Goal: Transaction & Acquisition: Purchase product/service

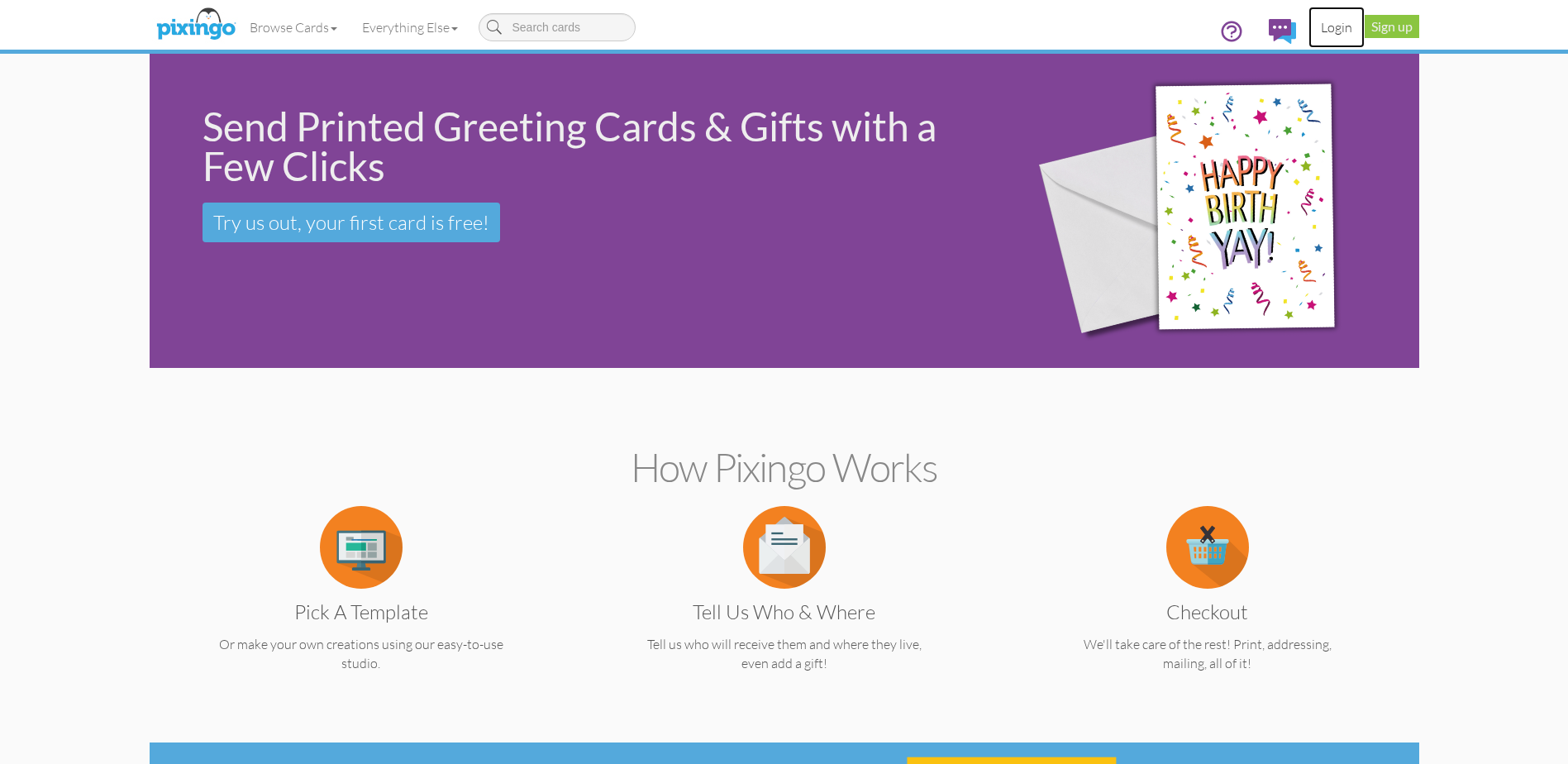
click at [1334, 27] on link "Login" at bounding box center [1336, 27] width 56 height 42
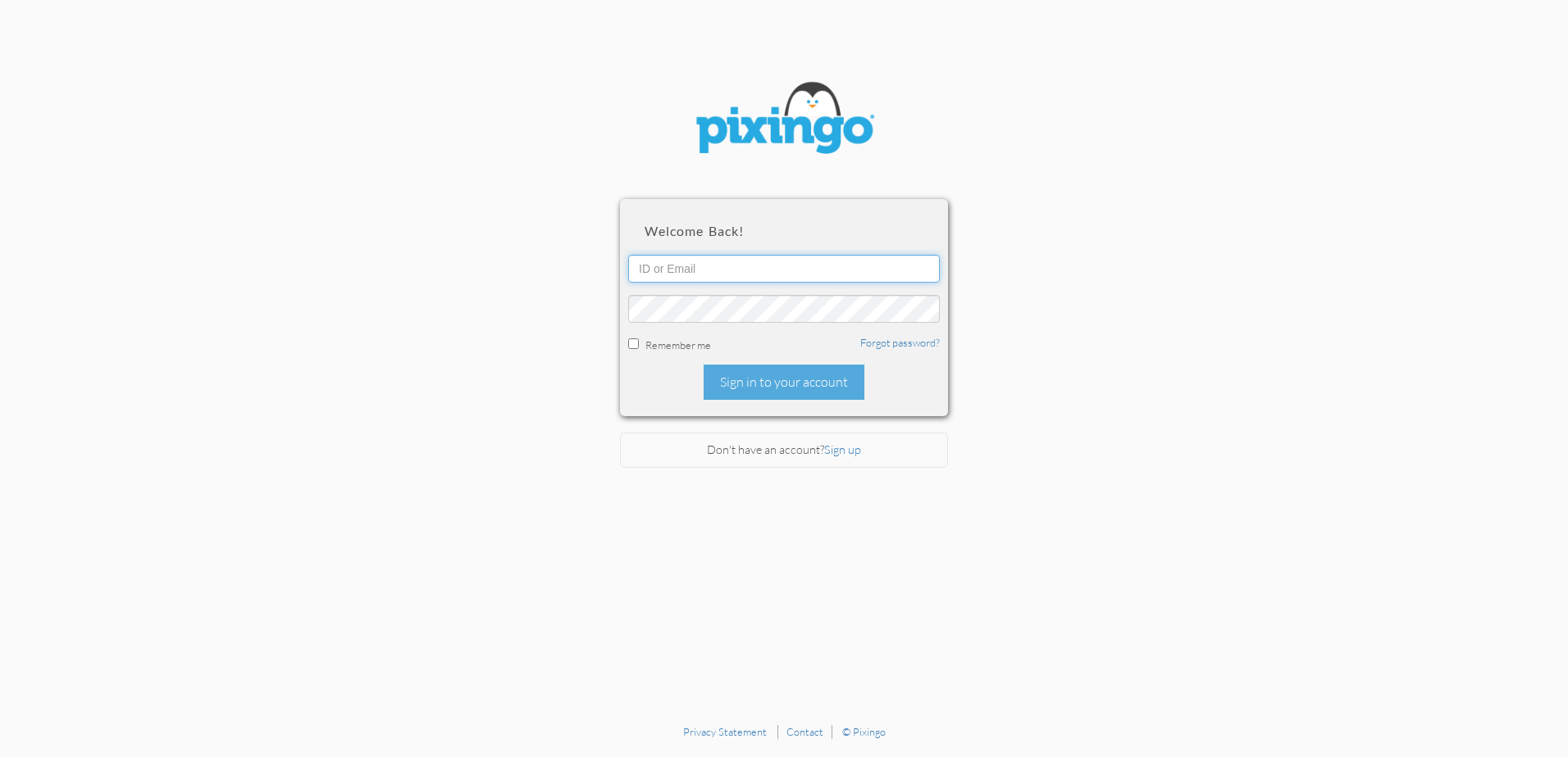
click at [742, 272] on input "text" at bounding box center [784, 269] width 312 height 27
type input "[EMAIL_ADDRESS][DOMAIN_NAME]"
click at [800, 377] on div "Sign in to your account" at bounding box center [784, 382] width 161 height 36
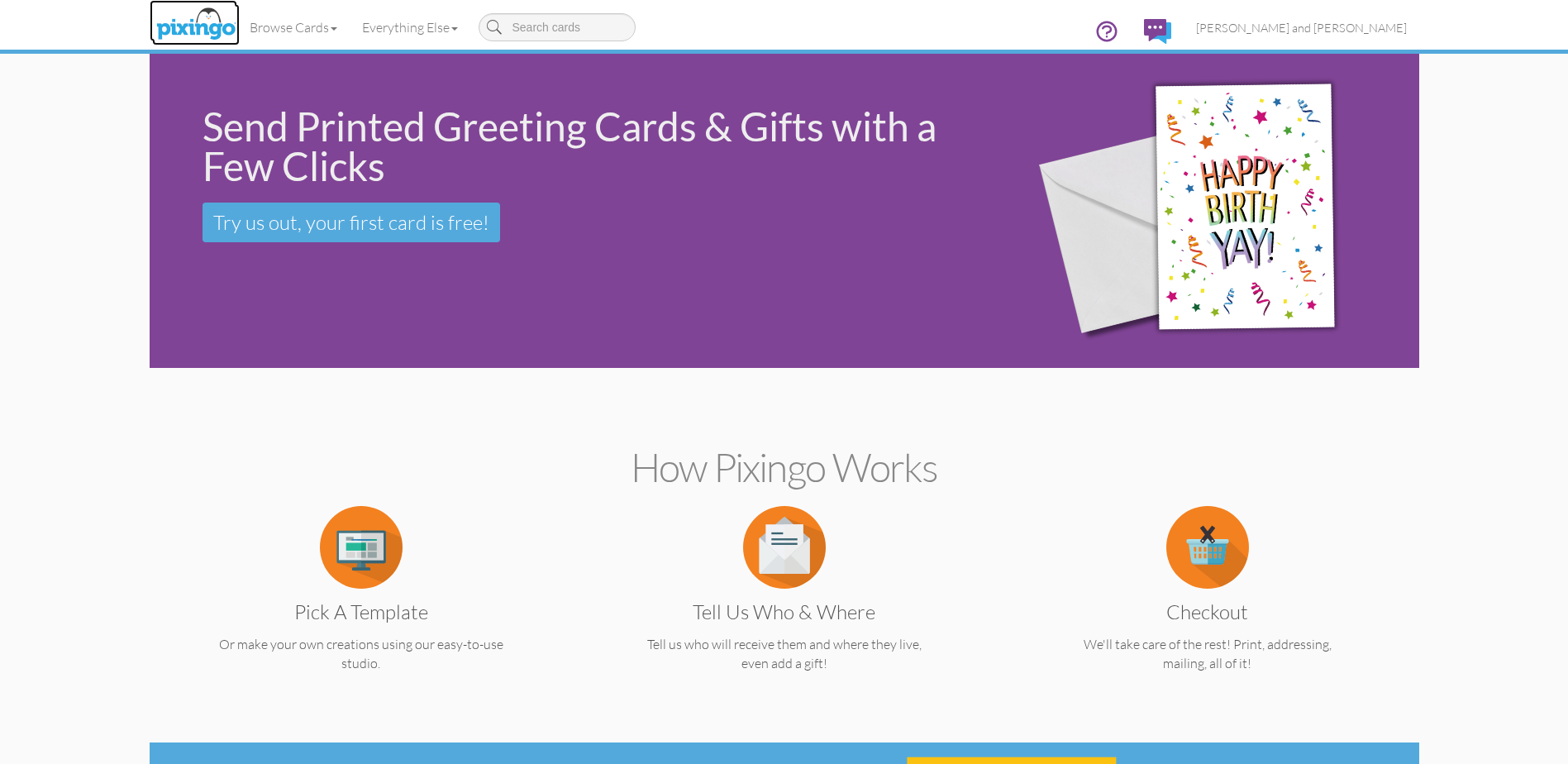
click at [204, 25] on img at bounding box center [196, 24] width 88 height 42
click at [313, 21] on link "Browse Cards" at bounding box center [293, 27] width 113 height 42
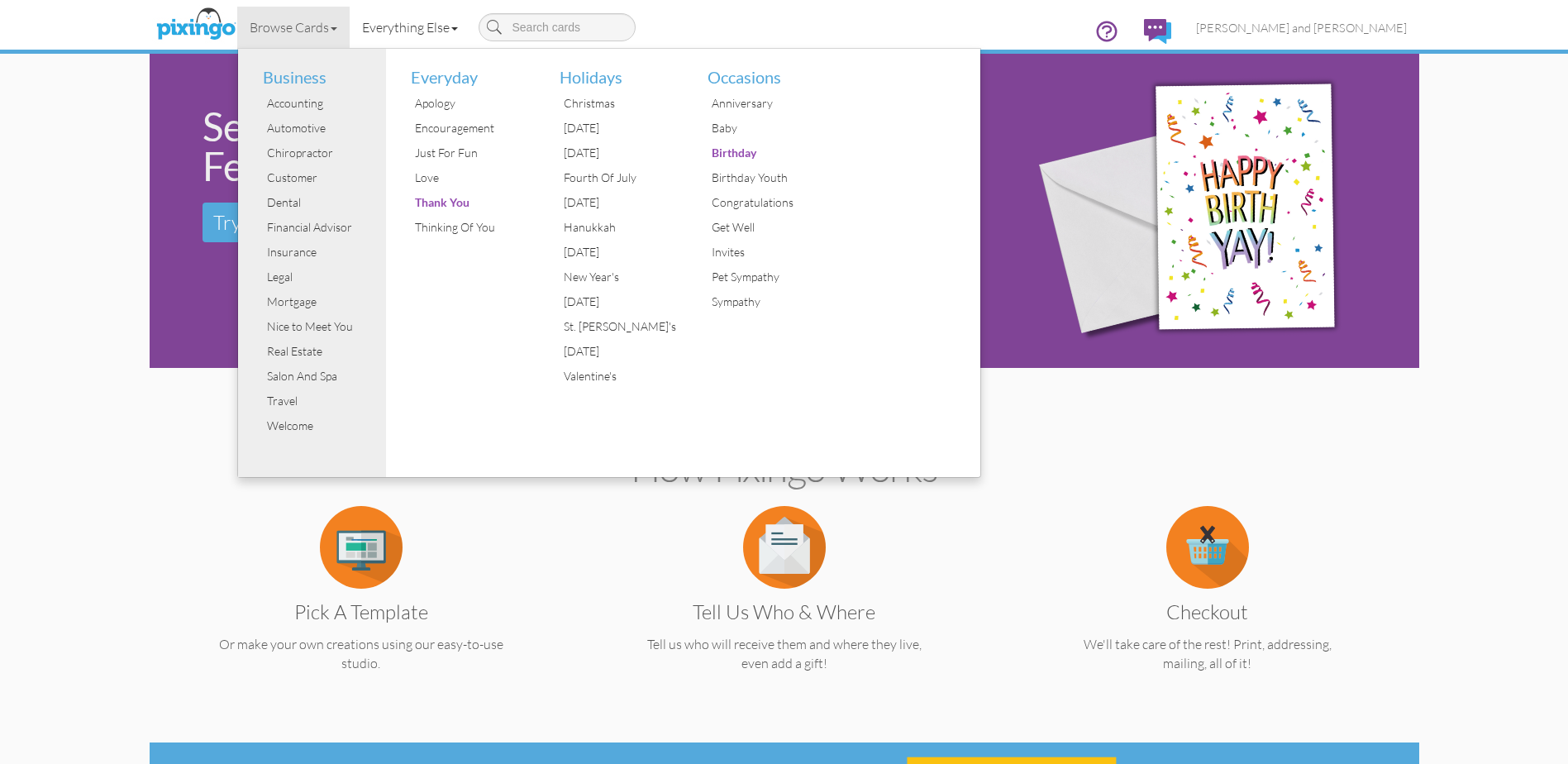
click at [442, 28] on link "Everything Else" at bounding box center [410, 27] width 121 height 42
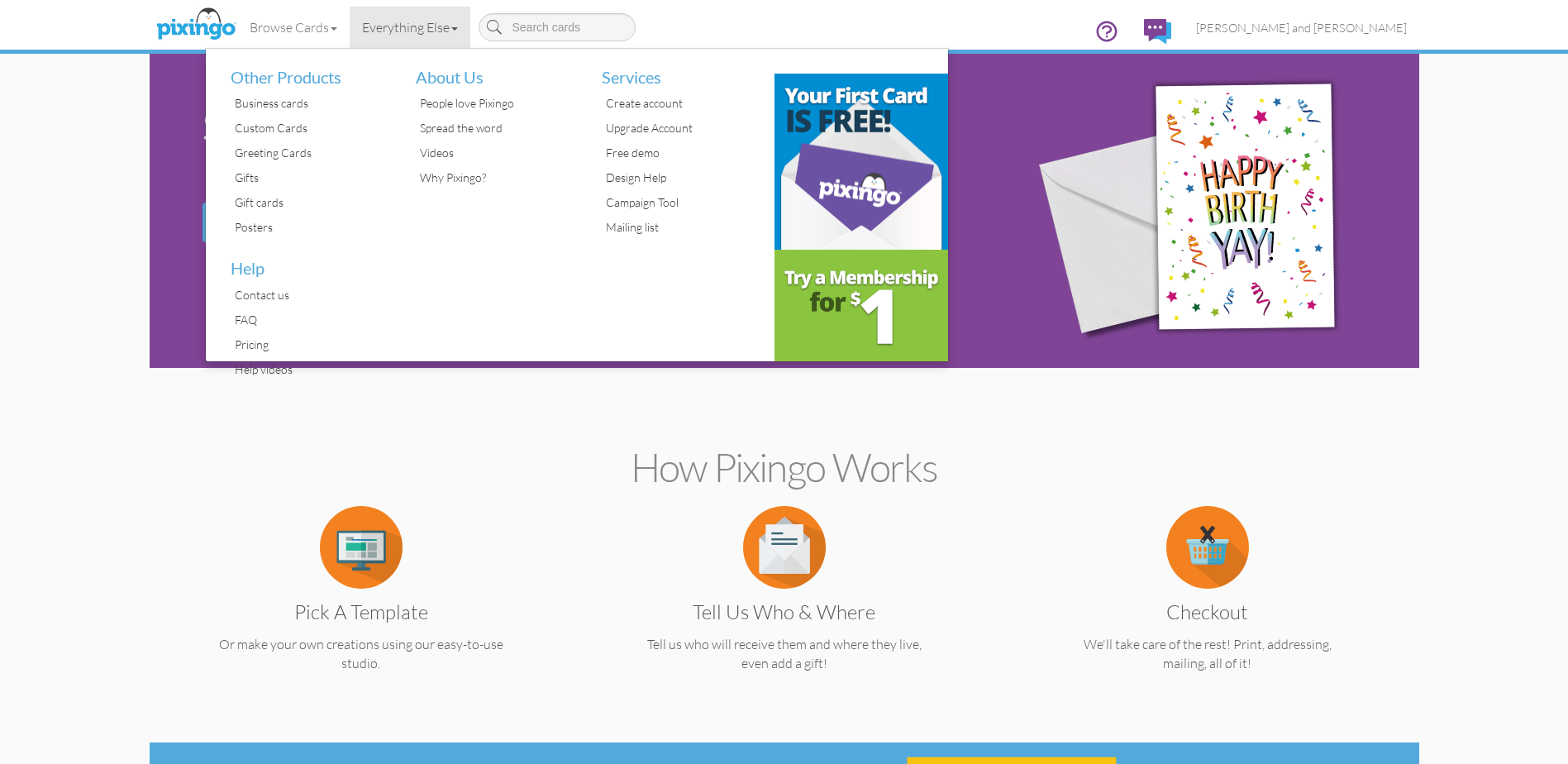
click at [263, 491] on section "How Pixingo works Pick a Template Or make your own creations using our easy-to-…" at bounding box center [785, 555] width 1245 height 358
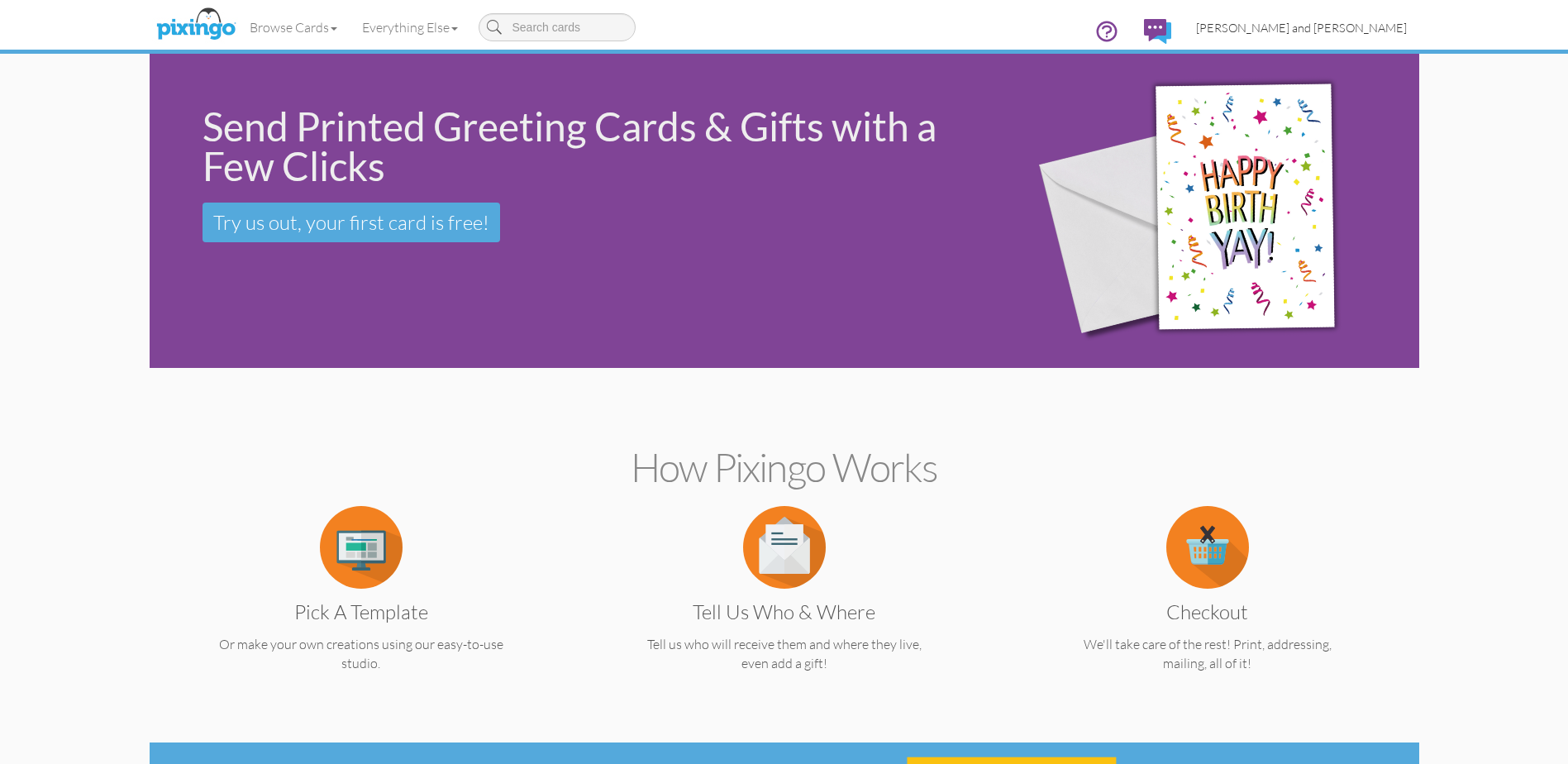
click at [1370, 26] on span "[PERSON_NAME] and [PERSON_NAME]" at bounding box center [1301, 27] width 211 height 14
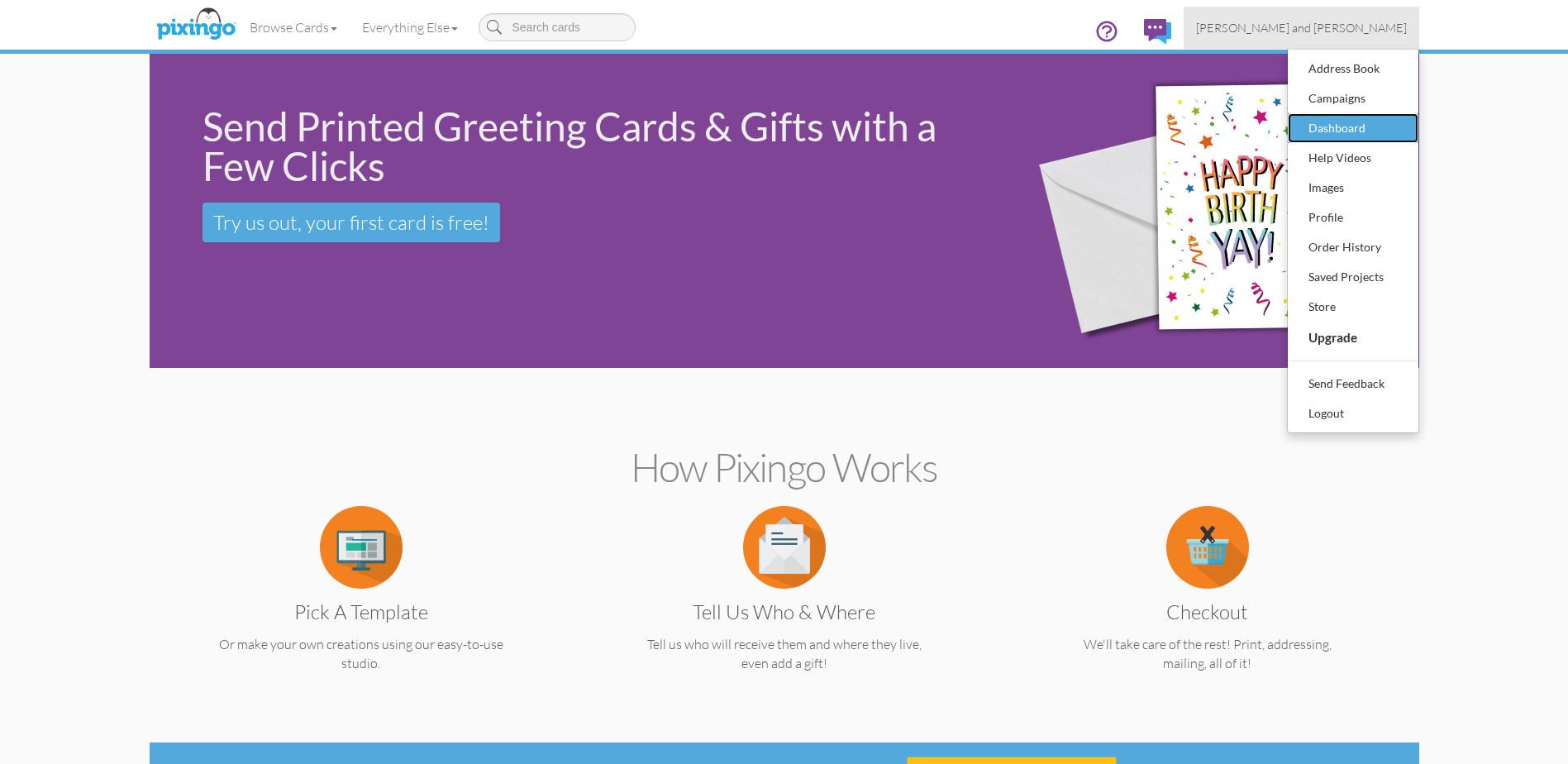
click at [1358, 129] on div "Dashboard" at bounding box center [1354, 127] width 98 height 25
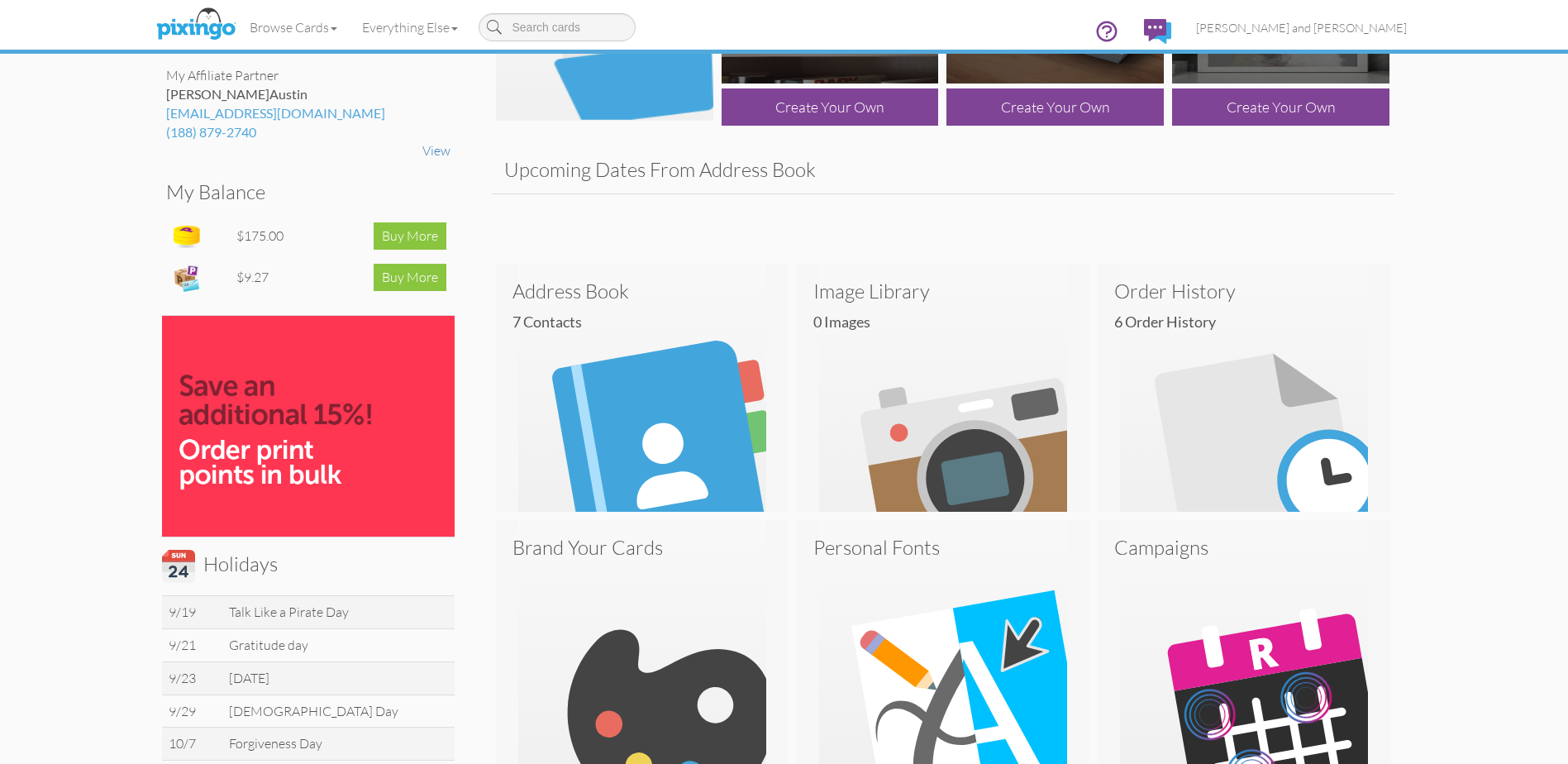
scroll to position [165, 0]
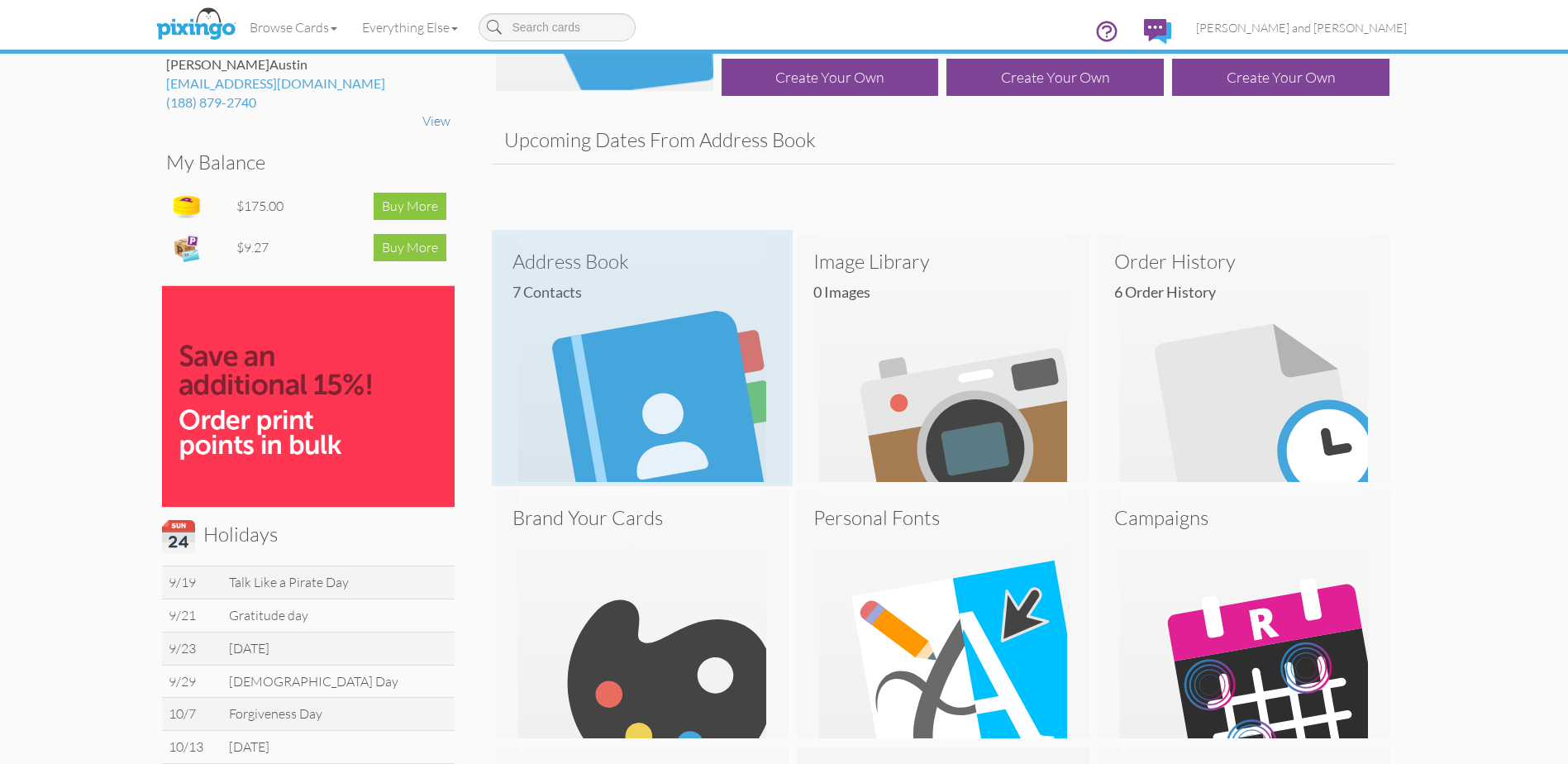
click at [581, 271] on h3 "Address Book" at bounding box center [642, 261] width 259 height 21
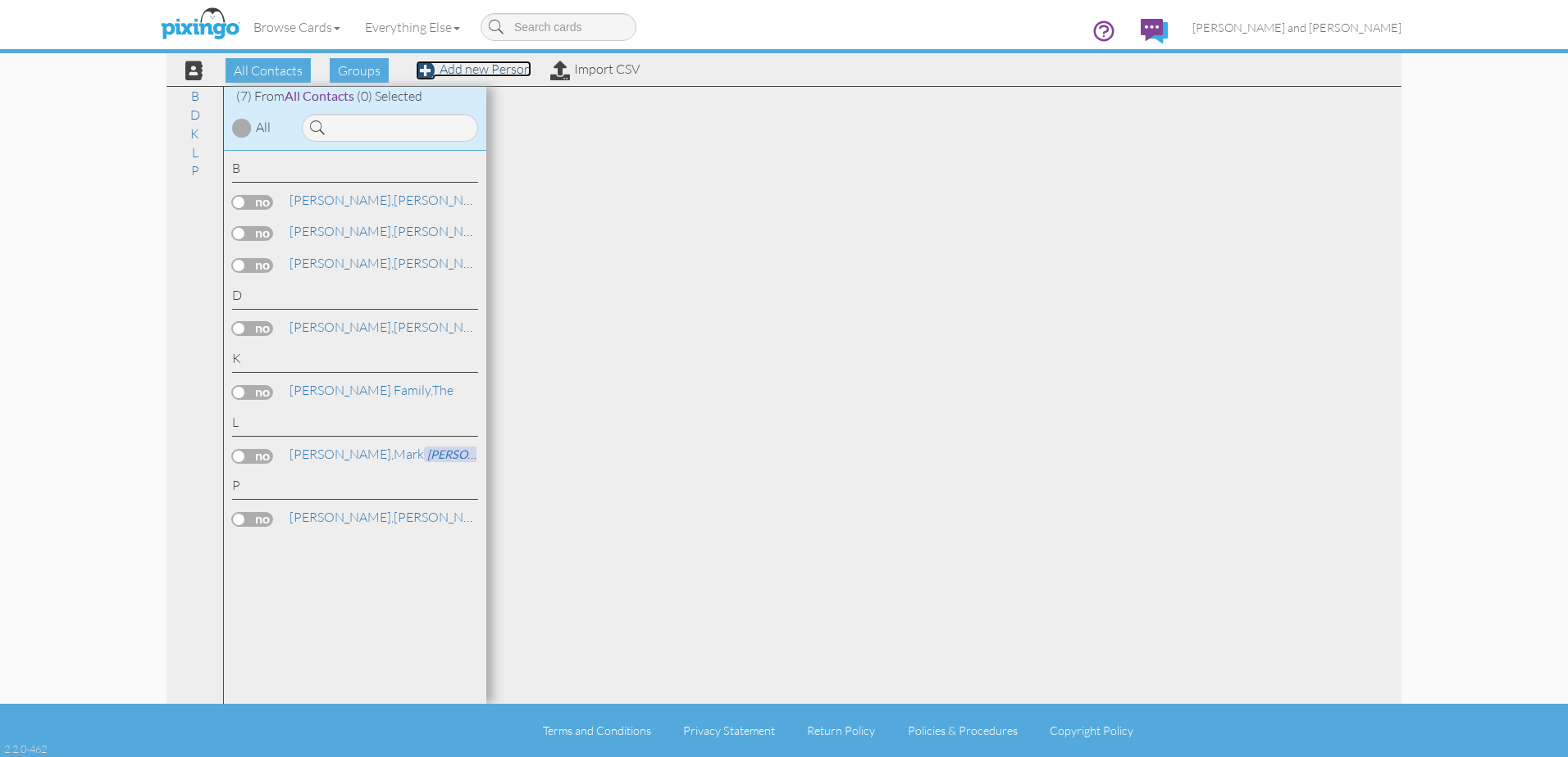
click at [481, 66] on link "Add new Person" at bounding box center [473, 69] width 115 height 16
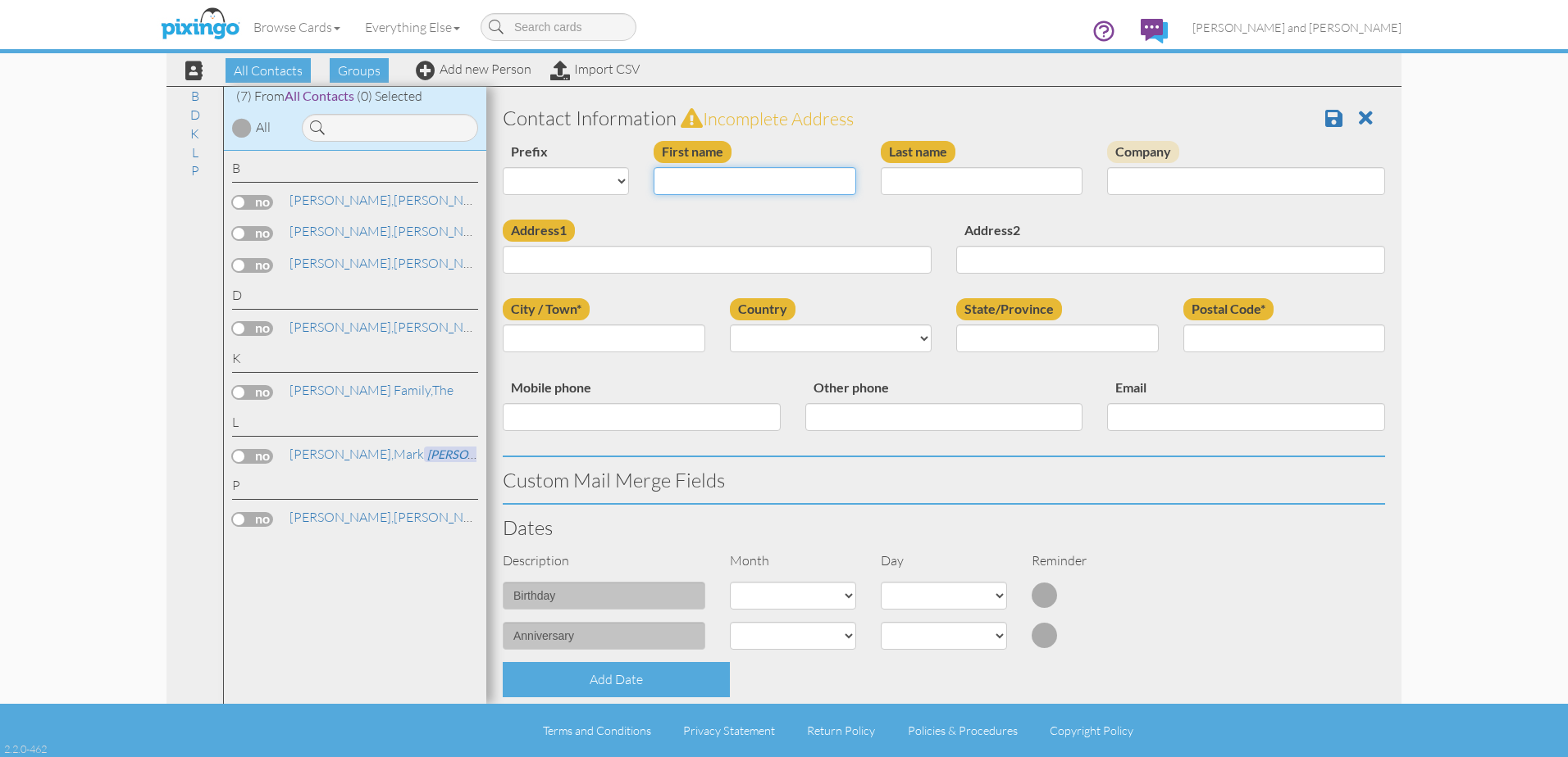
click at [719, 178] on input "First name" at bounding box center [754, 181] width 202 height 27
type input "[PERSON_NAME]"
type input "Cummings"
click at [628, 259] on input "Address1" at bounding box center [716, 260] width 429 height 27
type input "[STREET_ADDRESS]"
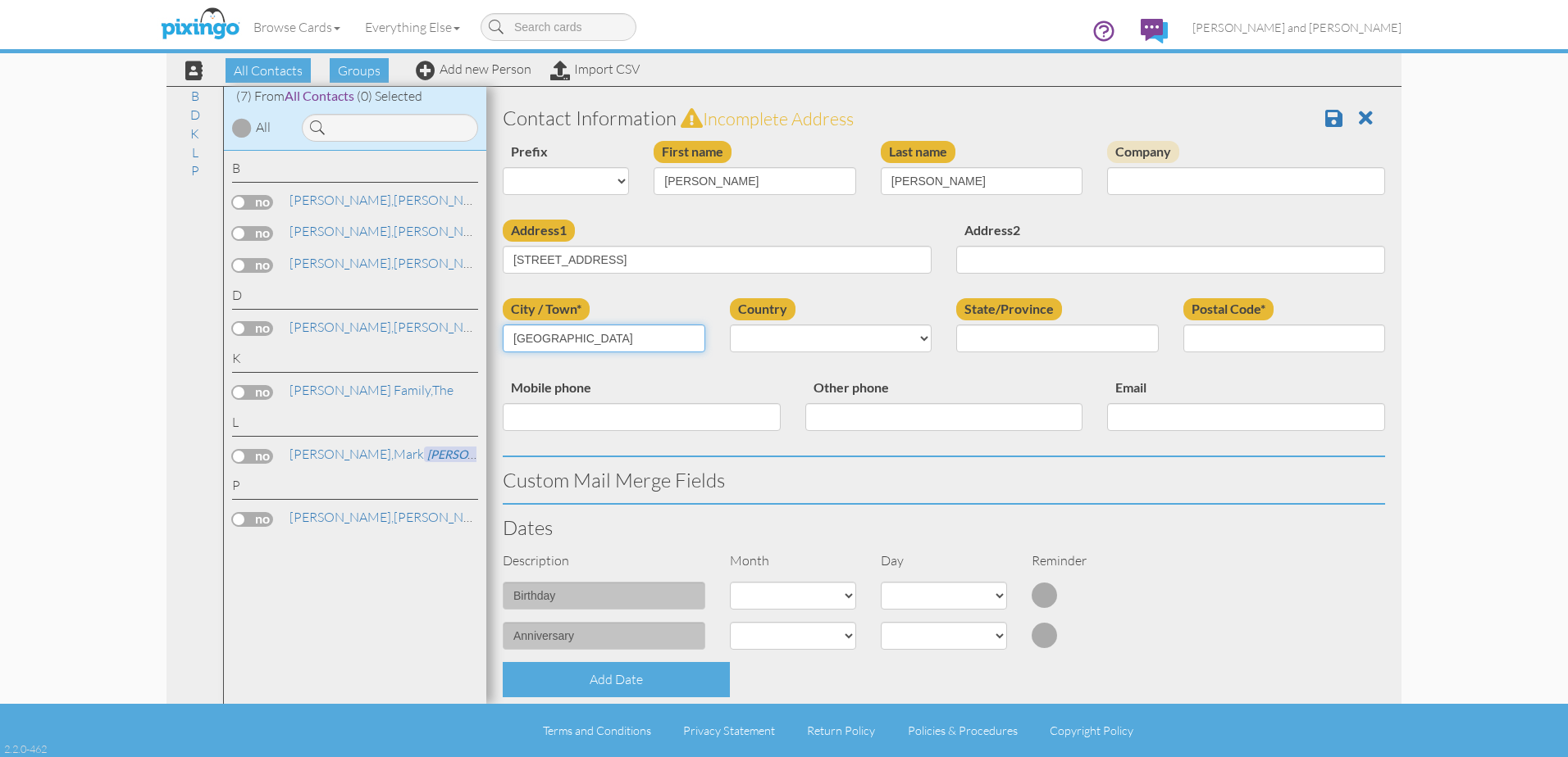
type input "[GEOGRAPHIC_DATA]"
select select "object:980"
select select "object:1268"
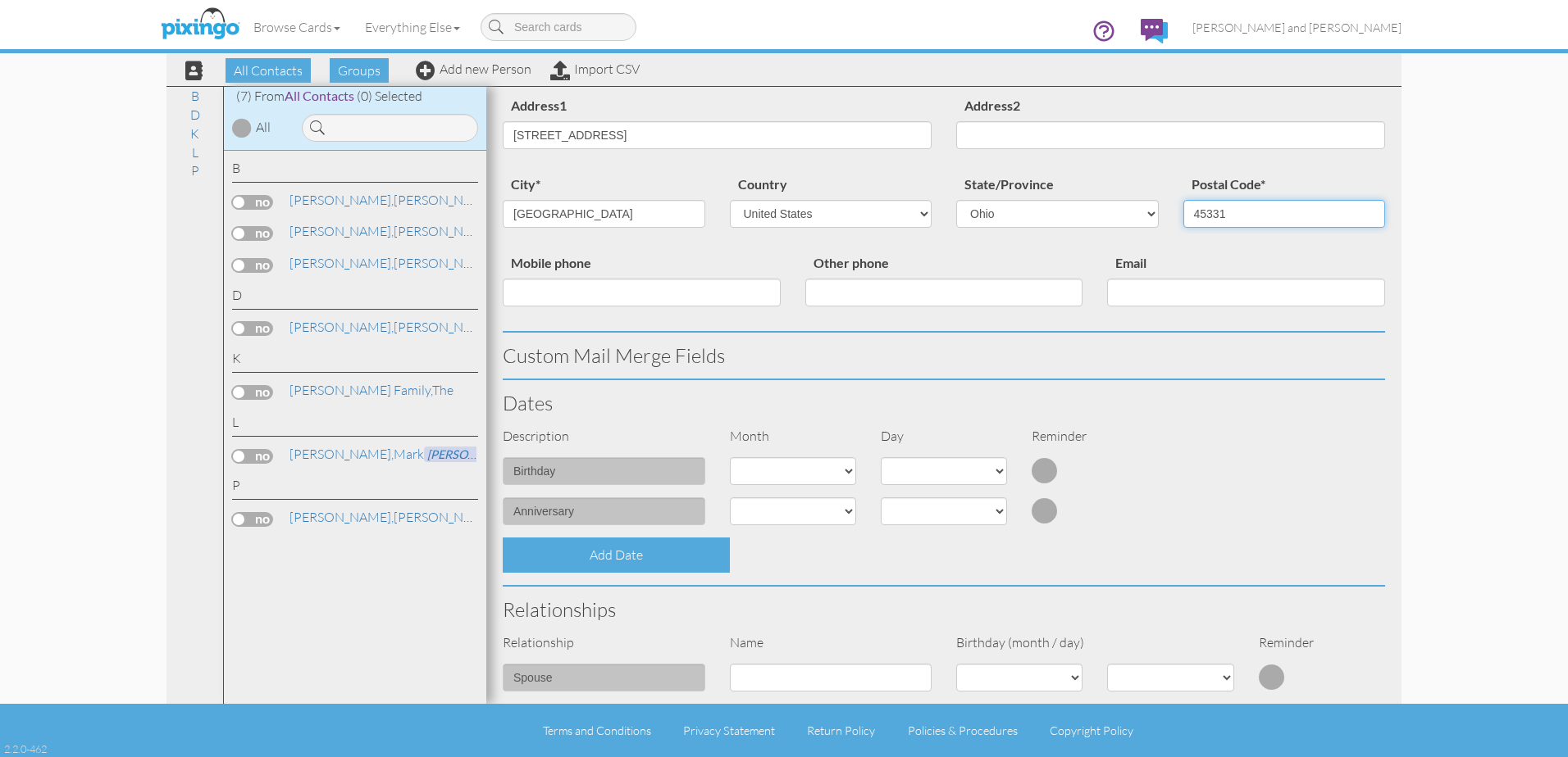
scroll to position [164, 0]
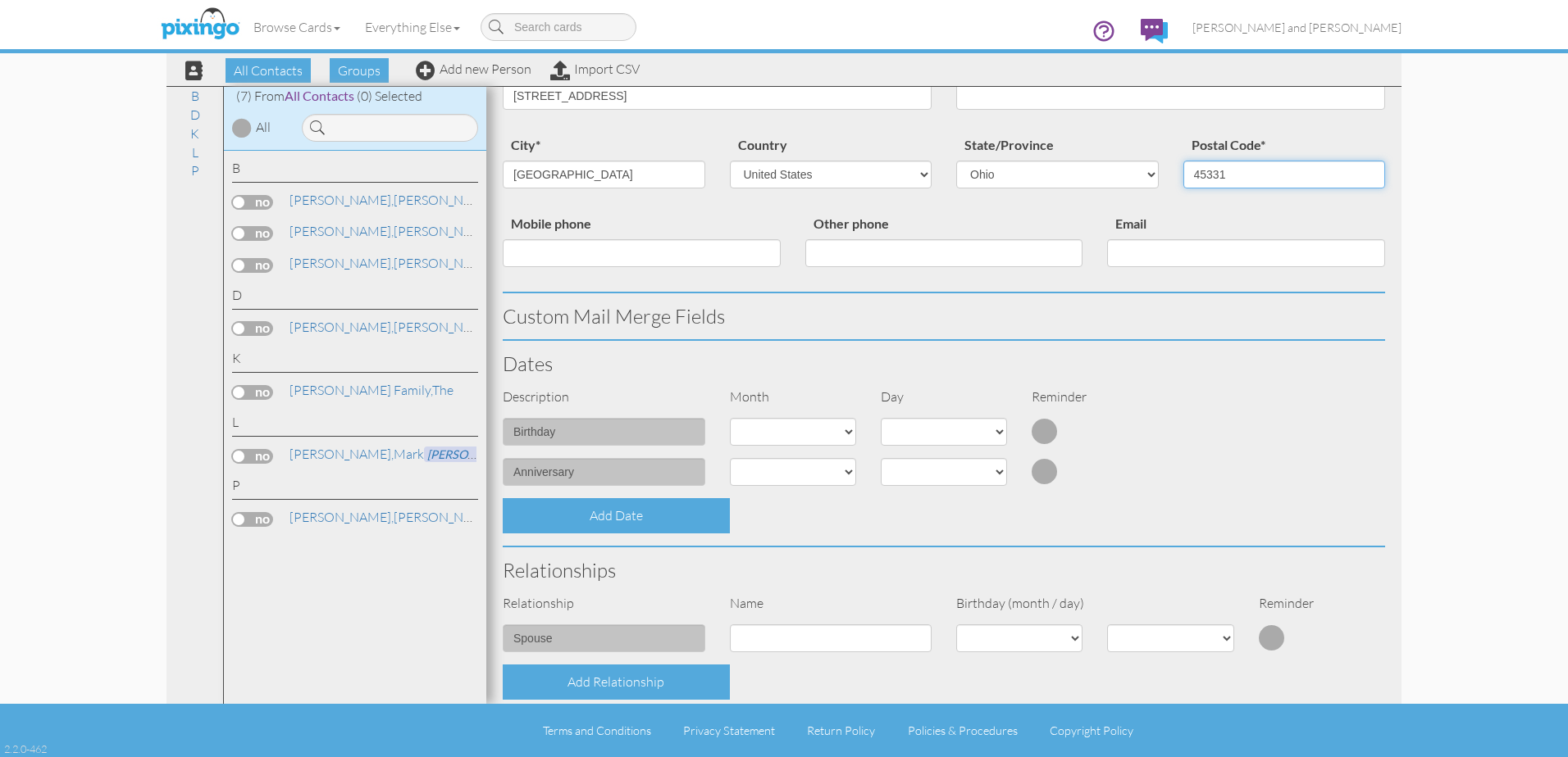
type input "45331"
click at [844, 433] on select "1 - Jan 2 - Feb 3 - Mar 4 - Apr 5 - May 6 - Jun 7 - Jul 8 - Aug 9 - Sep 10 - Oc…" at bounding box center [793, 432] width 126 height 27
select select "object:973"
click at [730, 418] on select "1 - Jan 2 - Feb 3 - Mar 4 - Apr 5 - May 6 - Jun 7 - Jul 8 - Aug 9 - Sep 10 - Oc…" at bounding box center [793, 432] width 126 height 27
click at [993, 432] on select "1 2 3 4 5 6 7 8 9 10 11 12 13 14 15 16 17 18 19 20 21 22 23 24 25 26 27 28 29 30" at bounding box center [944, 432] width 126 height 27
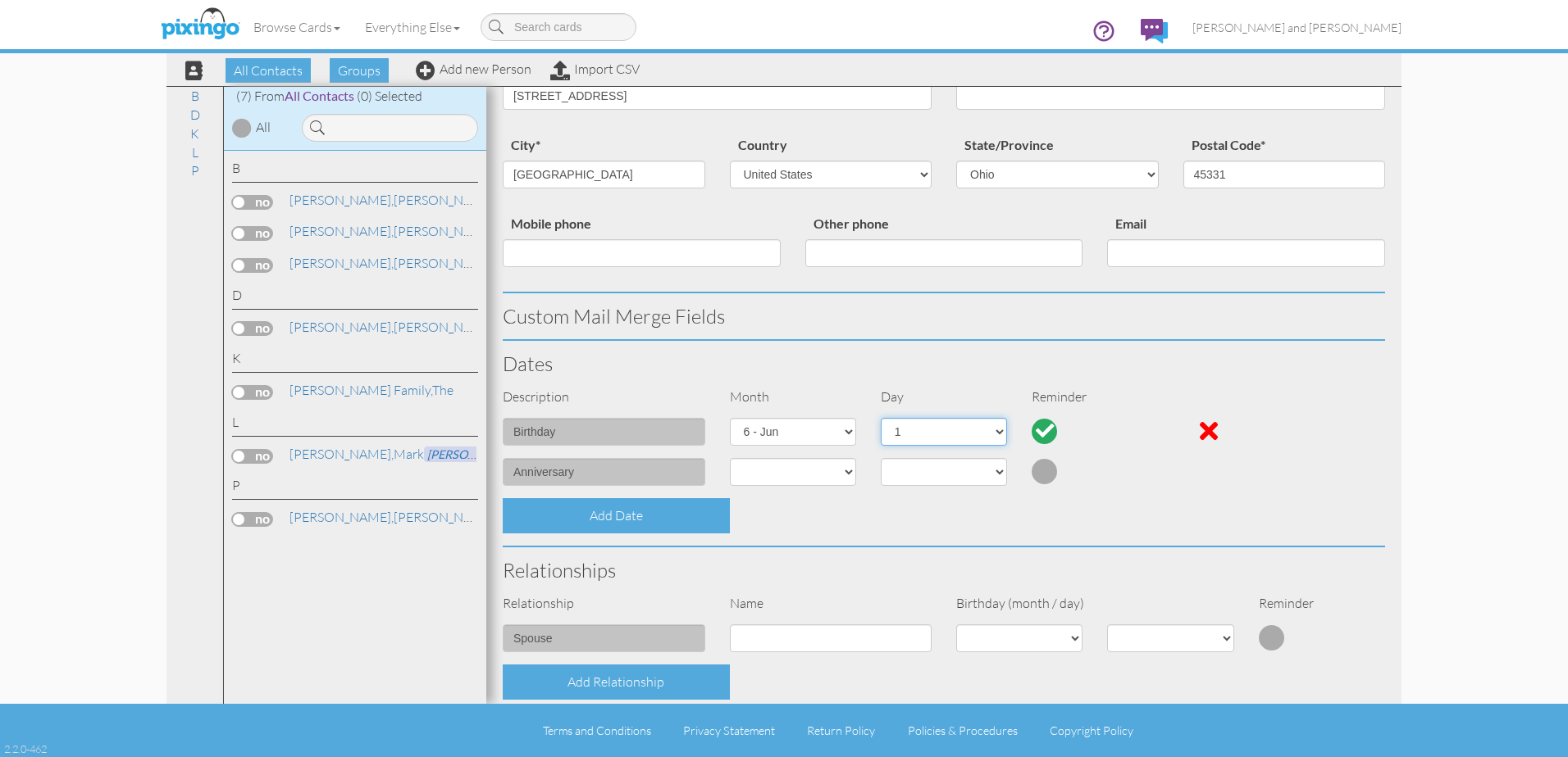
select select "number:12"
click at [881, 418] on select "1 2 3 4 5 6 7 8 9 10 11 12 13 14 15 16 17 18 19 20 21 22 23 24 25 26 27 28 29 30" at bounding box center [944, 432] width 126 height 27
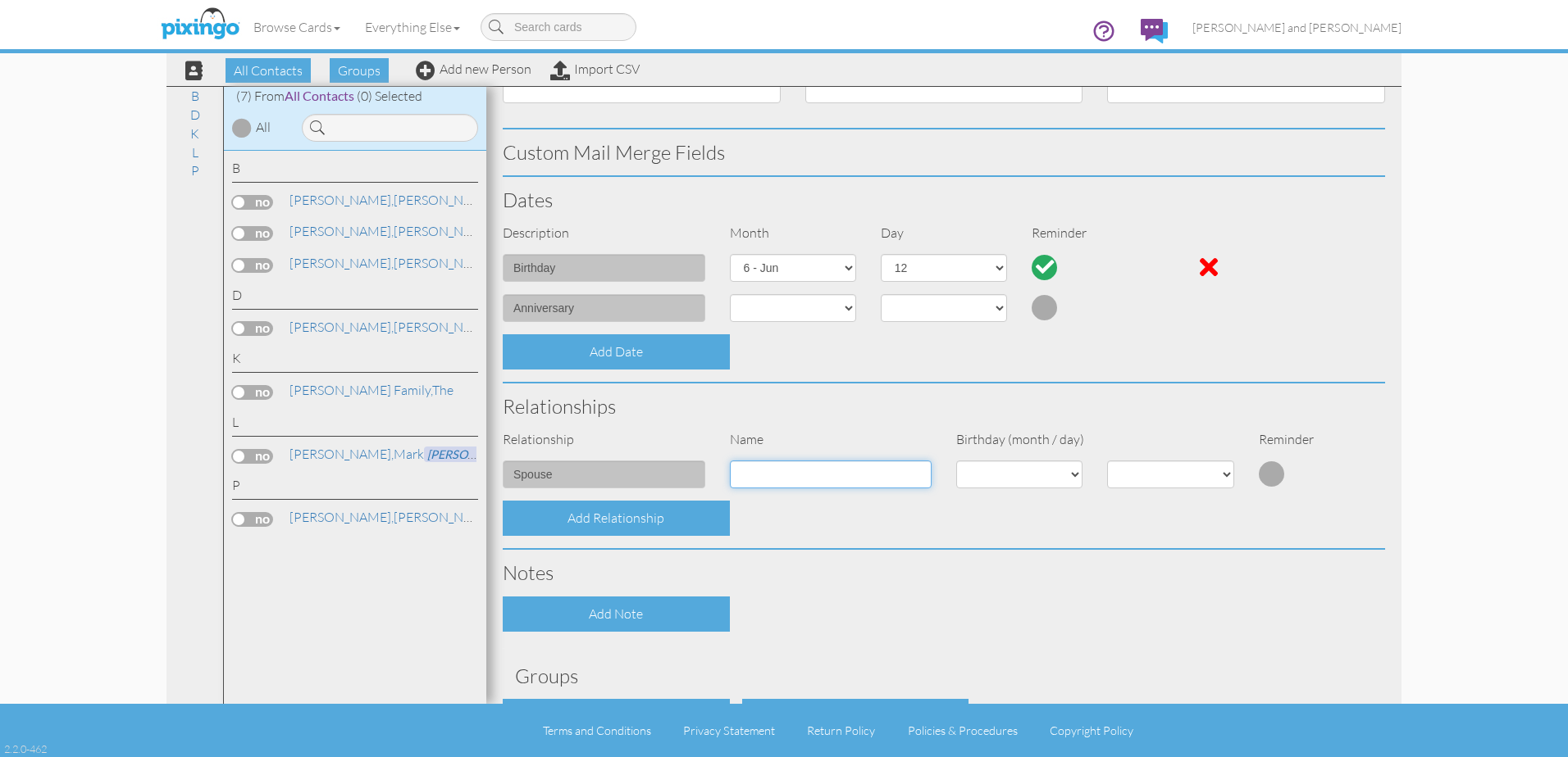
click at [811, 474] on input at bounding box center [831, 474] width 202 height 27
type input "Kim"
click at [1063, 474] on select "1 - Jan 2 - Feb 3 - Mar 4 - Apr 5 - May 6 - Jun 7 - Jul 8 - Aug 9 - Sep 10 - Oc…" at bounding box center [1019, 474] width 126 height 27
select select "object:971"
click at [956, 461] on select "1 - Jan 2 - Feb 3 - Mar 4 - Apr 5 - May 6 - Jun 7 - Jul 8 - Aug 9 - Sep 10 - Oc…" at bounding box center [1019, 474] width 126 height 27
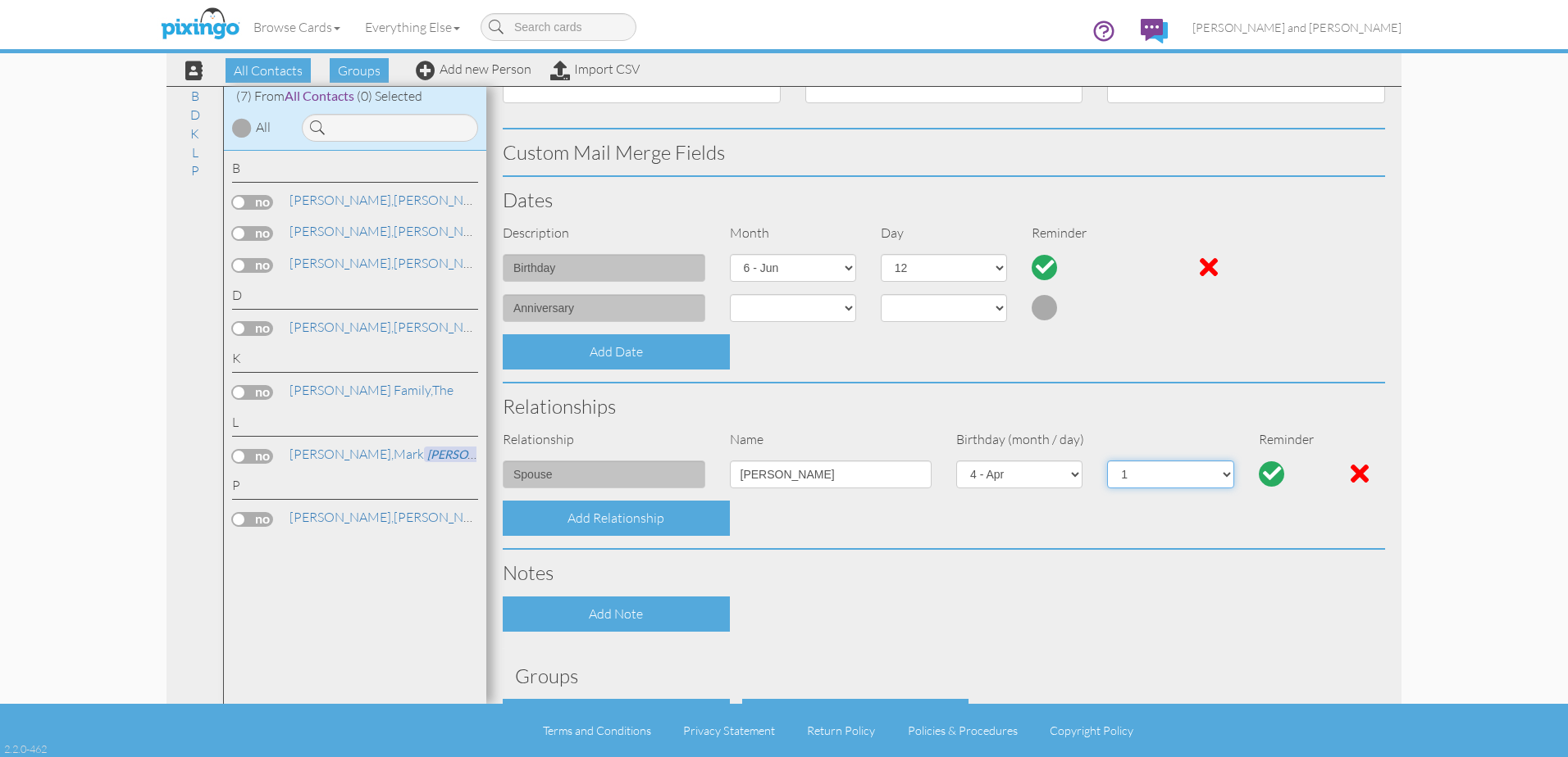
click at [1217, 472] on select "1 2 3 4 5 6 7 8 9 10 11 12 13 14 15 16 17 18 19 20 21 22 23 24 25 26 27 28 29 30" at bounding box center [1170, 474] width 126 height 27
select select "number:18"
click at [1107, 461] on select "1 2 3 4 5 6 7 8 9 10 11 12 13 14 15 16 17 18 19 20 21 22 23 24 25 26 27 28 29 30" at bounding box center [1170, 474] width 126 height 27
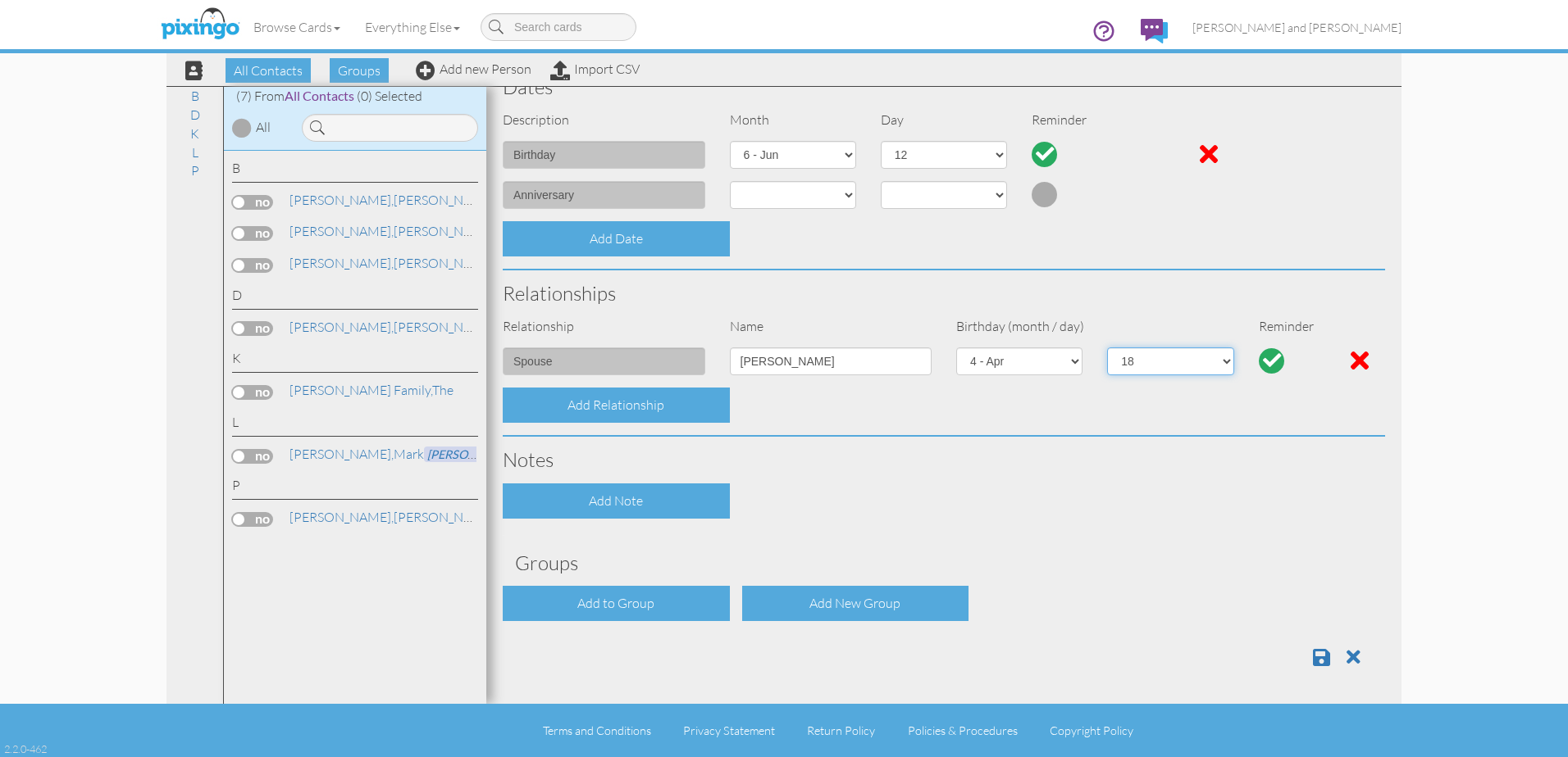
scroll to position [442, 0]
click at [639, 496] on div "Add Note" at bounding box center [616, 500] width 227 height 36
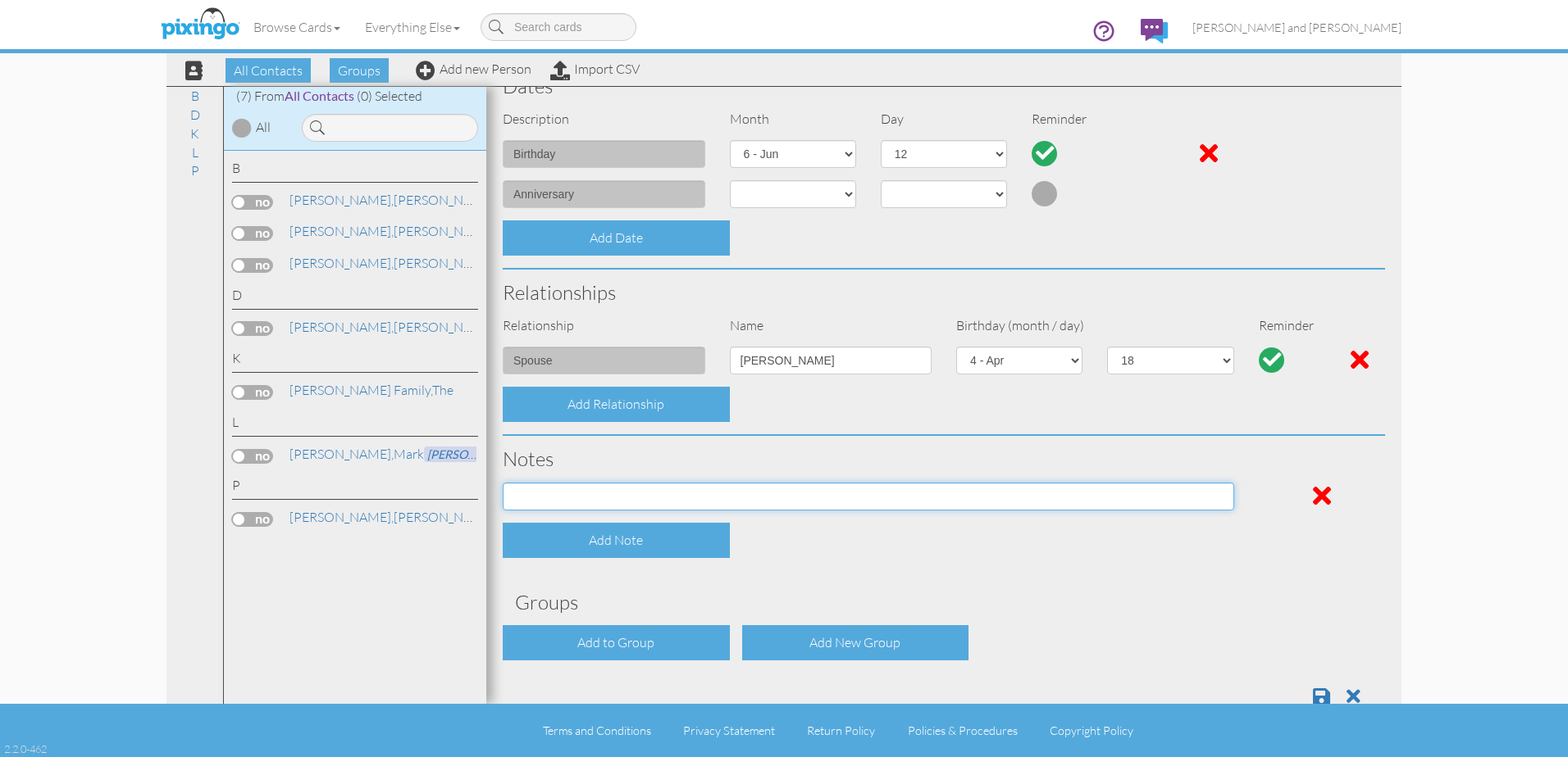
click at [641, 499] on input at bounding box center [868, 496] width 732 height 27
type input "s"
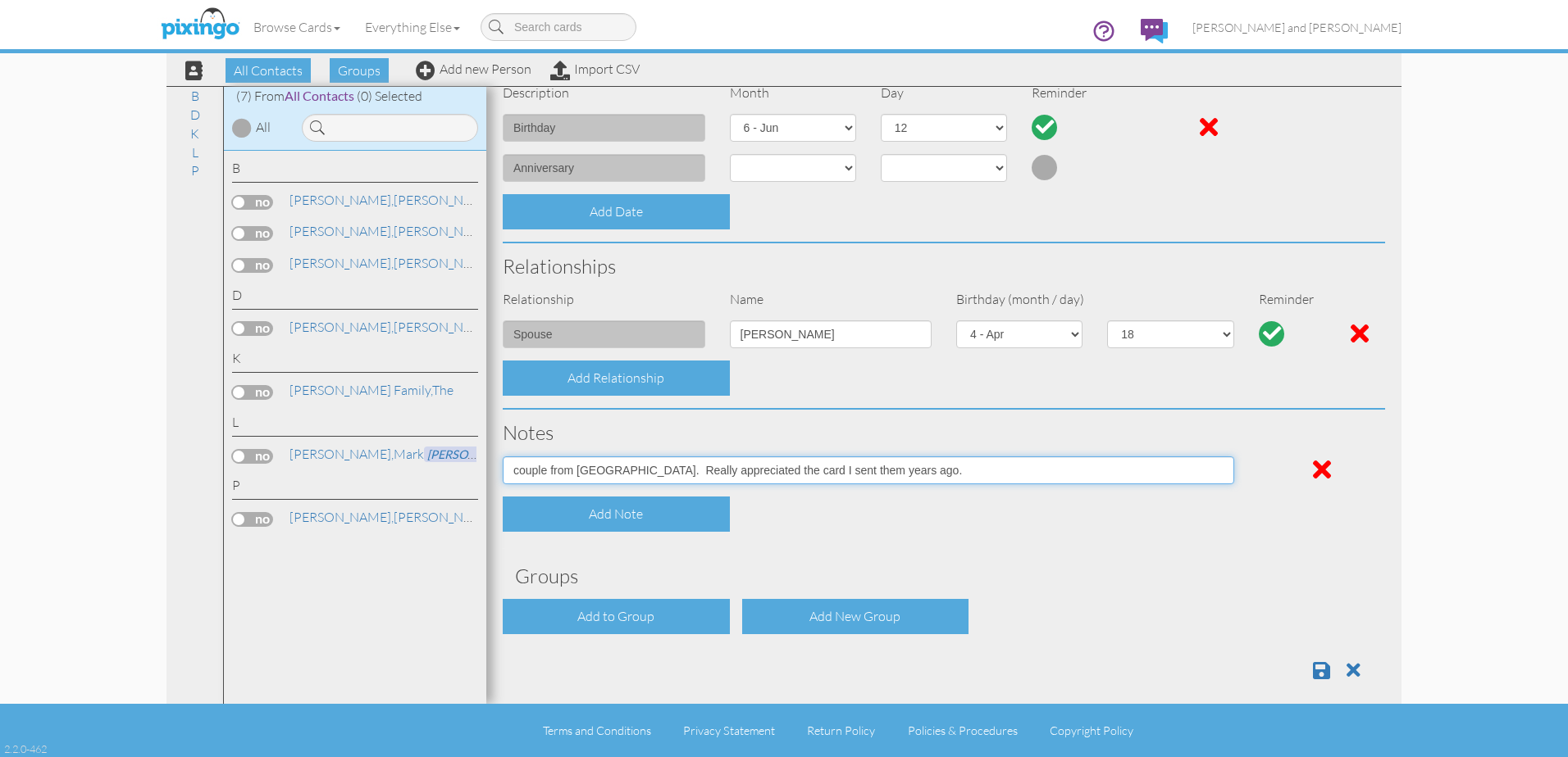
scroll to position [482, 0]
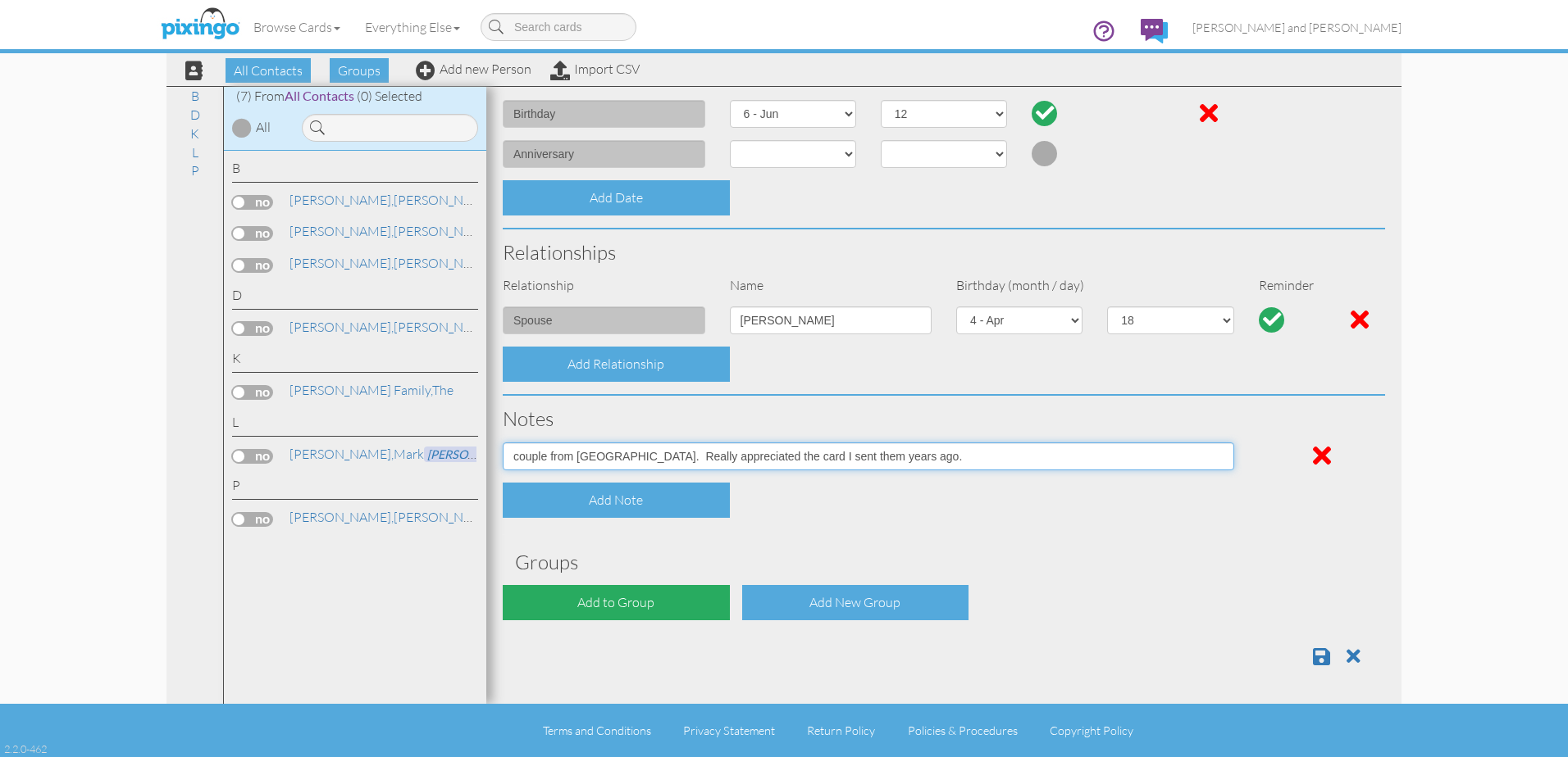
type input "couple from [GEOGRAPHIC_DATA]. Really appreciated the card I sent them years ag…"
click at [615, 600] on div "Add to Group" at bounding box center [616, 602] width 227 height 36
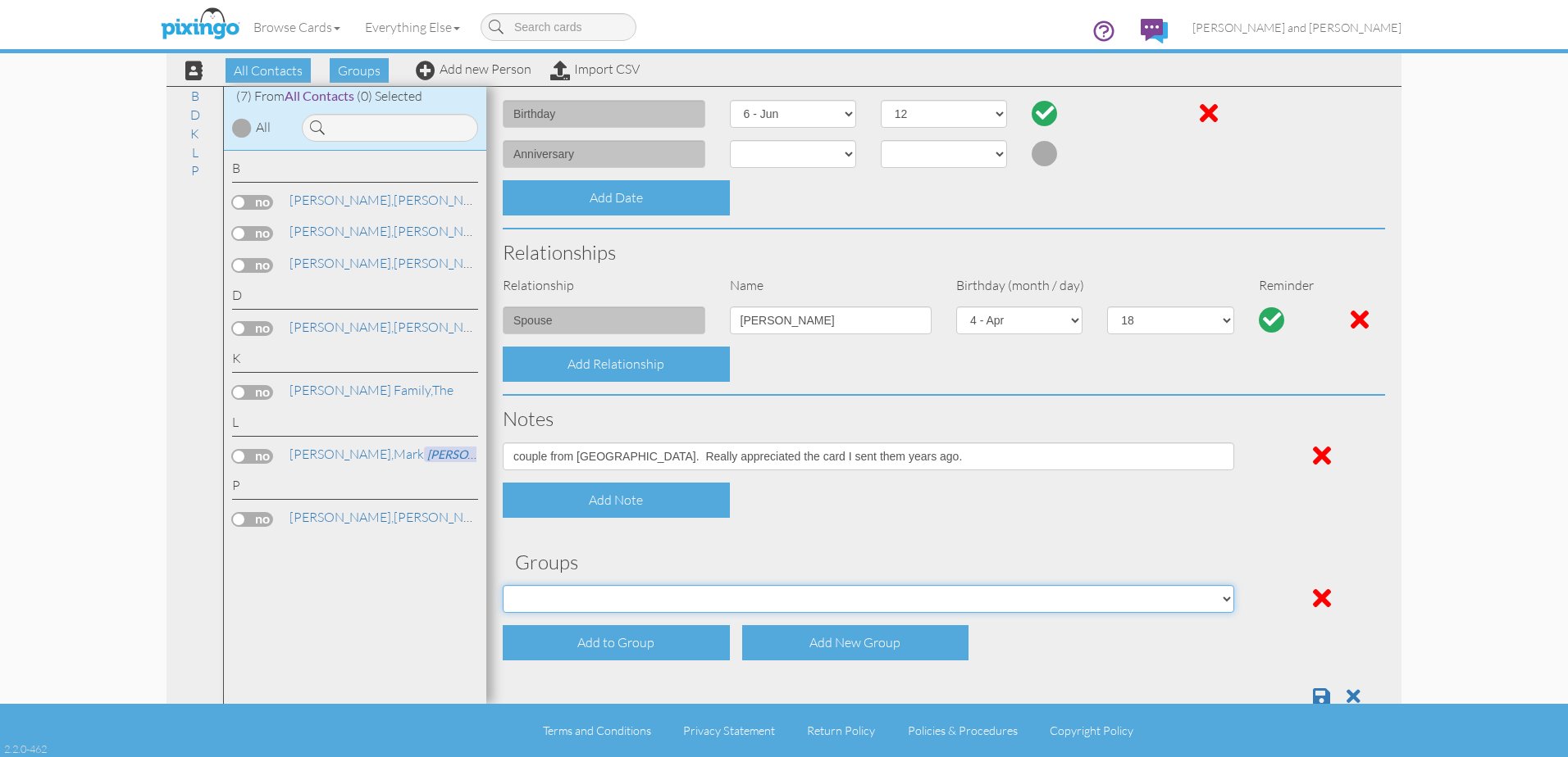
click at [1215, 600] on select "C6 Intro Kure It Intro Pixingo Prospects" at bounding box center [868, 599] width 732 height 27
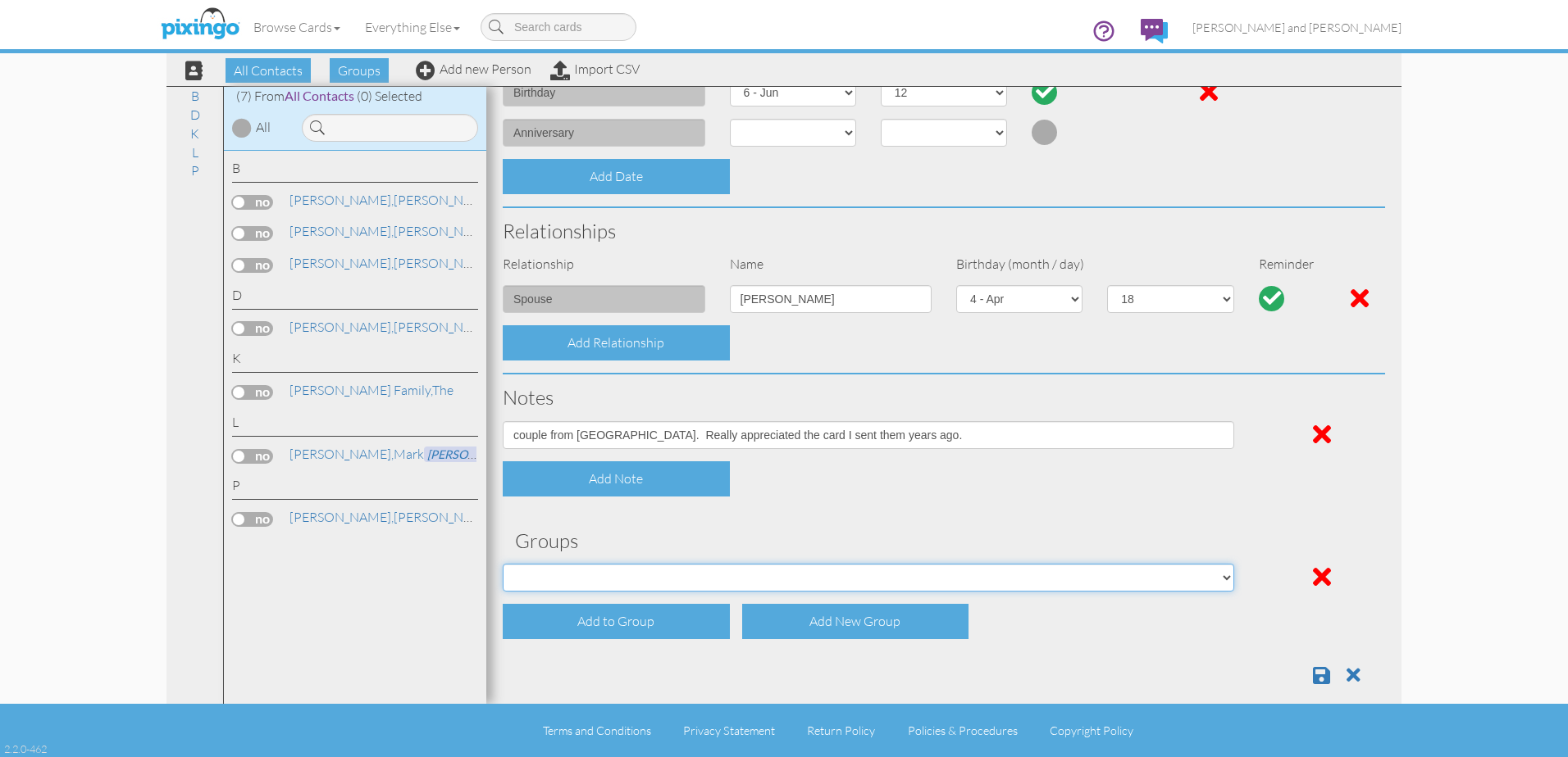
scroll to position [522, 0]
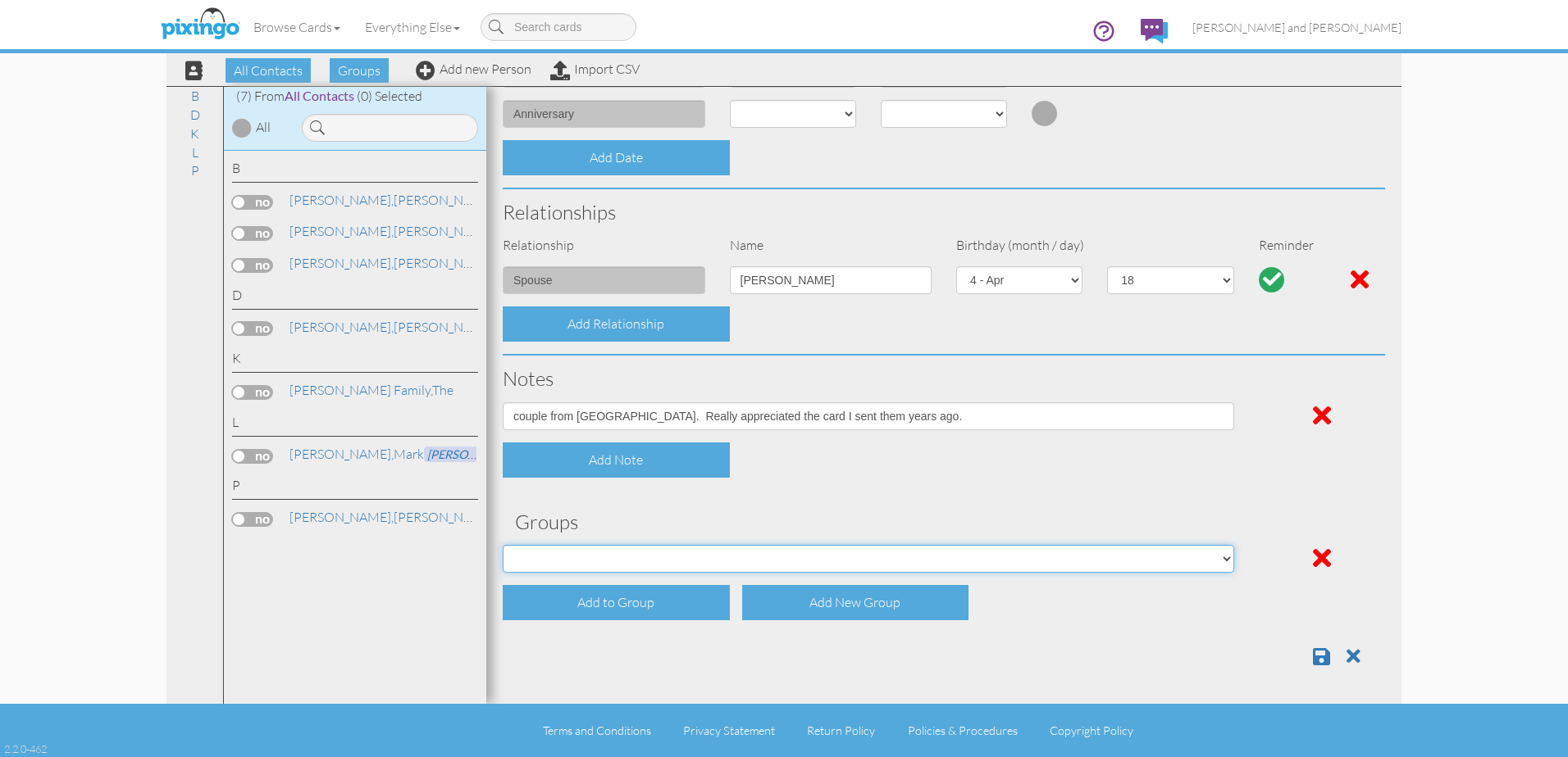
click at [1219, 561] on select "C6 Intro Kure It Intro Pixingo Prospects" at bounding box center [868, 559] width 732 height 27
click at [1250, 522] on h3 "Groups" at bounding box center [944, 521] width 858 height 21
click at [851, 602] on div "Add New Group" at bounding box center [855, 602] width 227 height 36
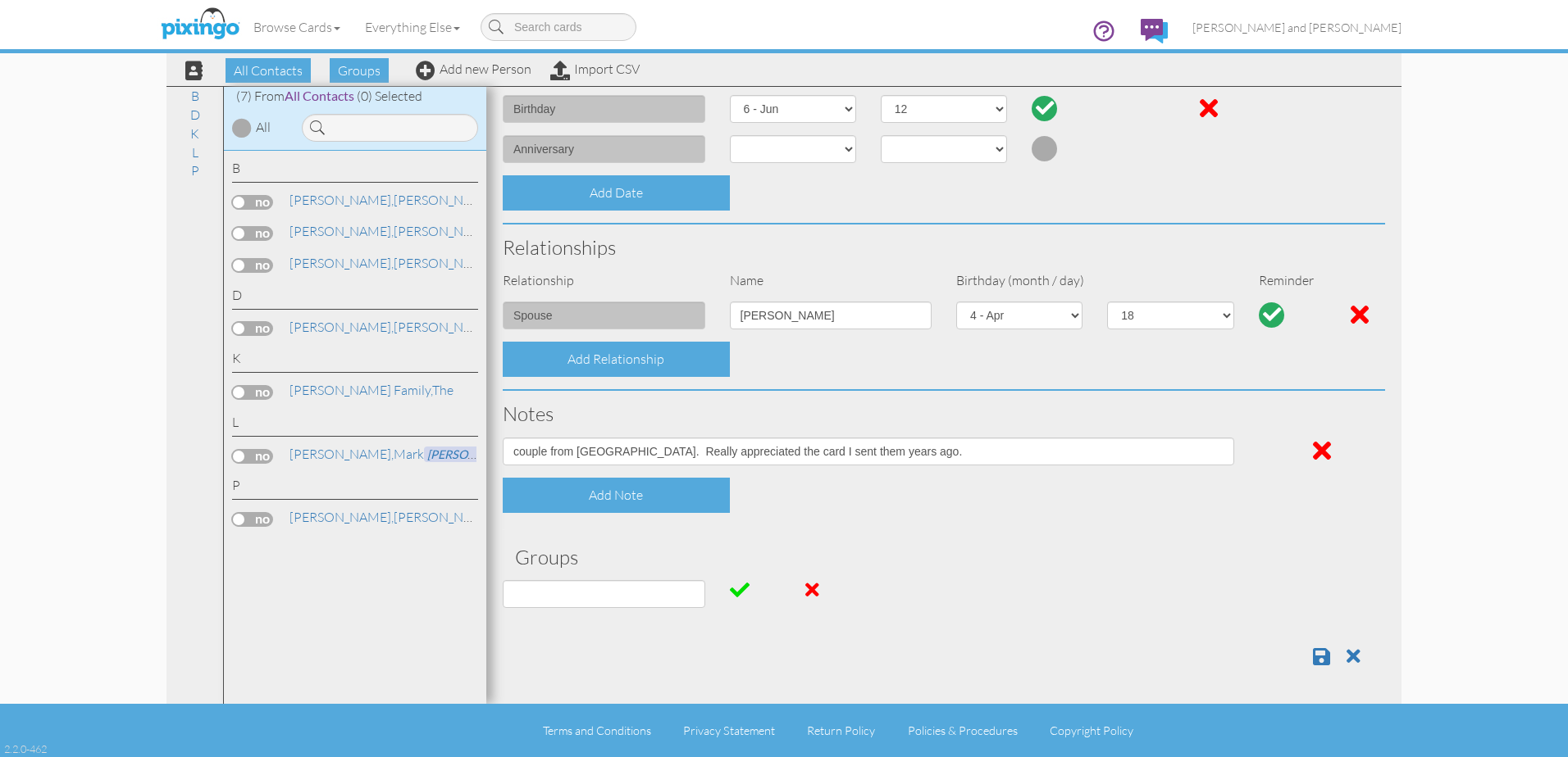
scroll to position [486, 0]
click at [656, 601] on input at bounding box center [603, 594] width 202 height 27
type input "Food"
click at [738, 590] on span at bounding box center [740, 591] width 20 height 20
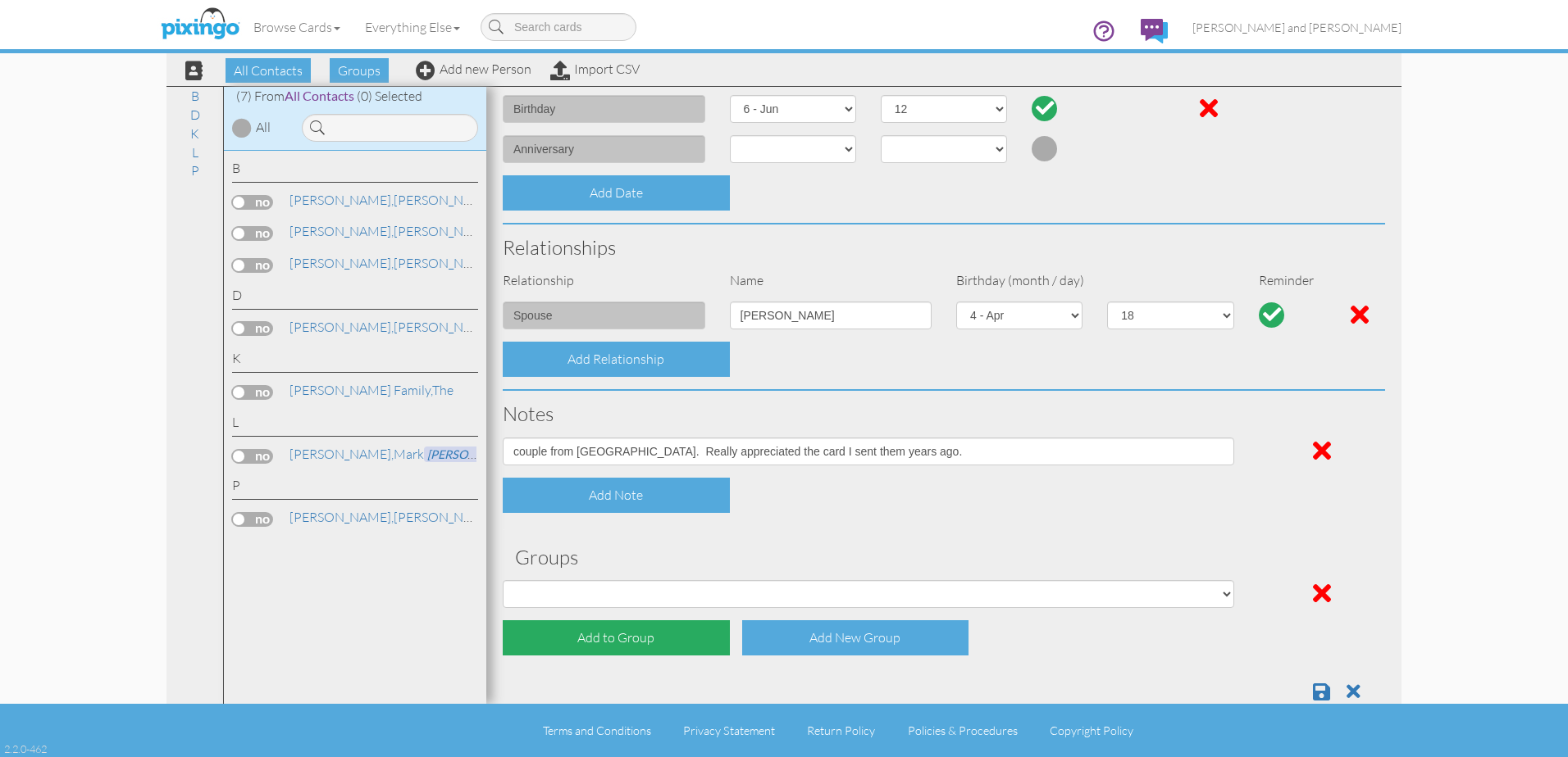
click at [653, 640] on div "Add to Group" at bounding box center [616, 638] width 227 height 36
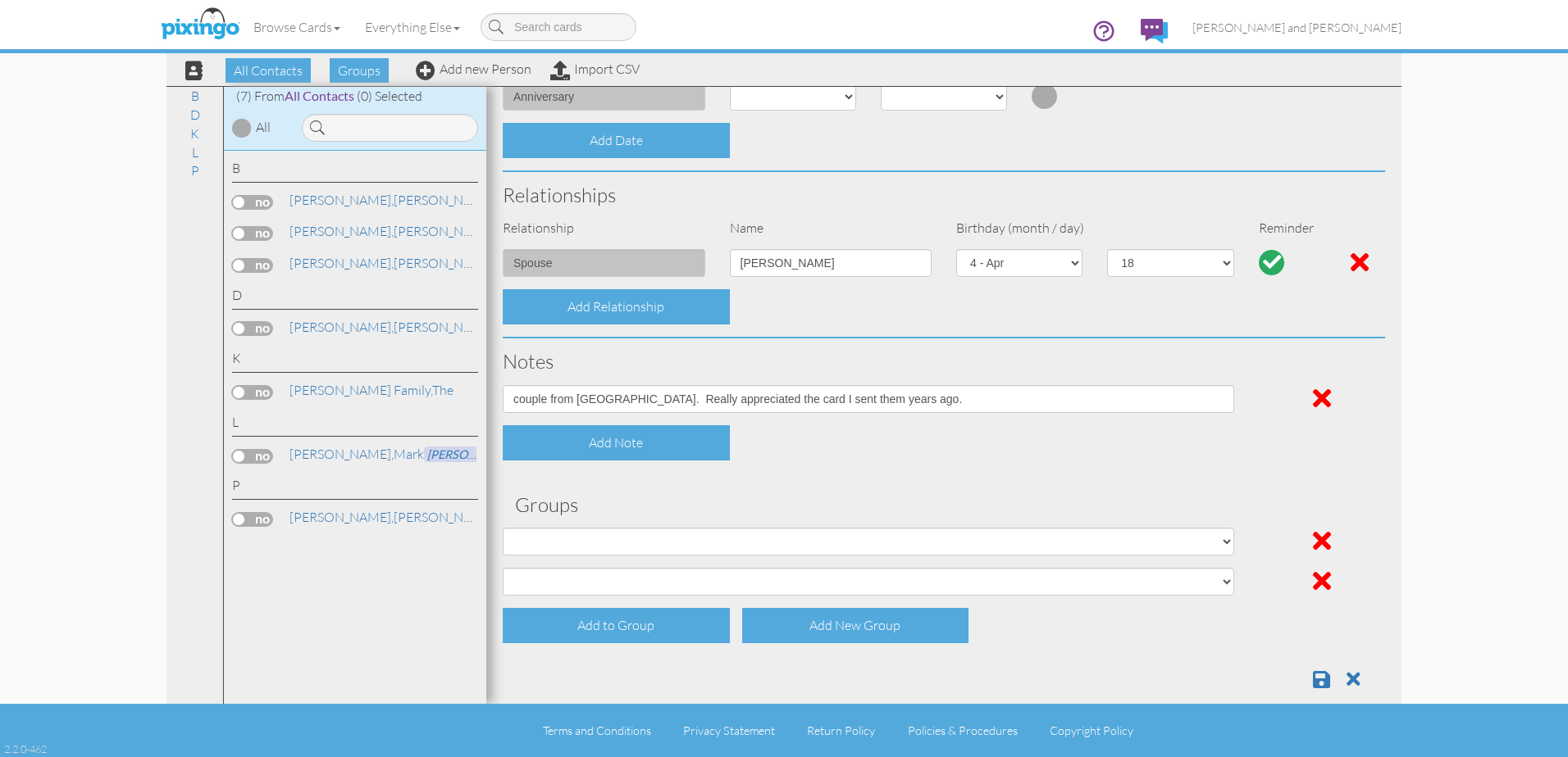
scroll to position [562, 0]
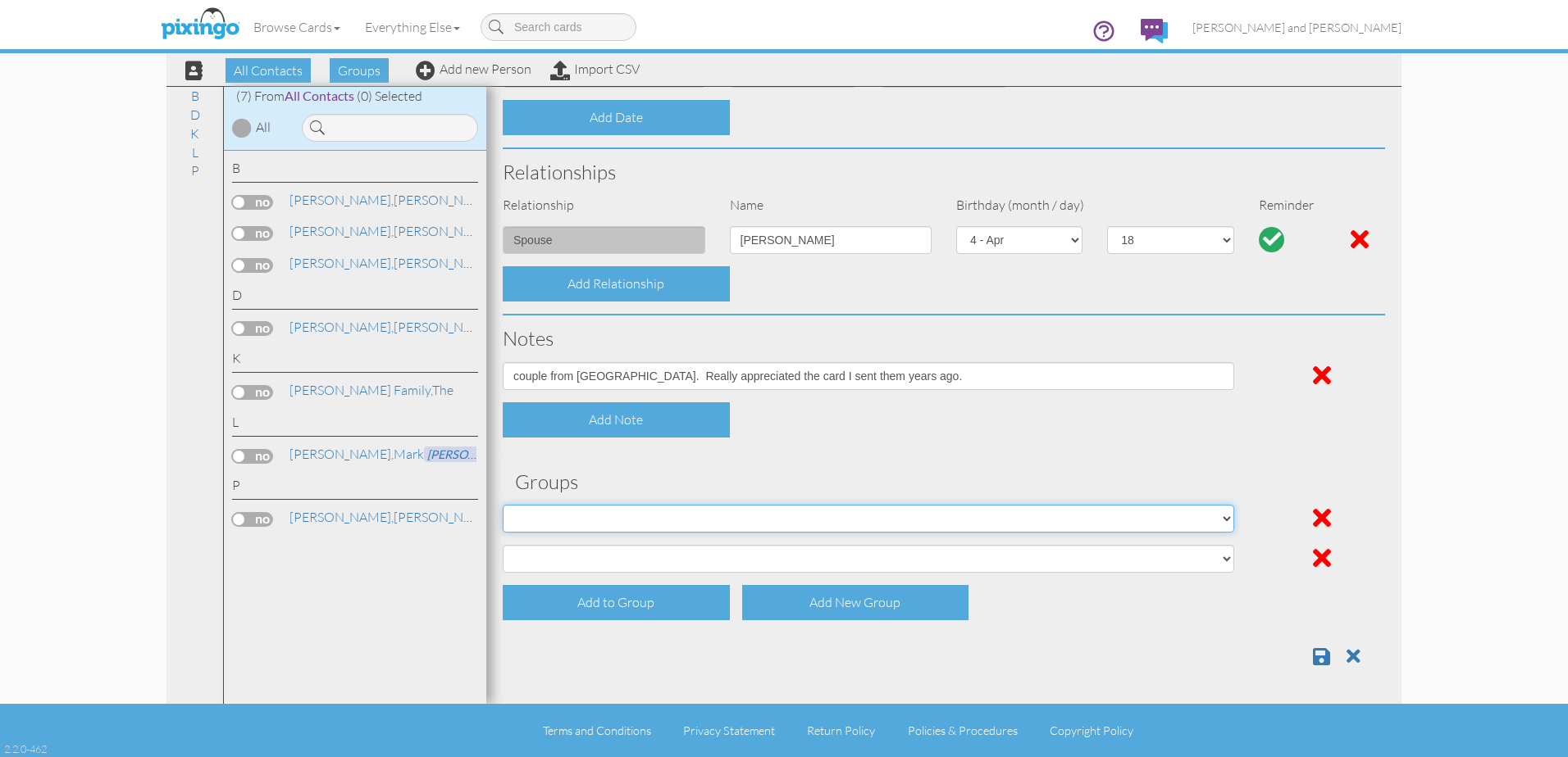
click at [1218, 518] on select "C6 Intro Food Kure It Intro Pixingo Prospects" at bounding box center [868, 518] width 732 height 27
select select "object:1298"
click at [502, 505] on select "C6 Intro Food Kure It Intro Pixingo Prospects" at bounding box center [868, 518] width 732 height 27
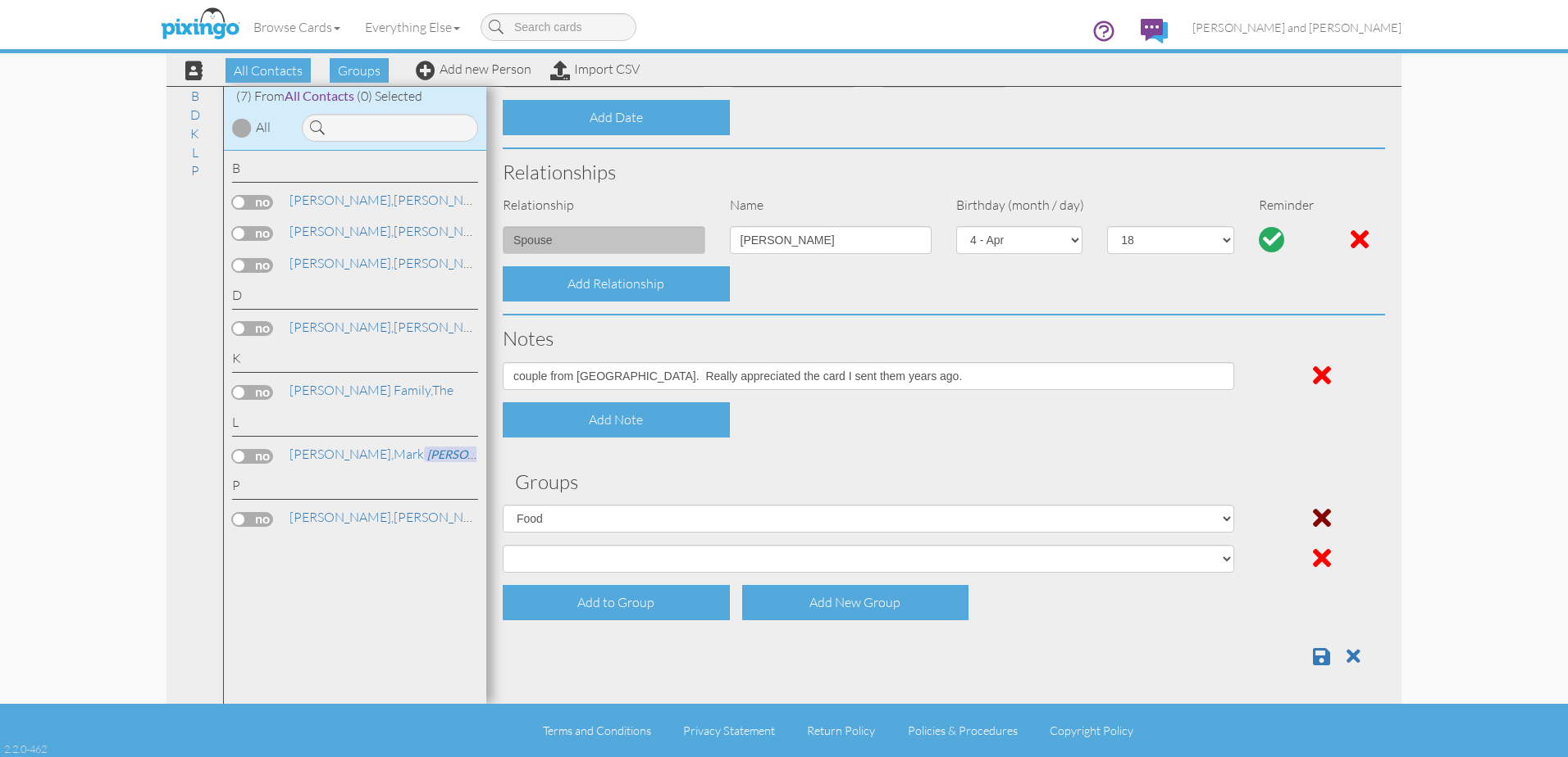
drag, startPoint x: 1312, startPoint y: 555, endPoint x: 1302, endPoint y: 561, distance: 11.7
click at [1313, 555] on span at bounding box center [1322, 558] width 18 height 27
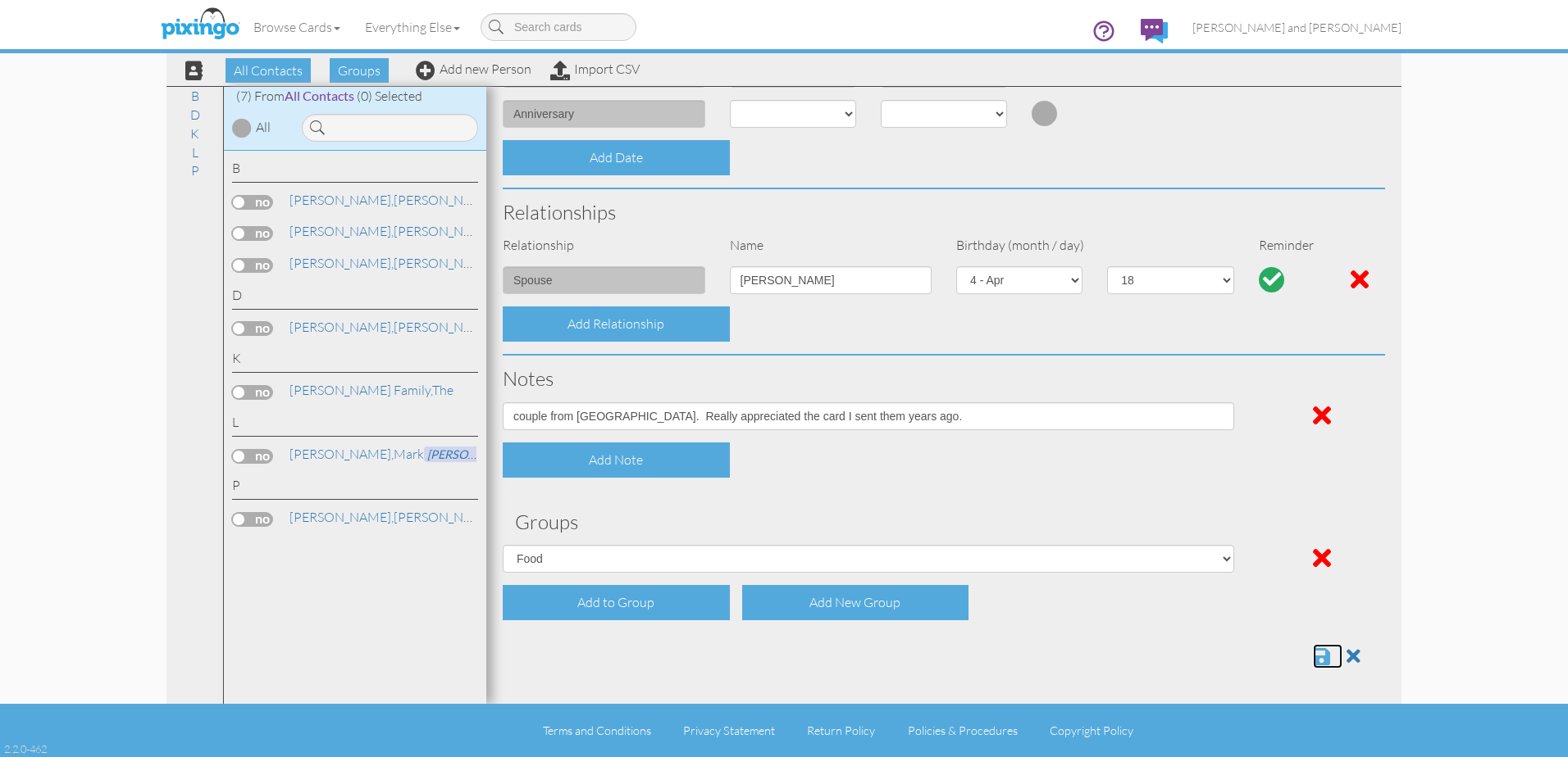
click at [1313, 654] on span at bounding box center [1321, 656] width 17 height 20
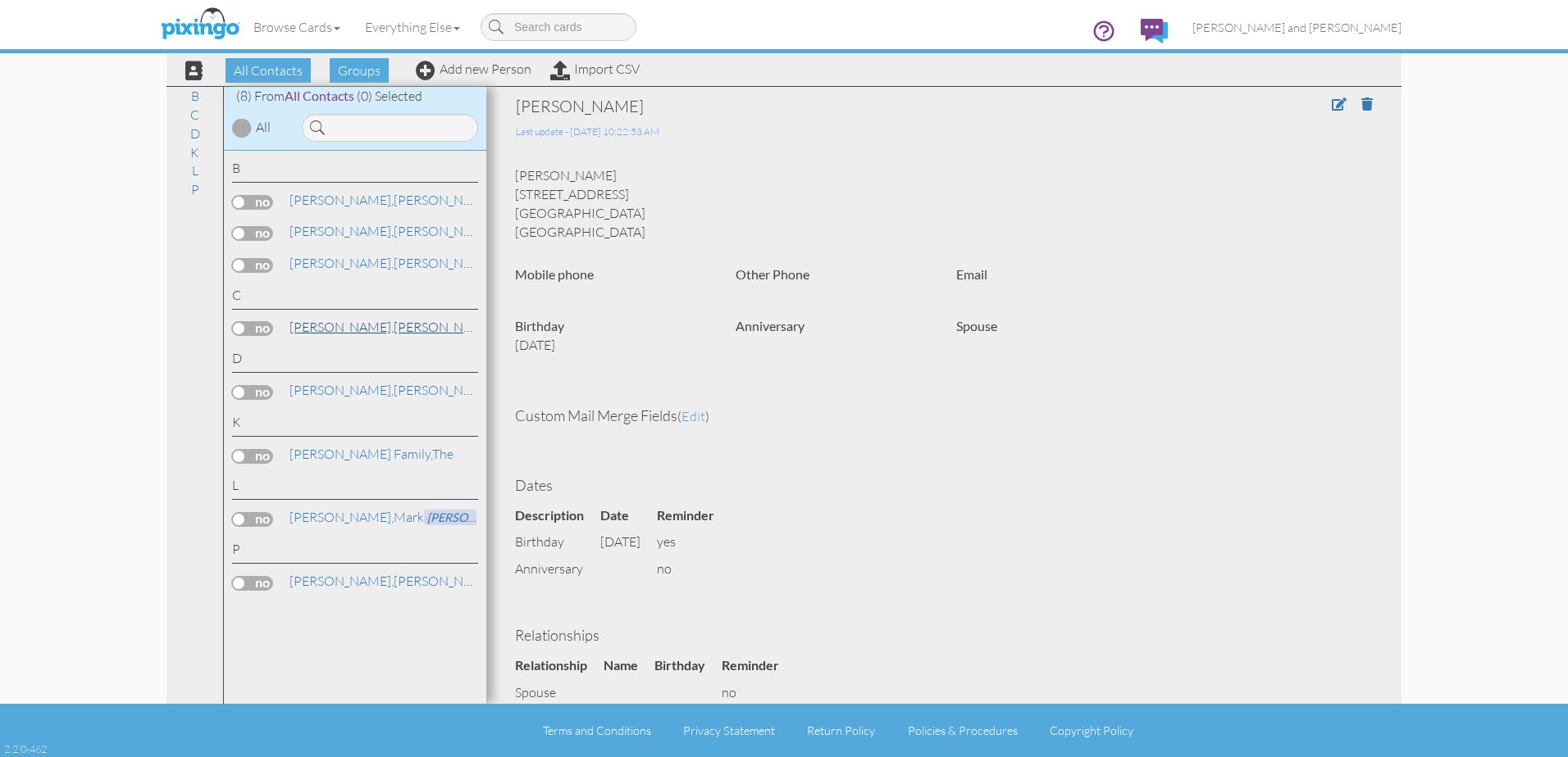
click at [368, 325] on link "[PERSON_NAME]" at bounding box center [392, 327] width 209 height 20
drag, startPoint x: 368, startPoint y: 325, endPoint x: 240, endPoint y: 328, distance: 128.0
click at [240, 328] on label at bounding box center [252, 328] width 41 height 15
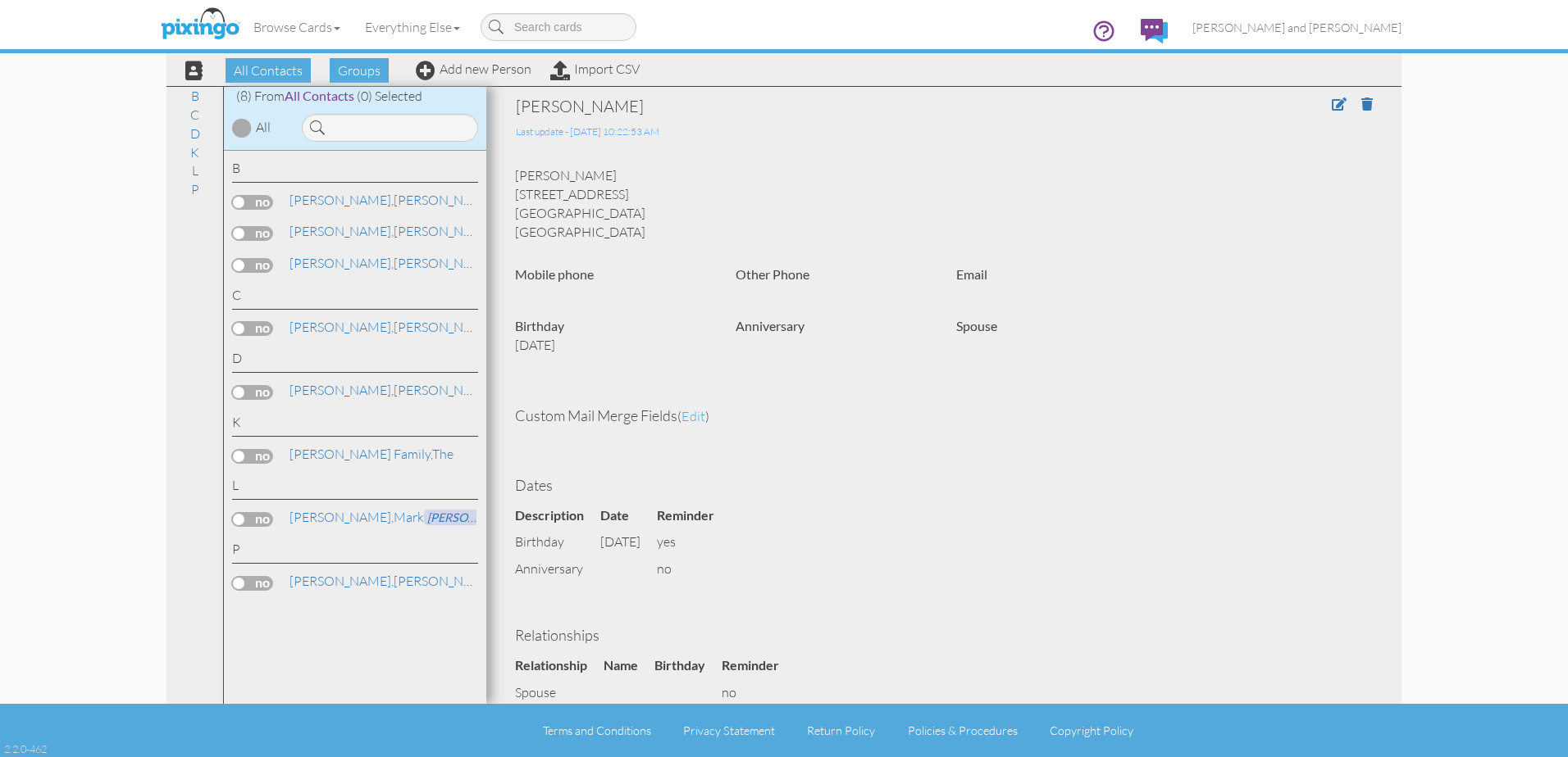
click at [0, 0] on input "checkbox" at bounding box center [0, 0] width 0 height 0
click at [878, 68] on span "Send Card" at bounding box center [869, 70] width 75 height 25
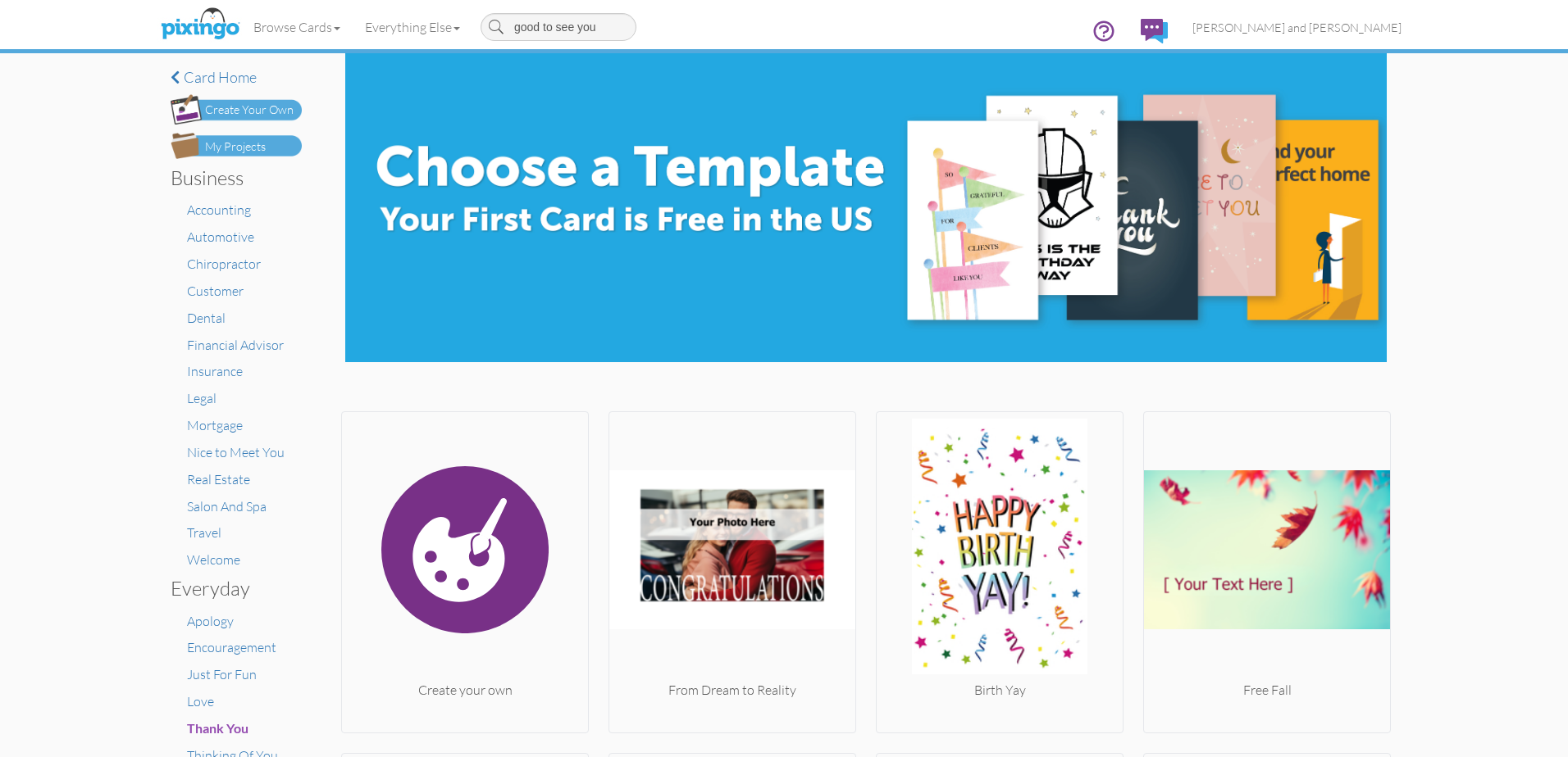
type input "good to see you"
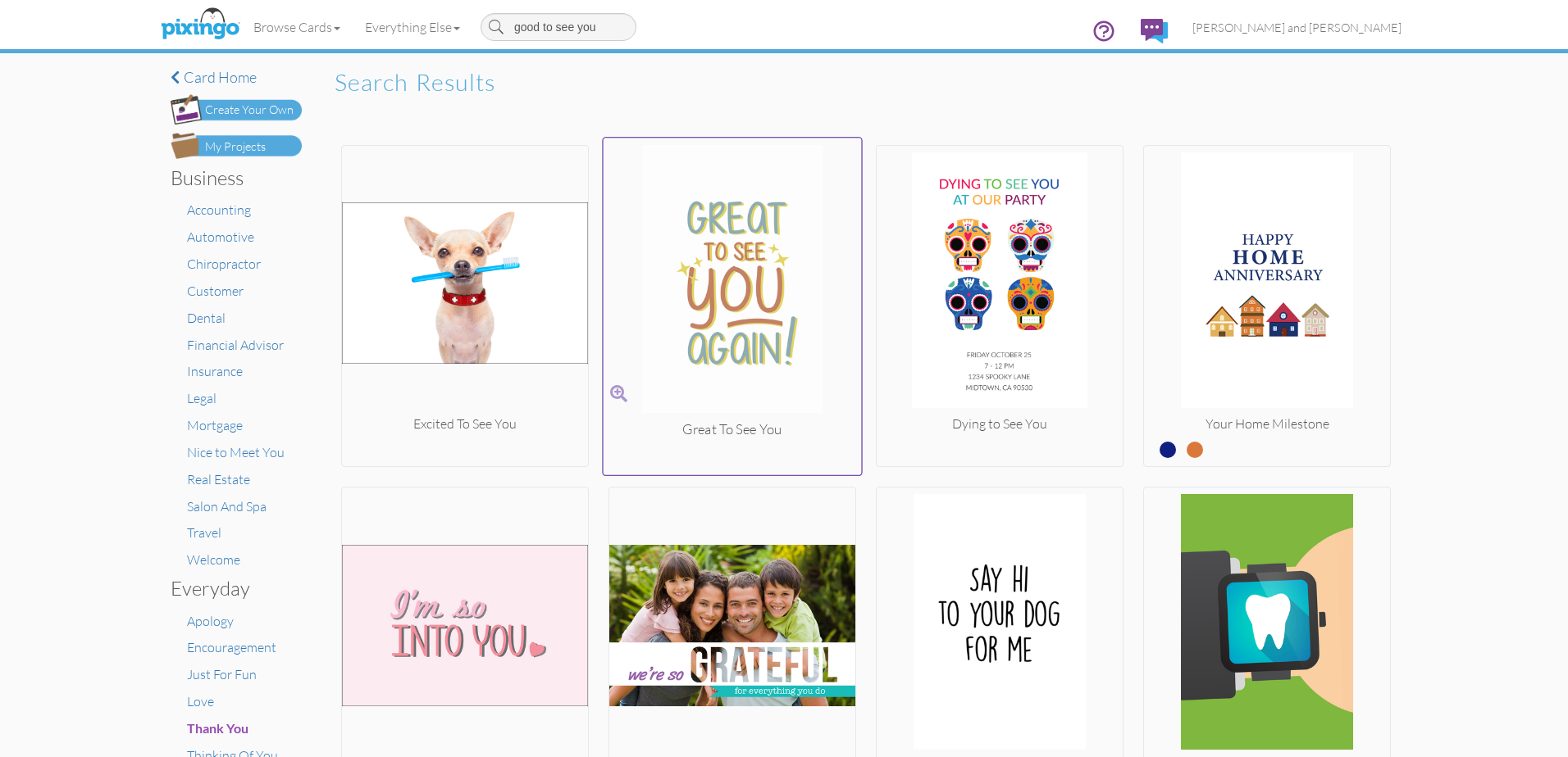
type input "good to see you"
click at [749, 292] on img at bounding box center [733, 282] width 258 height 275
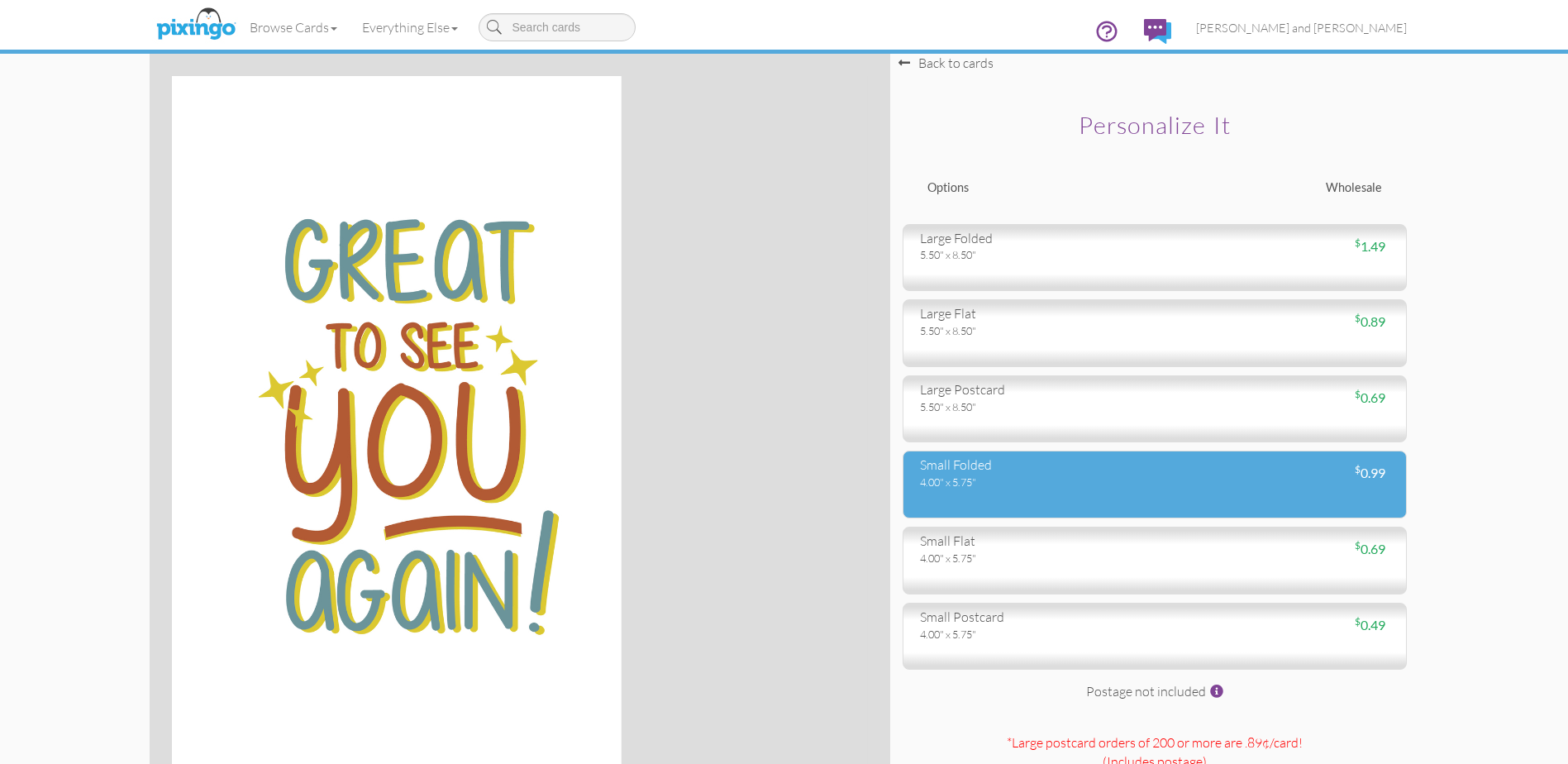
click at [1109, 472] on div "small folded" at bounding box center [1031, 465] width 222 height 19
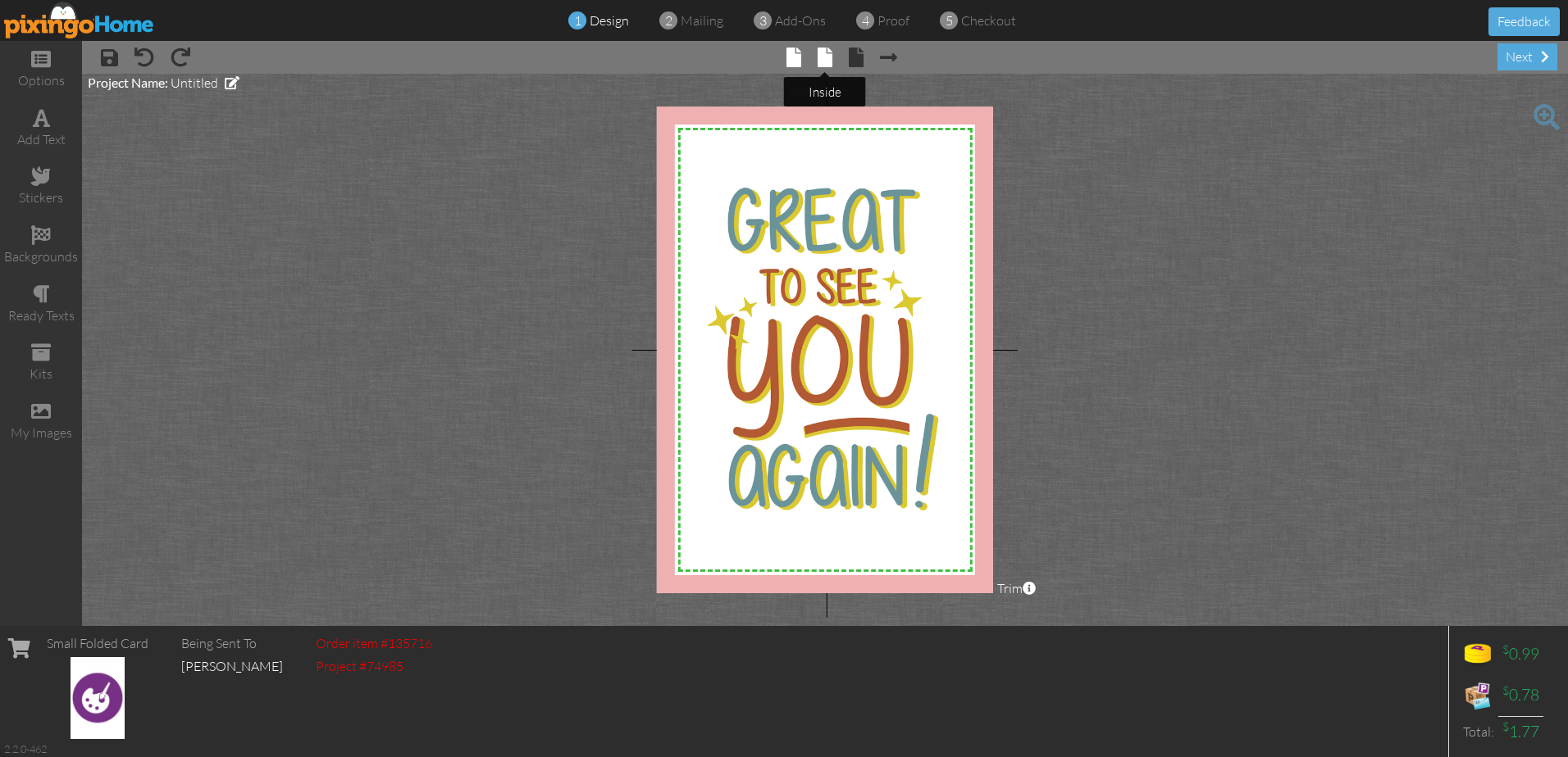
click at [825, 56] on span at bounding box center [825, 58] width 15 height 20
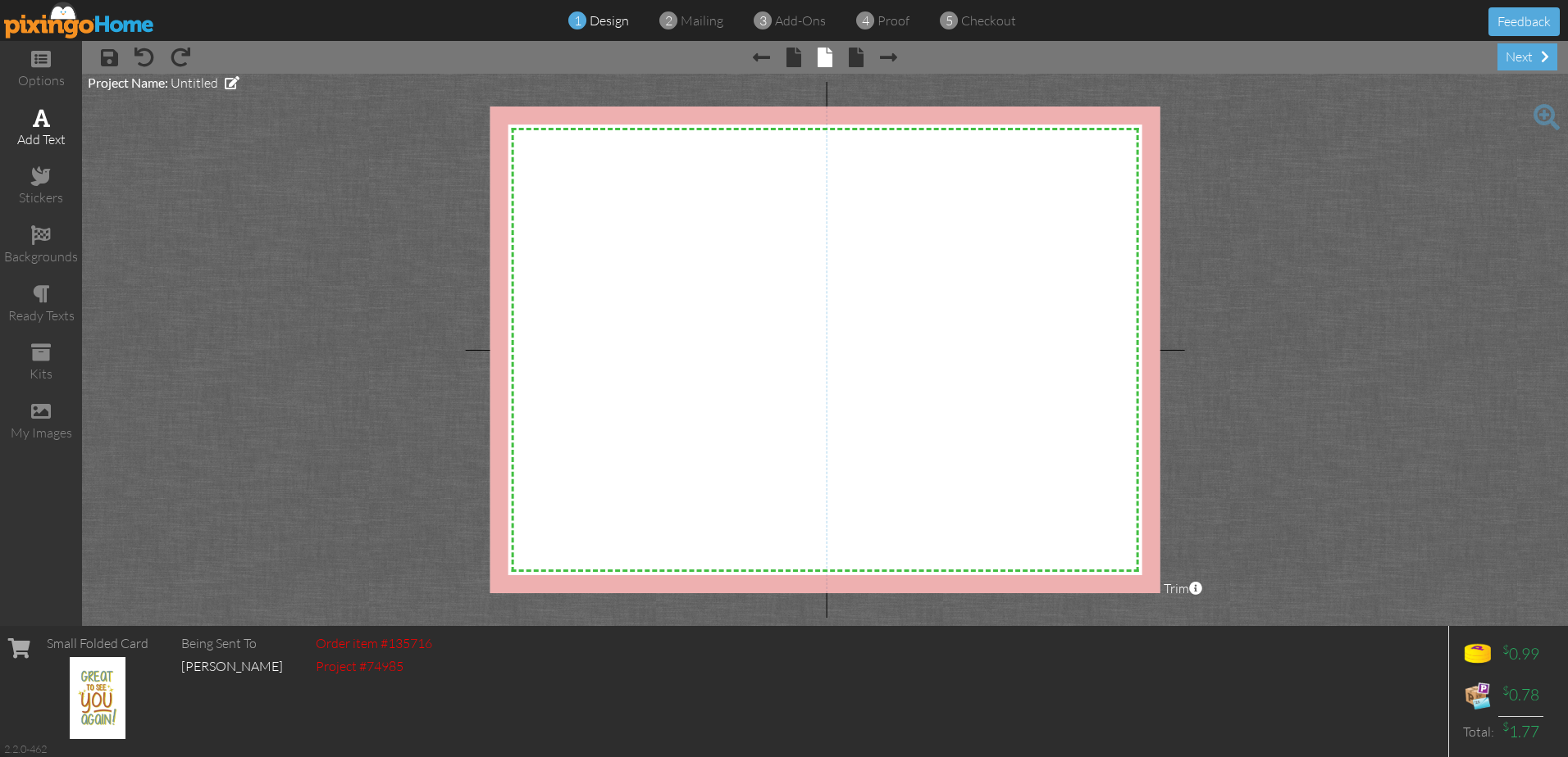
click at [37, 128] on div "add text" at bounding box center [41, 128] width 82 height 58
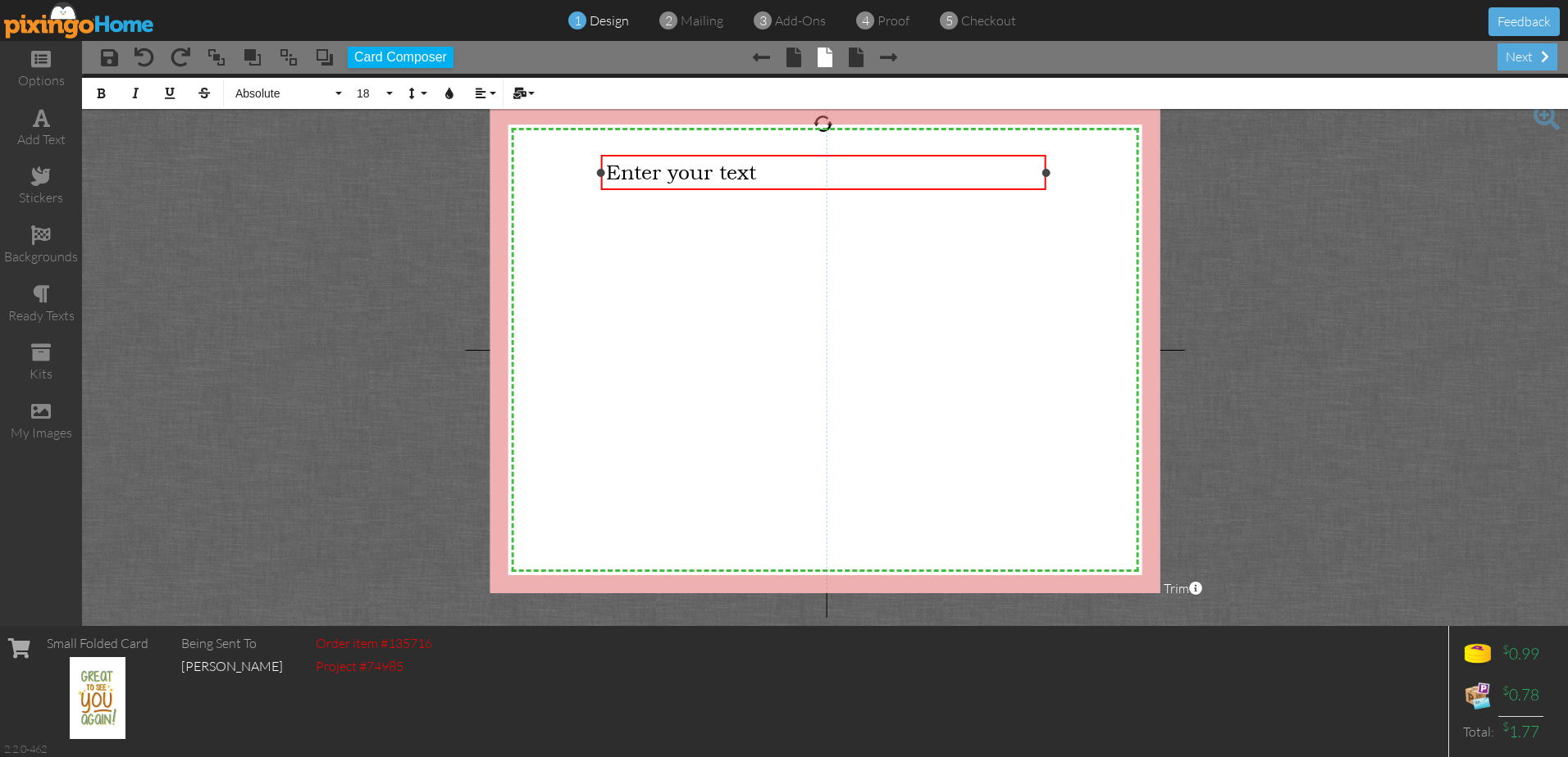
drag, startPoint x: 843, startPoint y: 173, endPoint x: 599, endPoint y: 173, distance: 244.0
click at [599, 173] on div at bounding box center [601, 173] width 8 height 8
drag, startPoint x: 1048, startPoint y: 170, endPoint x: 794, endPoint y: 177, distance: 254.1
click at [792, 177] on div "Enter your text ×" at bounding box center [696, 172] width 191 height 36
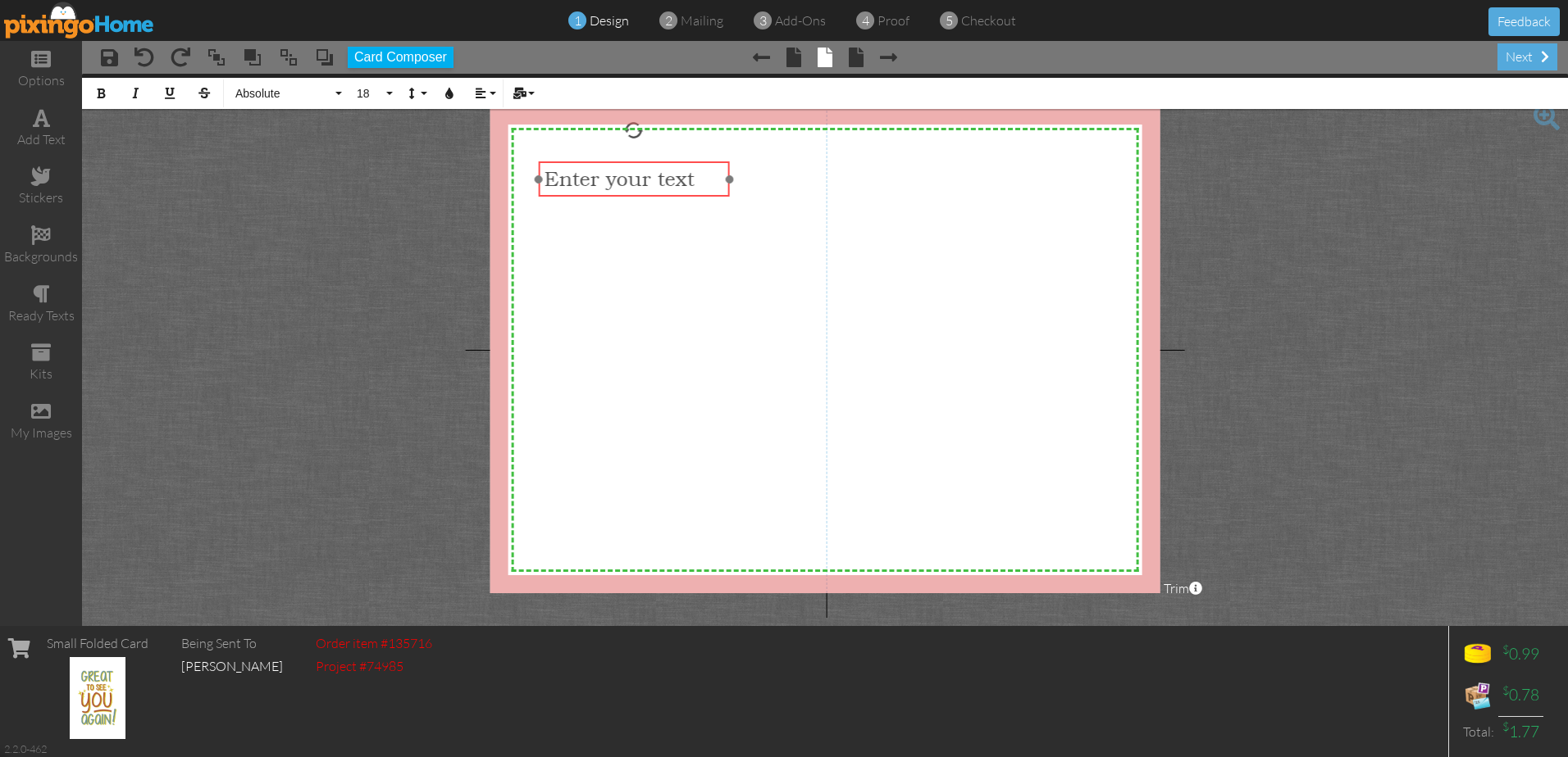
drag, startPoint x: 701, startPoint y: 155, endPoint x: 639, endPoint y: 162, distance: 62.4
click at [639, 162] on div "​ Enter your text ​" at bounding box center [634, 179] width 191 height 36
click at [390, 95] on button "18" at bounding box center [372, 93] width 48 height 31
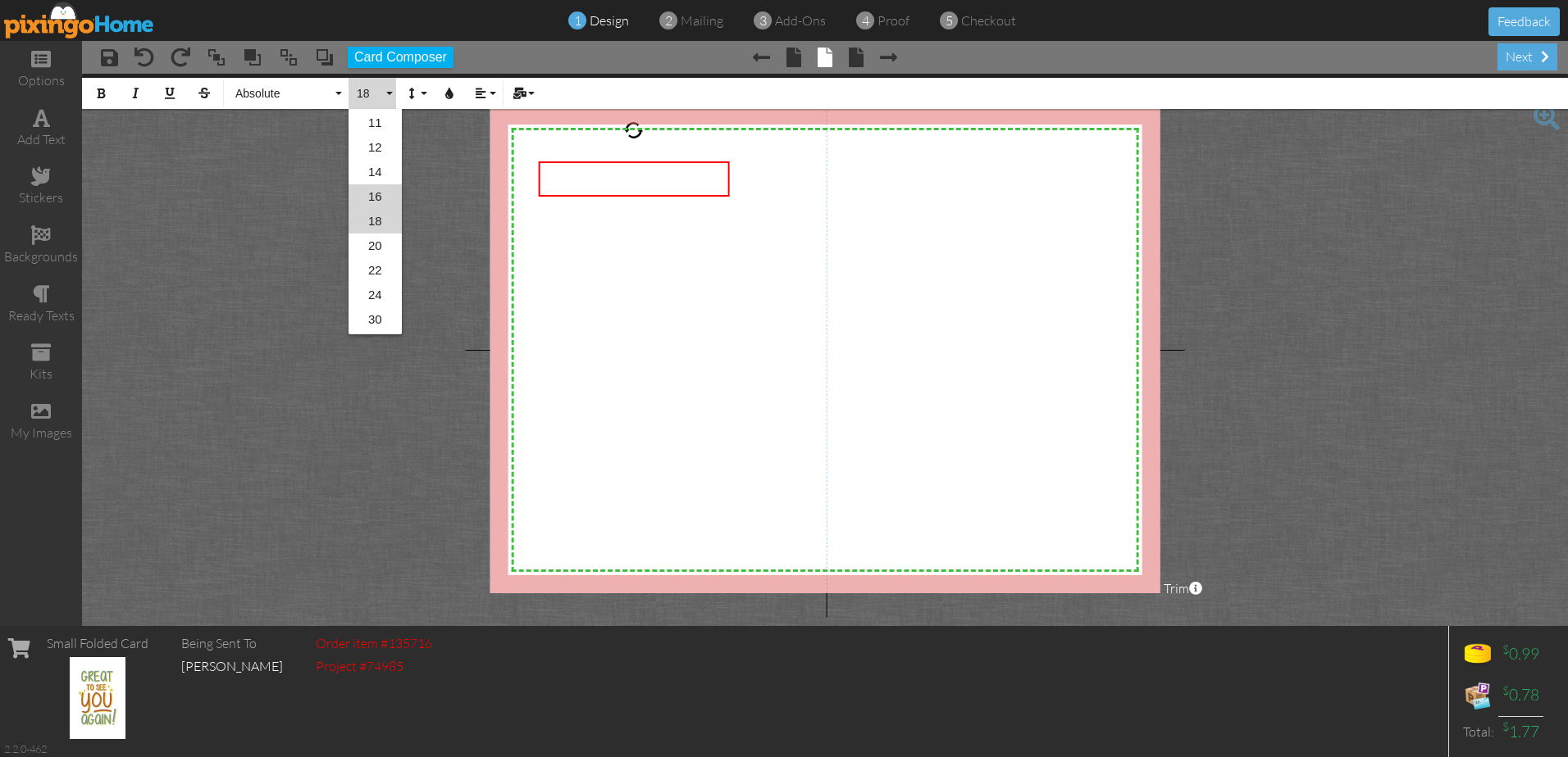
click at [383, 189] on link "16" at bounding box center [375, 197] width 53 height 25
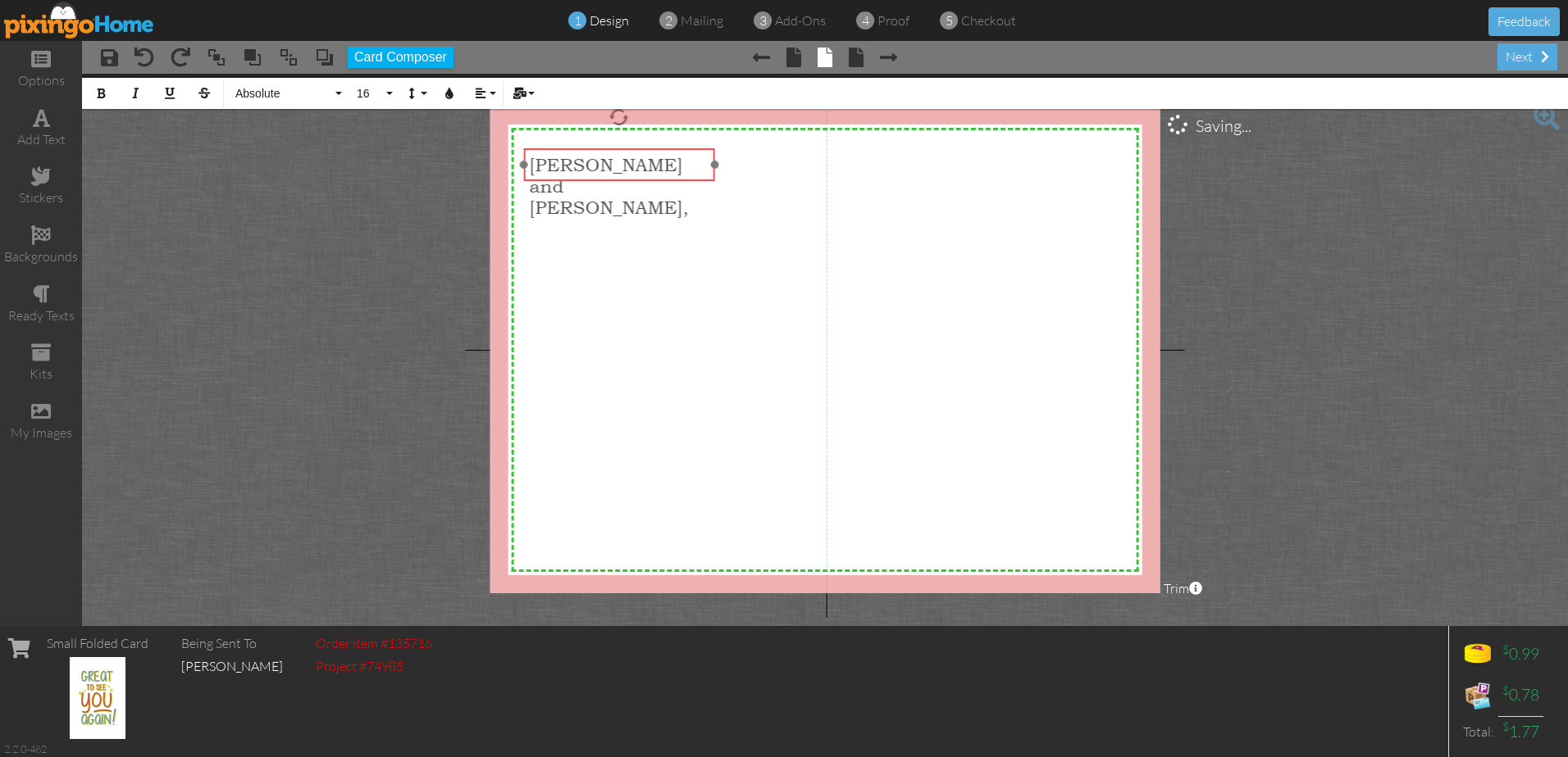
drag, startPoint x: 642, startPoint y: 162, endPoint x: 628, endPoint y: 149, distance: 19.1
click at [628, 149] on div "[PERSON_NAME] and [PERSON_NAME], ​ ​ ​" at bounding box center [619, 186] width 191 height 75
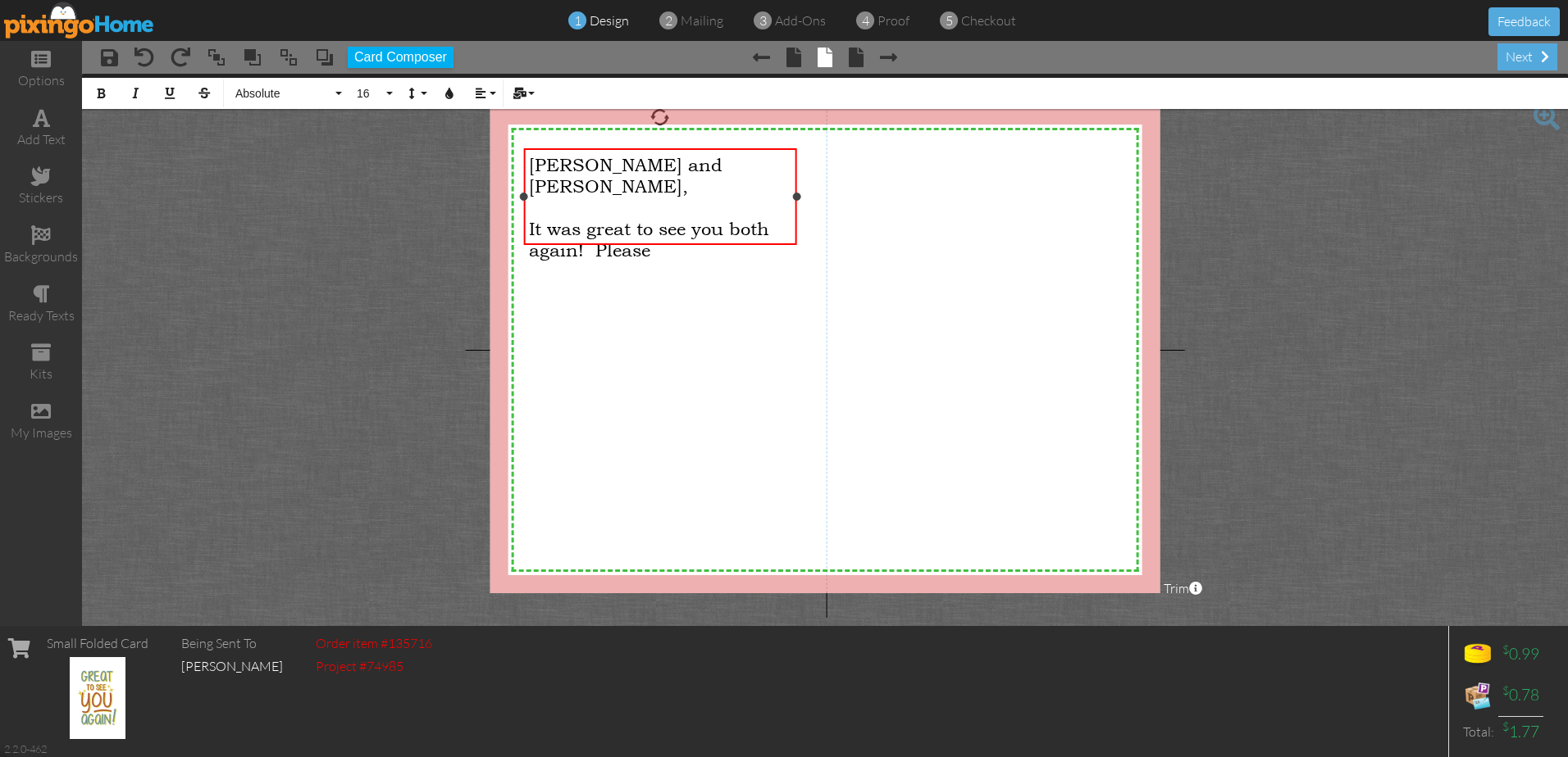
drag, startPoint x: 714, startPoint y: 209, endPoint x: 795, endPoint y: 208, distance: 81.0
click at [795, 208] on div "[PERSON_NAME] and [PERSON_NAME], ​ It was great to see you both again! Please ​…" at bounding box center [660, 197] width 273 height 97
click at [704, 248] on div "It was great to see you both again! Please don't wait too long between visits ​" at bounding box center [660, 250] width 262 height 64
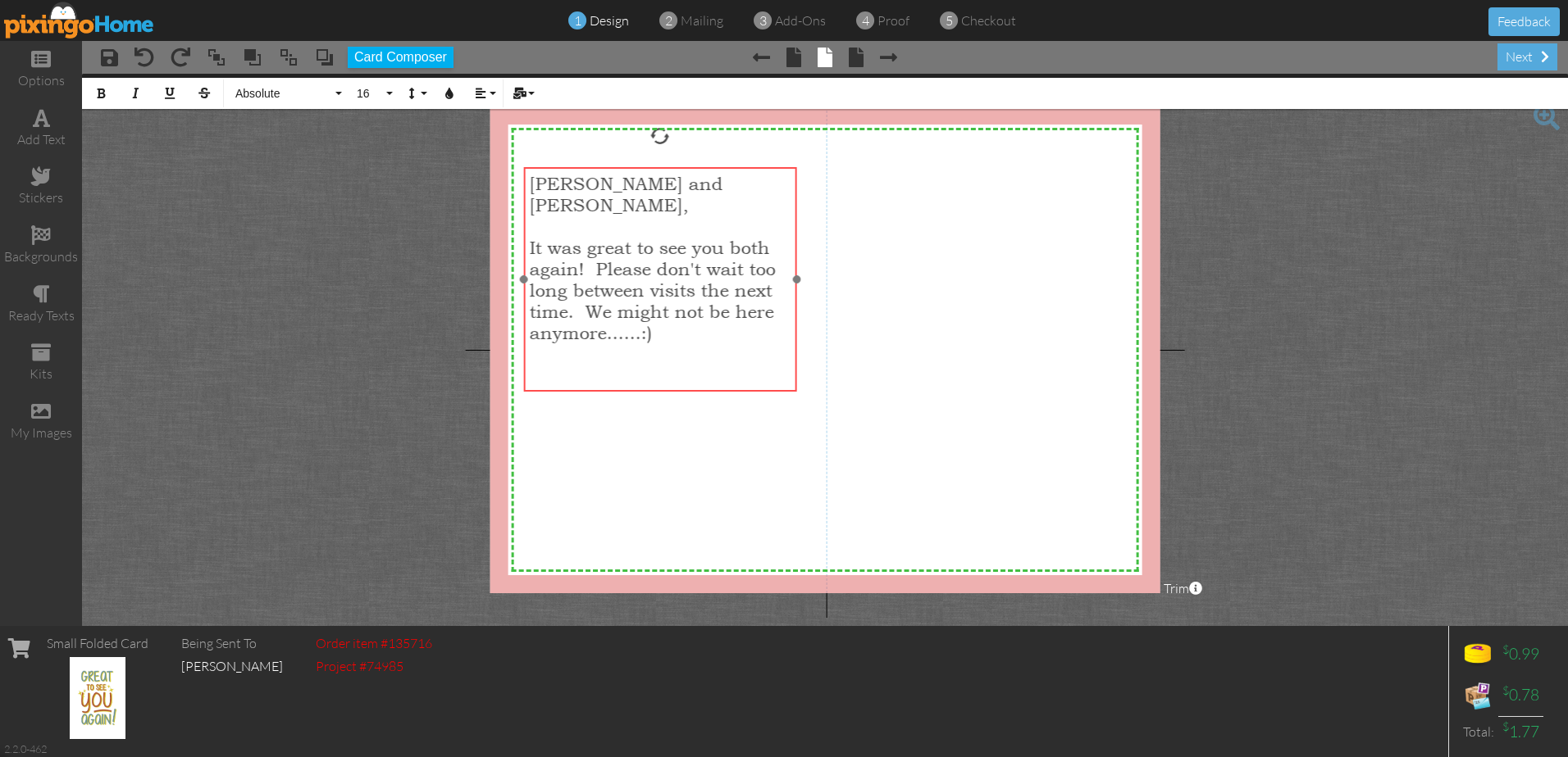
drag, startPoint x: 666, startPoint y: 152, endPoint x: 666, endPoint y: 170, distance: 18.0
click at [666, 170] on div "[PERSON_NAME] and [PERSON_NAME], ​ It was great to see you both again! Please d…" at bounding box center [660, 290] width 273 height 246
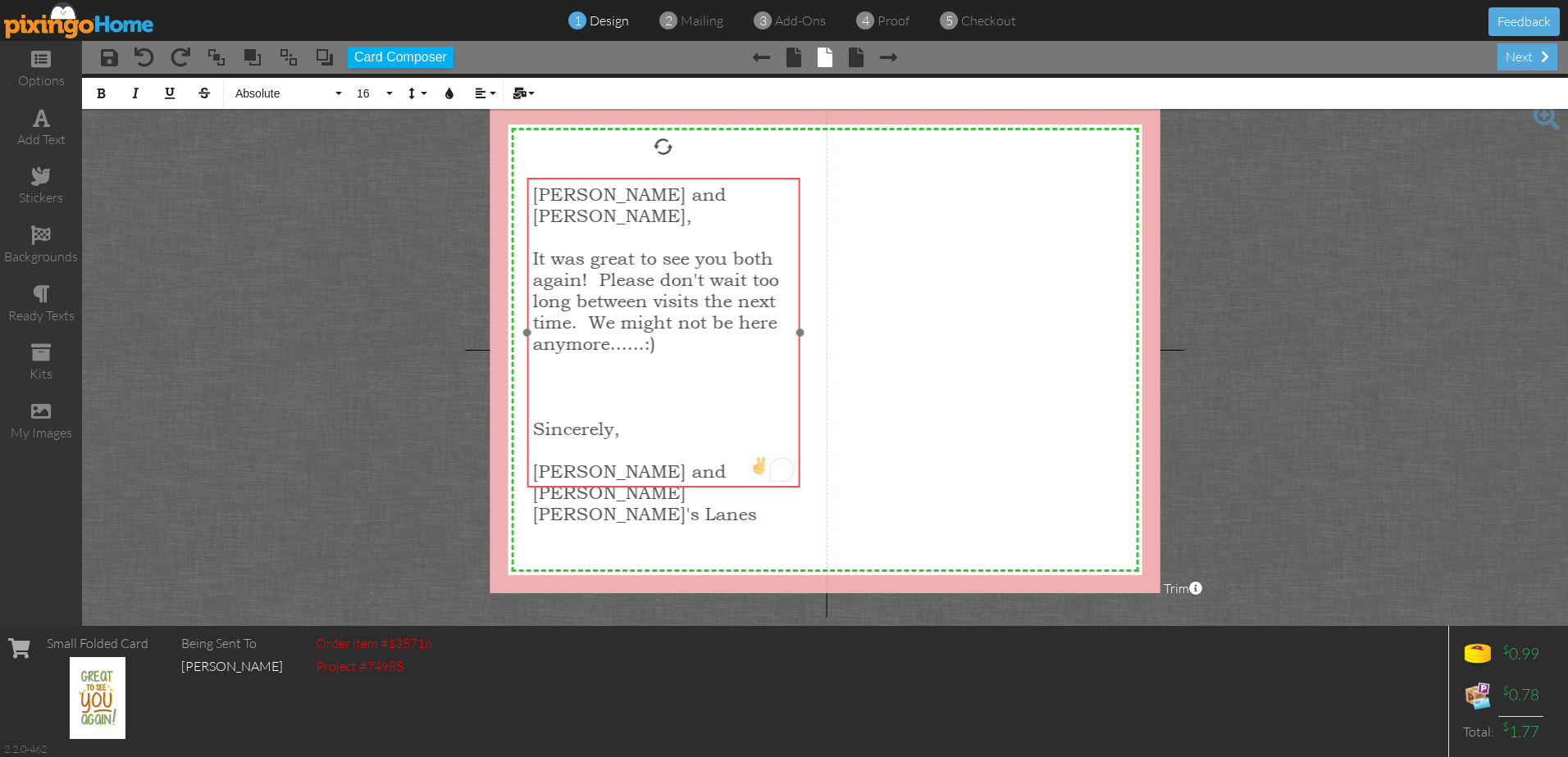
drag, startPoint x: 691, startPoint y: 168, endPoint x: 693, endPoint y: 178, distance: 10.2
click at [693, 178] on div "[PERSON_NAME] and [PERSON_NAME], ​ It was great to see you both again! Please d…" at bounding box center [663, 354] width 273 height 352
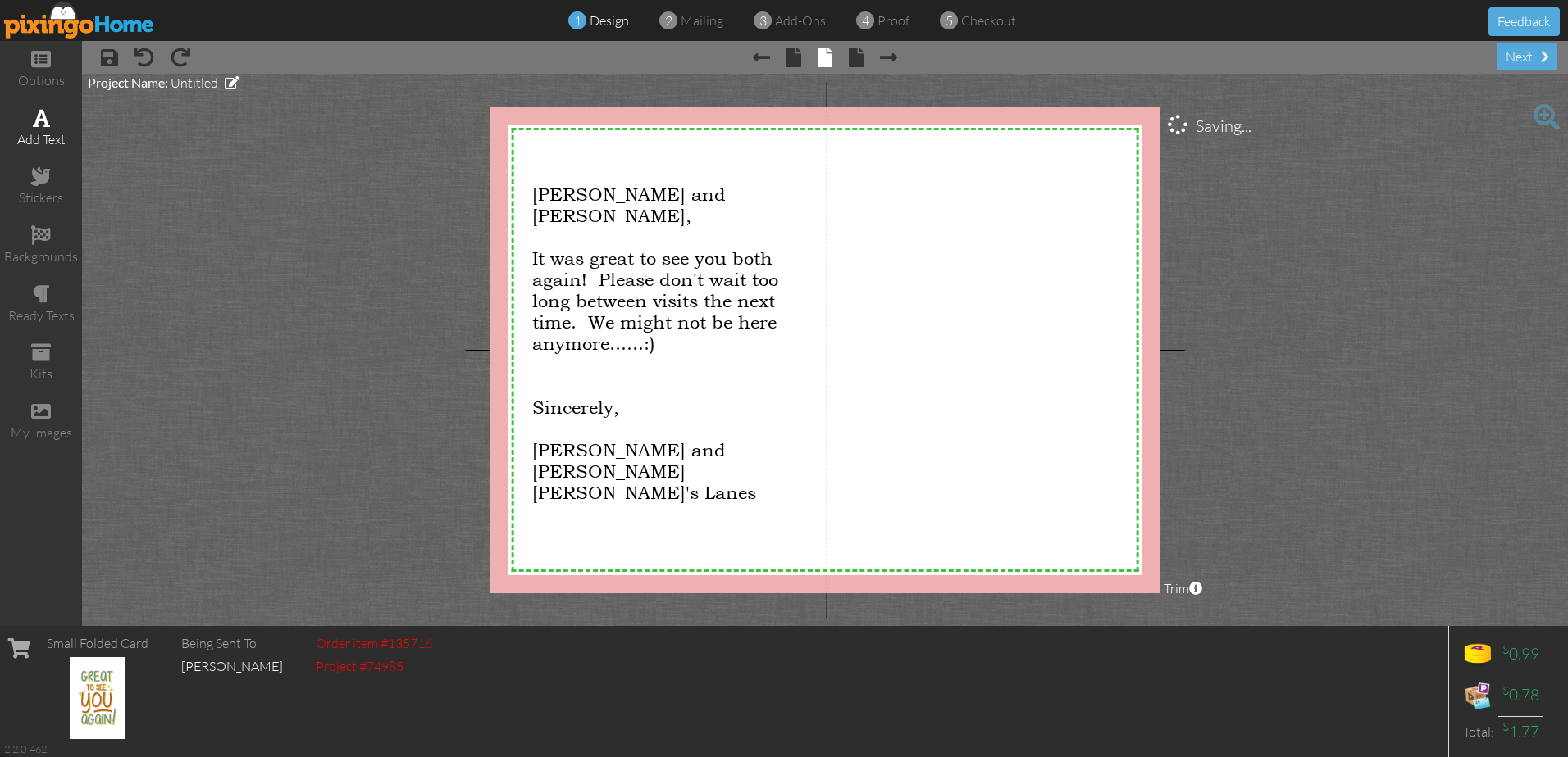
click at [40, 125] on span at bounding box center [41, 118] width 17 height 20
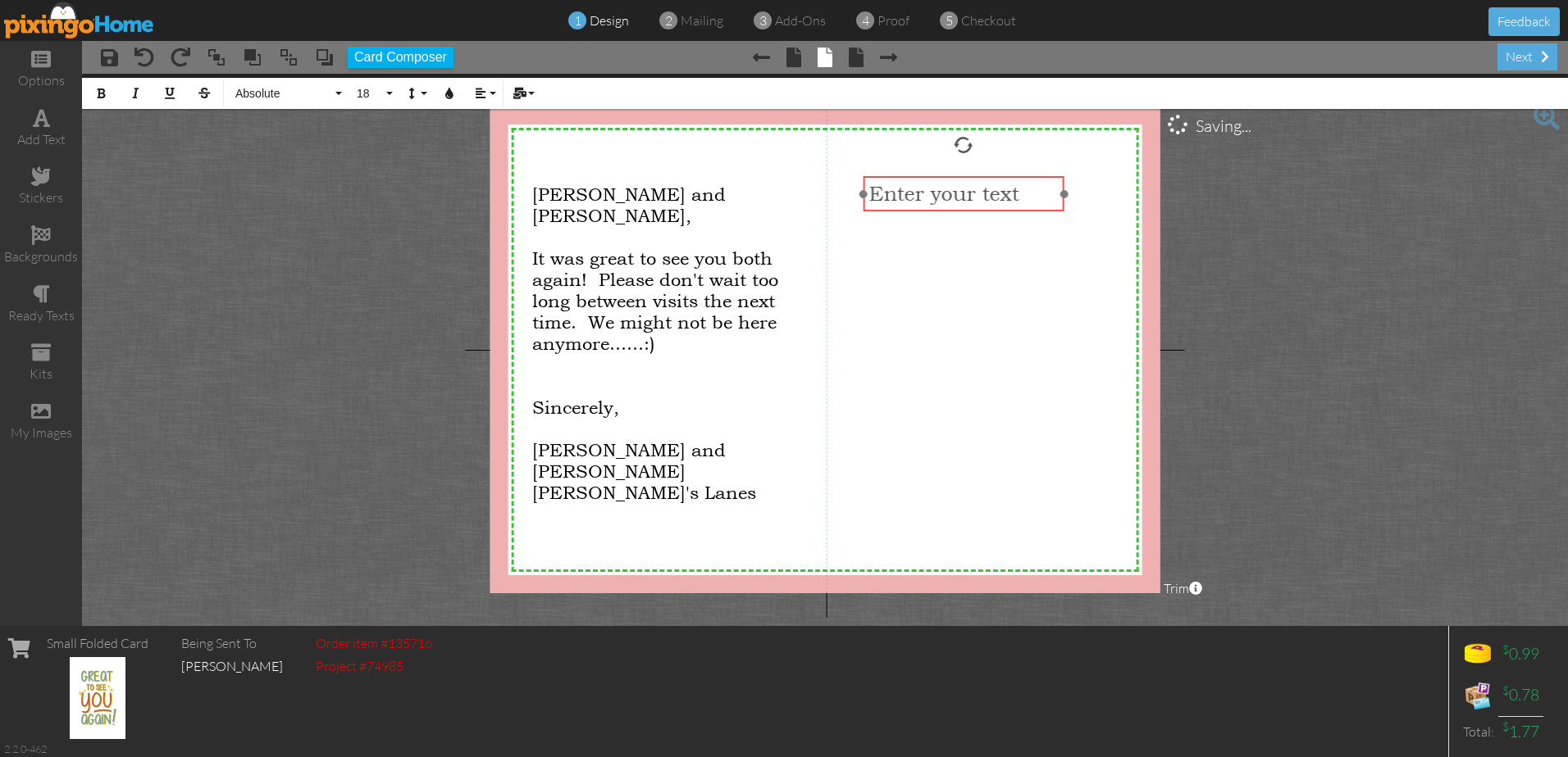
drag, startPoint x: 671, startPoint y: 157, endPoint x: 977, endPoint y: 178, distance: 306.7
click at [977, 178] on div "​ Enter your text ​" at bounding box center [963, 194] width 201 height 36
drag, startPoint x: 972, startPoint y: 212, endPoint x: 981, endPoint y: 235, distance: 24.7
click at [981, 235] on div at bounding box center [971, 217] width 209 height 44
click at [1050, 214] on div "Enter your text" at bounding box center [971, 217] width 189 height 24
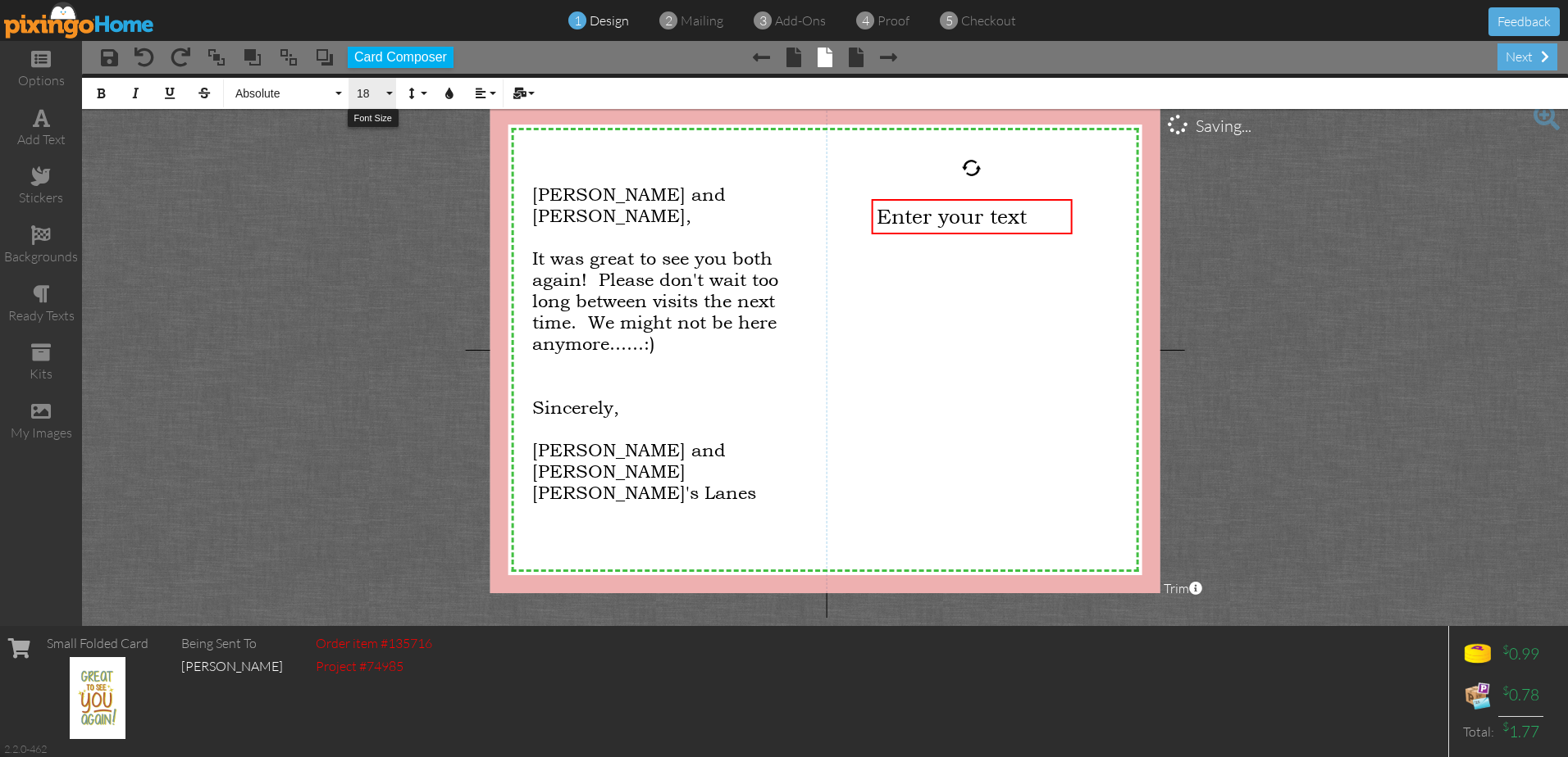
click at [392, 93] on button "18" at bounding box center [372, 93] width 48 height 31
click at [388, 316] on link "30" at bounding box center [375, 319] width 53 height 25
click at [882, 230] on span "Enter your text" at bounding box center [951, 229] width 150 height 24
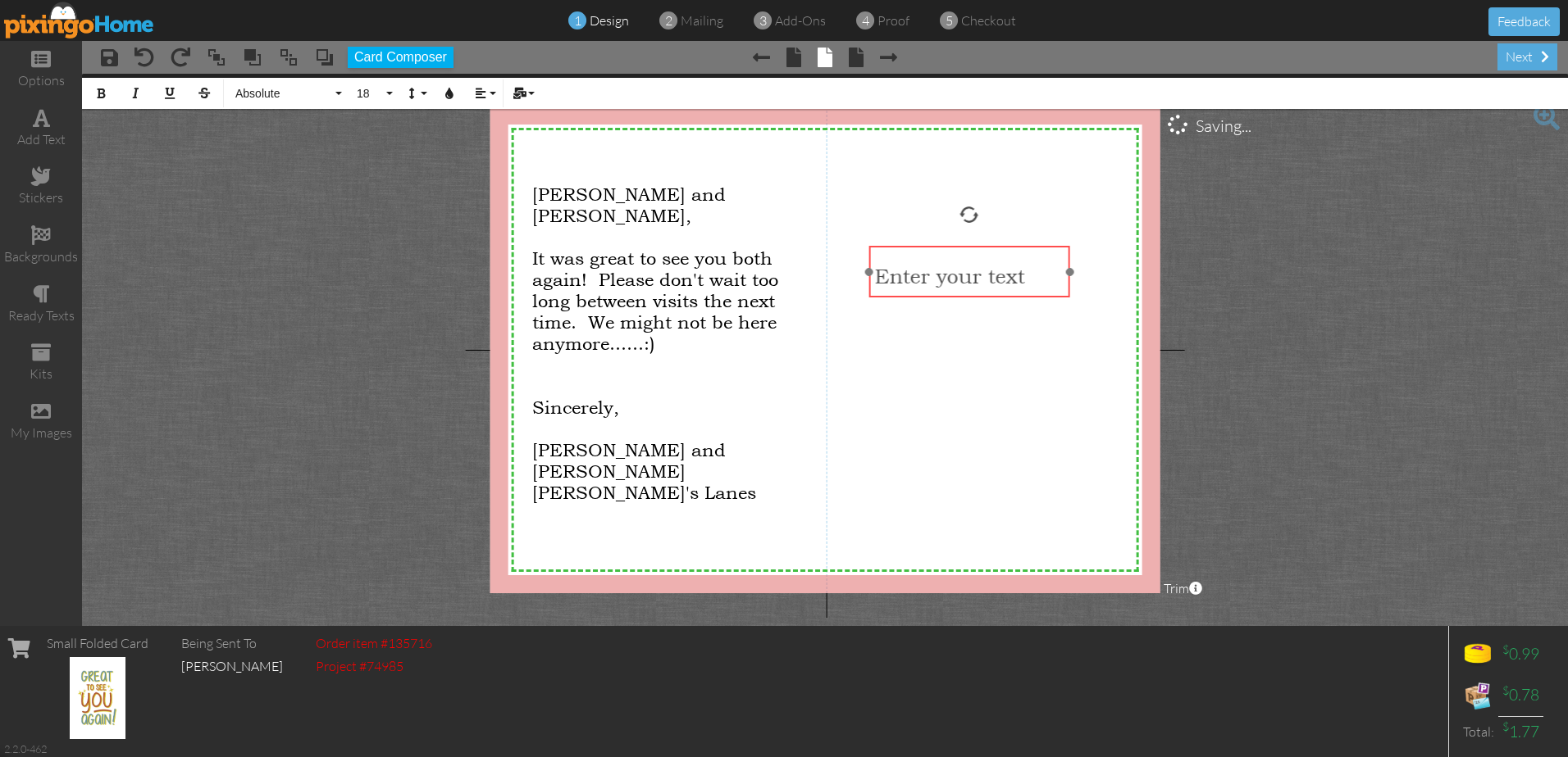
drag, startPoint x: 977, startPoint y: 198, endPoint x: 975, endPoint y: 245, distance: 47.0
click at [975, 245] on div at bounding box center [969, 271] width 209 height 59
click at [447, 94] on icon "button" at bounding box center [449, 93] width 12 height 12
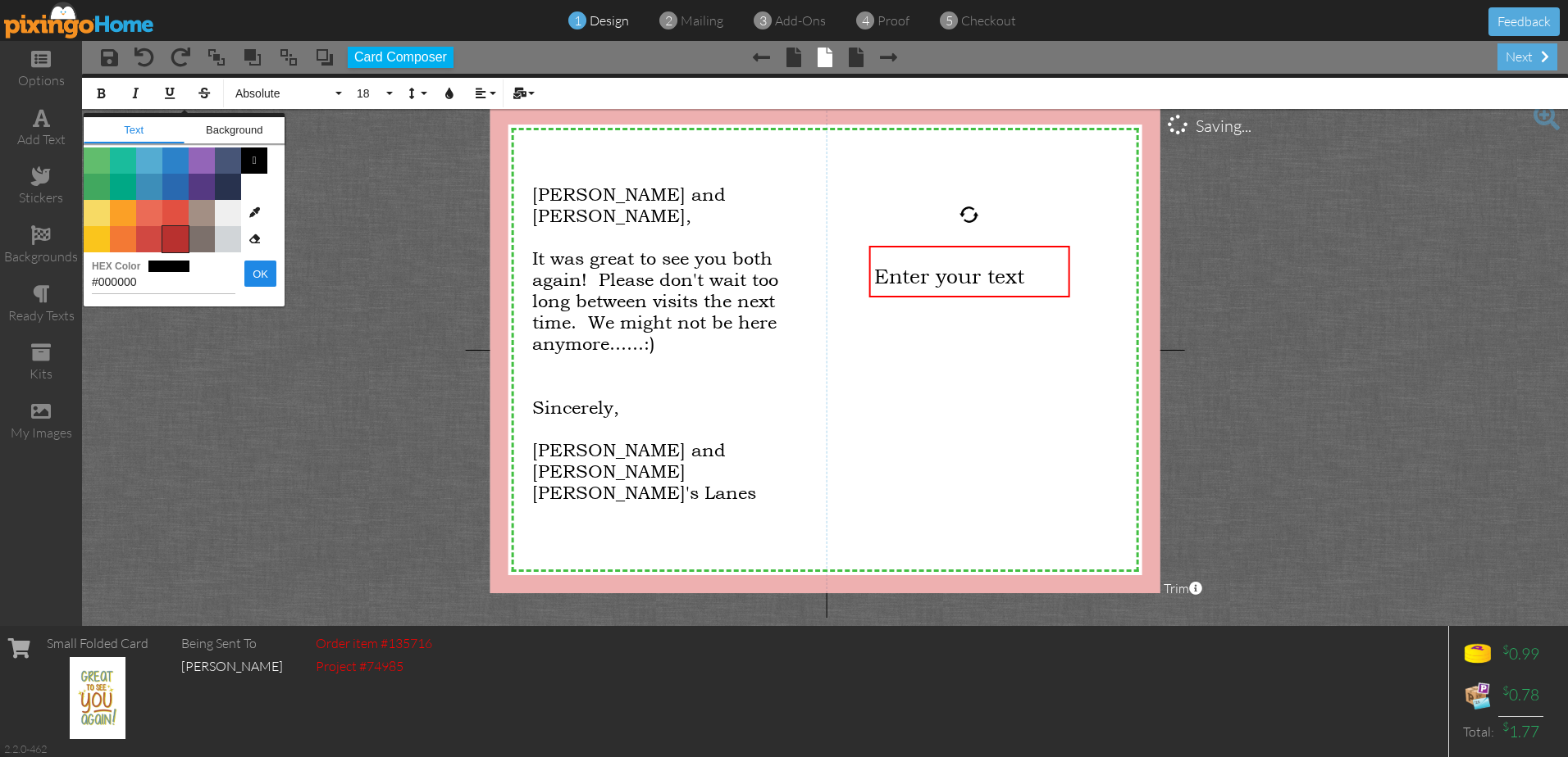
click at [178, 240] on span "Color #B8312F" at bounding box center [175, 239] width 27 height 27
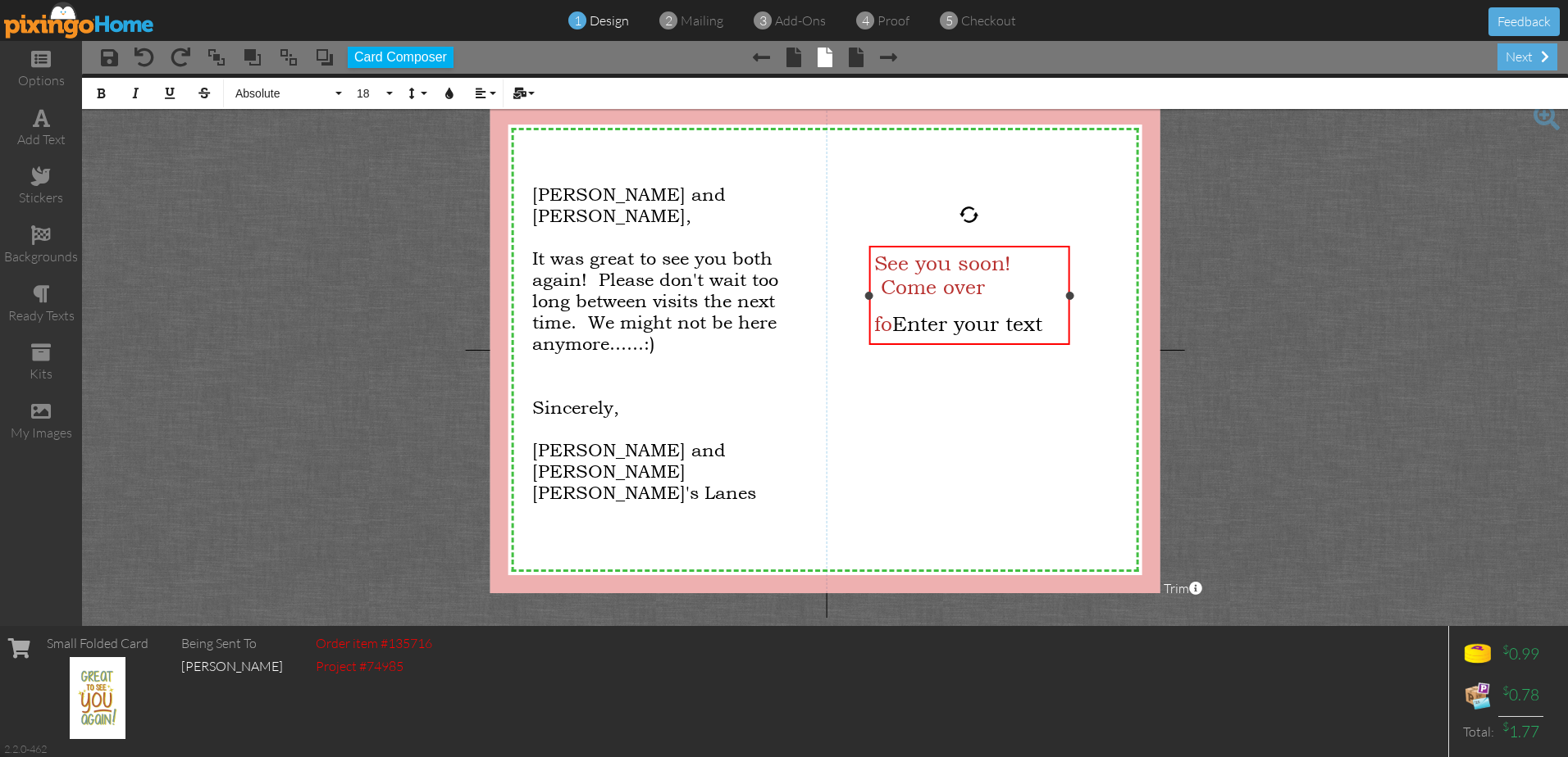
click at [993, 288] on div "See you soon! Come over fo Enter your text ​" at bounding box center [969, 295] width 189 height 88
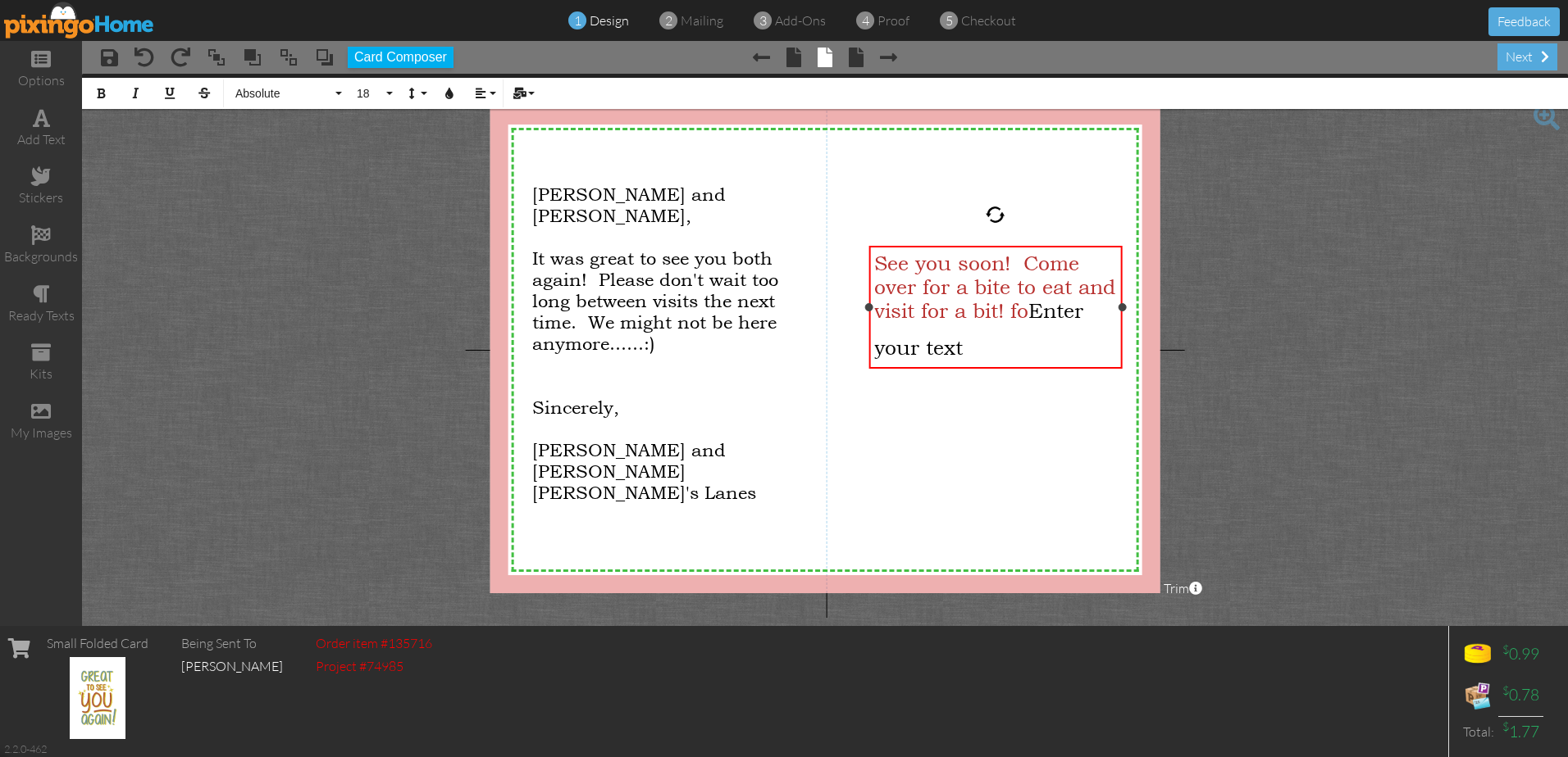
drag, startPoint x: 1072, startPoint y: 321, endPoint x: 1124, endPoint y: 317, distance: 52.2
click at [1122, 317] on div "See you soon! Come over for a bite to eat and visit for a bit! fo Enter your te…" at bounding box center [994, 307] width 253 height 123
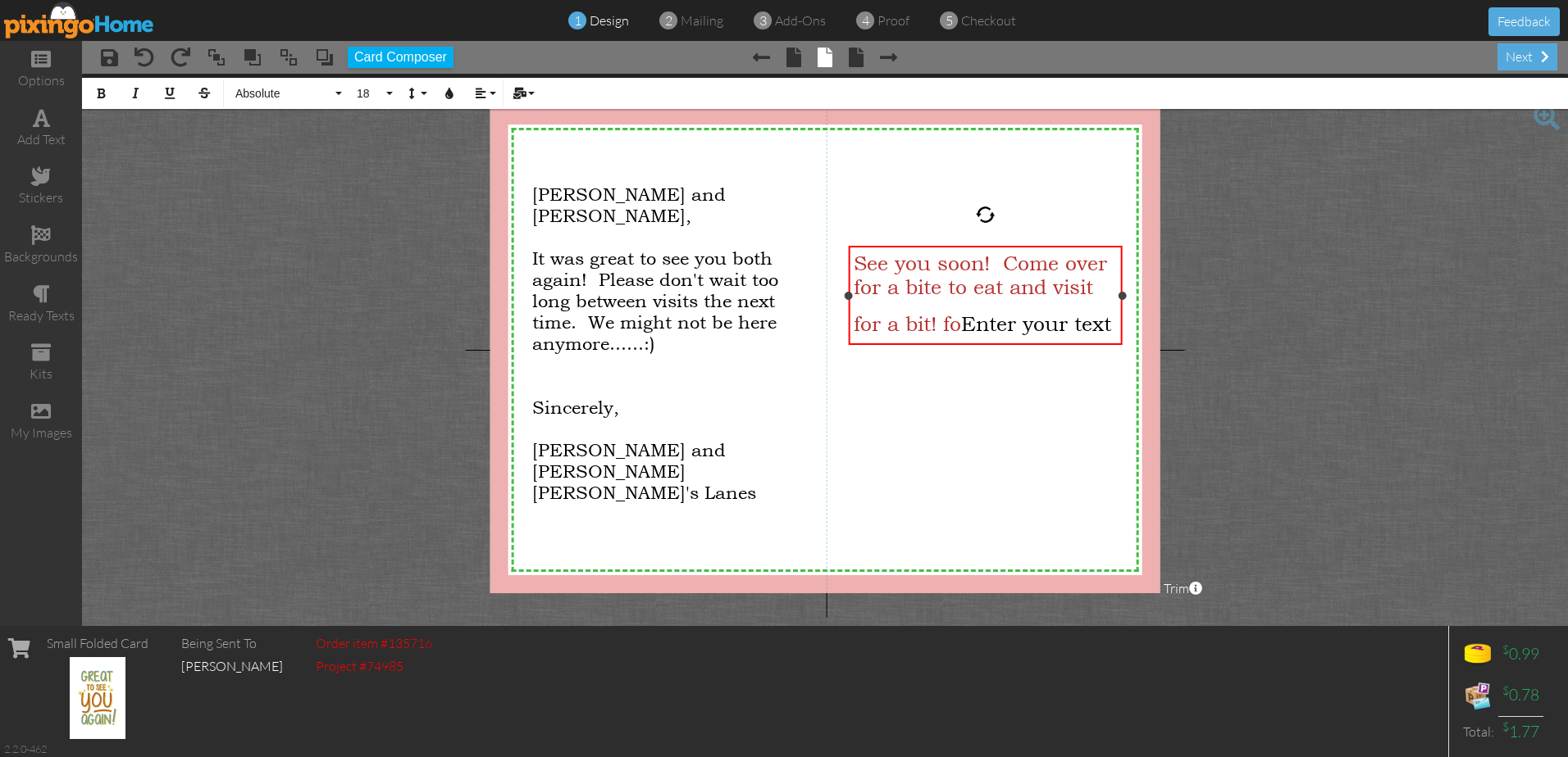
drag, startPoint x: 872, startPoint y: 309, endPoint x: 851, endPoint y: 306, distance: 21.2
click at [851, 306] on div "See you soon! Come over for a bite to eat and visit for a bit! fo Enter your te…" at bounding box center [984, 295] width 274 height 99
click at [1096, 291] on span "See you soon! Come over for a bite to eat and visit for a bit! fo" at bounding box center [980, 293] width 253 height 84
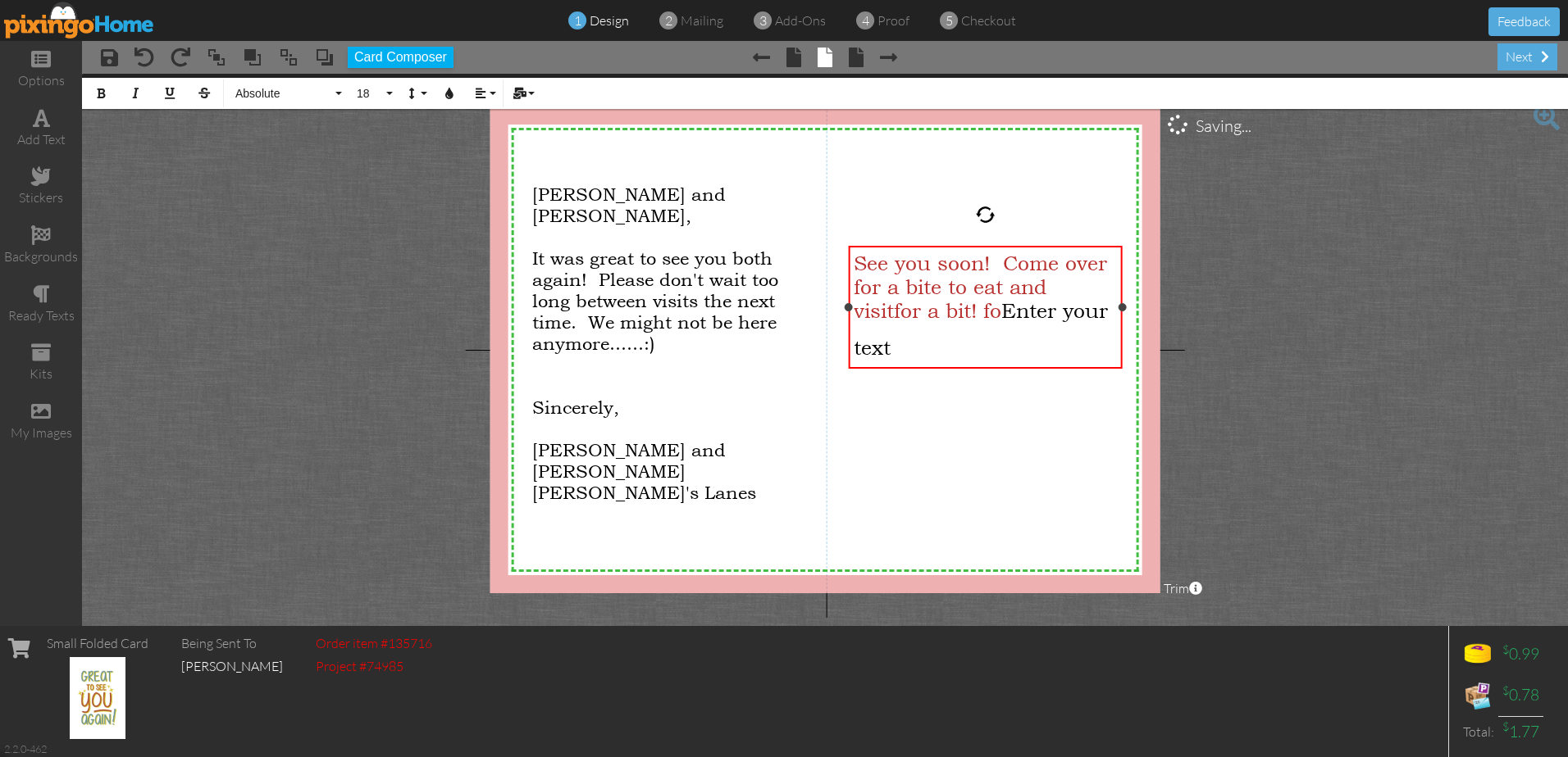
click at [977, 313] on span "See you soon! Come over for a bite to eat and visitfor a bit! fo" at bounding box center [980, 287] width 253 height 71
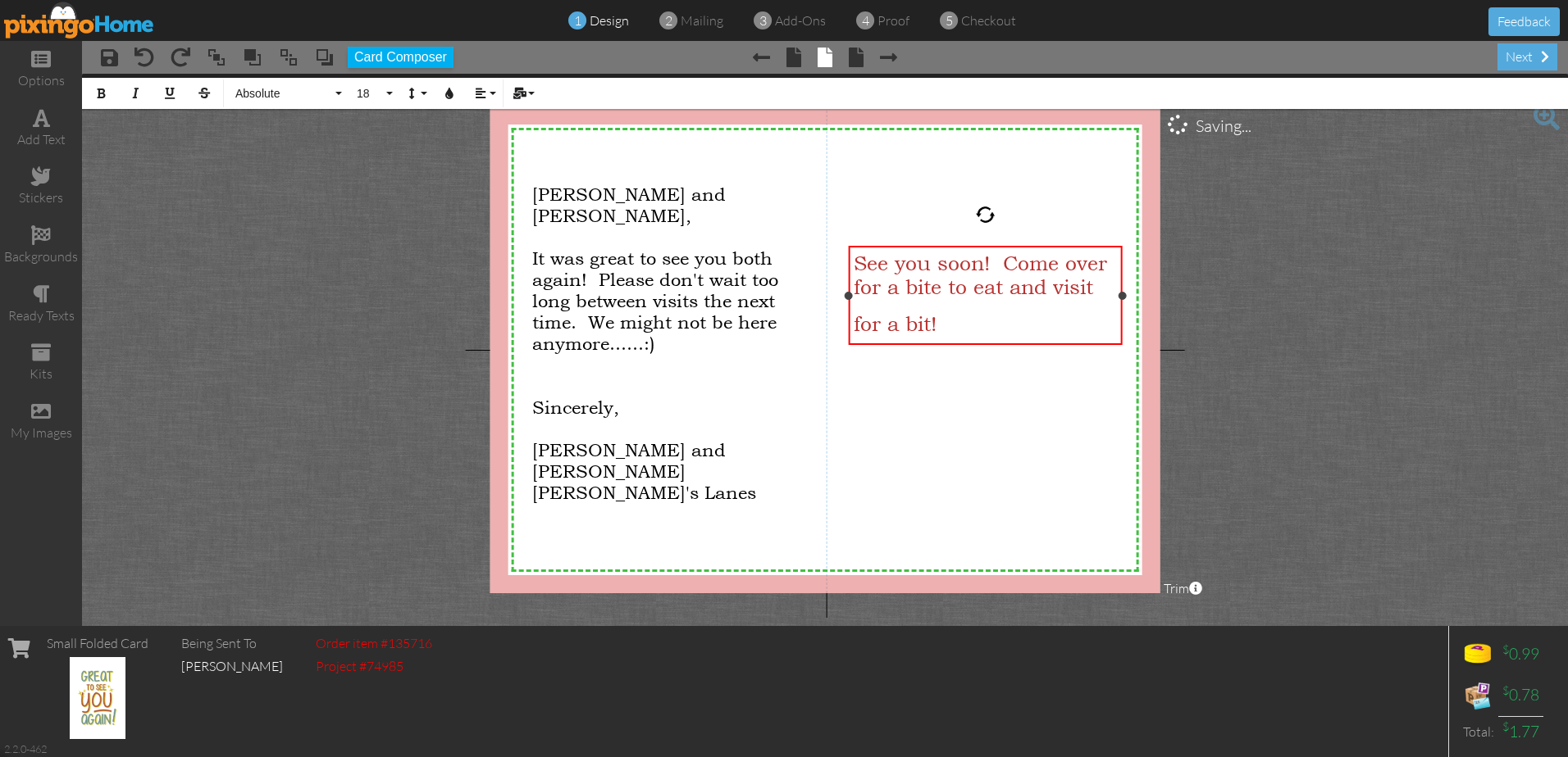
click at [1097, 289] on span "See you soon! Come over for a bite to eat and visit for a bit!" at bounding box center [980, 293] width 253 height 84
drag, startPoint x: 1069, startPoint y: 291, endPoint x: 1154, endPoint y: 320, distance: 89.8
click at [1069, 291] on div "See you soon! Come over for a bite to eat and visitfor a bit! ​" at bounding box center [984, 295] width 263 height 88
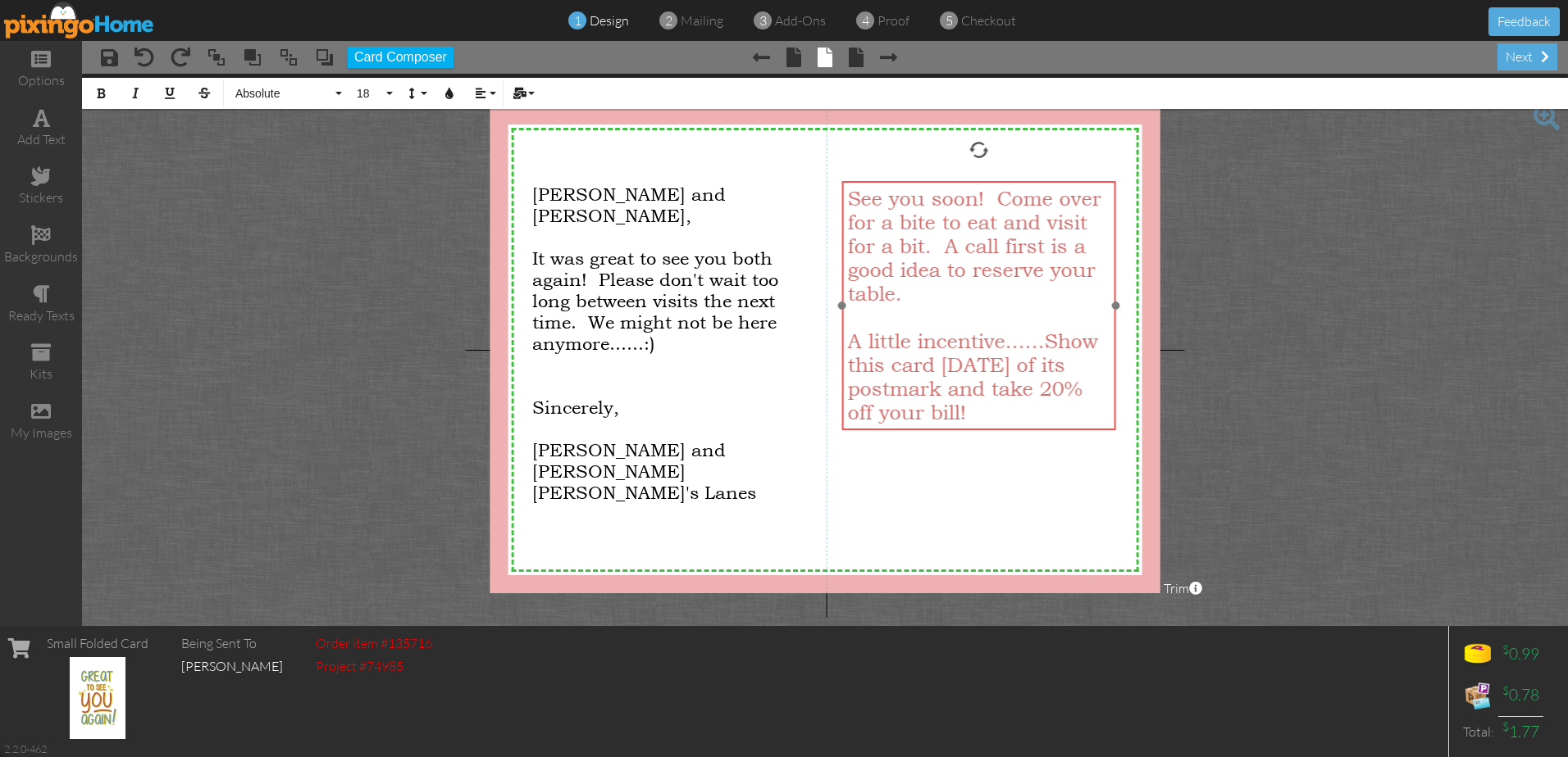
drag, startPoint x: 995, startPoint y: 249, endPoint x: 989, endPoint y: 184, distance: 65.3
click at [989, 184] on div "See you soon! Come over for a bite to eat and visit for a bit. A call first is …" at bounding box center [978, 305] width 274 height 250
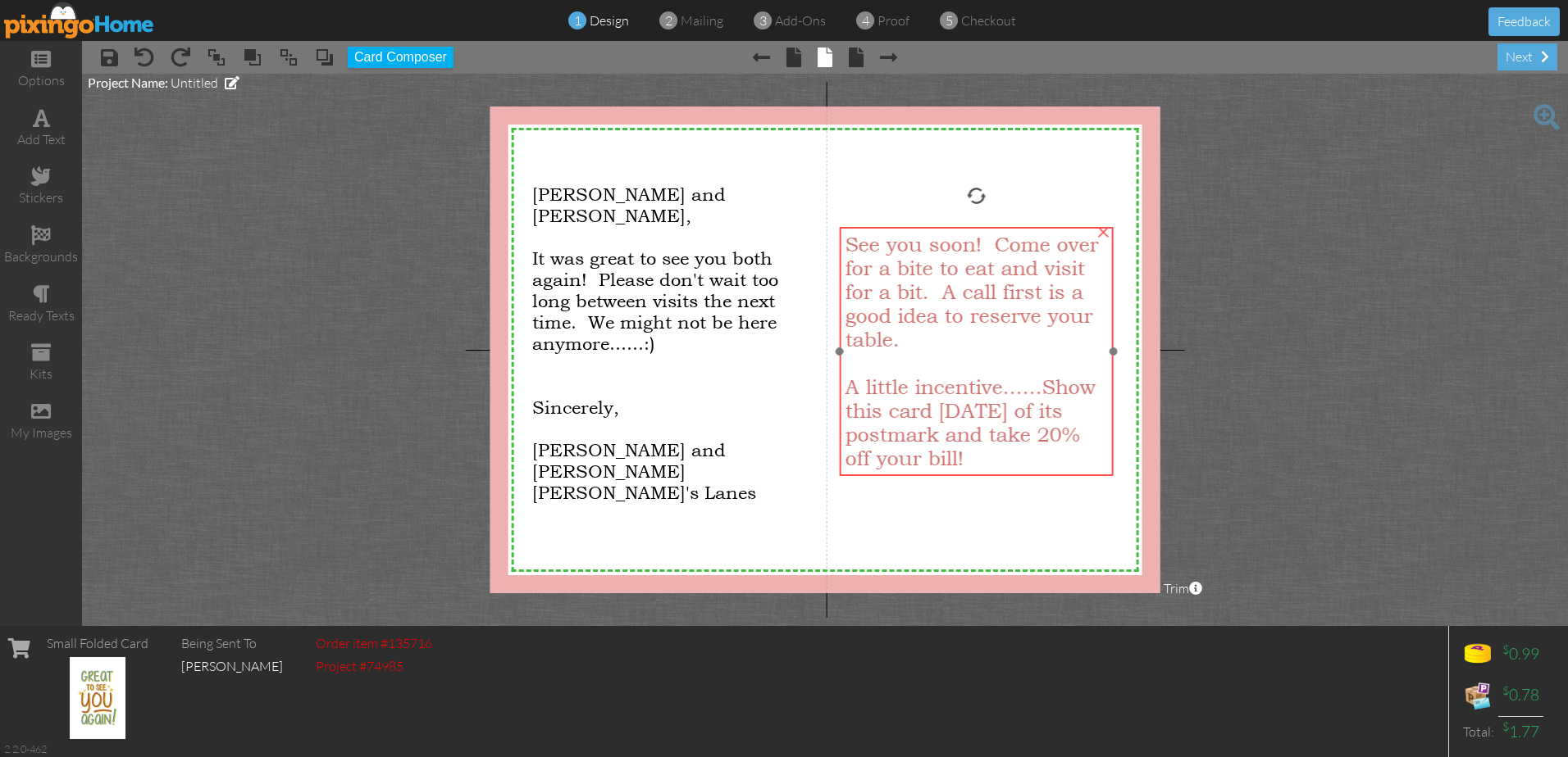
drag, startPoint x: 991, startPoint y: 181, endPoint x: 988, endPoint y: 227, distance: 46.1
click at [988, 227] on div "See you soon! Come over for a bite to eat and visit for a bit. A call first is …" at bounding box center [975, 351] width 274 height 250
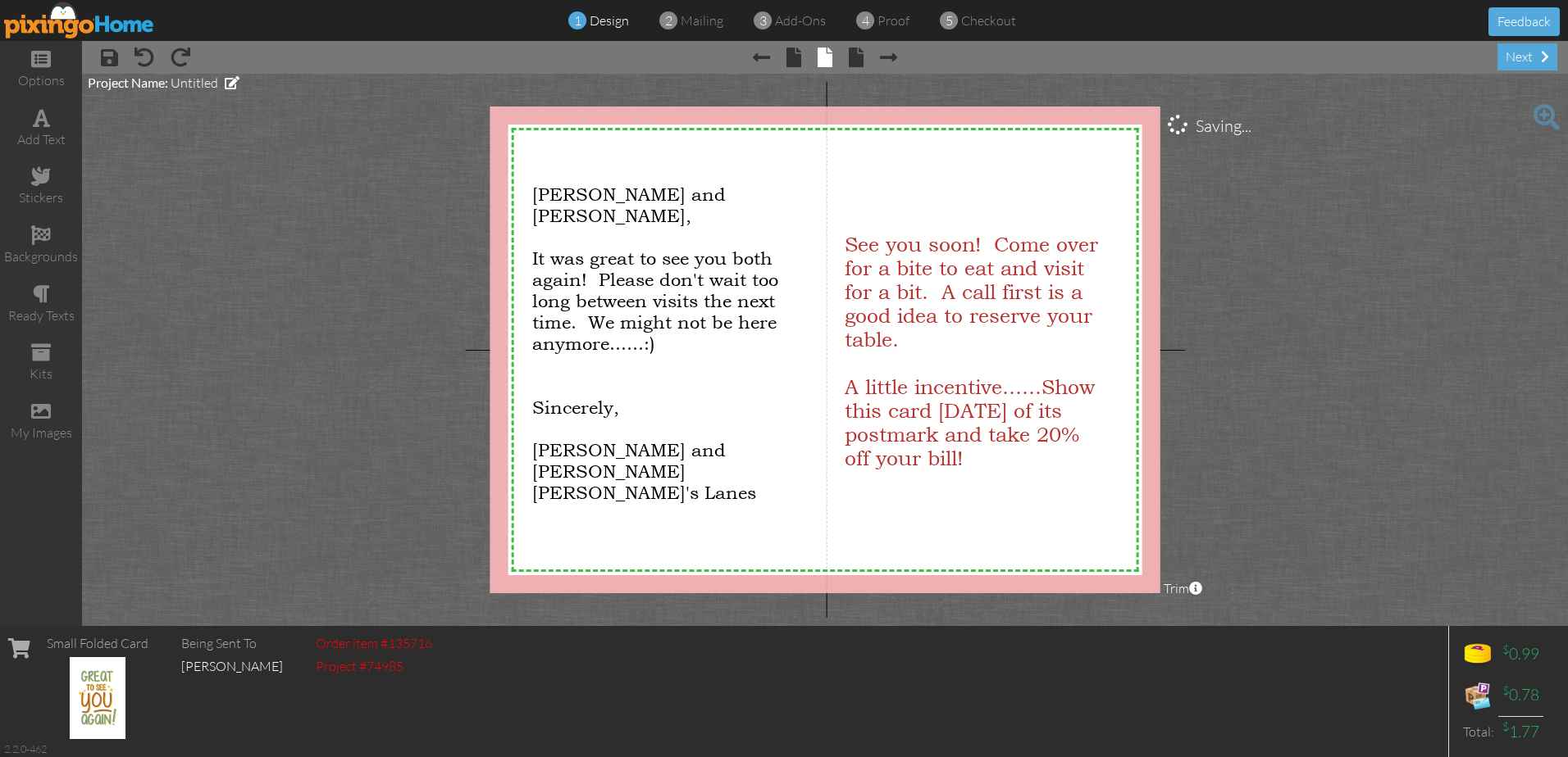
click at [1324, 219] on project-studio-wrapper "X X X X X X X X X X X X X X X X X X X X X X X X X X X X X X X X X X X X X X X X…" at bounding box center [825, 350] width 1486 height 552
drag, startPoint x: 1524, startPoint y: 55, endPoint x: 1472, endPoint y: 272, distance: 223.1
click at [1523, 55] on div "next" at bounding box center [1527, 58] width 59 height 27
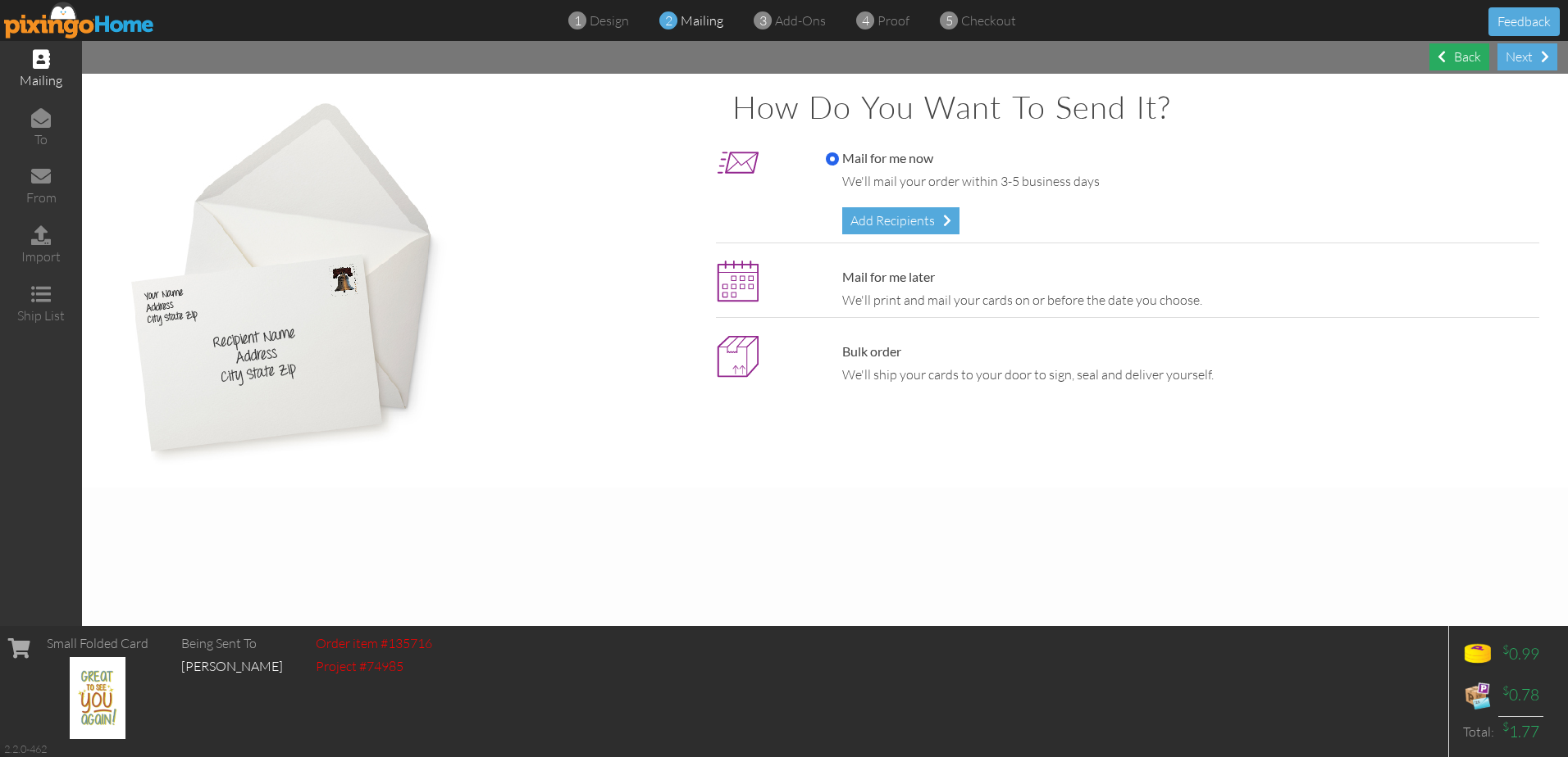
click at [1466, 51] on div "Back" at bounding box center [1458, 58] width 59 height 27
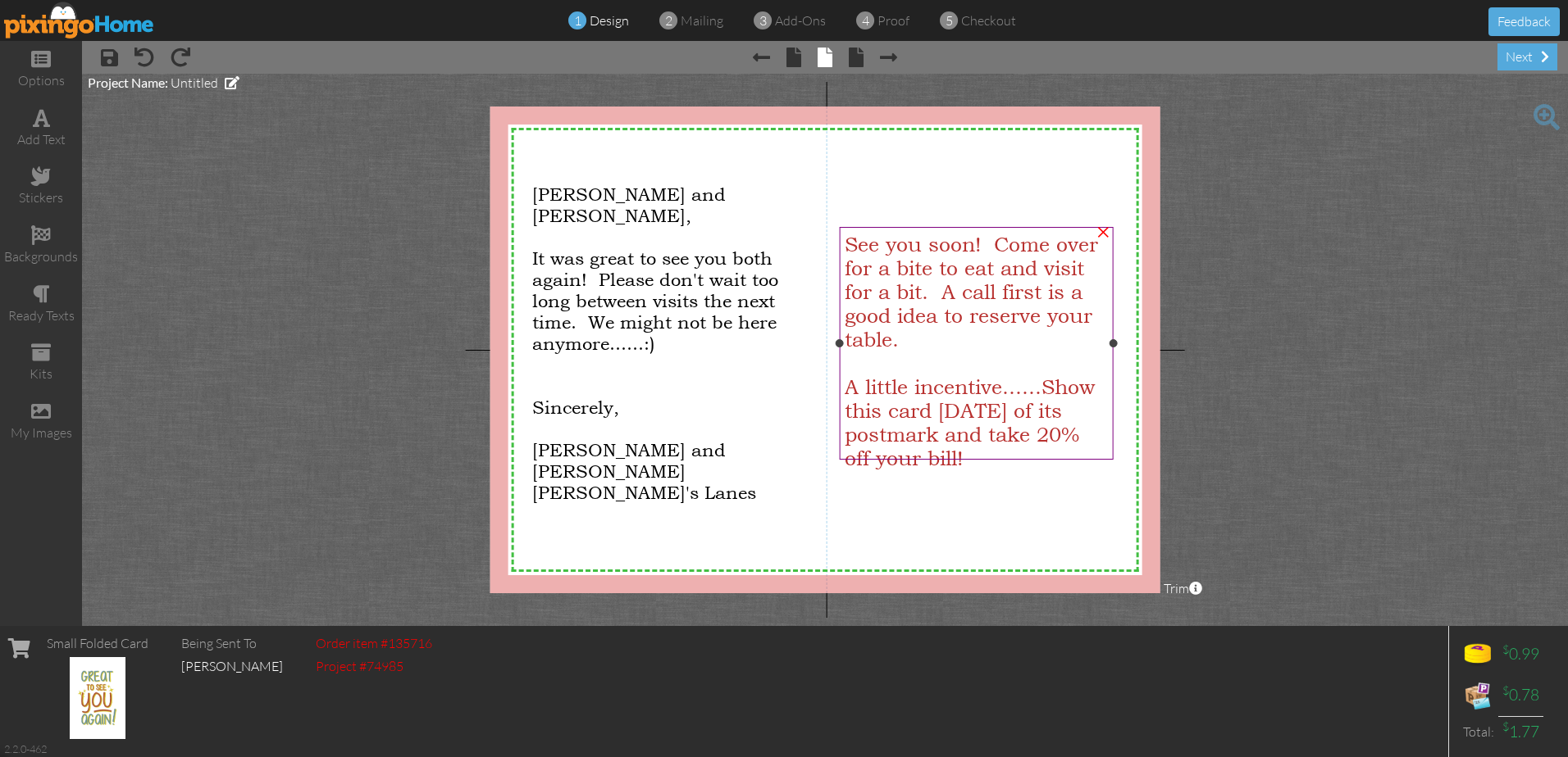
click at [990, 359] on div at bounding box center [975, 364] width 263 height 24
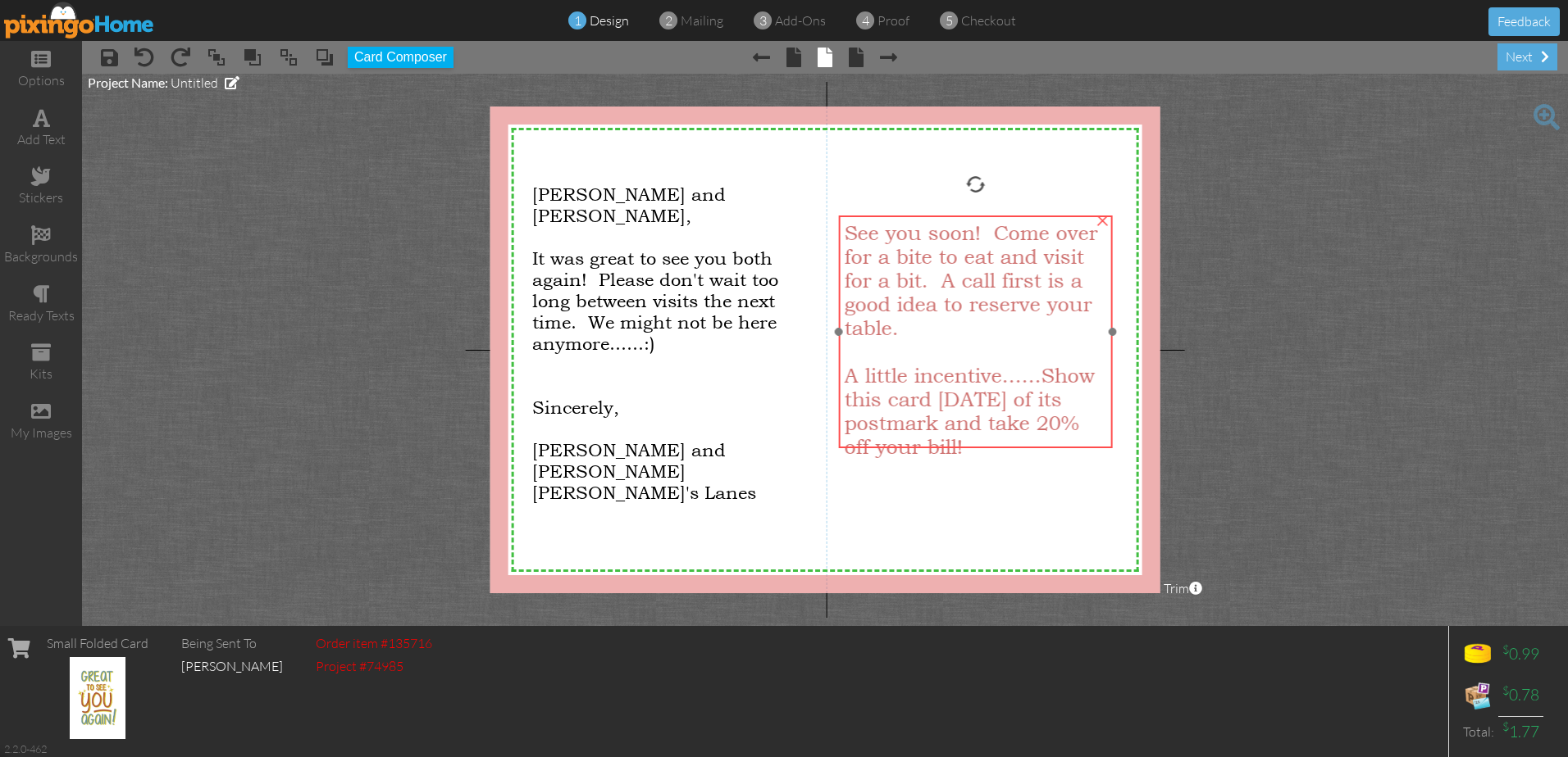
drag, startPoint x: 1032, startPoint y: 460, endPoint x: 1031, endPoint y: 448, distance: 12.0
click at [1031, 448] on div "A little incentive......Show this card [DATE] of its postmark and take 20% off …" at bounding box center [974, 411] width 263 height 95
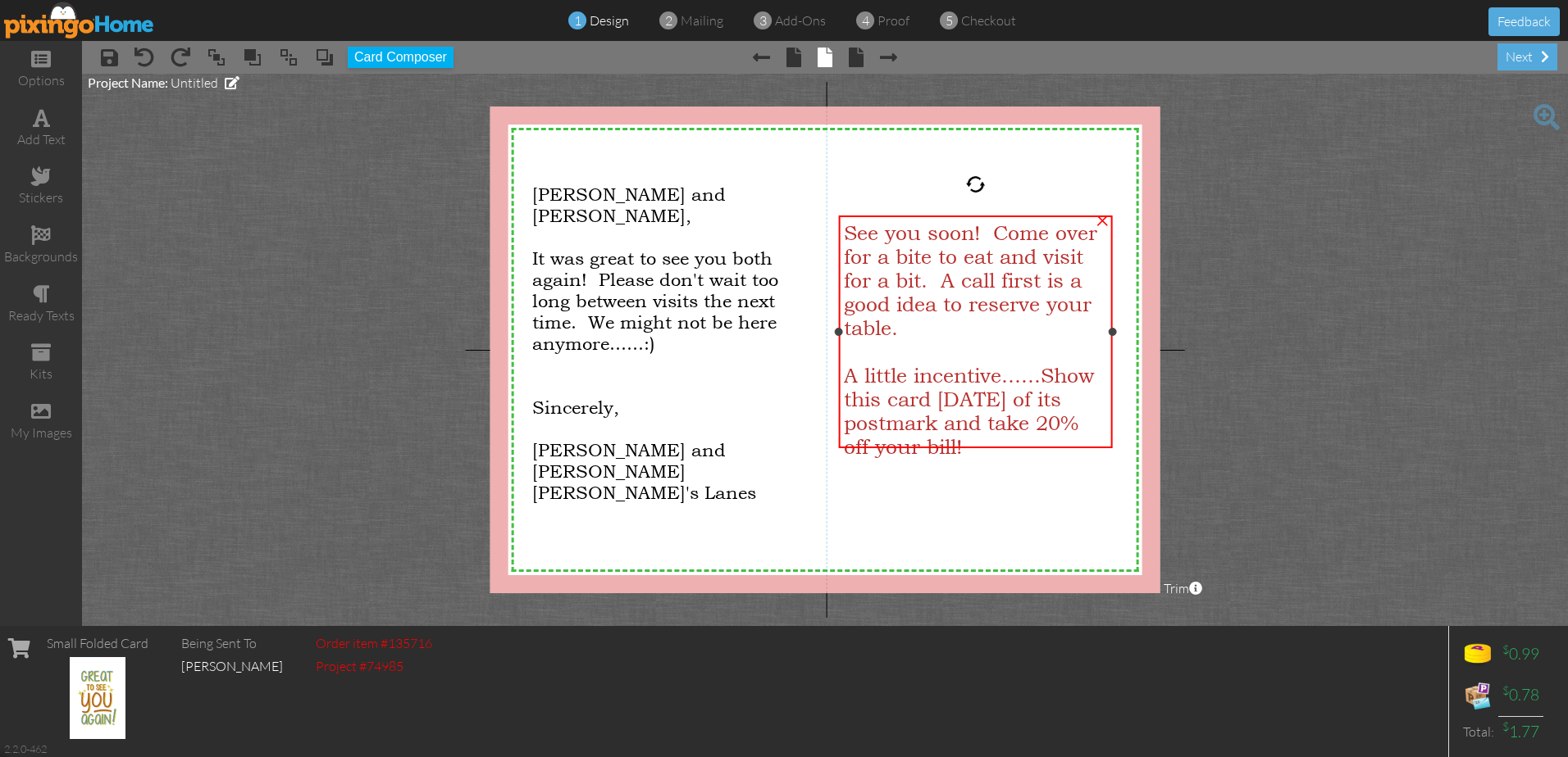
click at [1103, 217] on div "×" at bounding box center [1101, 219] width 27 height 27
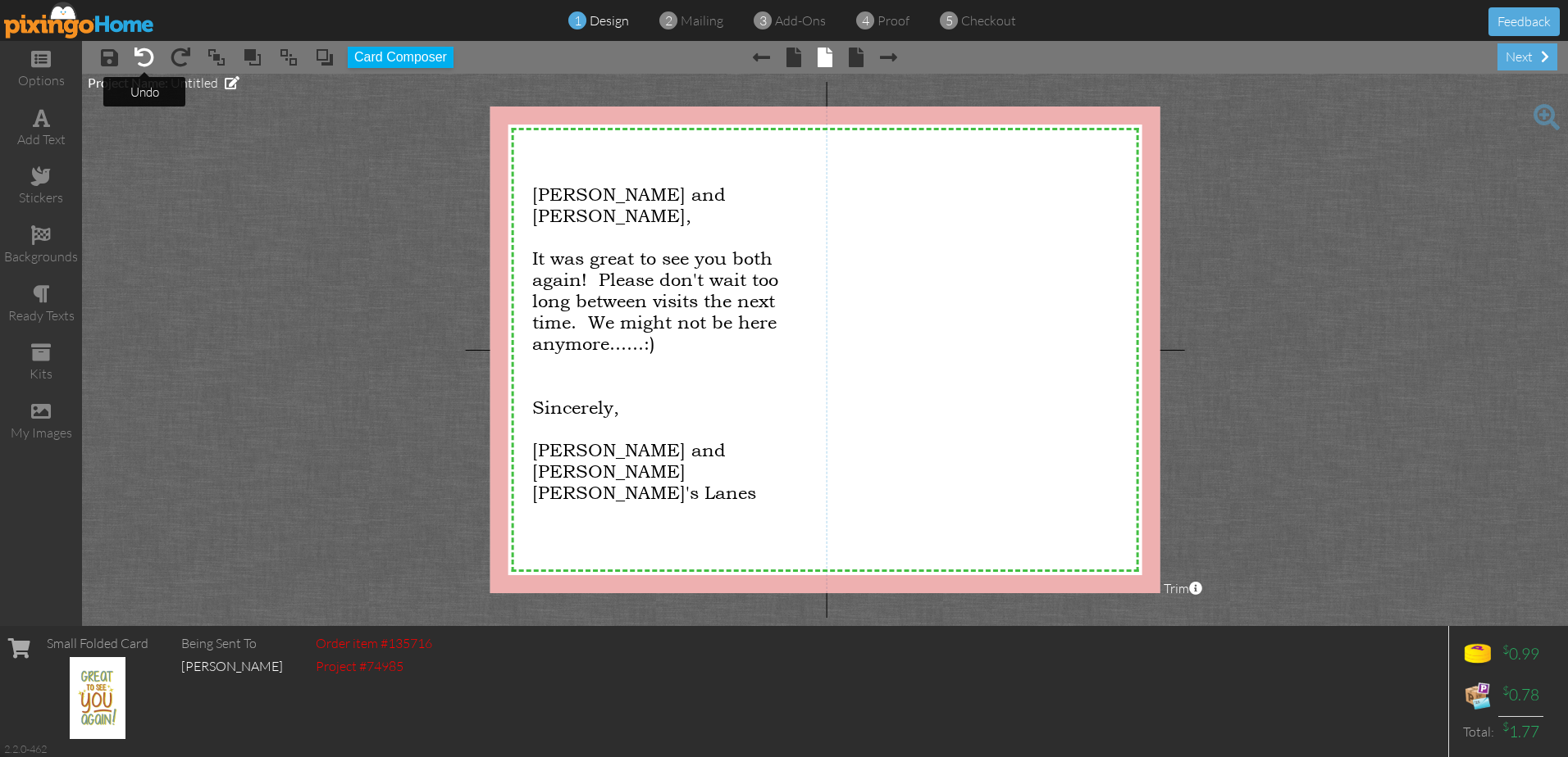
click at [146, 54] on span at bounding box center [145, 58] width 20 height 20
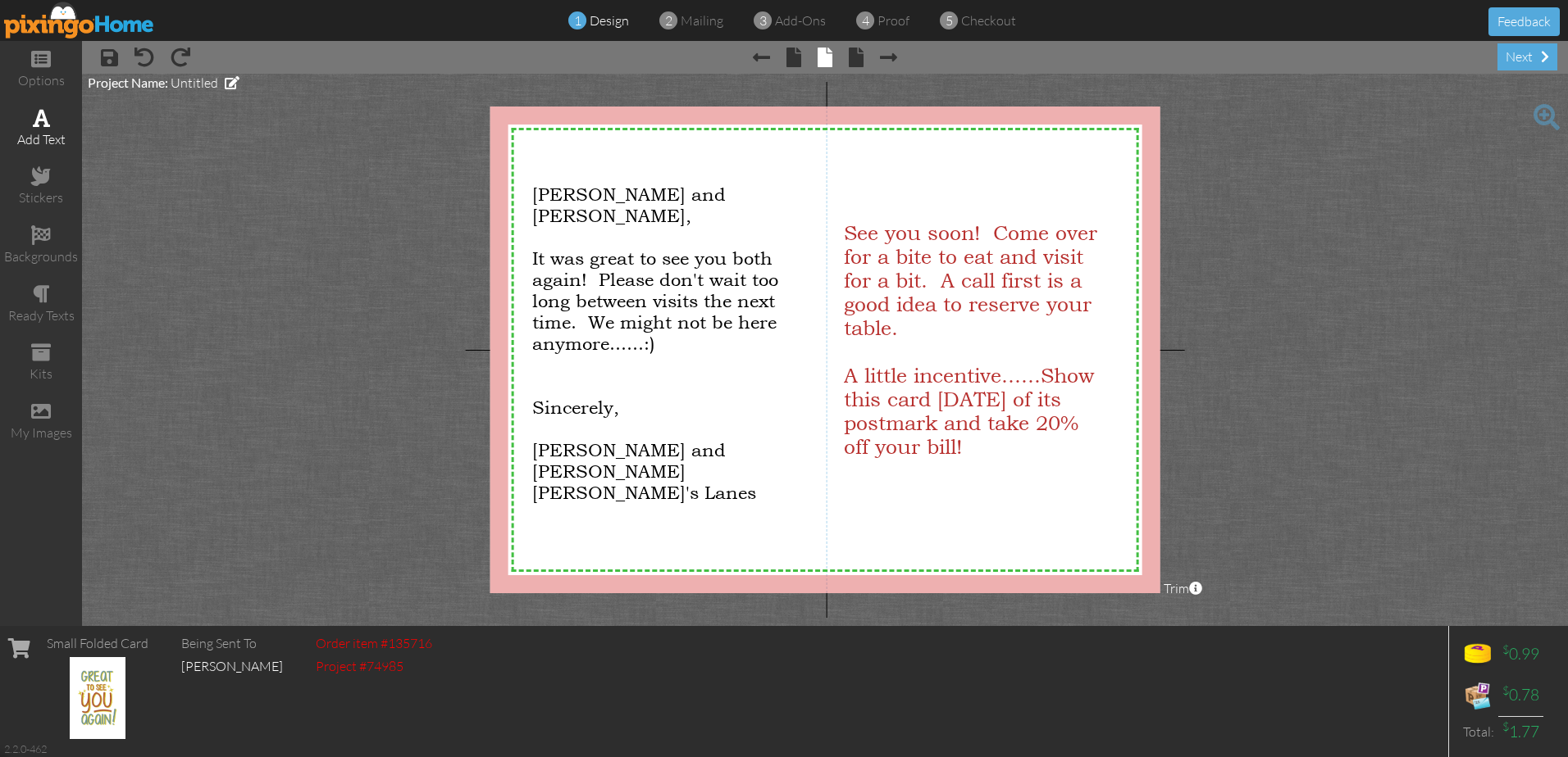
click at [42, 125] on span at bounding box center [41, 118] width 17 height 20
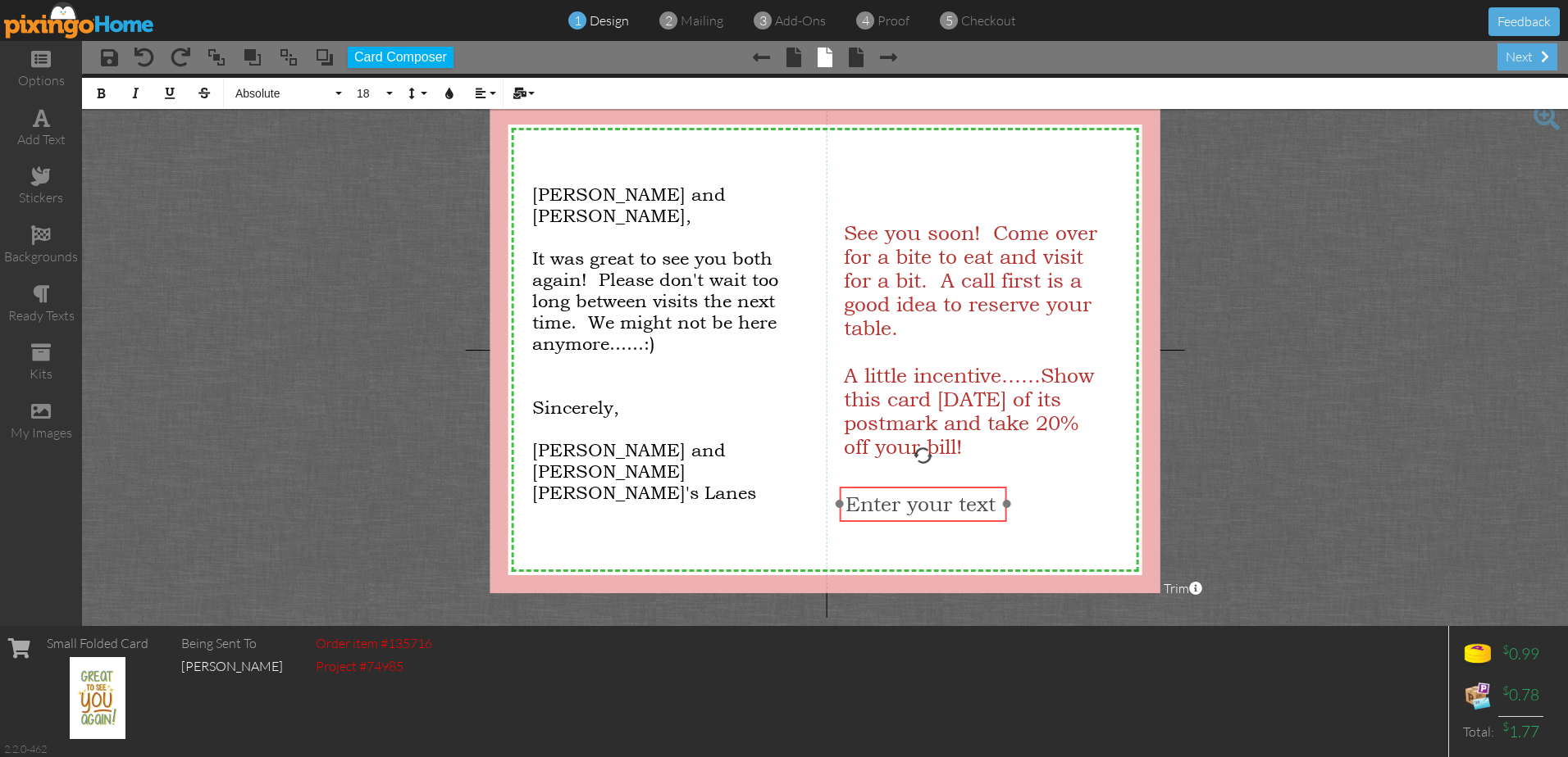
drag, startPoint x: 950, startPoint y: 274, endPoint x: 938, endPoint y: 521, distance: 247.3
click at [938, 521] on div "​ Enter your text ​" at bounding box center [923, 504] width 167 height 36
click at [451, 95] on icon "button" at bounding box center [449, 93] width 12 height 12
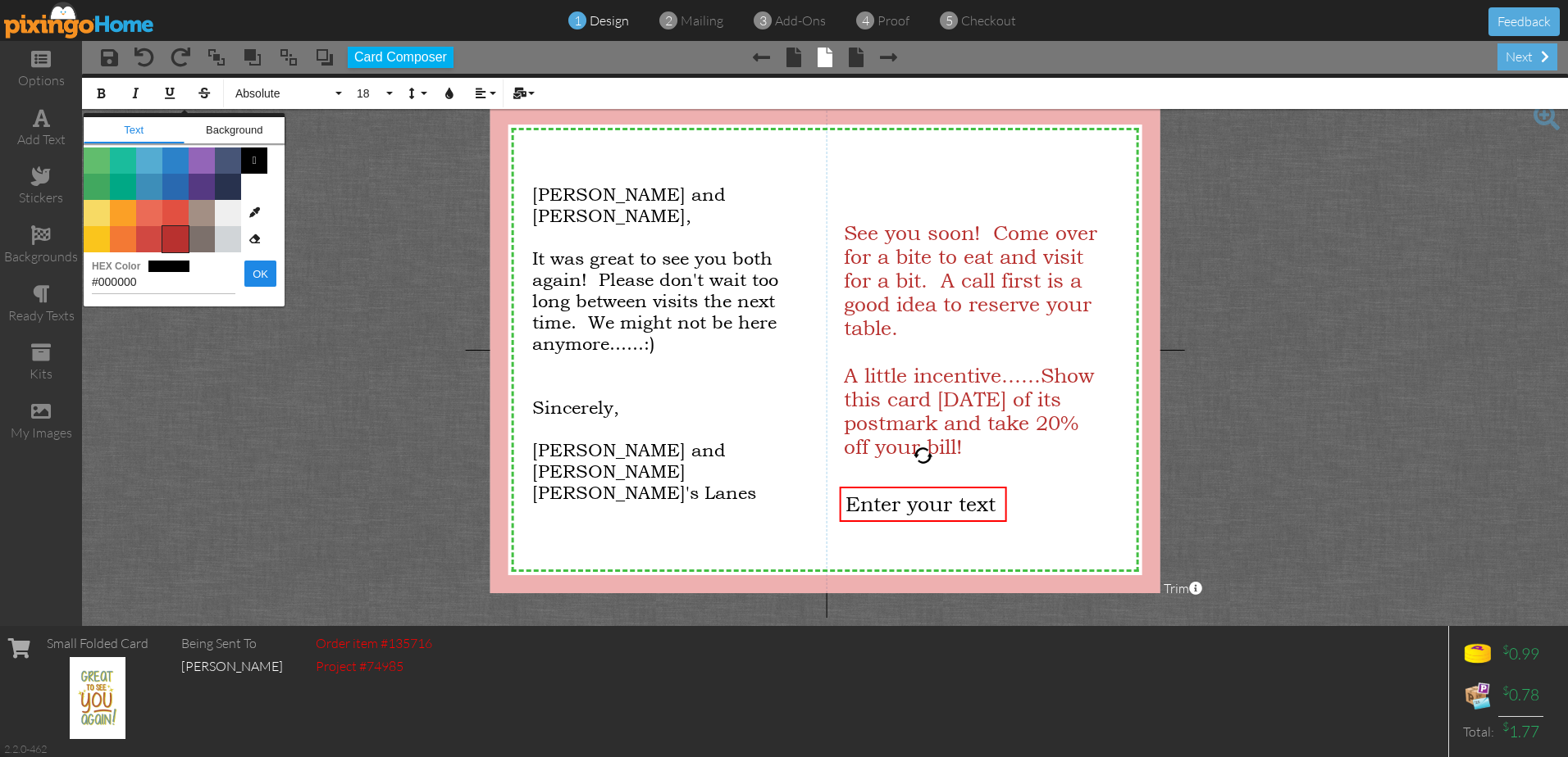
click at [178, 239] on span "Color #B8312F" at bounding box center [175, 239] width 27 height 27
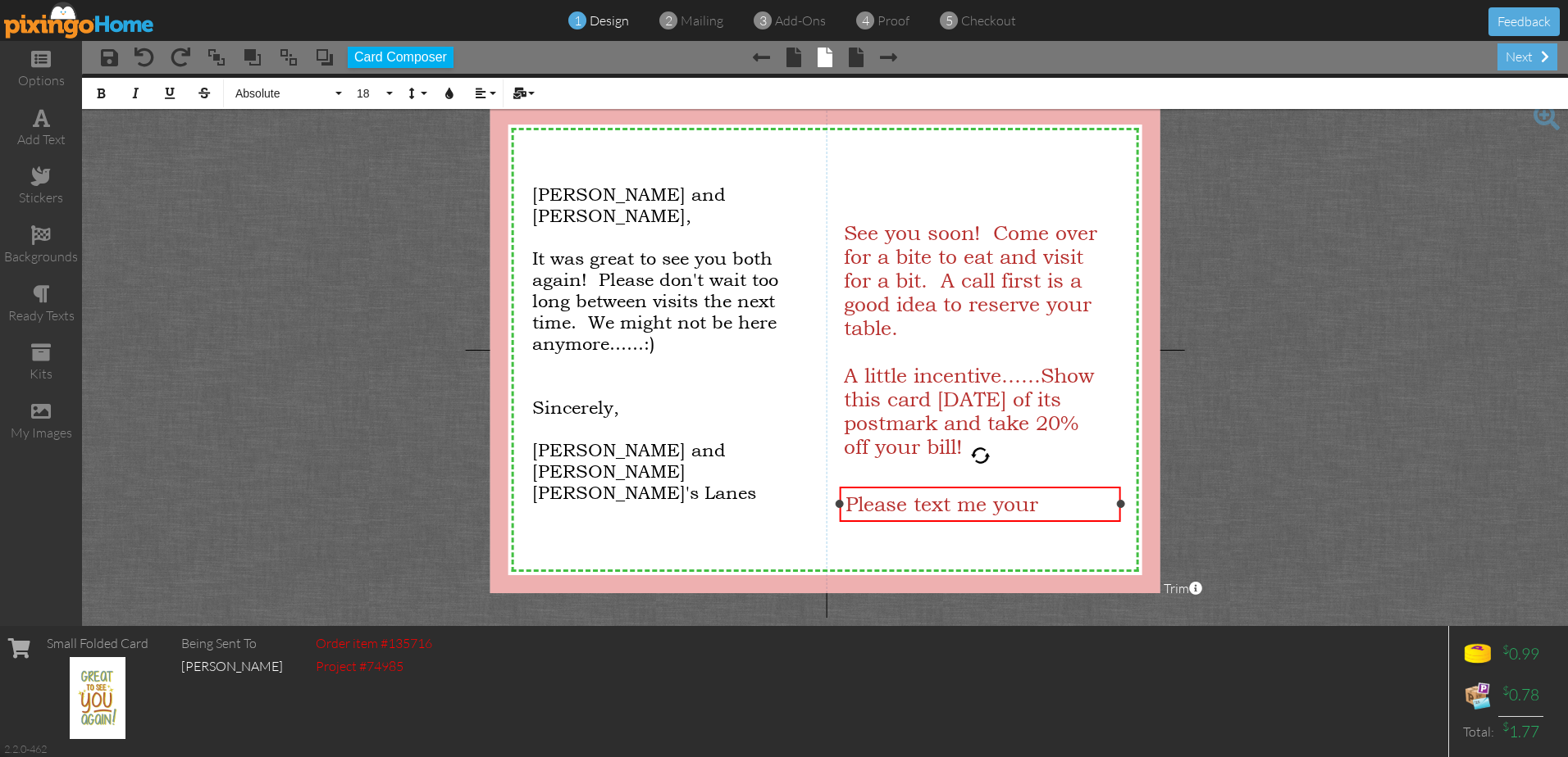
drag, startPoint x: 1006, startPoint y: 518, endPoint x: 1120, endPoint y: 512, distance: 114.2
click at [1120, 512] on div "Please text me your ×" at bounding box center [980, 504] width 281 height 36
drag, startPoint x: 986, startPoint y: 489, endPoint x: 985, endPoint y: 469, distance: 20.0
click at [985, 469] on div "Please text me your ​ ​" at bounding box center [978, 484] width 281 height 36
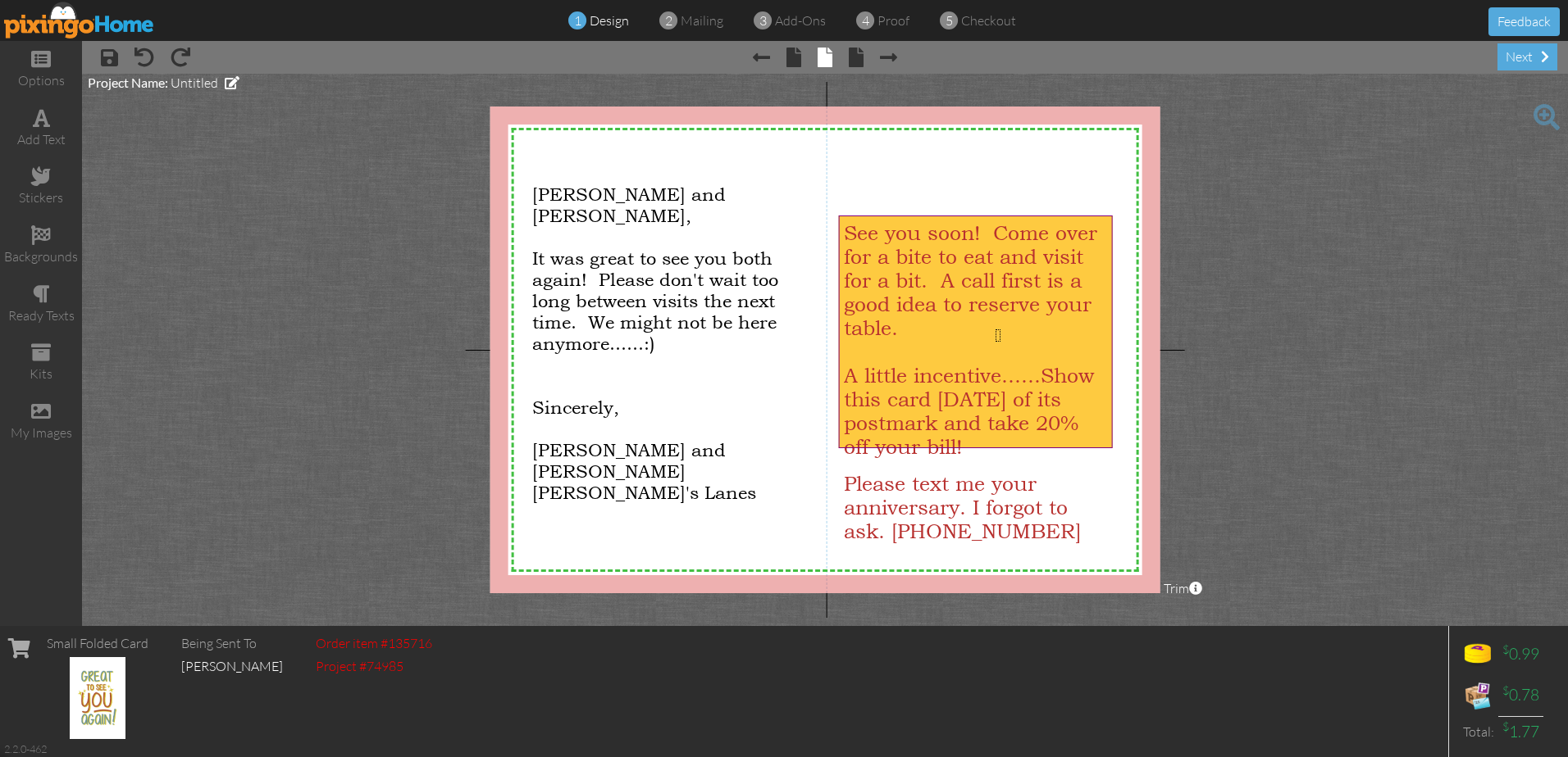
drag, startPoint x: 1001, startPoint y: 342, endPoint x: 995, endPoint y: 329, distance: 14.3
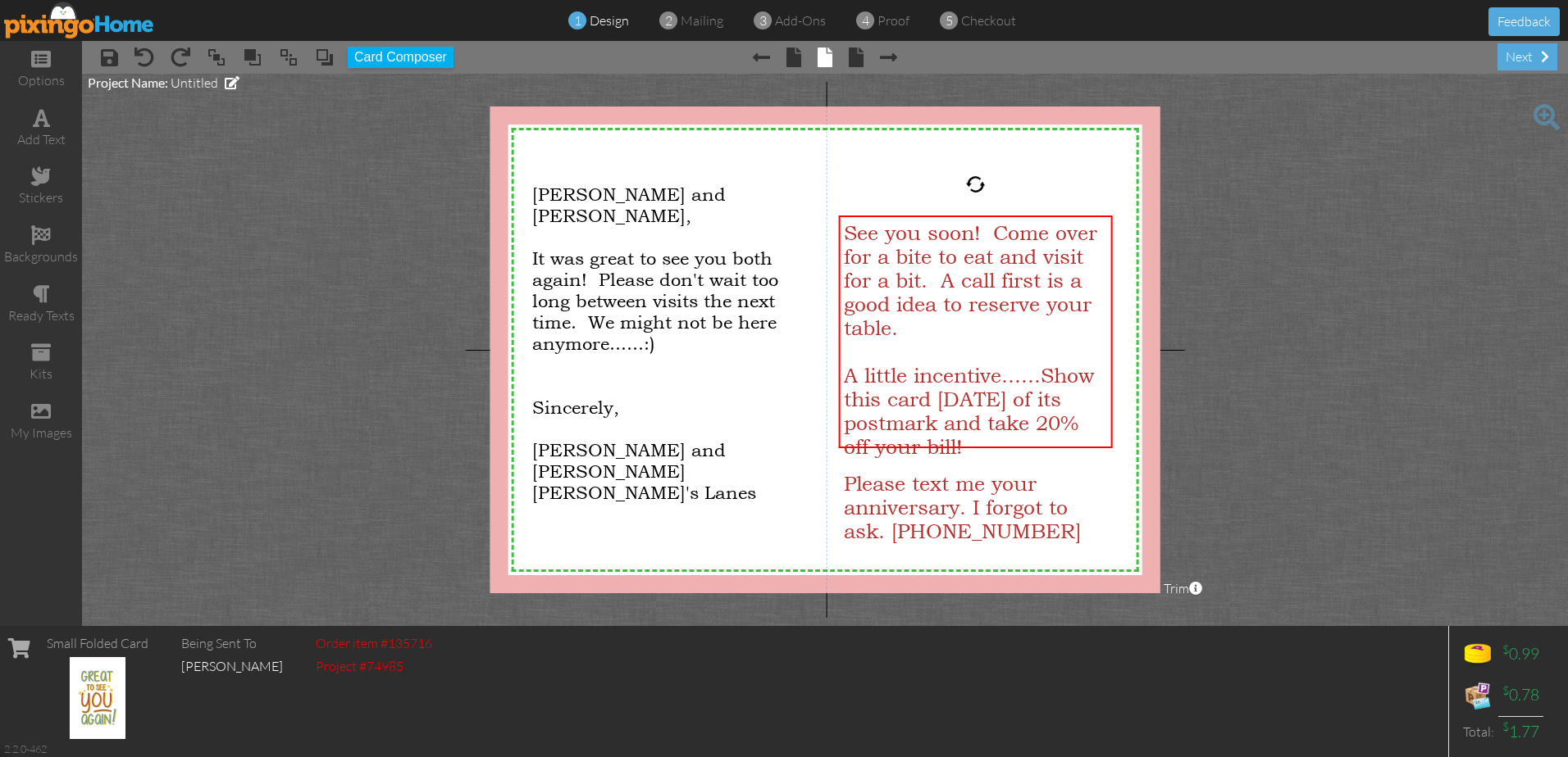
click at [985, 192] on div at bounding box center [975, 185] width 20 height 20
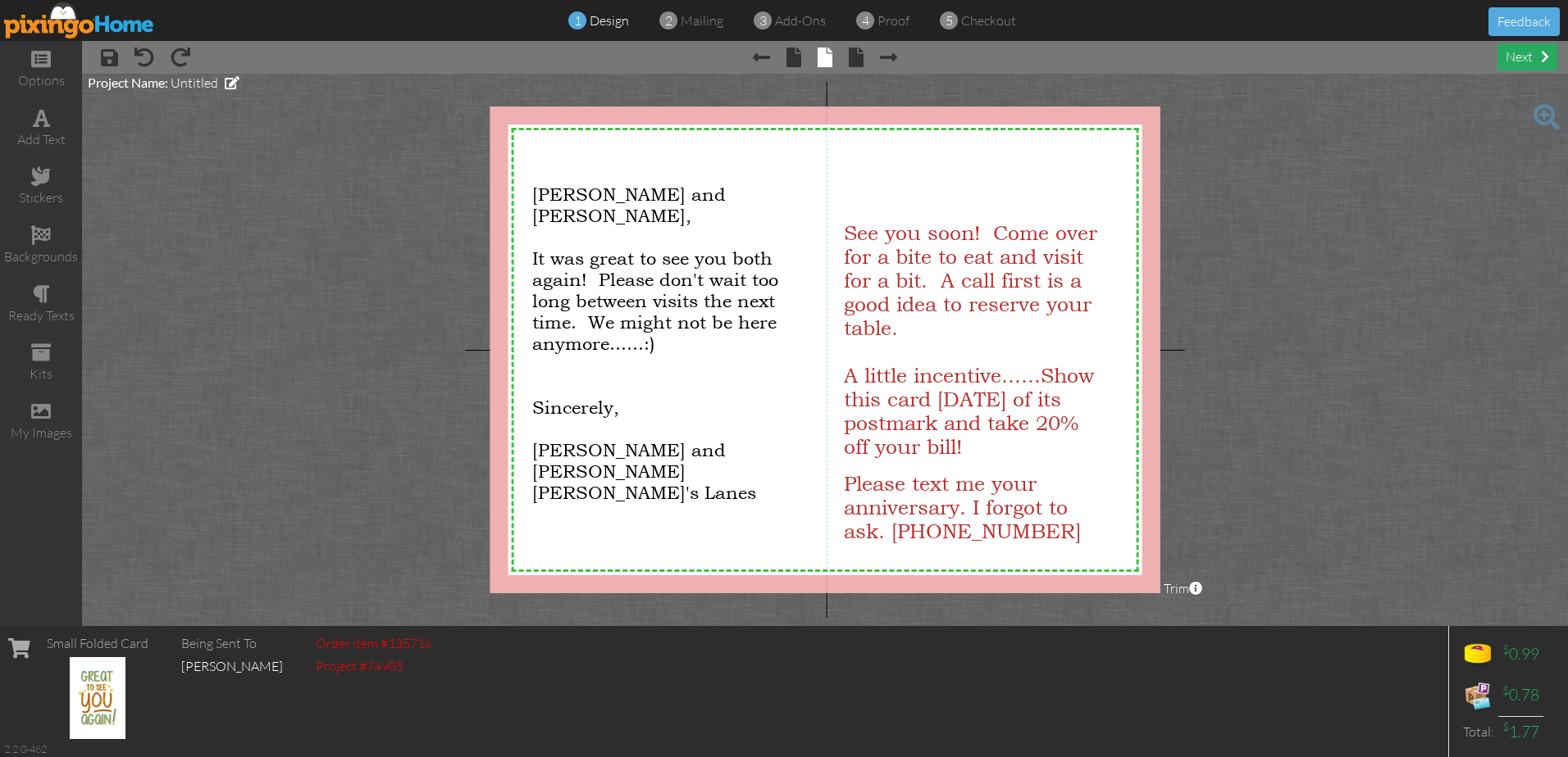
click at [1519, 58] on div "next" at bounding box center [1527, 58] width 59 height 27
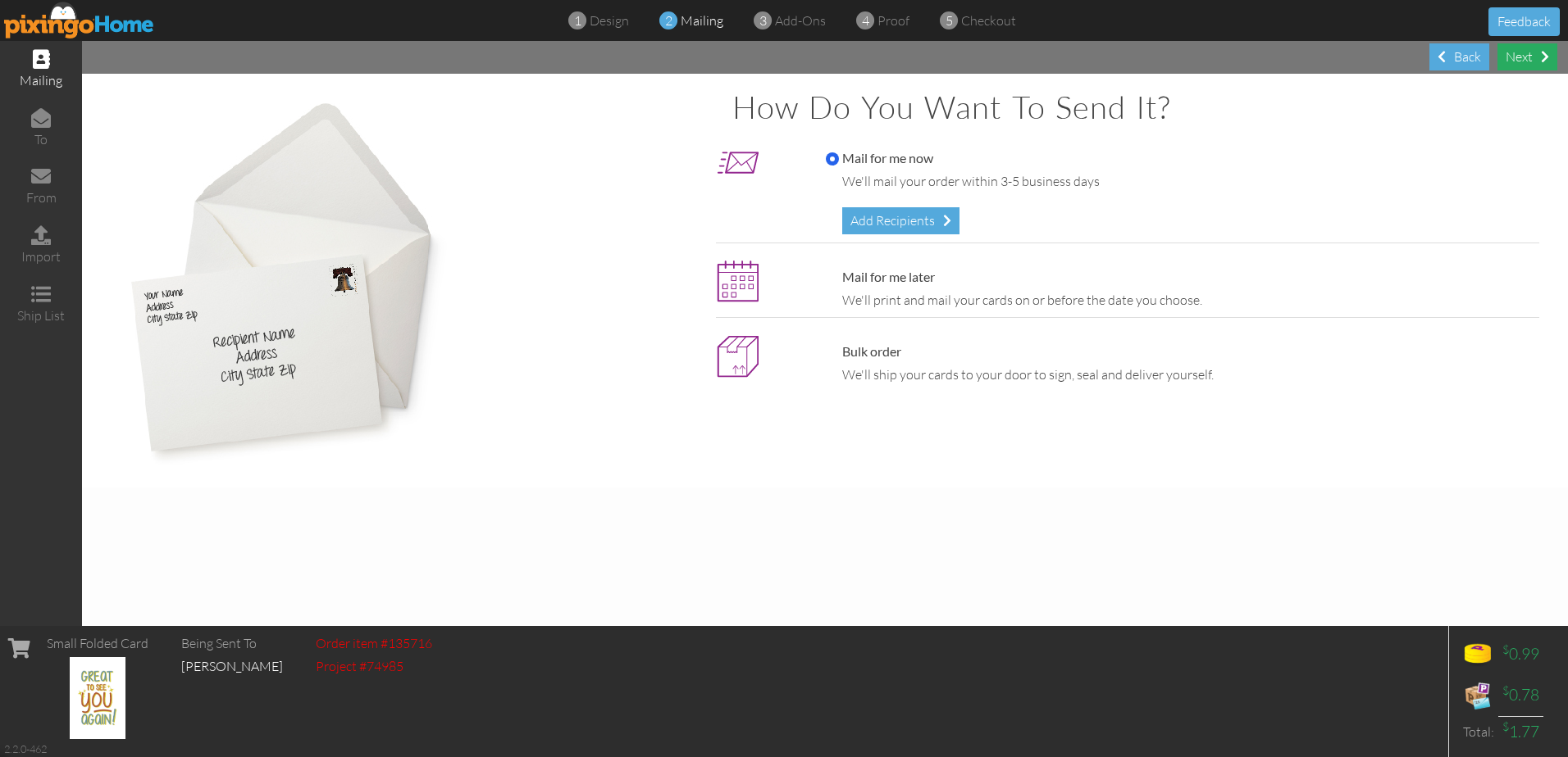
click at [1520, 57] on div "Next" at bounding box center [1527, 58] width 59 height 27
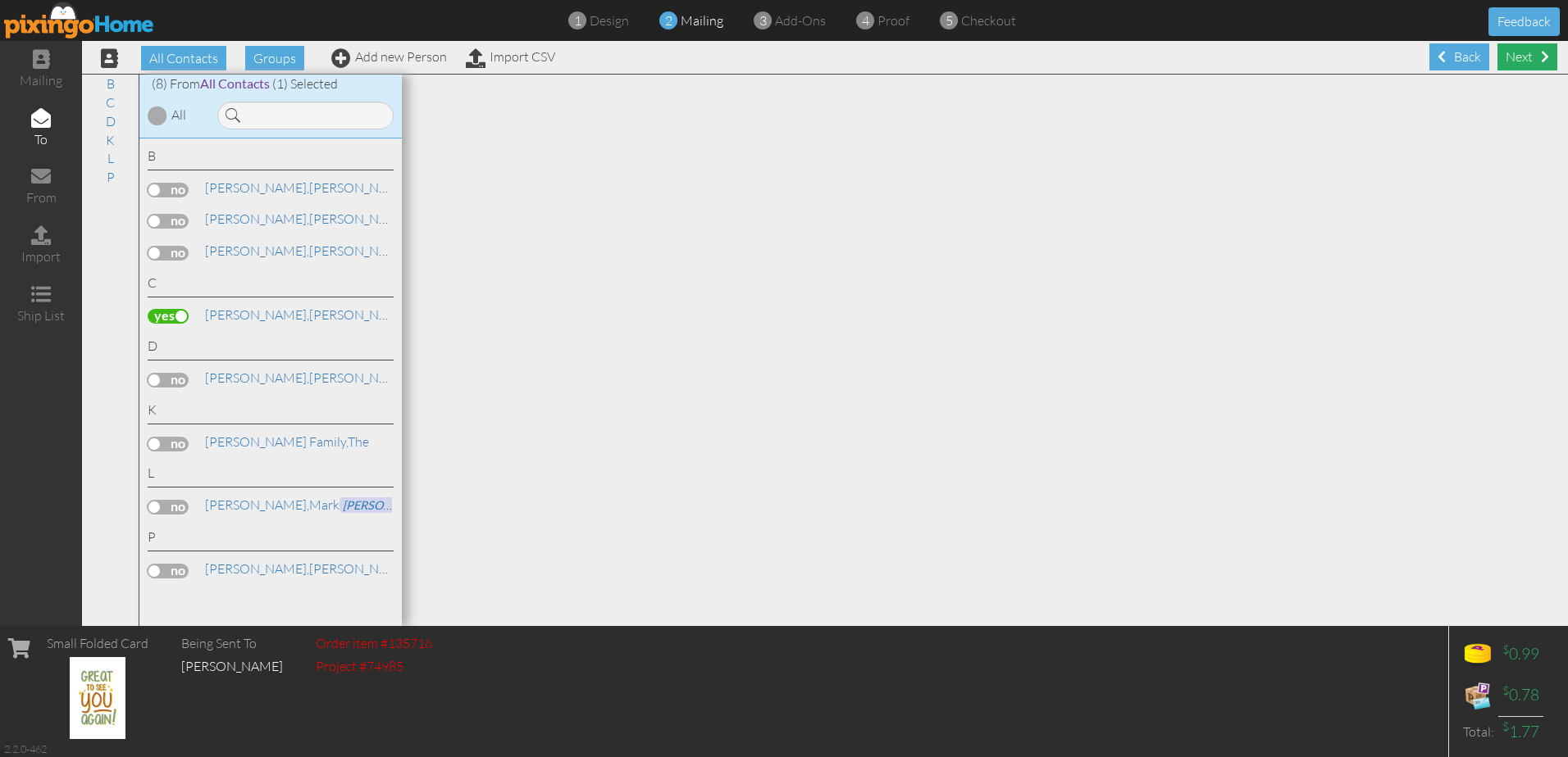
click at [1506, 54] on div "Next" at bounding box center [1527, 58] width 59 height 27
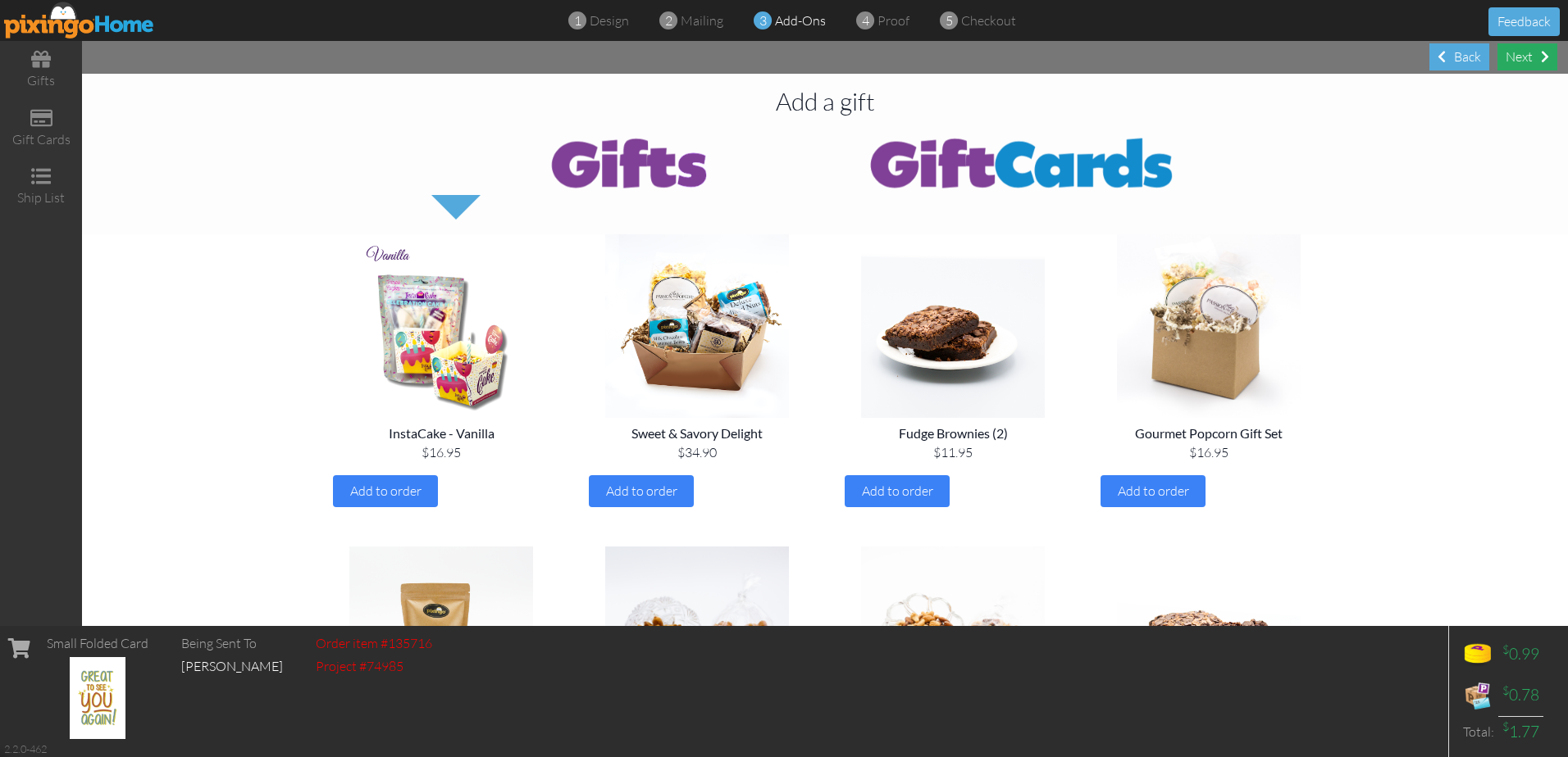
click at [1519, 54] on div "Next" at bounding box center [1527, 58] width 59 height 27
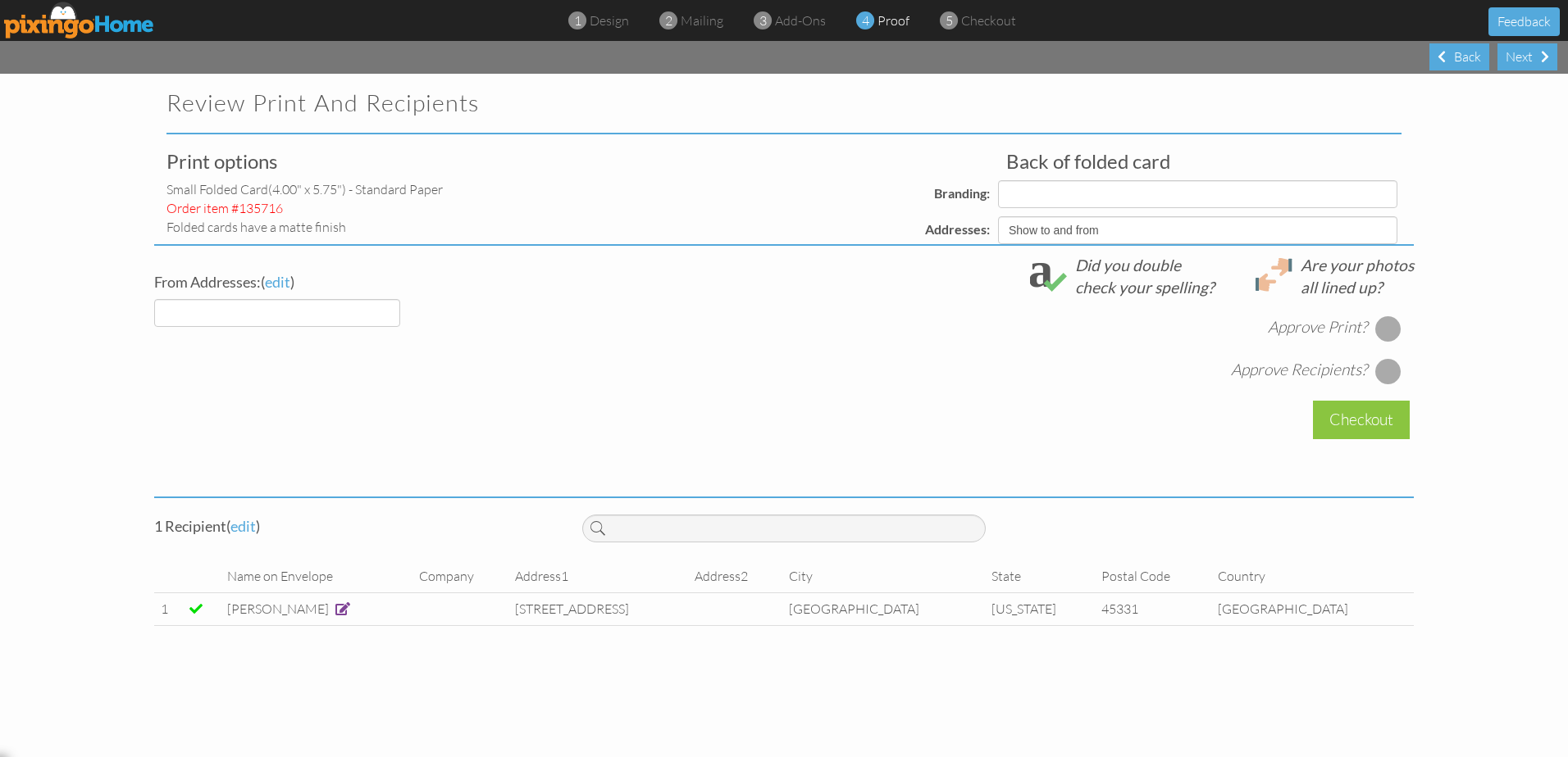
select select "object:1700"
select select "object:1703"
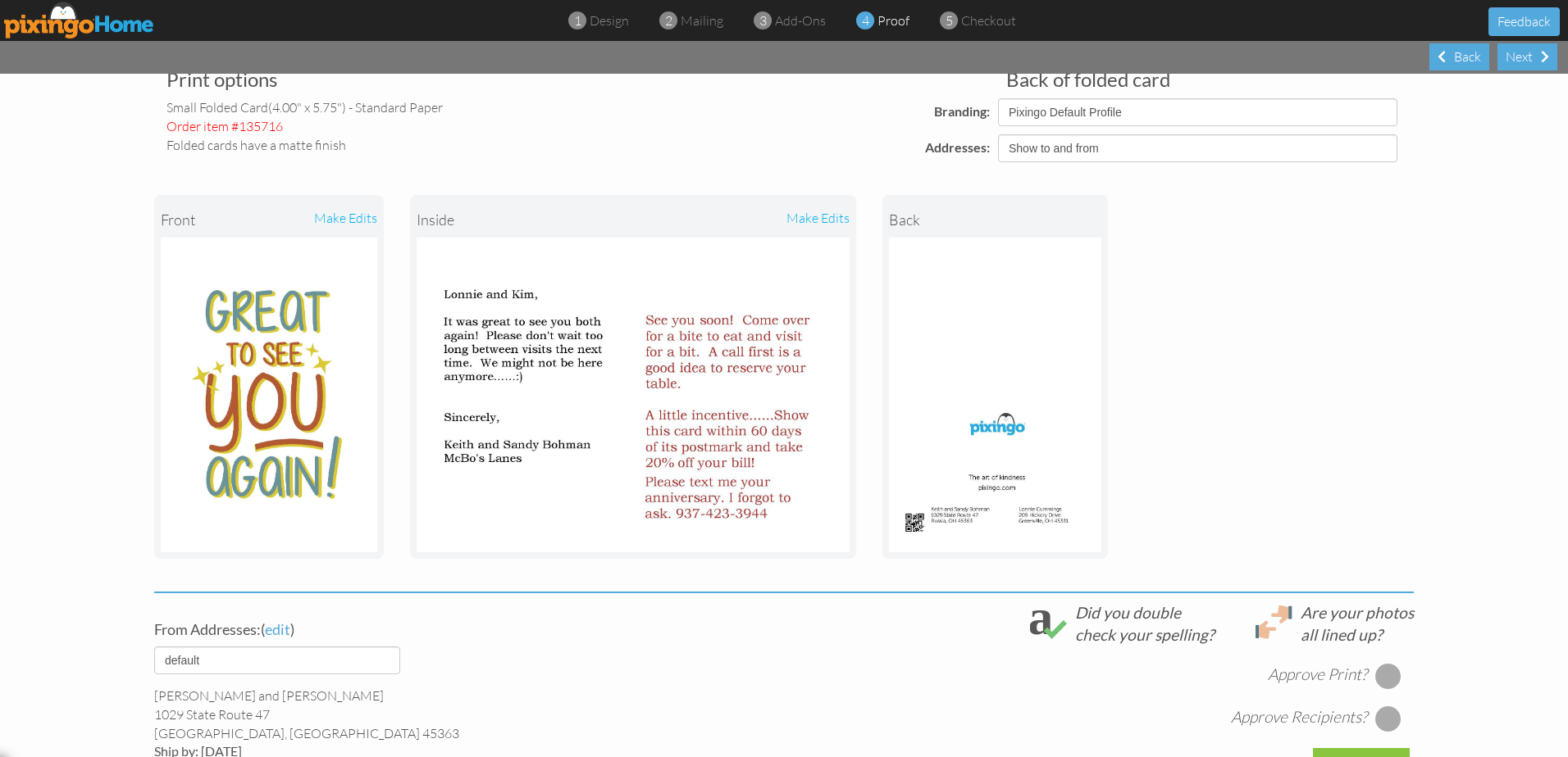
scroll to position [164, 0]
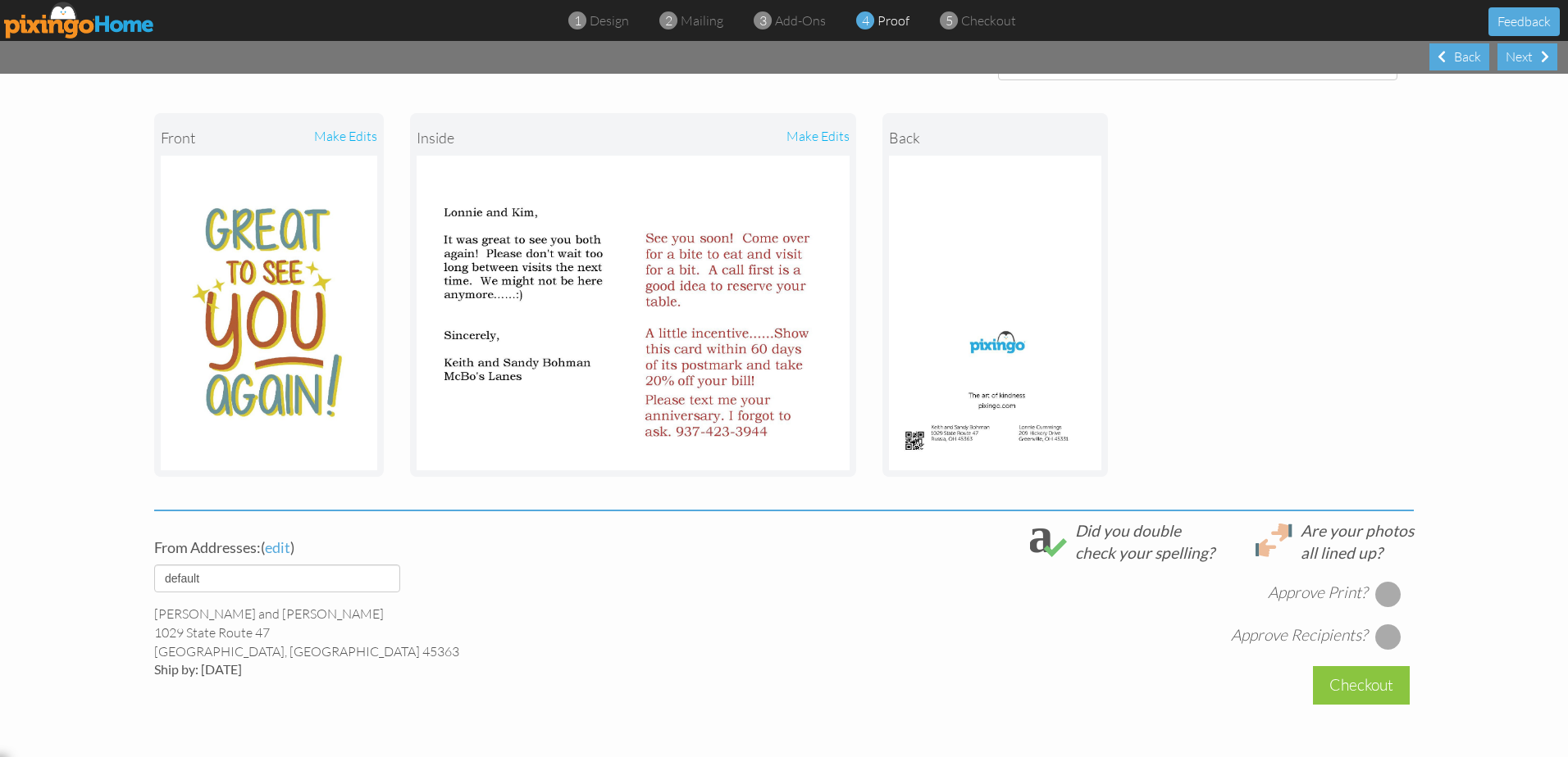
click at [1382, 593] on div at bounding box center [1388, 594] width 27 height 27
click at [1389, 631] on div at bounding box center [1388, 636] width 27 height 27
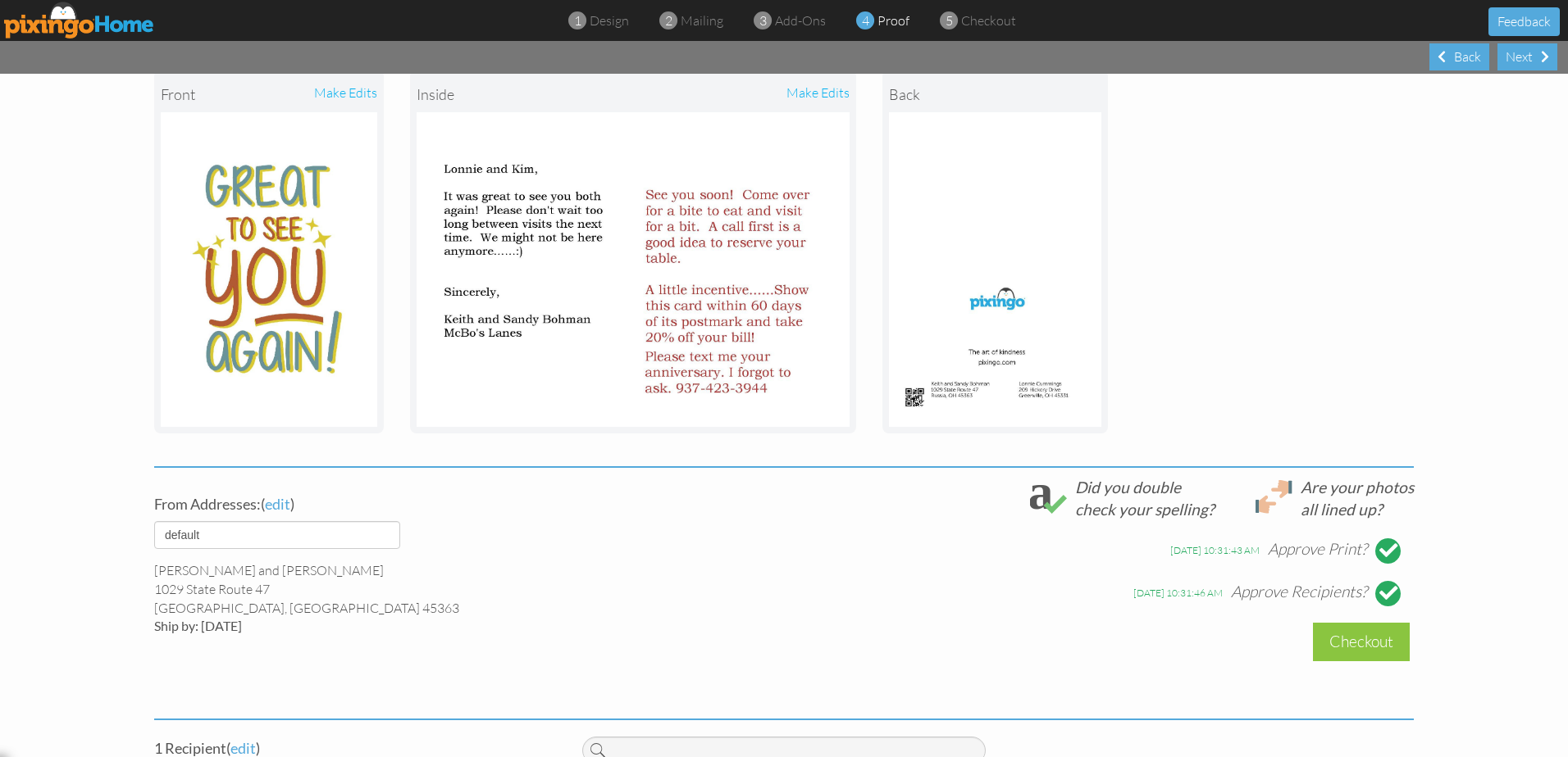
scroll to position [246, 0]
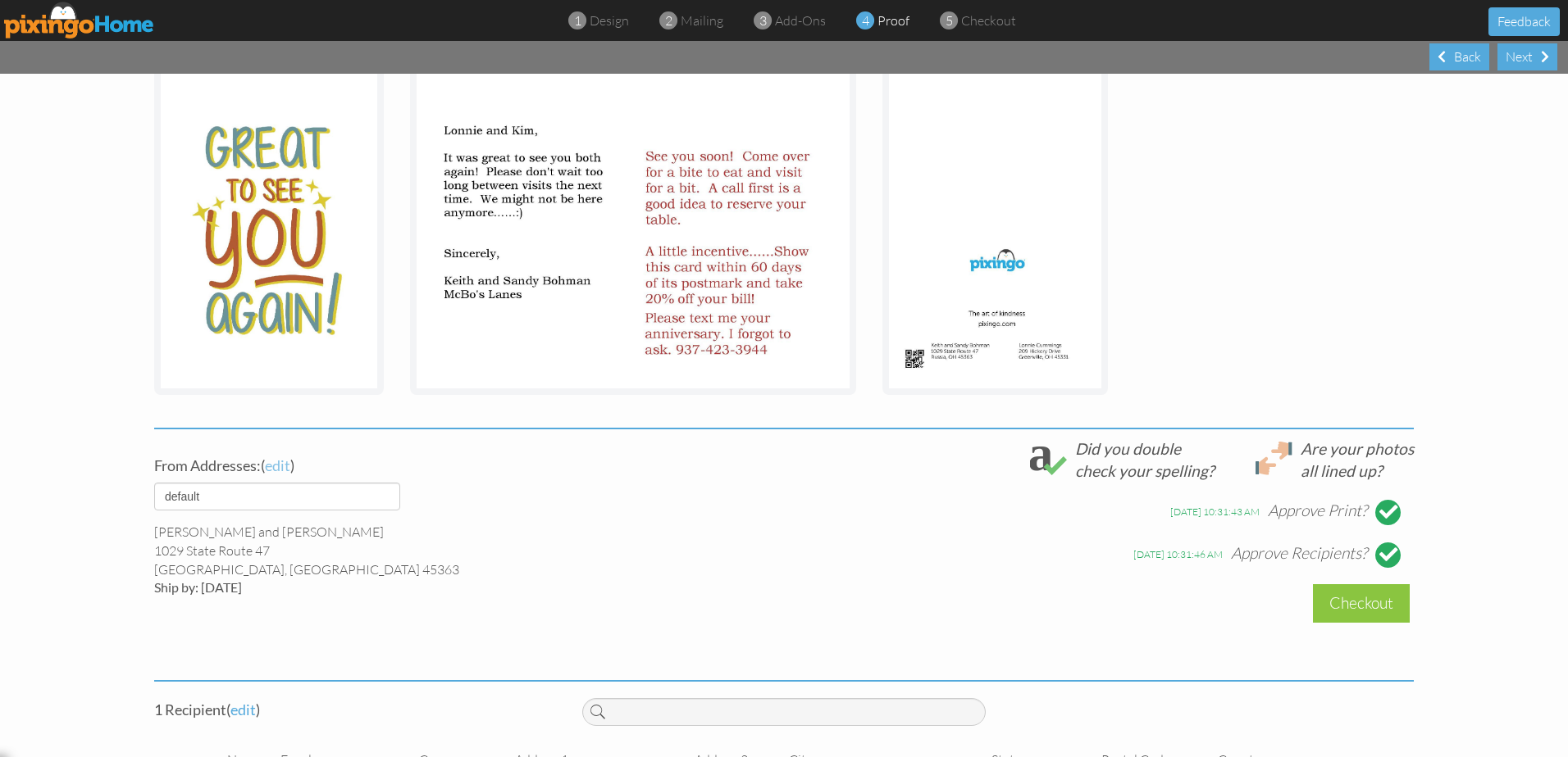
click at [274, 465] on span "edit" at bounding box center [278, 465] width 26 height 18
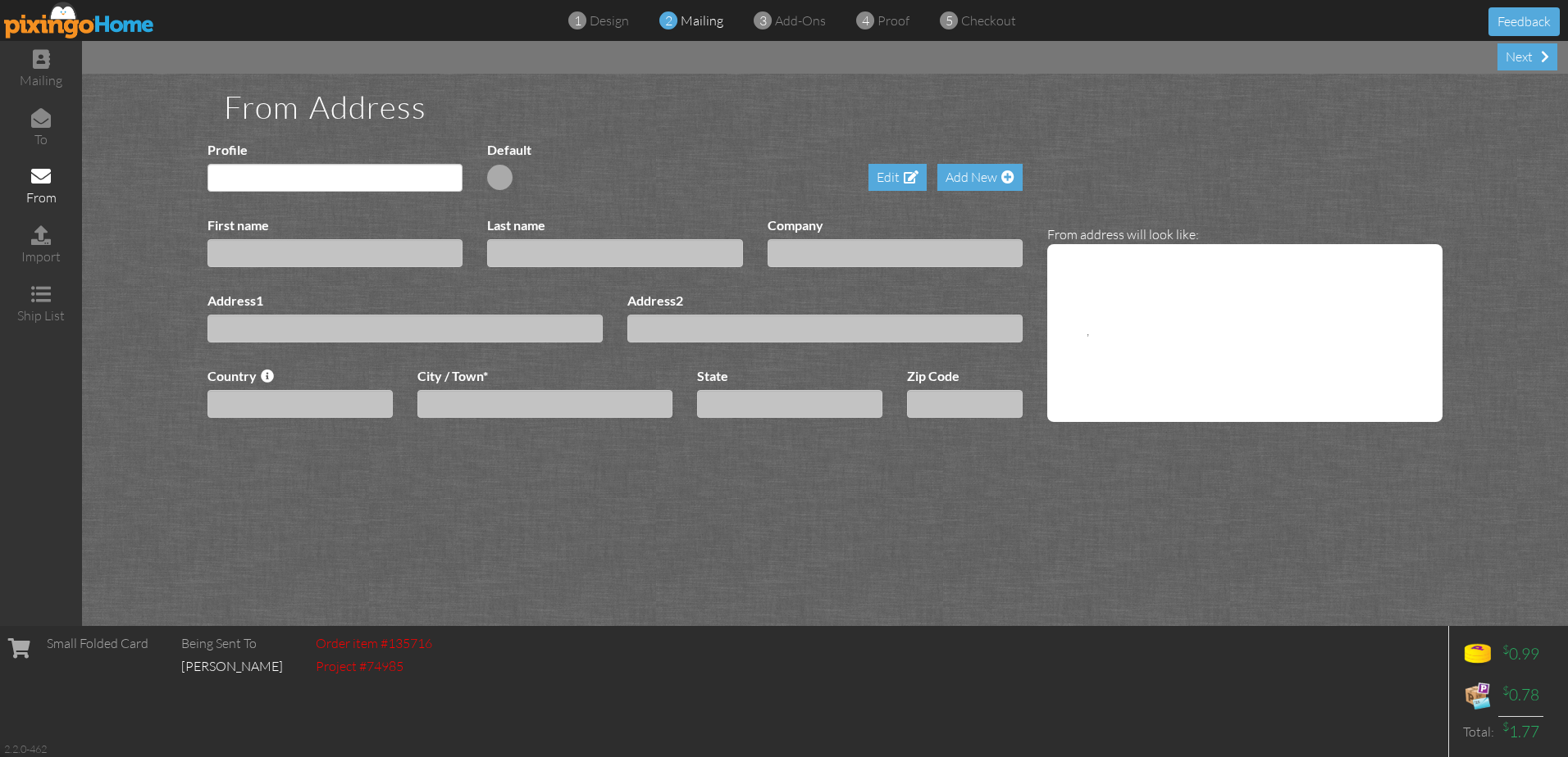
type input "[PERSON_NAME] and [PERSON_NAME]"
type input "[PERSON_NAME]"
type input "1029 State Route 47"
type input "[GEOGRAPHIC_DATA]"
type input "[object Object]"
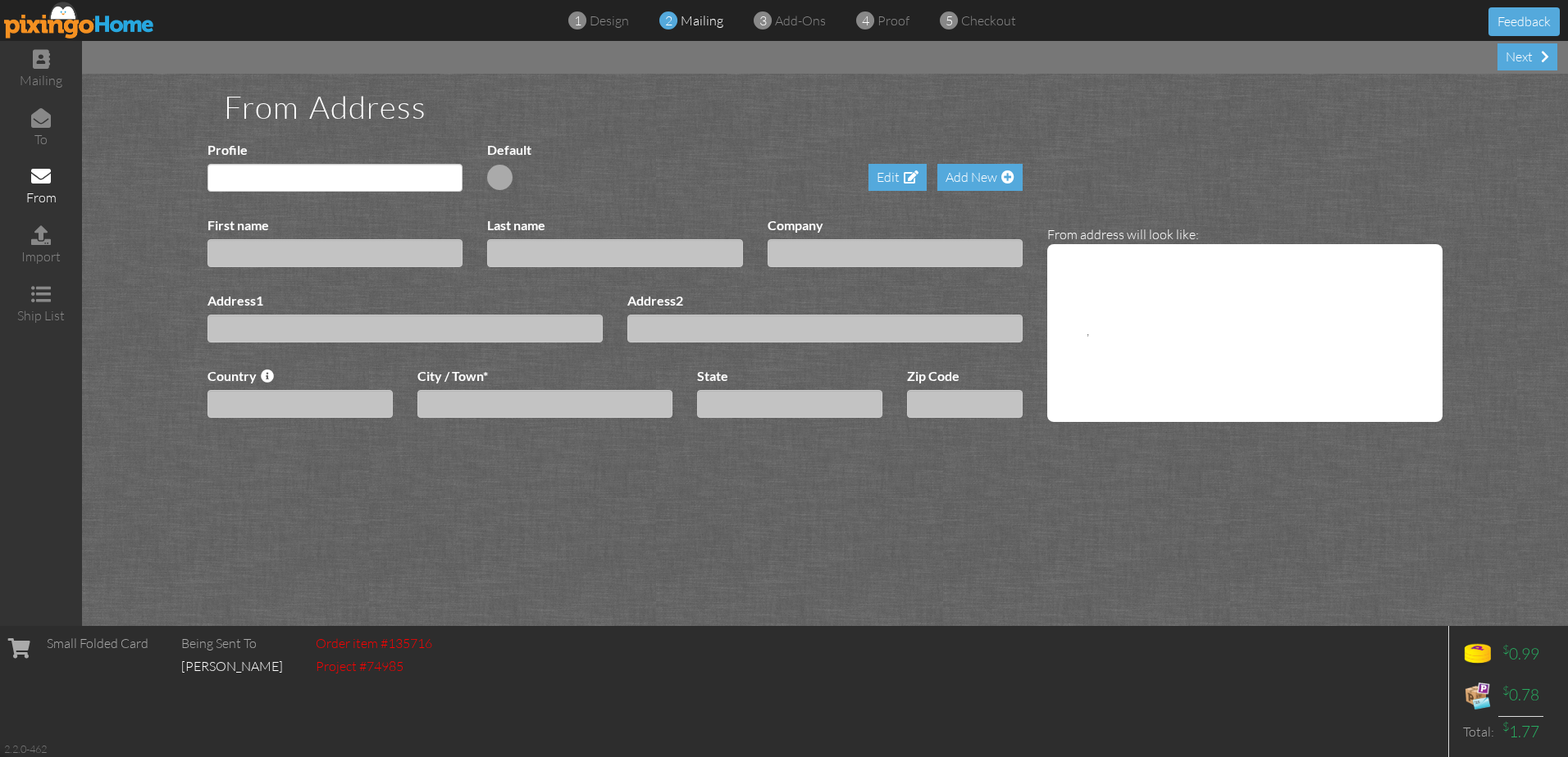
type input "45363"
select select "object:2004"
select select "object:1751"
select select "object:2007"
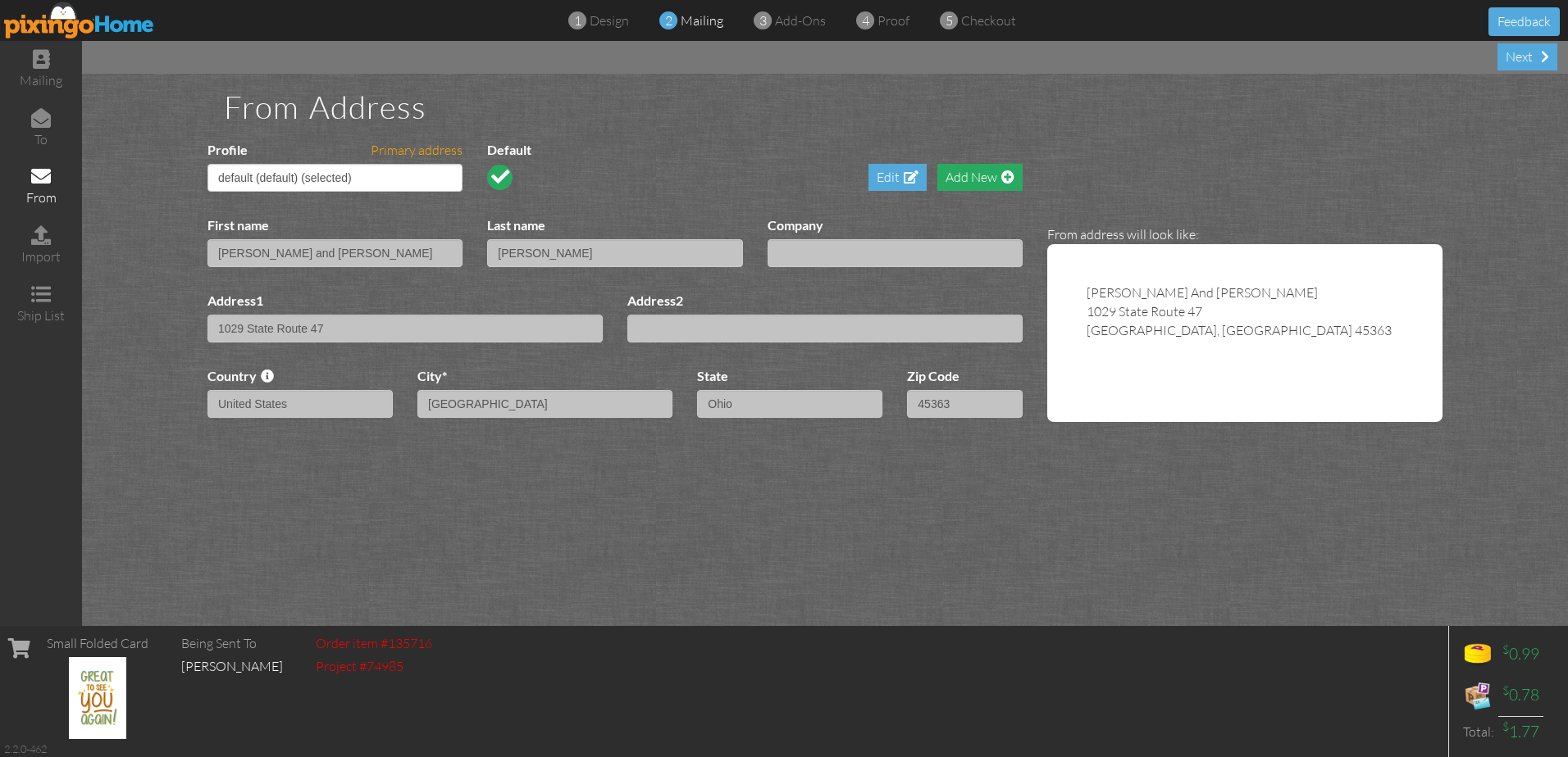
click at [1004, 173] on span at bounding box center [1007, 176] width 13 height 13
select select "?"
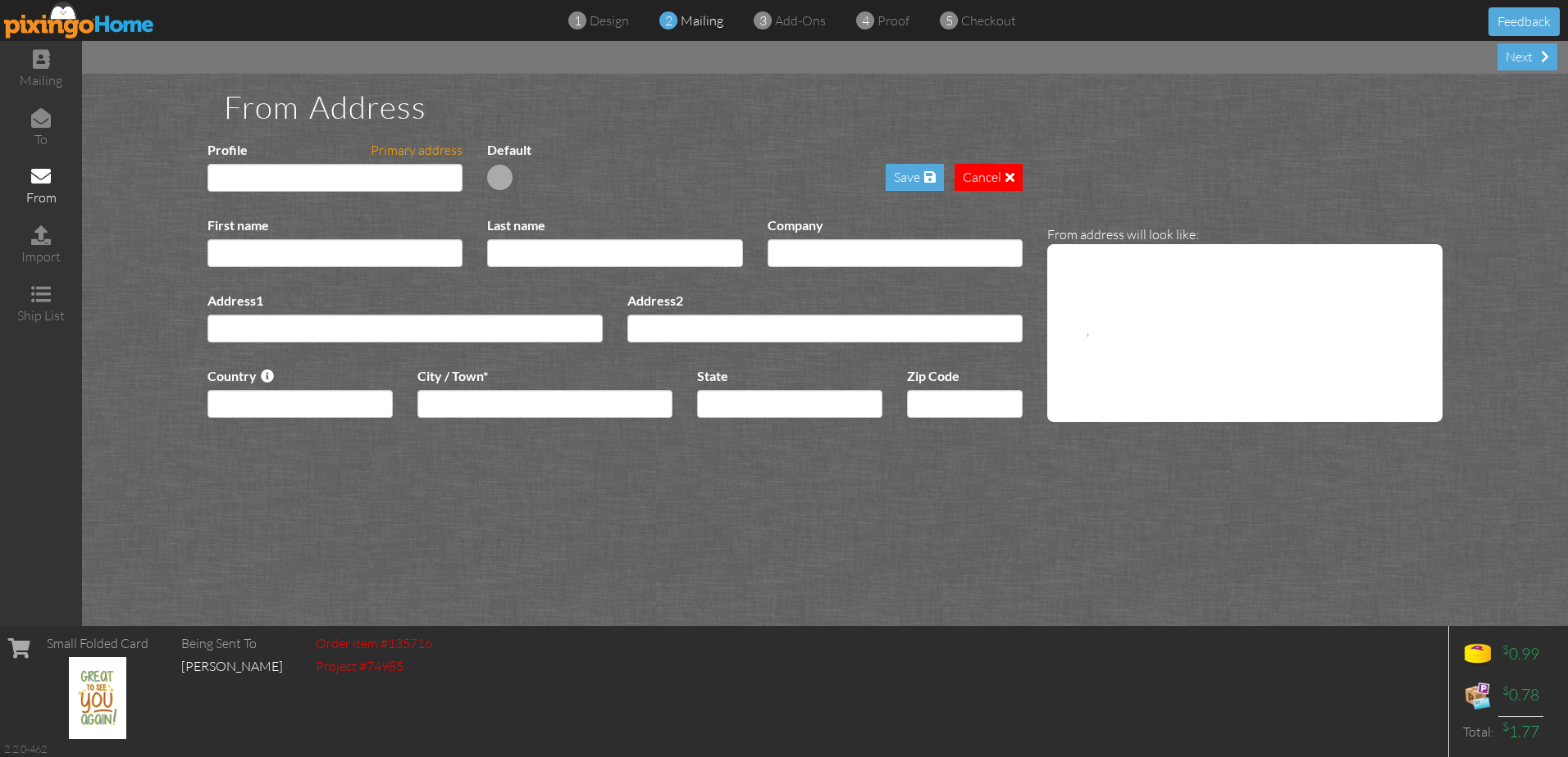
click at [1007, 173] on span at bounding box center [1010, 176] width 9 height 13
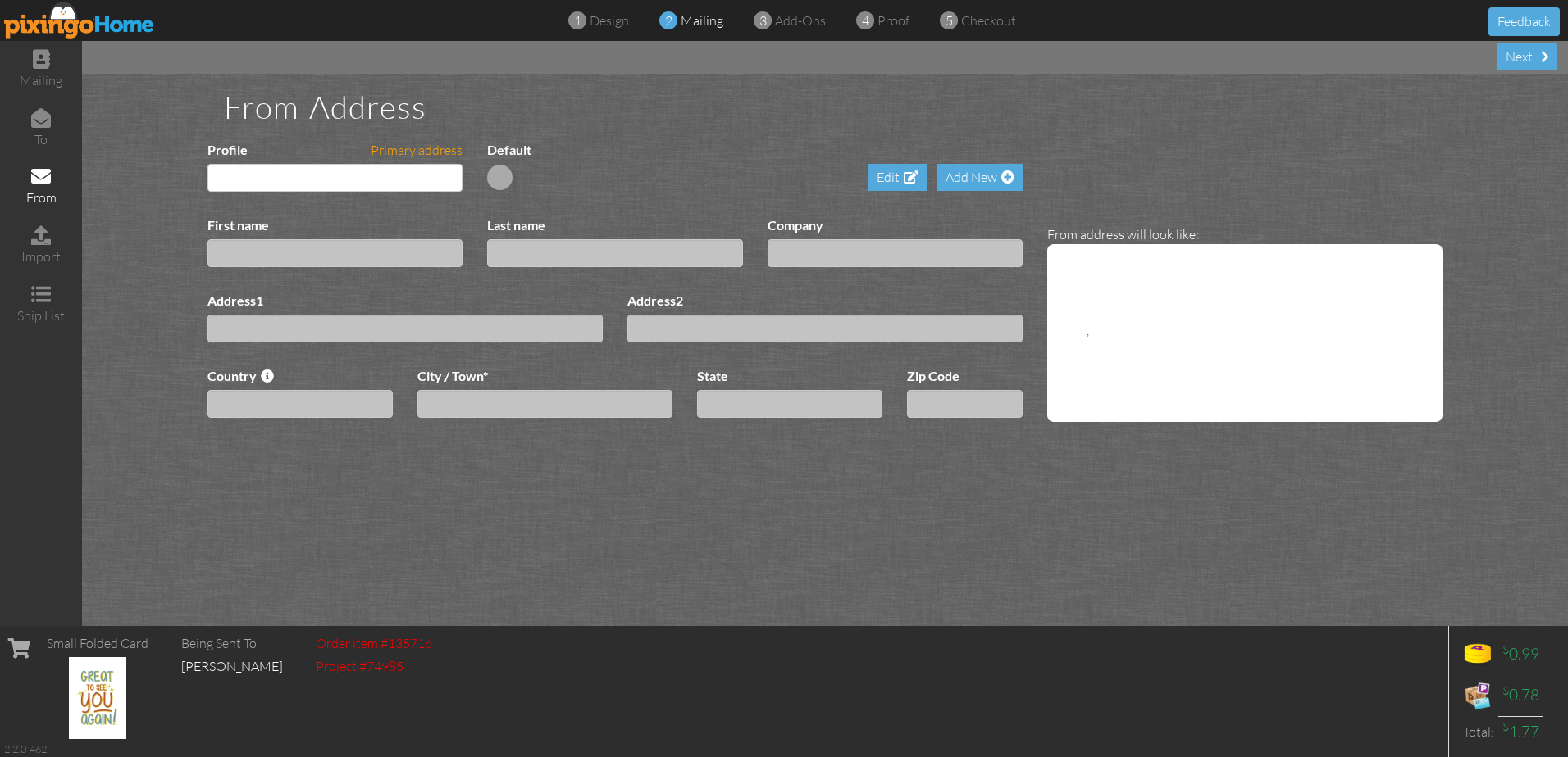
type input "[PERSON_NAME] and [PERSON_NAME]"
type input "[PERSON_NAME]"
type input "1029 State Route 47"
select select "object:1751"
type input "[GEOGRAPHIC_DATA]"
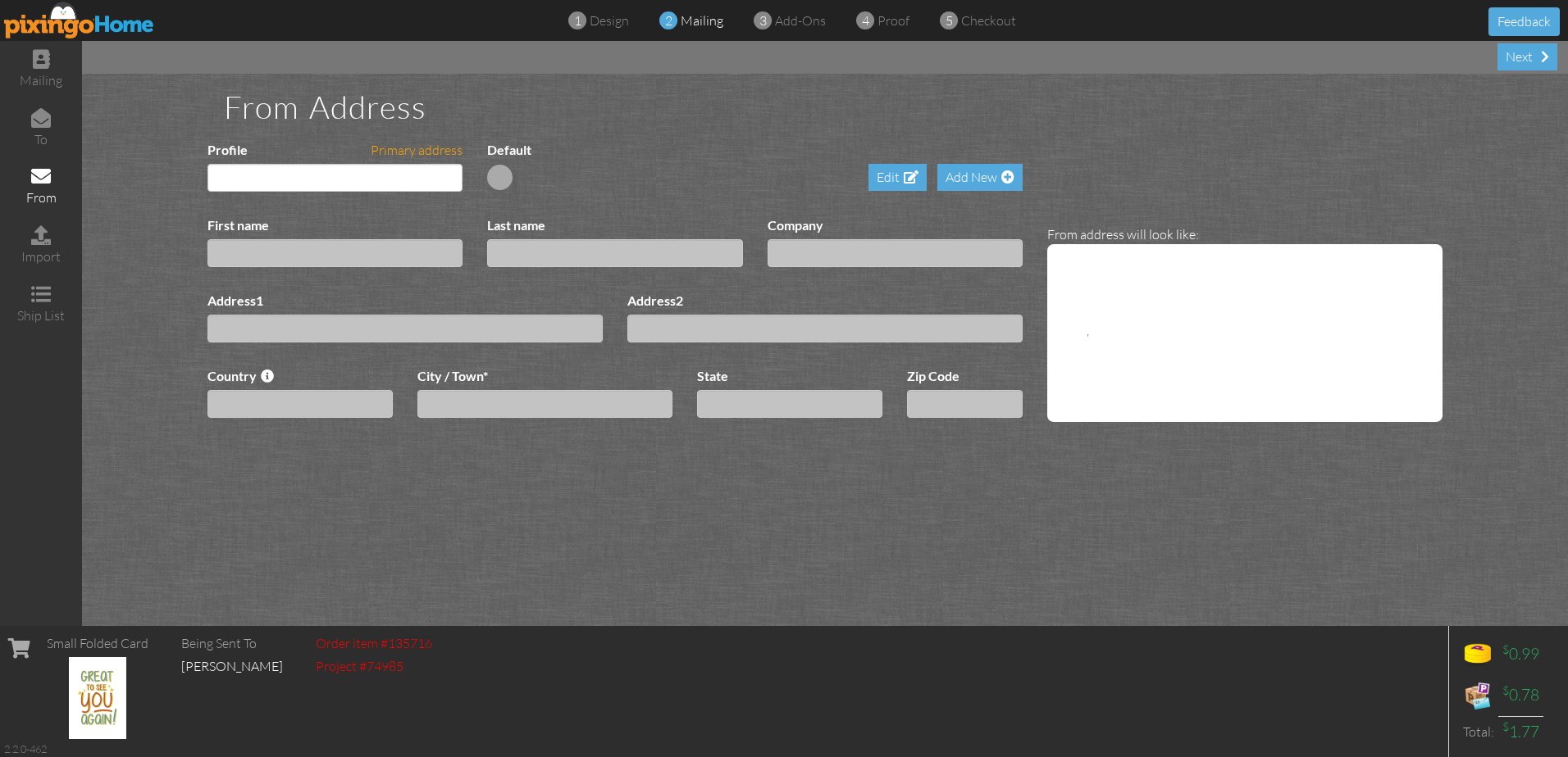
select select "object:2007"
type input "45363"
select select "object:2075"
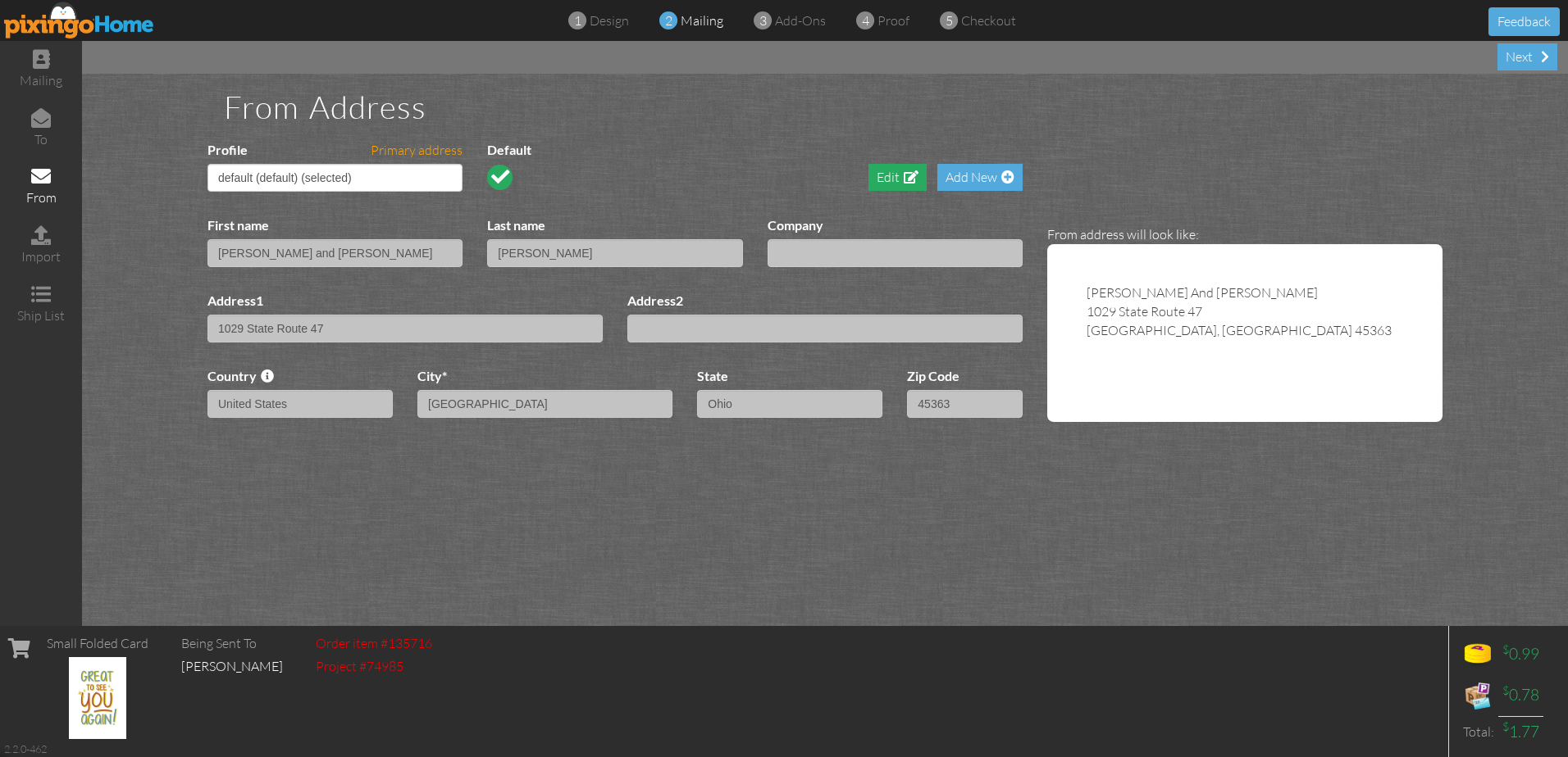
click at [898, 177] on div "Edit" at bounding box center [897, 177] width 59 height 27
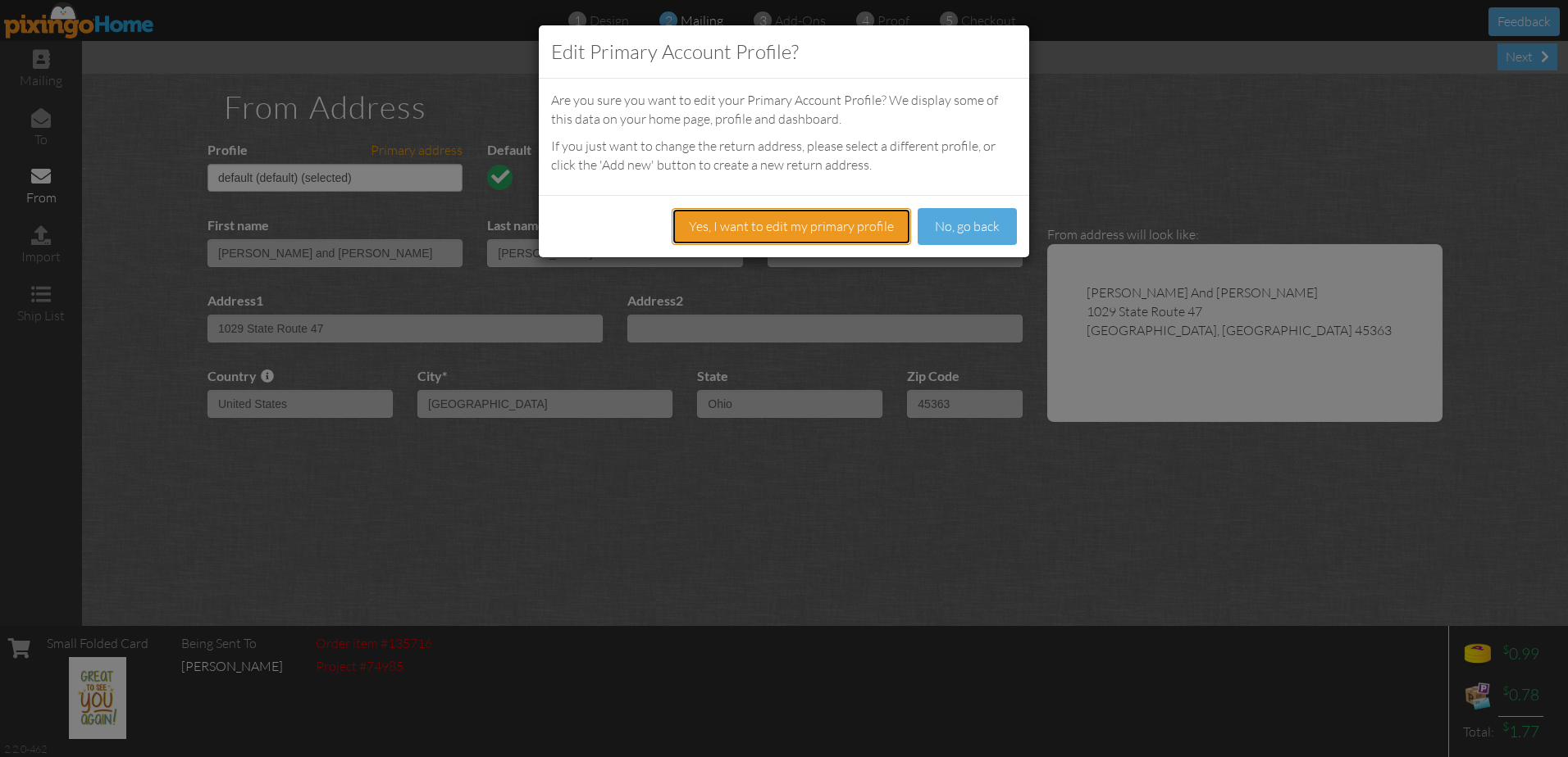
click at [842, 225] on button "Yes, I want to edit my primary profile" at bounding box center [791, 227] width 240 height 37
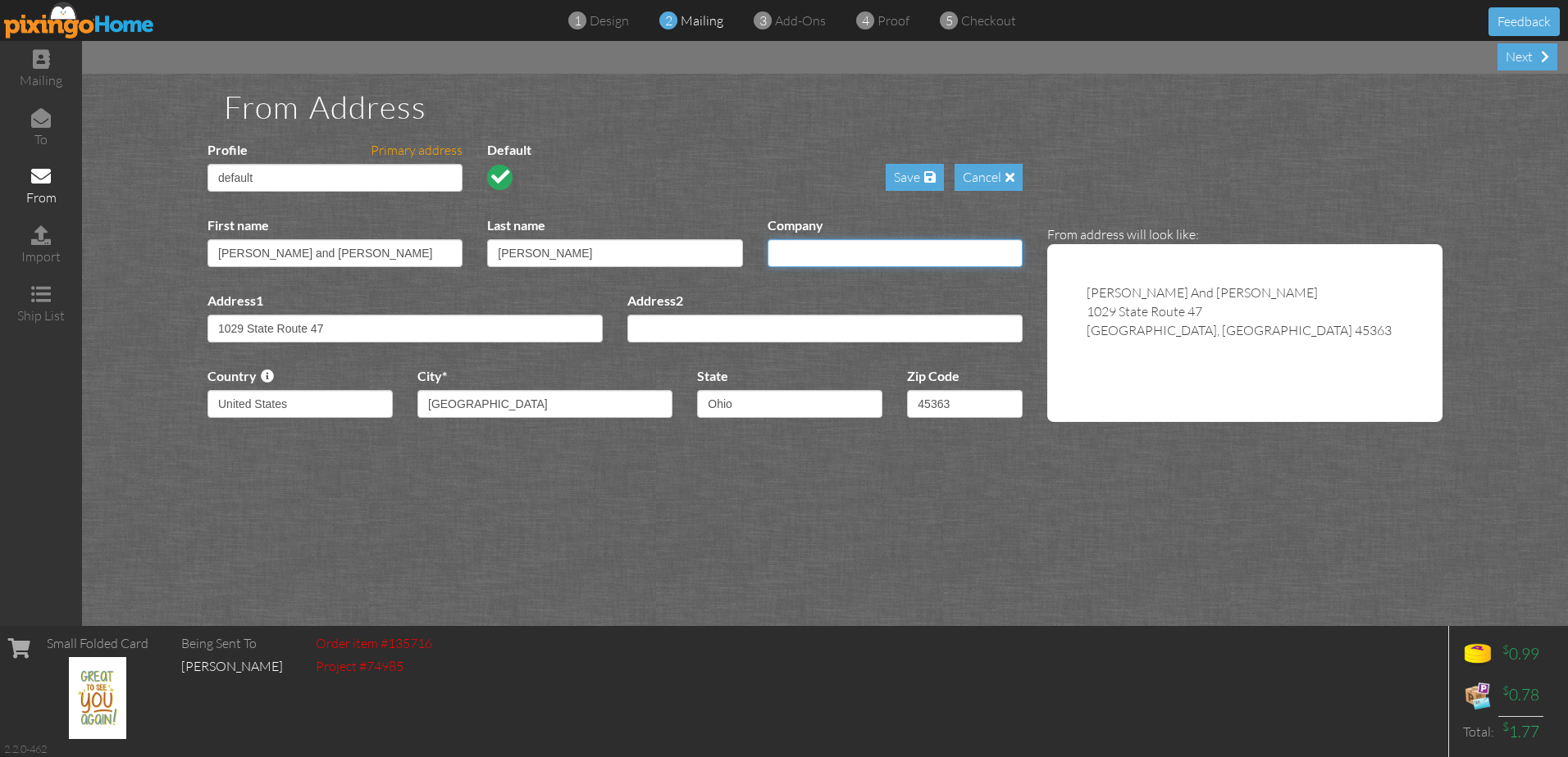
click at [837, 251] on input "Company" at bounding box center [895, 253] width 255 height 27
type input "[PERSON_NAME]'s Lanes"
click at [908, 176] on div "Save" at bounding box center [915, 177] width 59 height 27
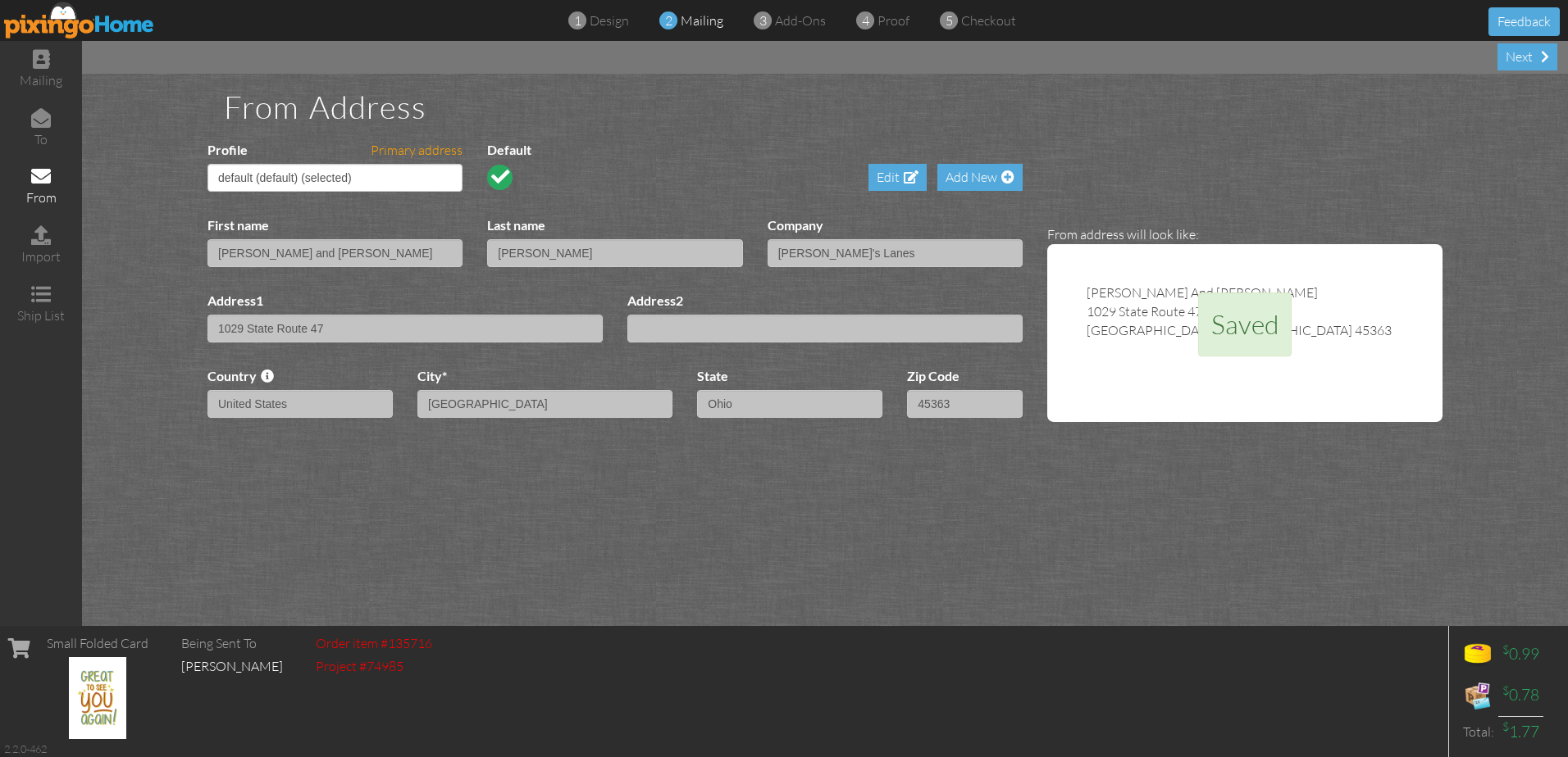
select select "object:2087"
click at [1279, 486] on div "From Address Profile Primary address default (default) (selected) default Defau…" at bounding box center [825, 350] width 1486 height 552
click at [1005, 176] on span at bounding box center [1007, 176] width 13 height 13
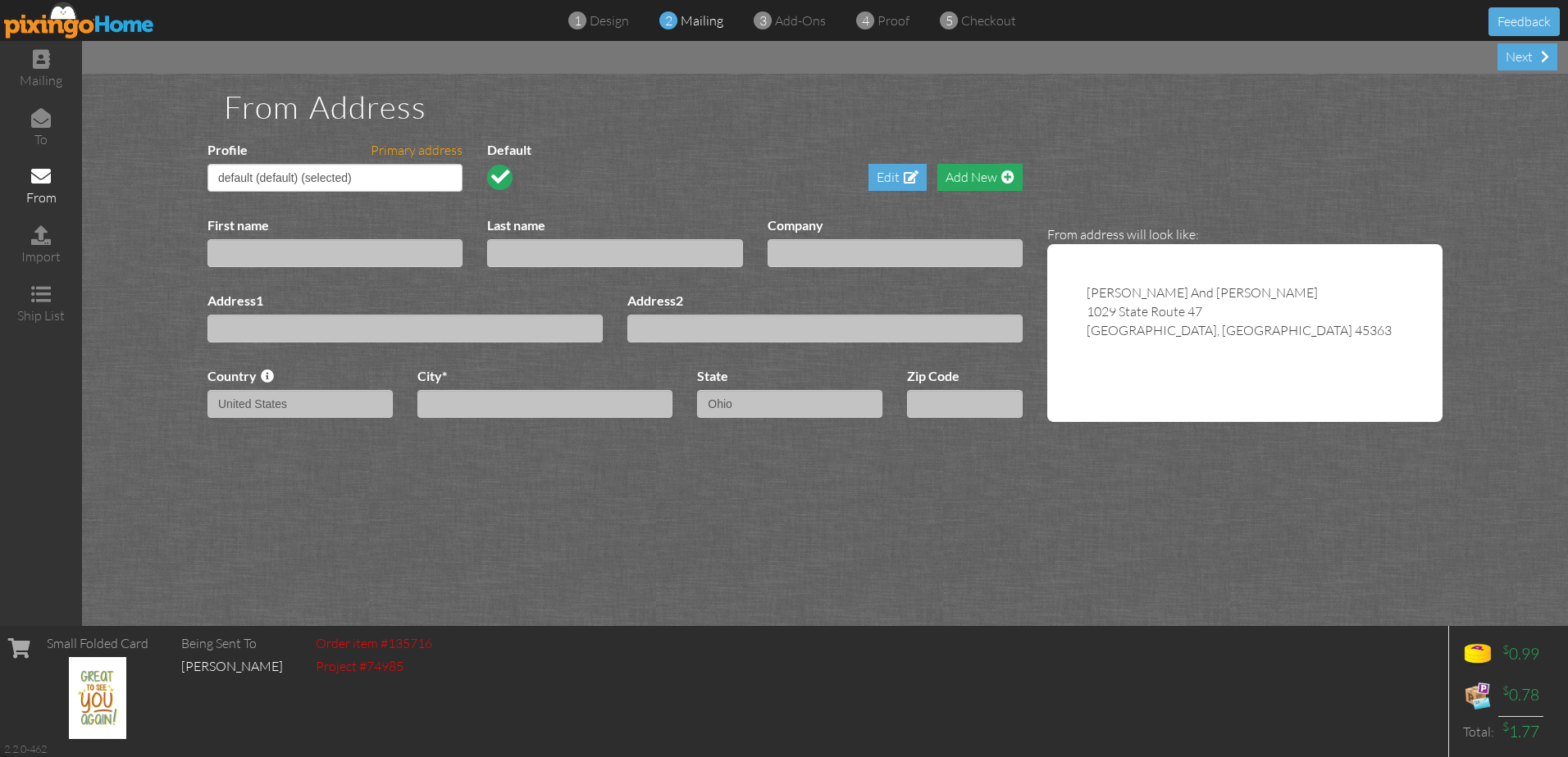
select select "?"
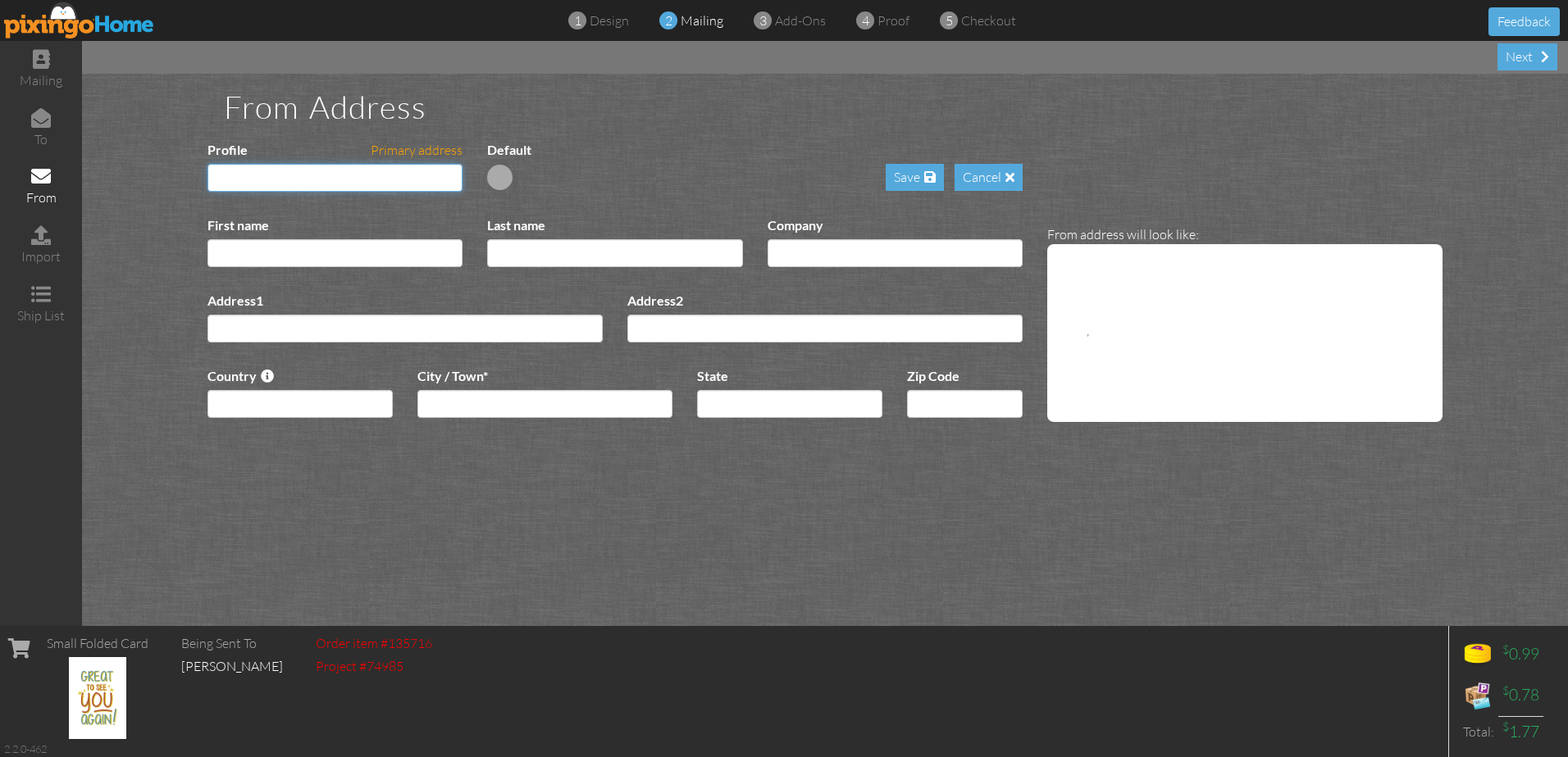
click at [283, 175] on input "Profile Primary address" at bounding box center [335, 177] width 255 height 27
click at [1011, 171] on span at bounding box center [1010, 176] width 9 height 13
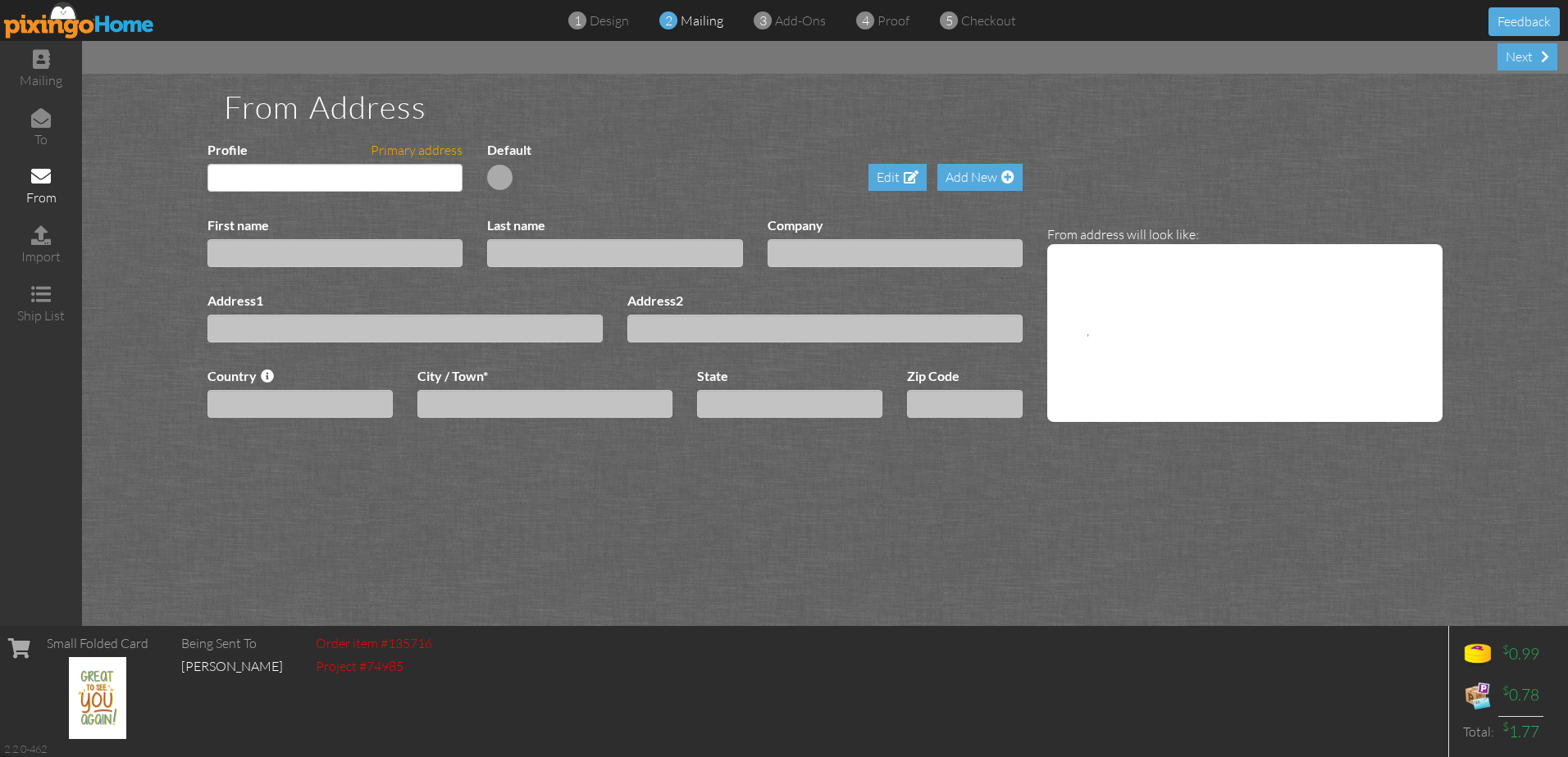
type input "[PERSON_NAME] and [PERSON_NAME]"
type input "[PERSON_NAME]"
type input "[PERSON_NAME]'s Lanes"
type input "1029 State Route 47"
select select "object:1751"
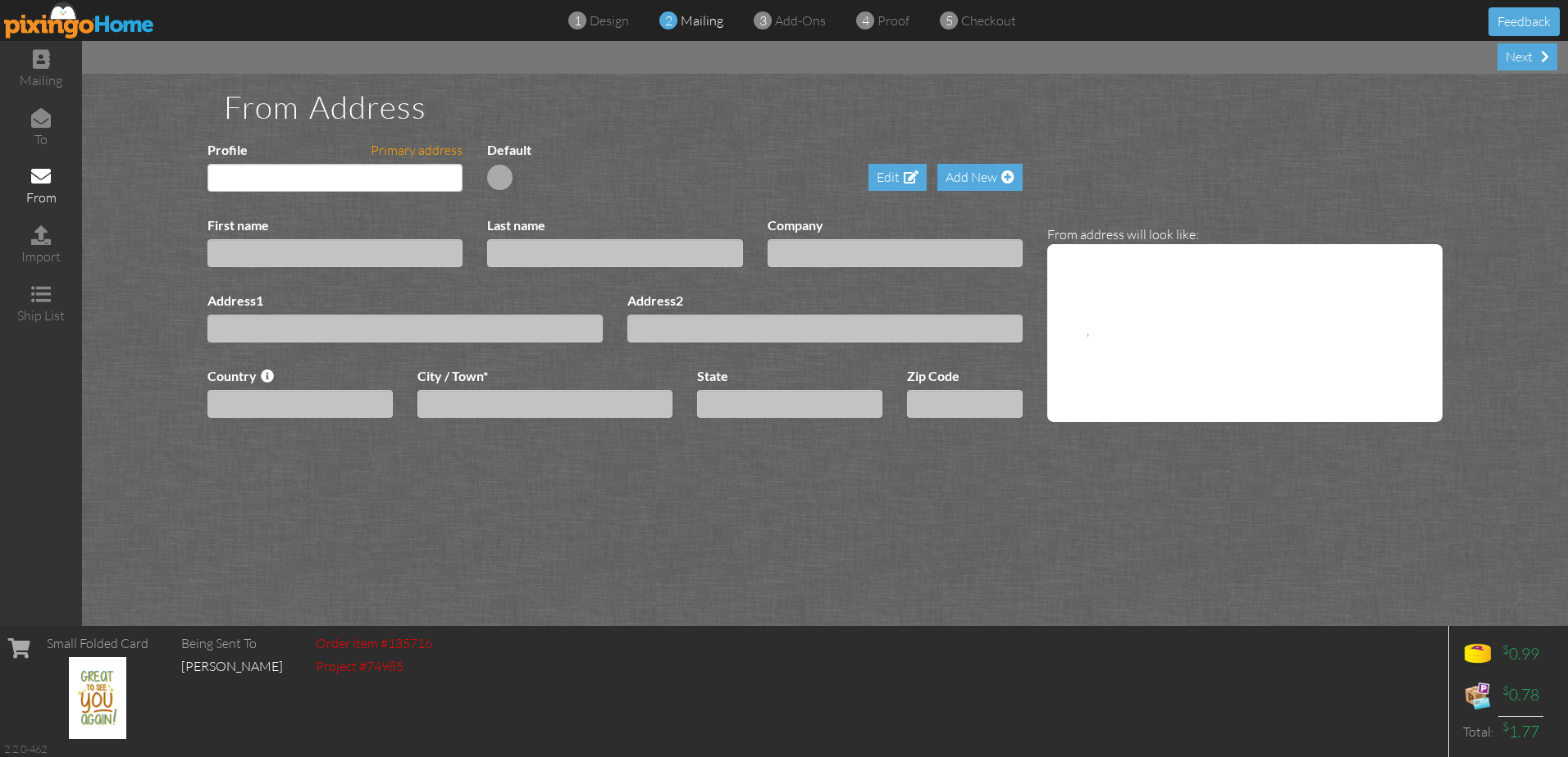
type input "[GEOGRAPHIC_DATA]"
select select "object:2007"
type input "45363"
select select "object:2095"
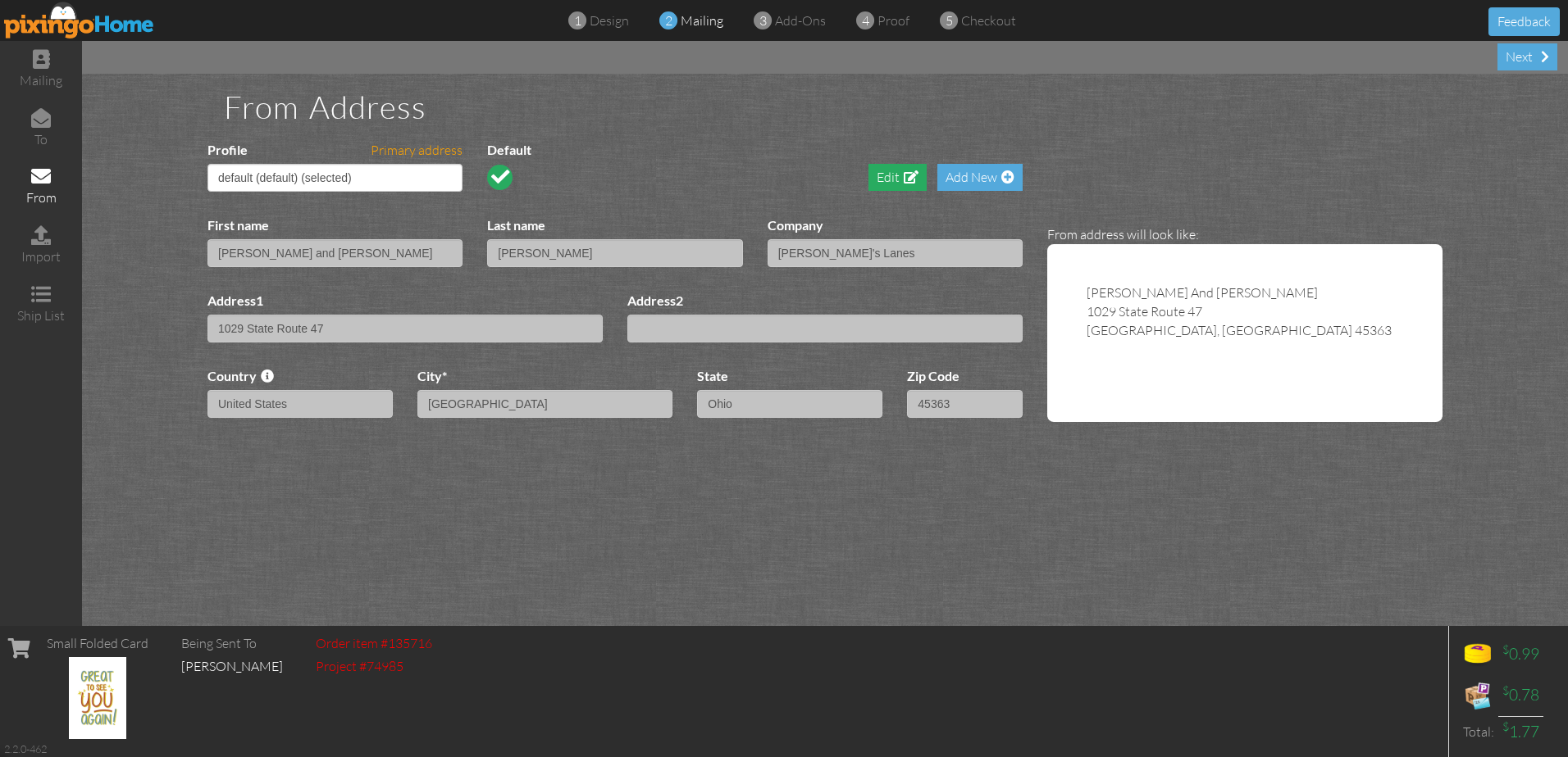
click at [890, 170] on div "Edit" at bounding box center [897, 177] width 59 height 27
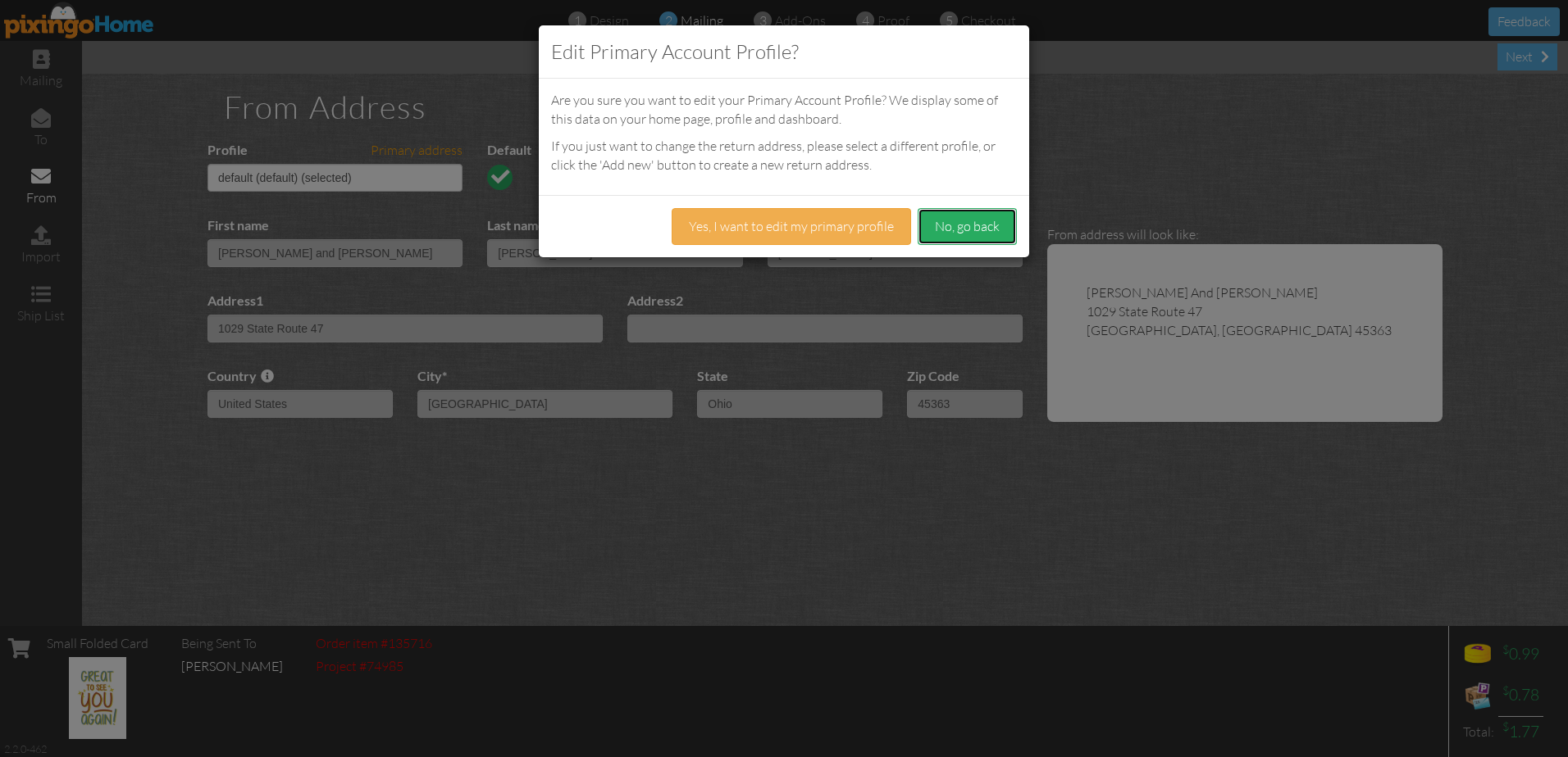
click at [959, 224] on button "No, go back" at bounding box center [967, 227] width 99 height 37
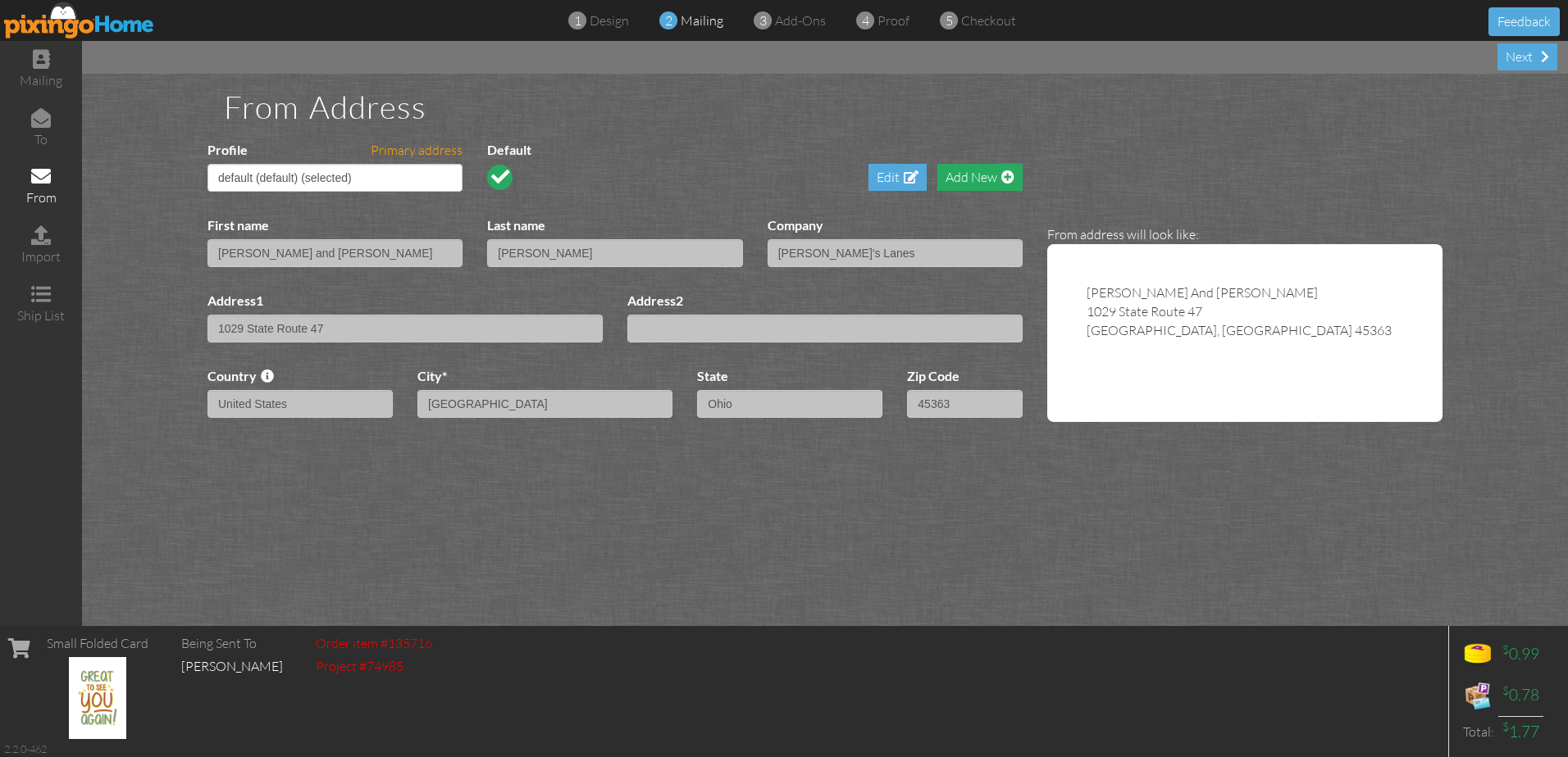
click at [998, 171] on div "Add New" at bounding box center [980, 177] width 85 height 27
select select "?"
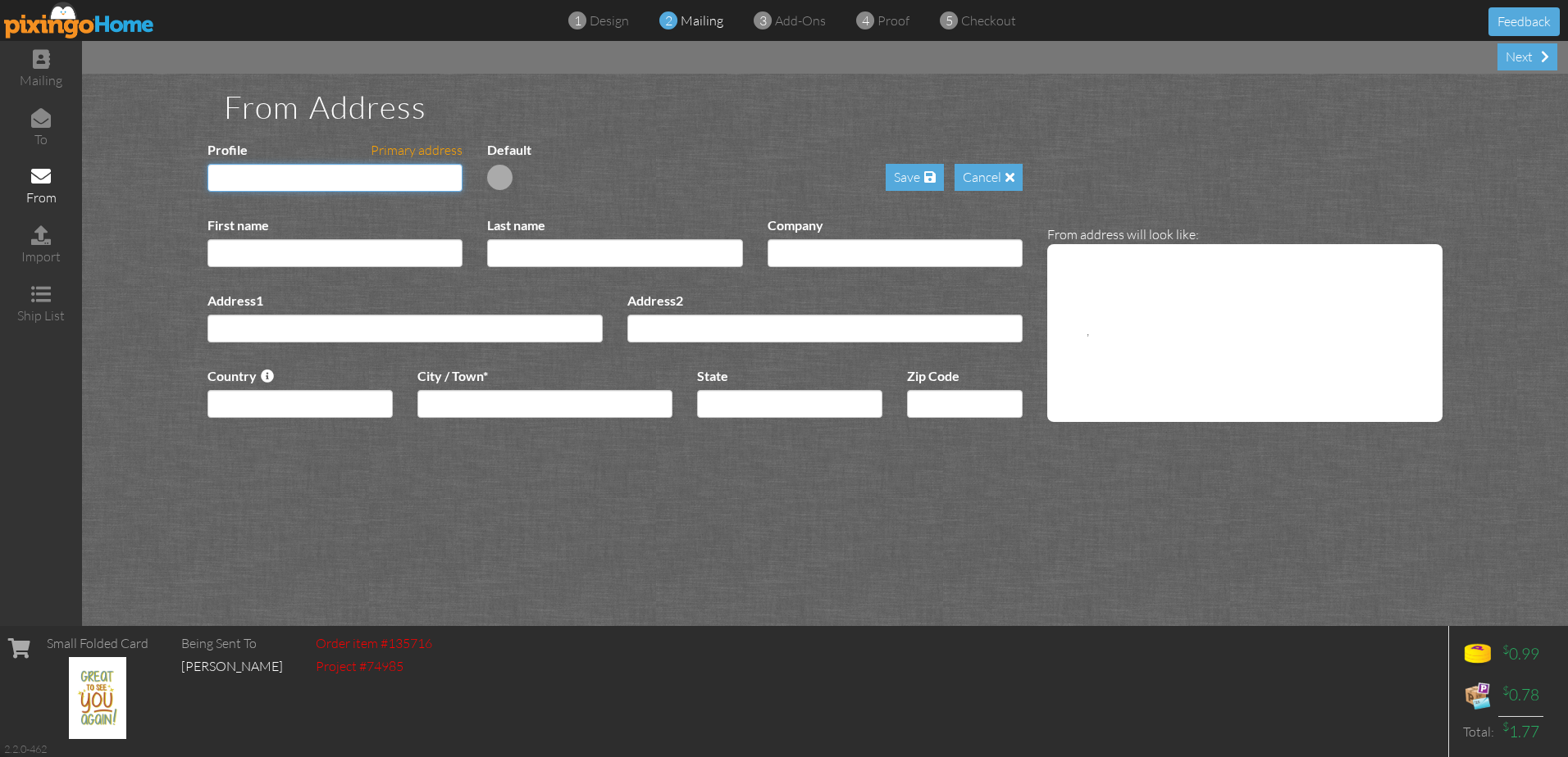
click at [344, 171] on input "Profile Primary address" at bounding box center [335, 177] width 255 height 27
type input "[PERSON_NAME]'s Lanes"
click at [338, 256] on input "First name" at bounding box center [335, 253] width 255 height 27
click at [285, 251] on input "[PERSON_NAME]" at bounding box center [335, 253] width 255 height 27
type input "[PERSON_NAME] and [PERSON_NAME]"
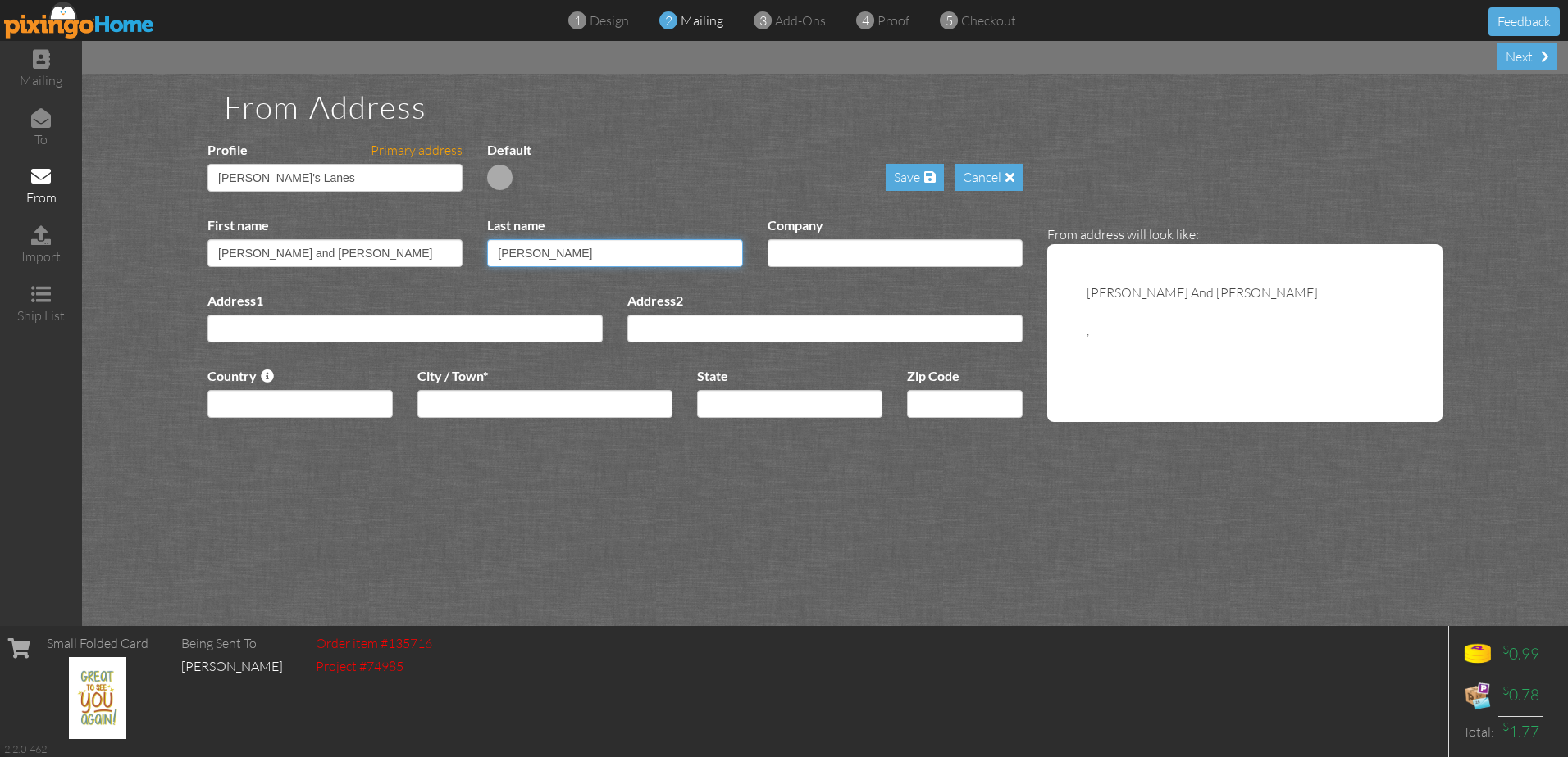
type input "[PERSON_NAME]"
type input "[PERSON_NAME]'s Lanes"
drag, startPoint x: 850, startPoint y: 253, endPoint x: 744, endPoint y: 294, distance: 113.7
click at [745, 281] on div "First name [PERSON_NAME] and [PERSON_NAME] Last name [PERSON_NAME] Company McBo…" at bounding box center [615, 254] width 840 height 75
drag, startPoint x: 313, startPoint y: 250, endPoint x: 123, endPoint y: 293, distance: 194.8
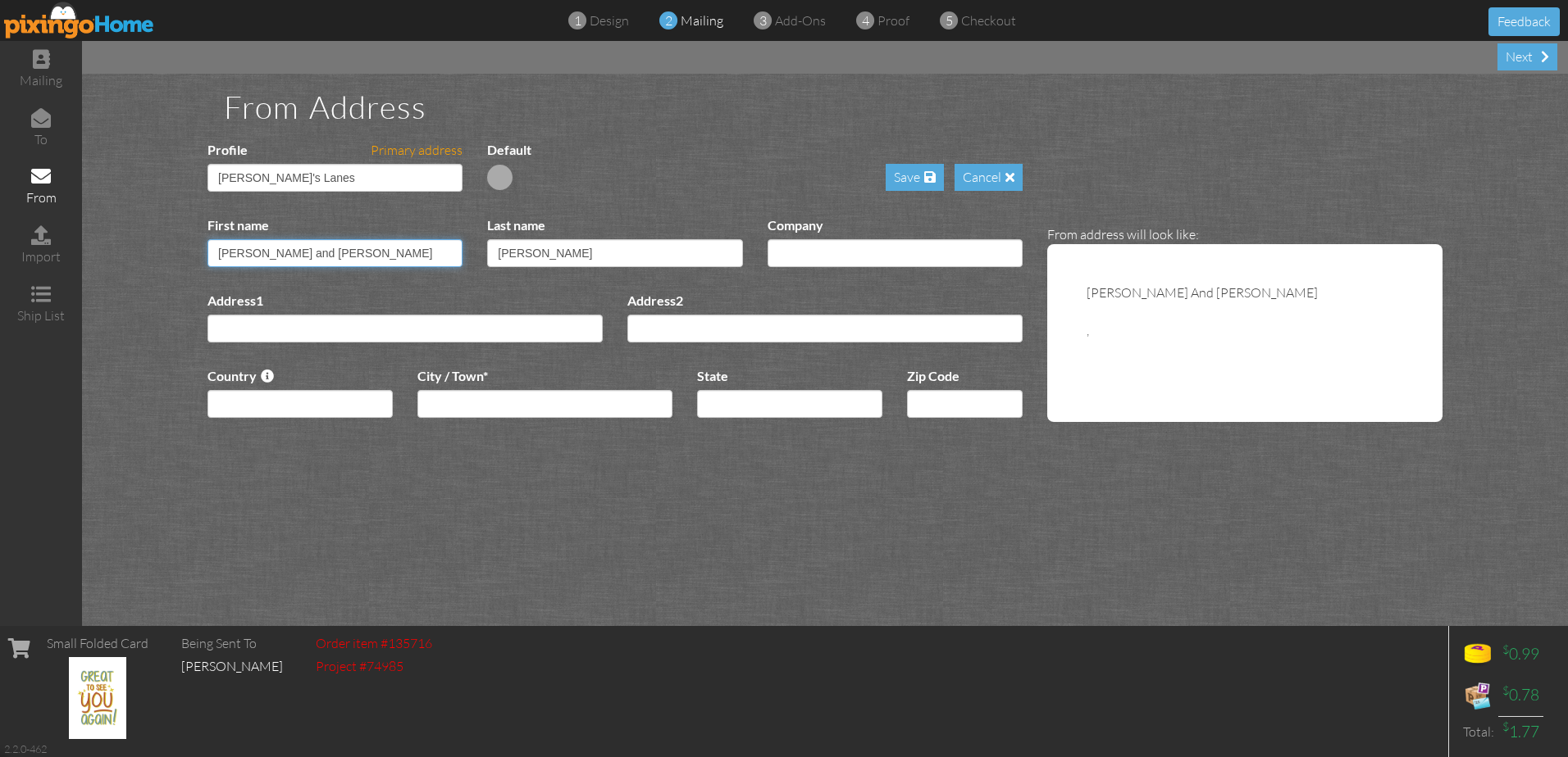
click at [124, 289] on div "From Address Profile Primary address default (default) (selected) McBo's Lanes …" at bounding box center [825, 350] width 1486 height 552
click at [323, 251] on input "[PERSON_NAME] and [PERSON_NAME]" at bounding box center [335, 253] width 255 height 27
type input "[PERSON_NAME] and [PERSON_NAME]"
drag, startPoint x: 553, startPoint y: 249, endPoint x: 443, endPoint y: 283, distance: 115.1
click at [444, 276] on div "First name [PERSON_NAME] and [PERSON_NAME] Last name [PERSON_NAME] Company" at bounding box center [615, 254] width 840 height 75
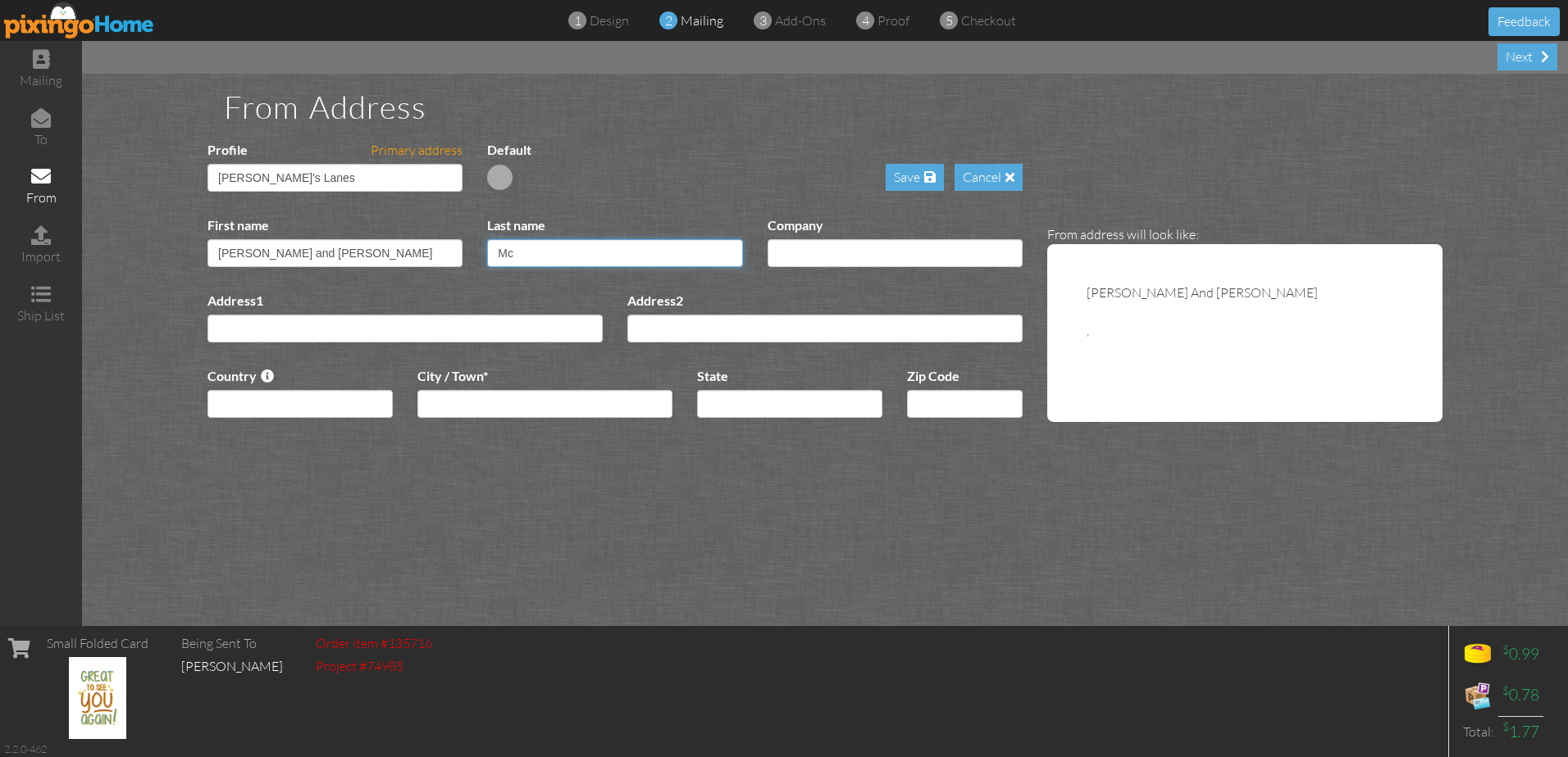
type input "M"
click at [433, 335] on input "Address1" at bounding box center [405, 328] width 395 height 27
click at [369, 252] on input "[PERSON_NAME] and [PERSON_NAME]" at bounding box center [335, 253] width 255 height 27
type input "[PERSON_NAME] and [PERSON_NAME]"
type input "[PERSON_NAME]"
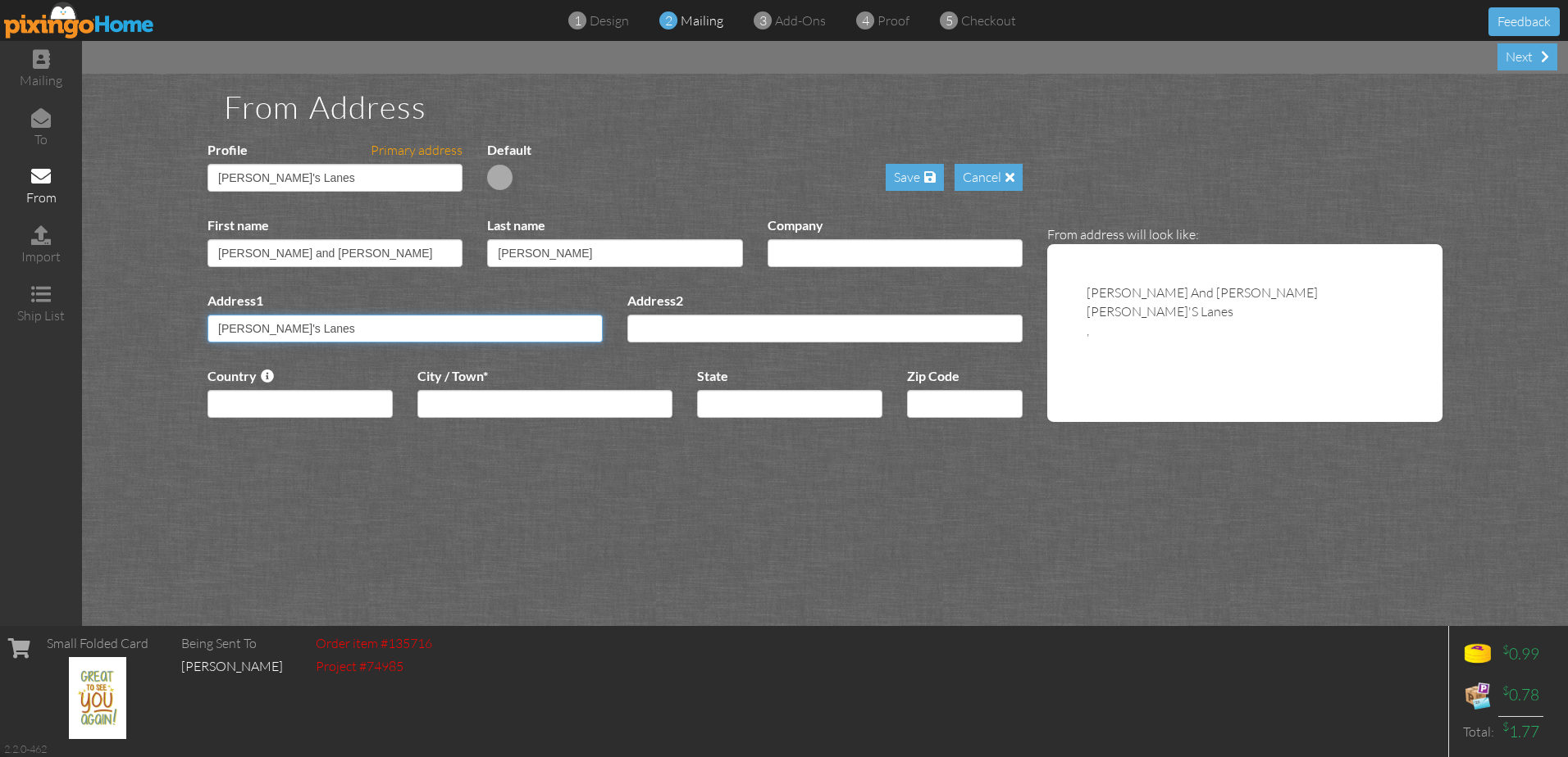
type input "[PERSON_NAME]'s Lanes"
type input "[STREET_ADDRESS]"
click at [306, 400] on select "[GEOGRAPHIC_DATA] -------------- [GEOGRAPHIC_DATA] [GEOGRAPHIC_DATA] [GEOGRAPHI…" at bounding box center [300, 404] width 186 height 27
click at [313, 407] on select "[GEOGRAPHIC_DATA] -------------- [GEOGRAPHIC_DATA] [GEOGRAPHIC_DATA] [GEOGRAPHI…" at bounding box center [300, 404] width 186 height 27
click at [385, 405] on select "[GEOGRAPHIC_DATA] -------------- [GEOGRAPHIC_DATA] [GEOGRAPHIC_DATA] [GEOGRAPHI…" at bounding box center [300, 404] width 186 height 27
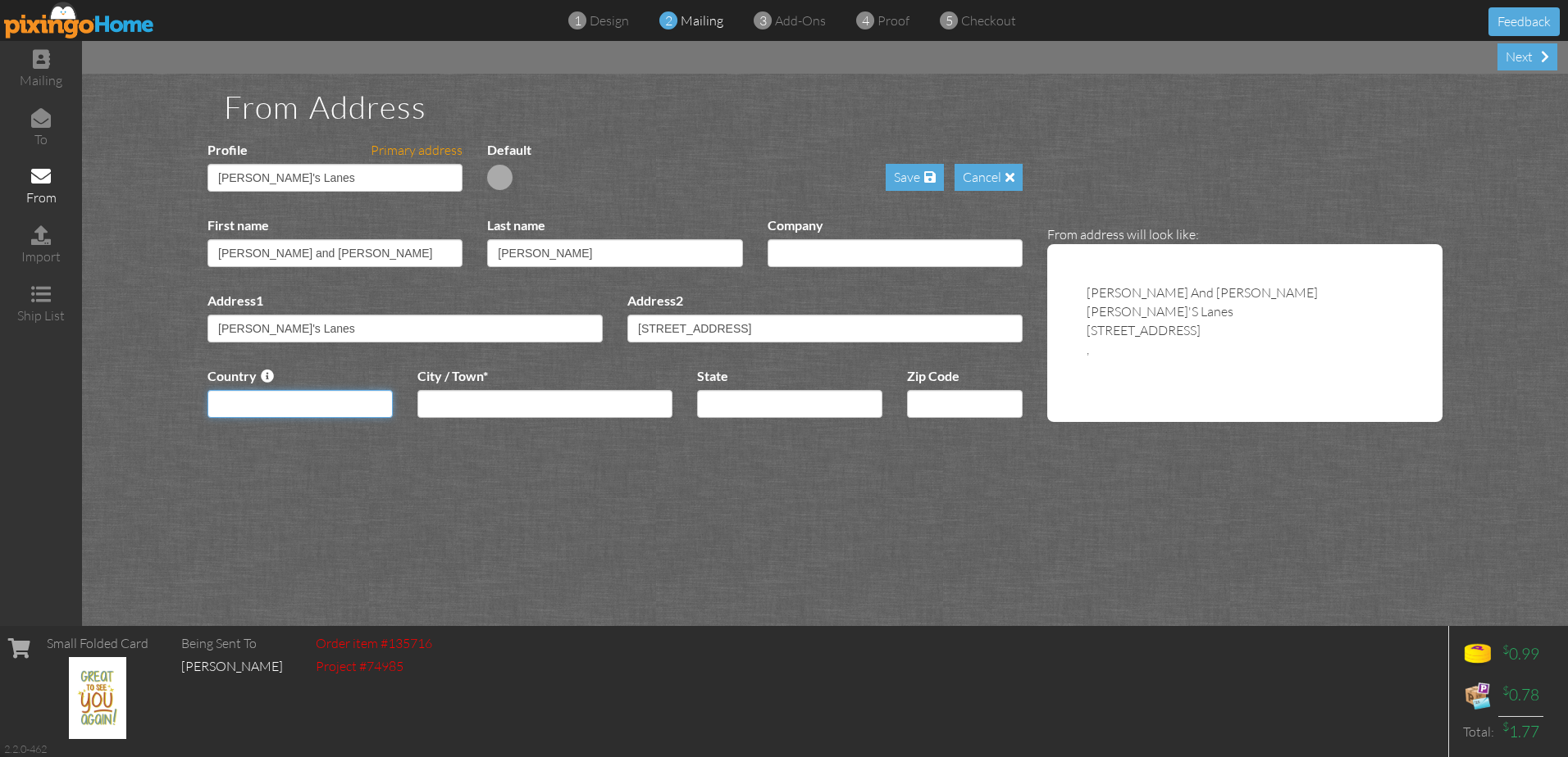
select select "object:1751"
click at [208, 390] on select "[GEOGRAPHIC_DATA] -------------- [GEOGRAPHIC_DATA] [GEOGRAPHIC_DATA] [GEOGRAPHI…" at bounding box center [300, 404] width 186 height 27
click at [495, 401] on input "city*" at bounding box center [544, 404] width 255 height 27
type input "[GEOGRAPHIC_DATA]"
select select "object:2007"
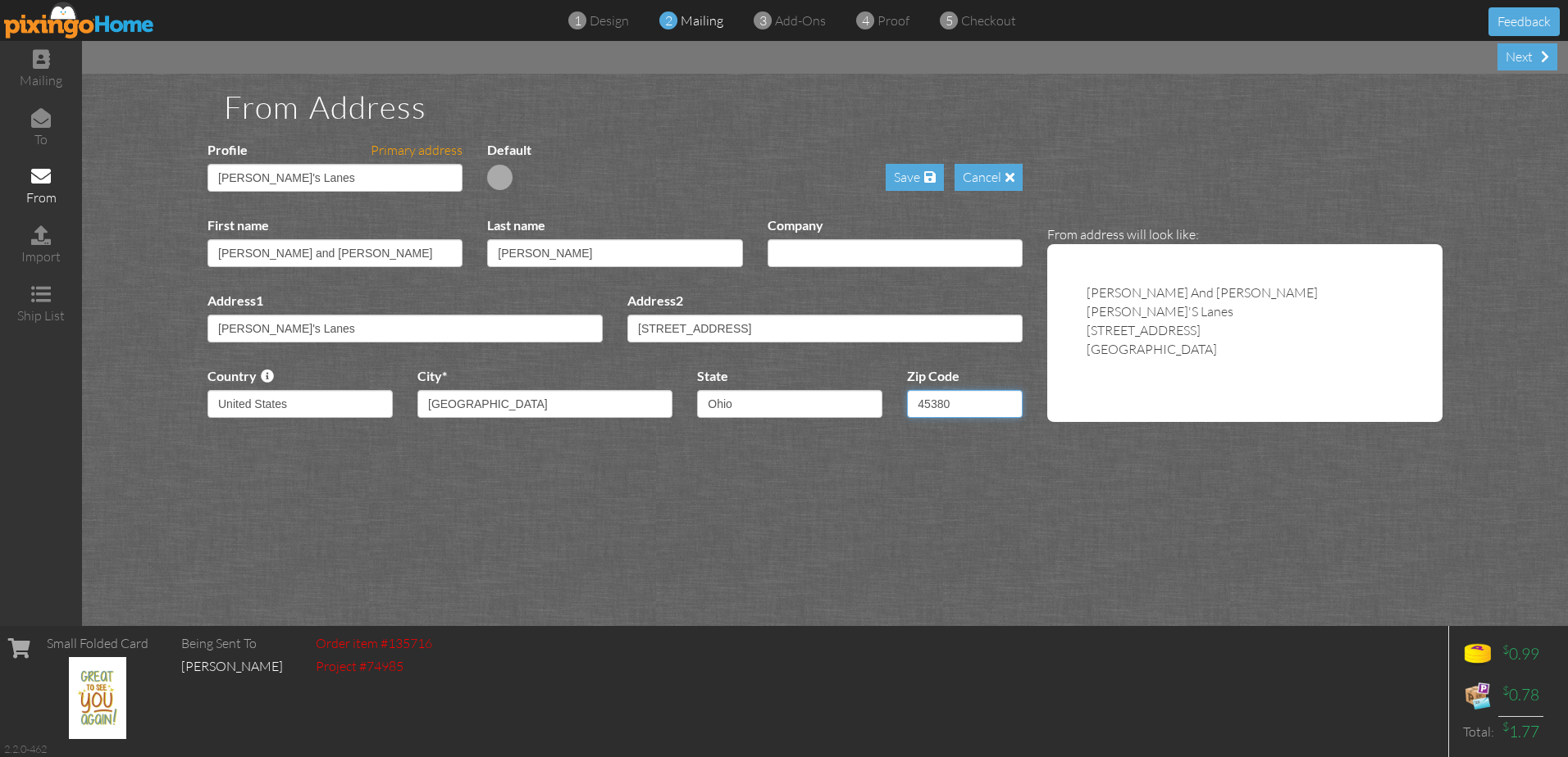
type input "45380"
click at [1117, 496] on div "From Address Profile Primary address default (default) (selected) McBo's Lanes …" at bounding box center [825, 350] width 1486 height 552
click at [930, 175] on span at bounding box center [929, 176] width 12 height 13
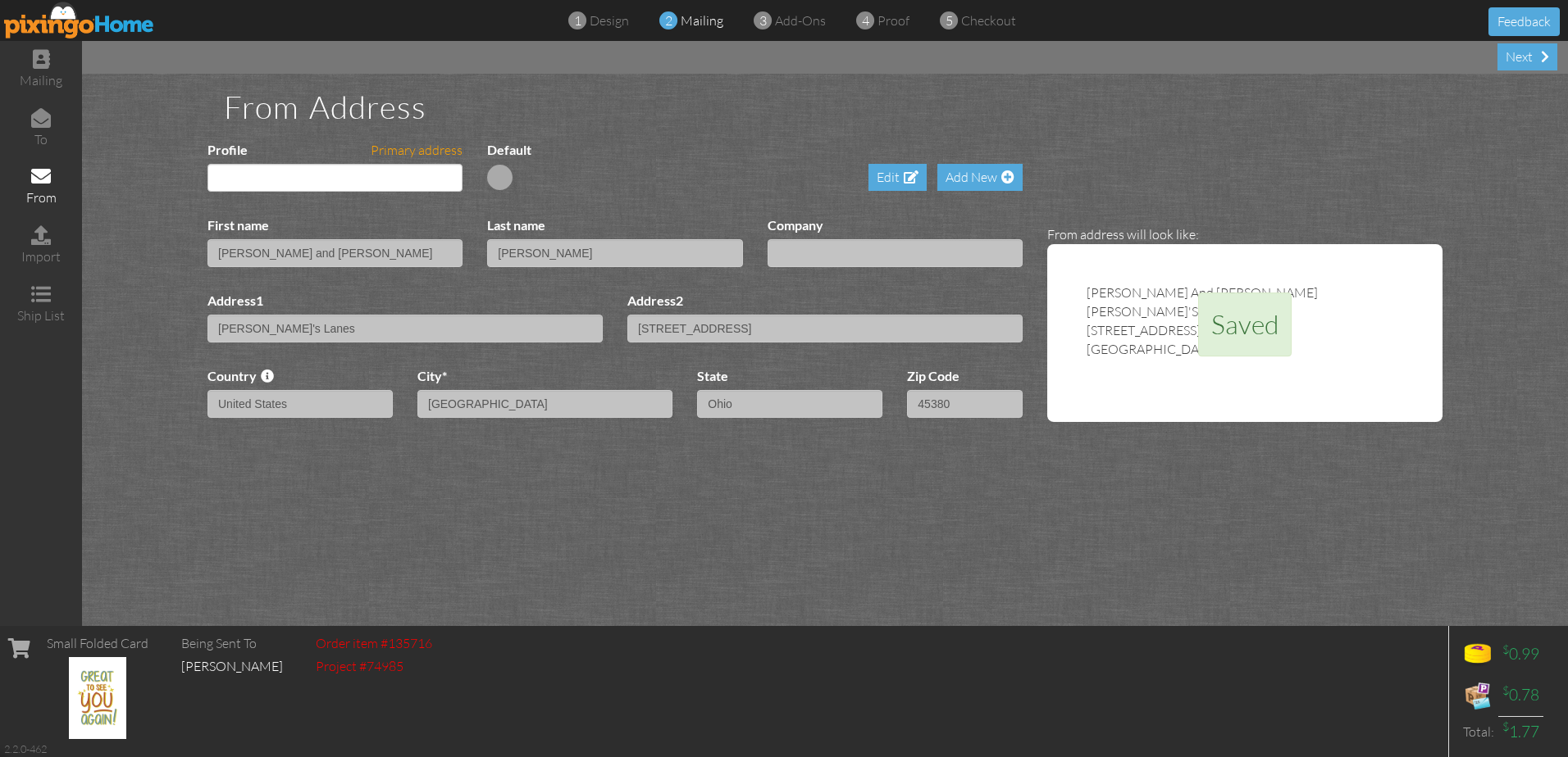
type input "[PERSON_NAME]'s Lanes"
type input "1029 State Route 47"
type input "[GEOGRAPHIC_DATA]"
type input "45363"
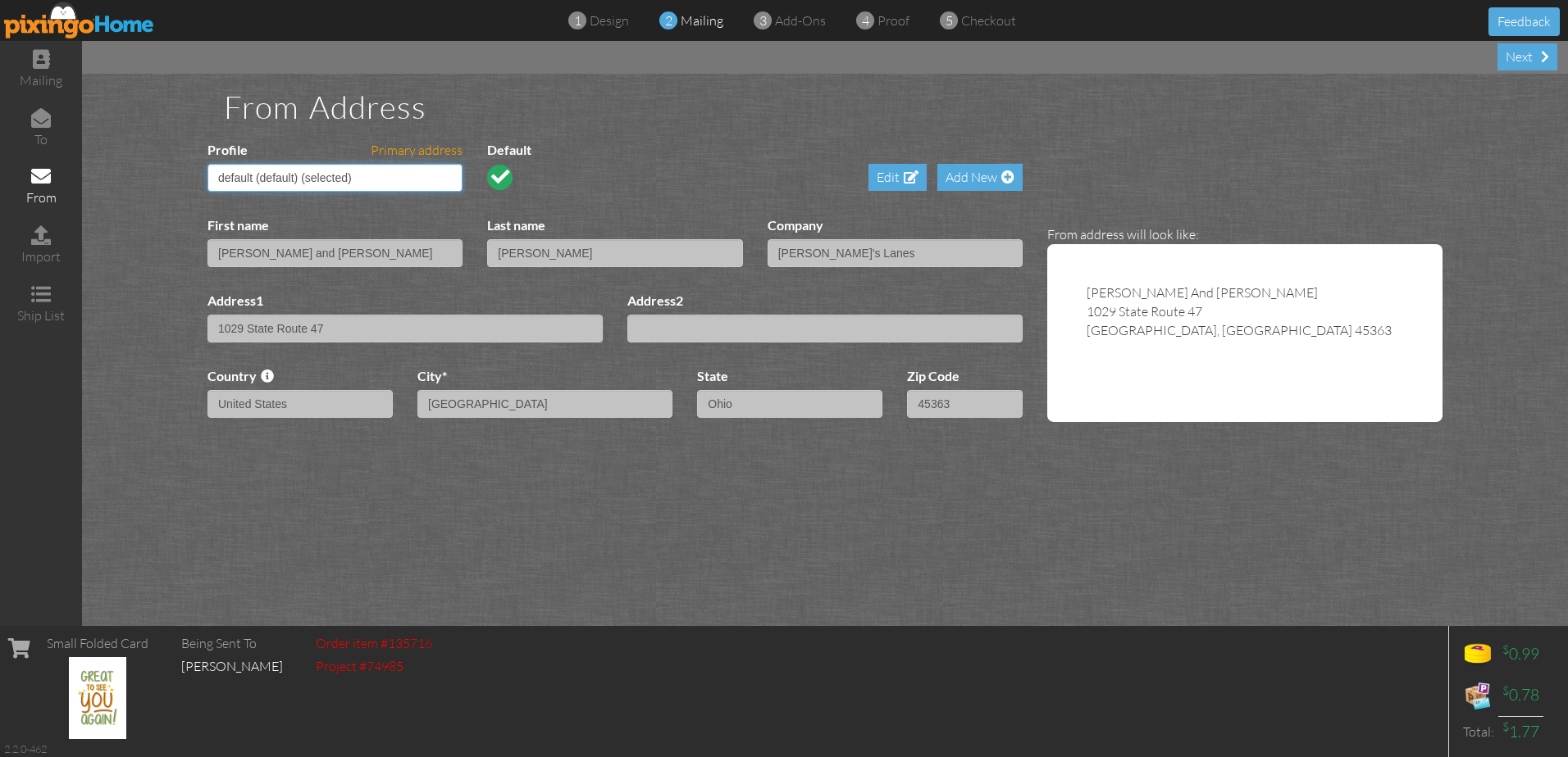
click at [454, 178] on select "default (default) (selected) McBo's Lanes" at bounding box center [335, 177] width 255 height 27
select select "object:2112"
click at [208, 164] on select "default (default) (selected) McBo's Lanes" at bounding box center [335, 177] width 255 height 27
type input "[PERSON_NAME]'s Lanes"
type input "[STREET_ADDRESS]"
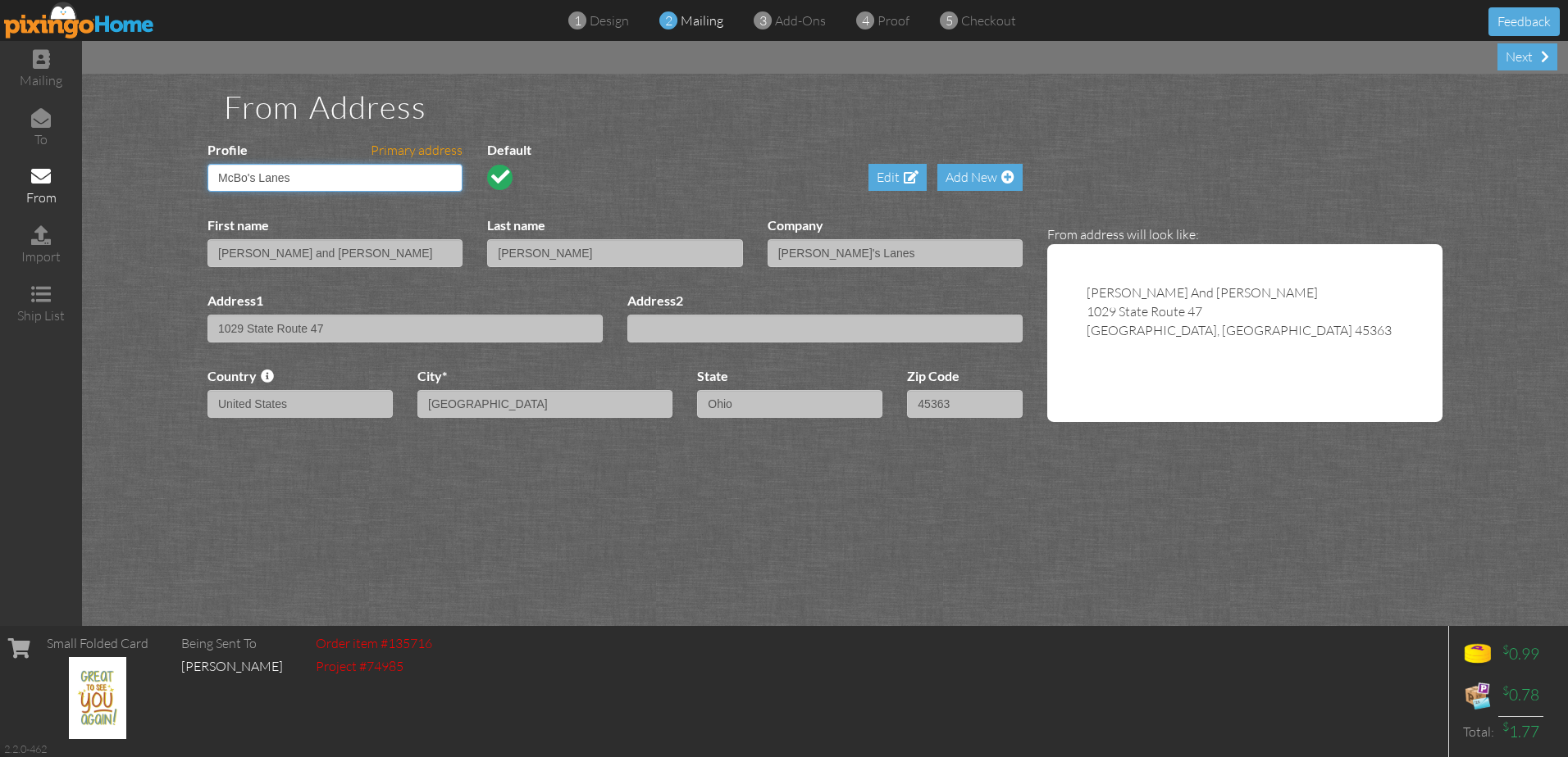
type input "[GEOGRAPHIC_DATA]"
type input "45380"
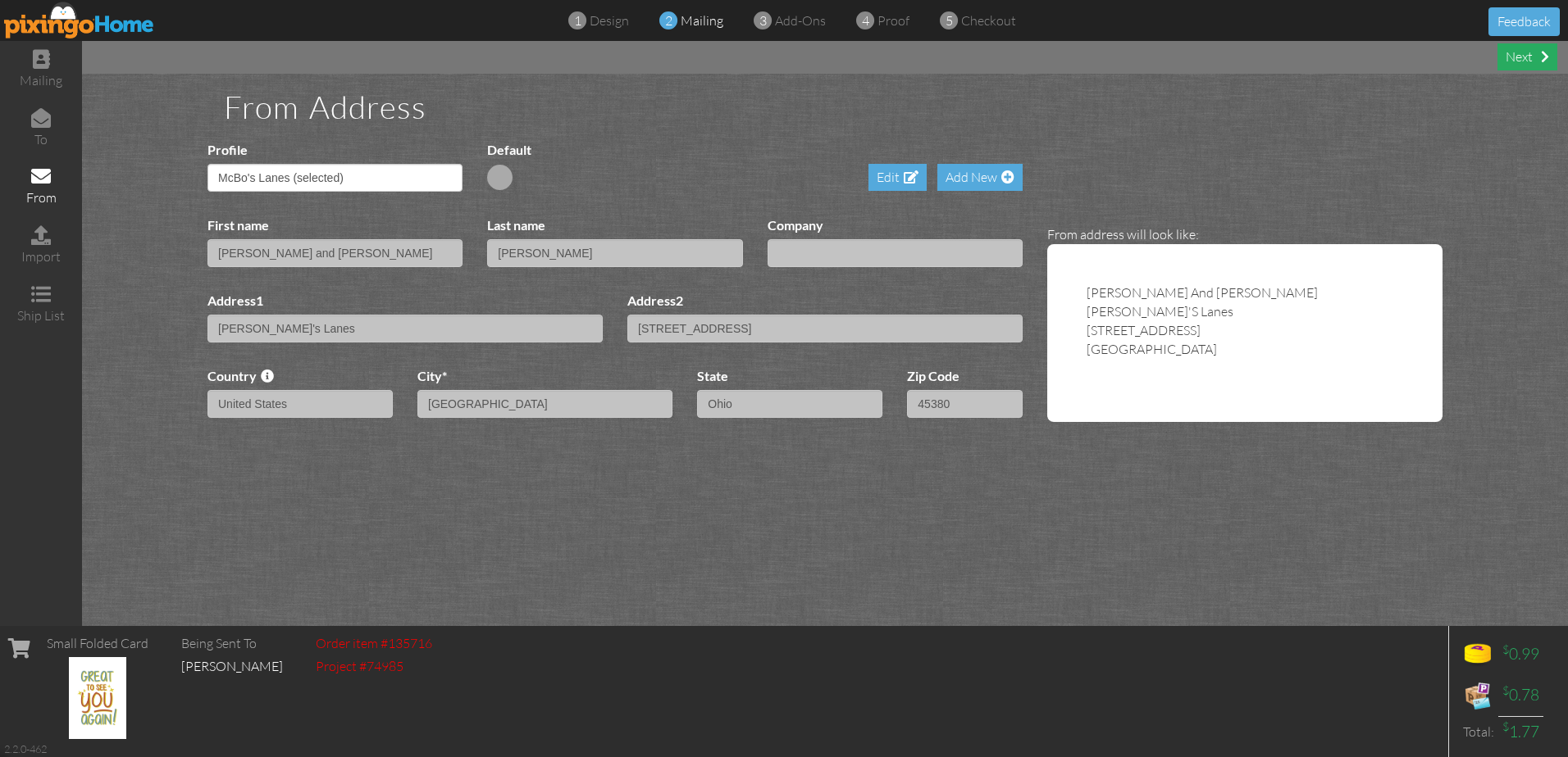
click at [1516, 55] on div "Next" at bounding box center [1527, 58] width 59 height 27
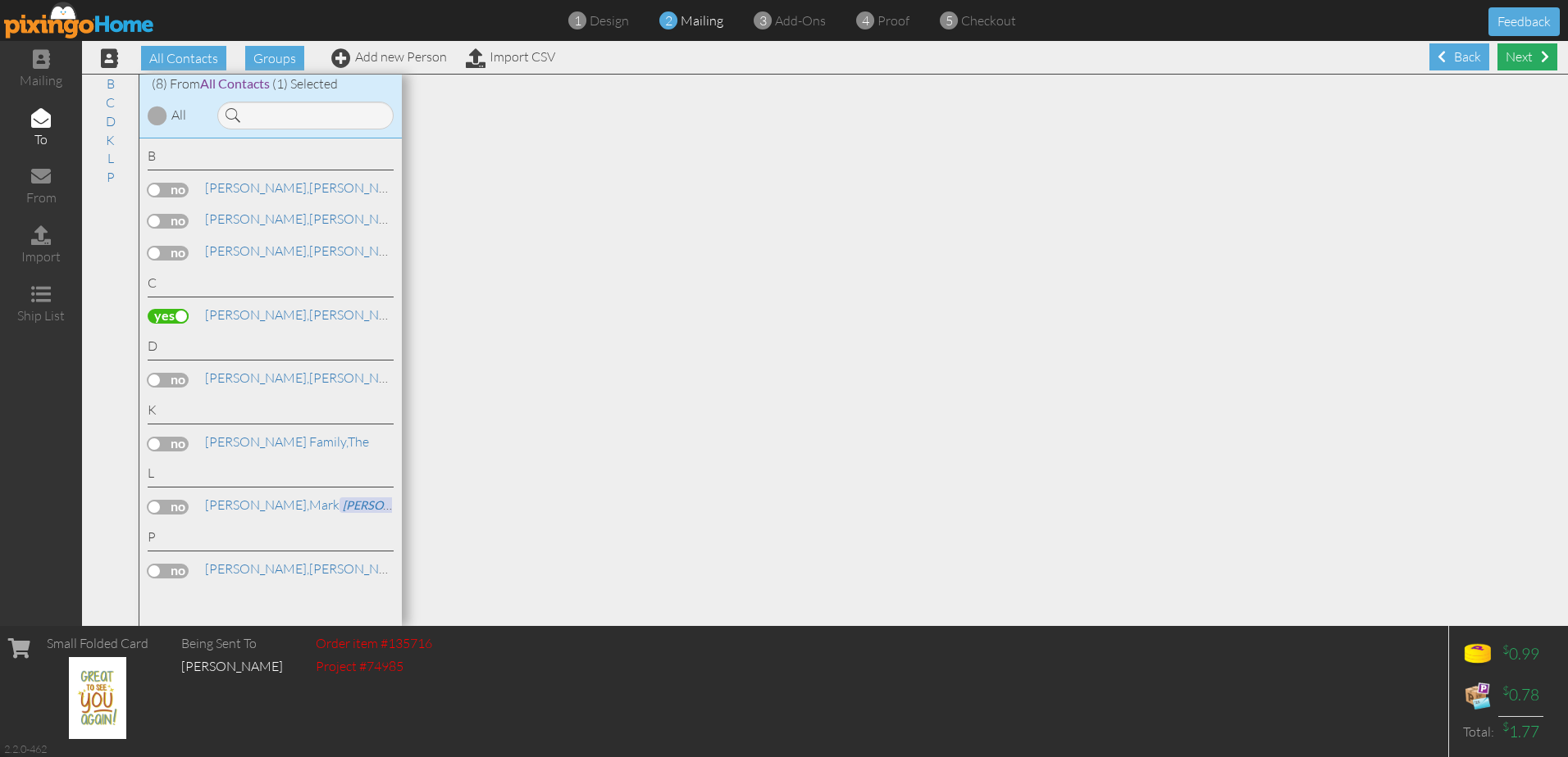
click at [1508, 58] on div "Next" at bounding box center [1527, 58] width 59 height 27
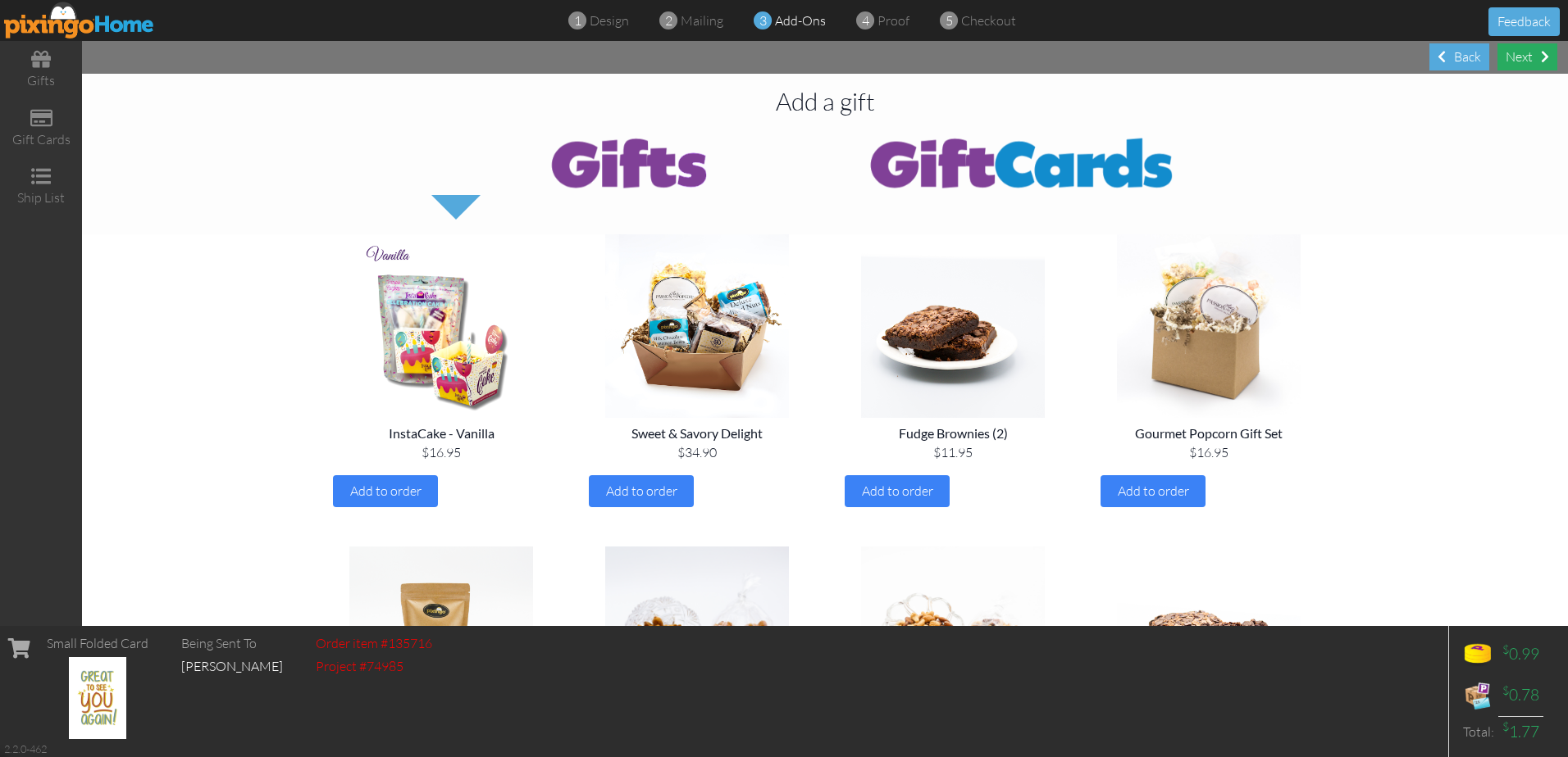
click at [1516, 56] on div "Next" at bounding box center [1527, 58] width 59 height 27
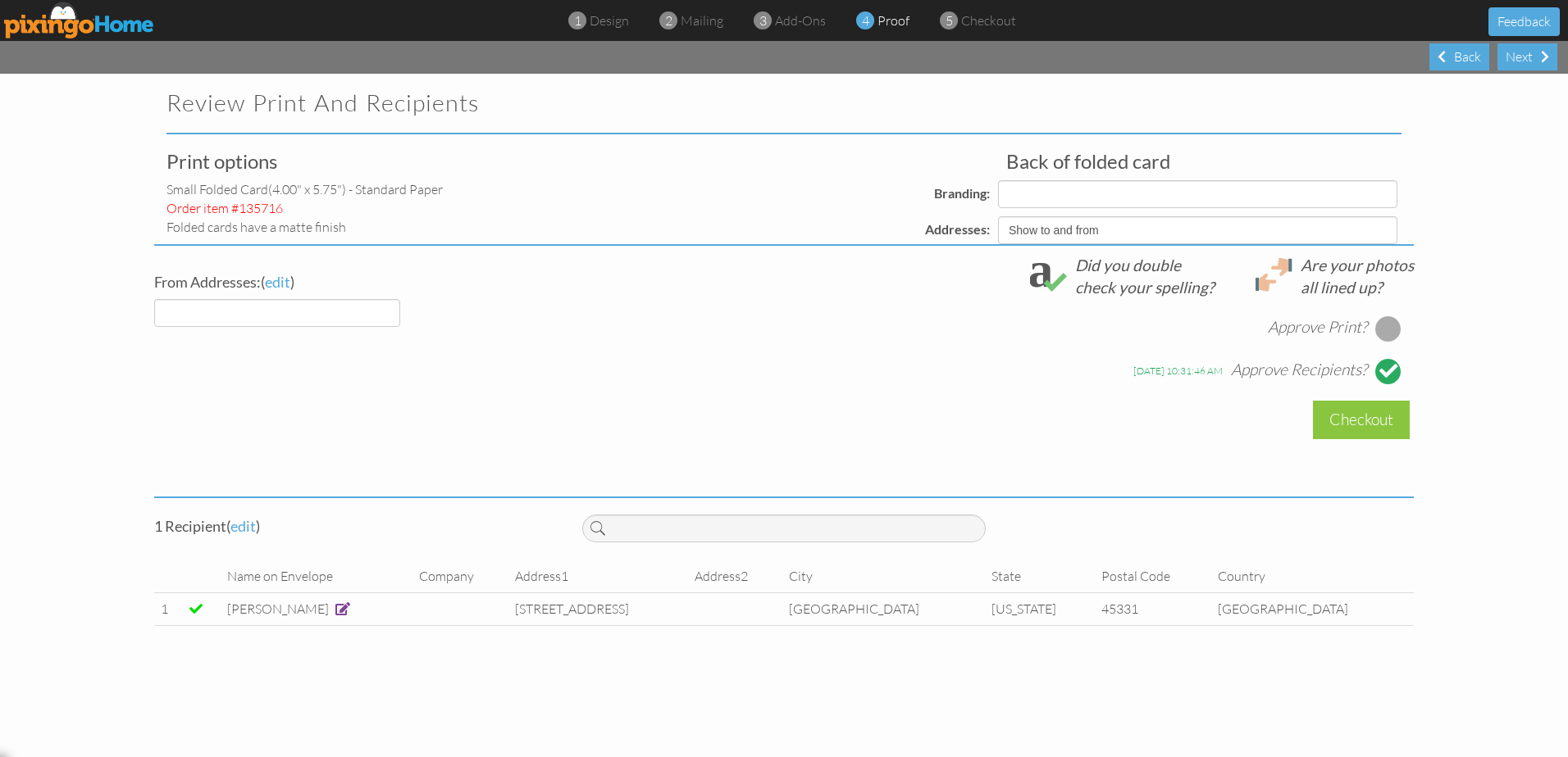
select select "object:2277"
select select "object:2289"
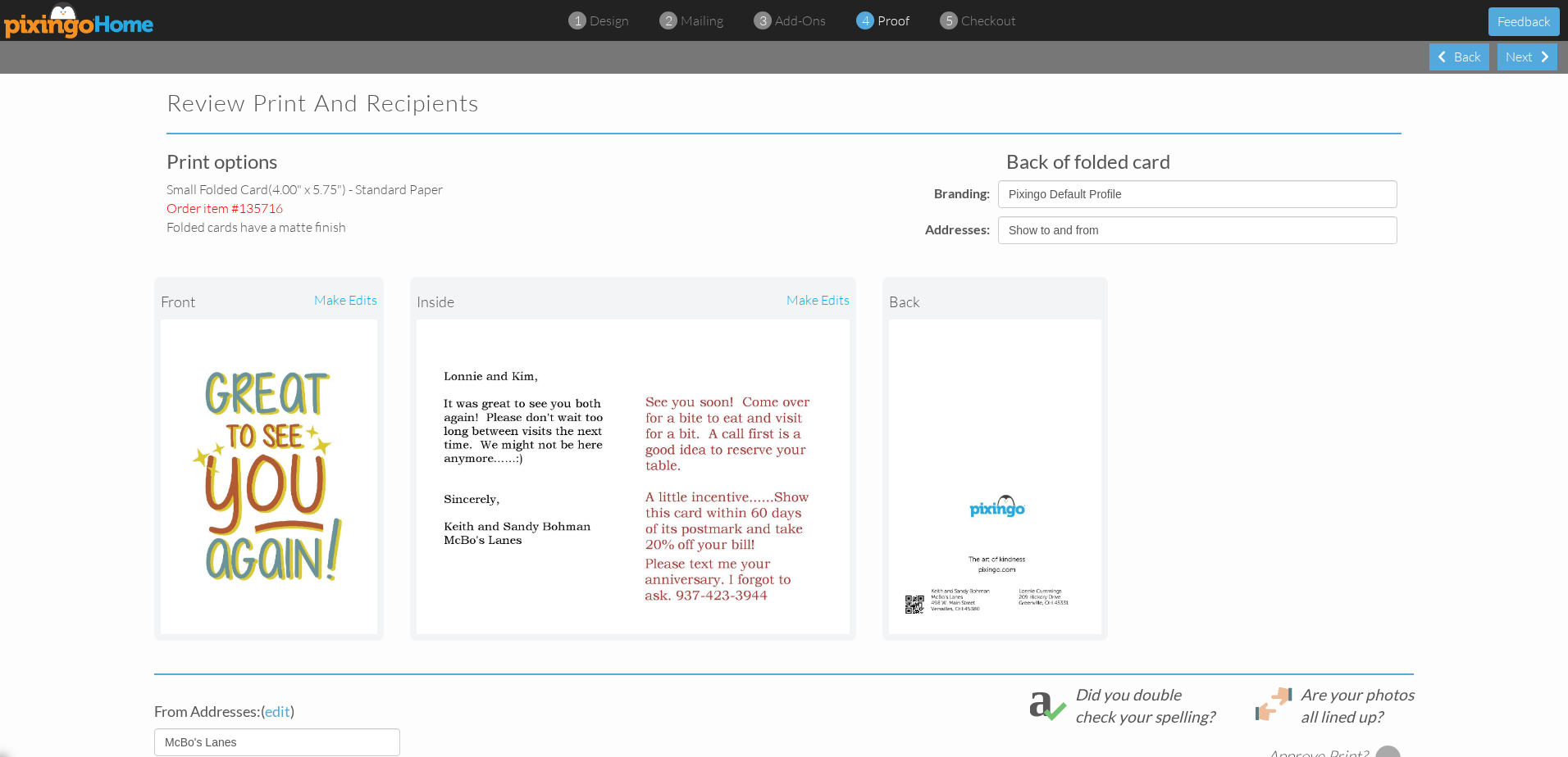
scroll to position [82, 0]
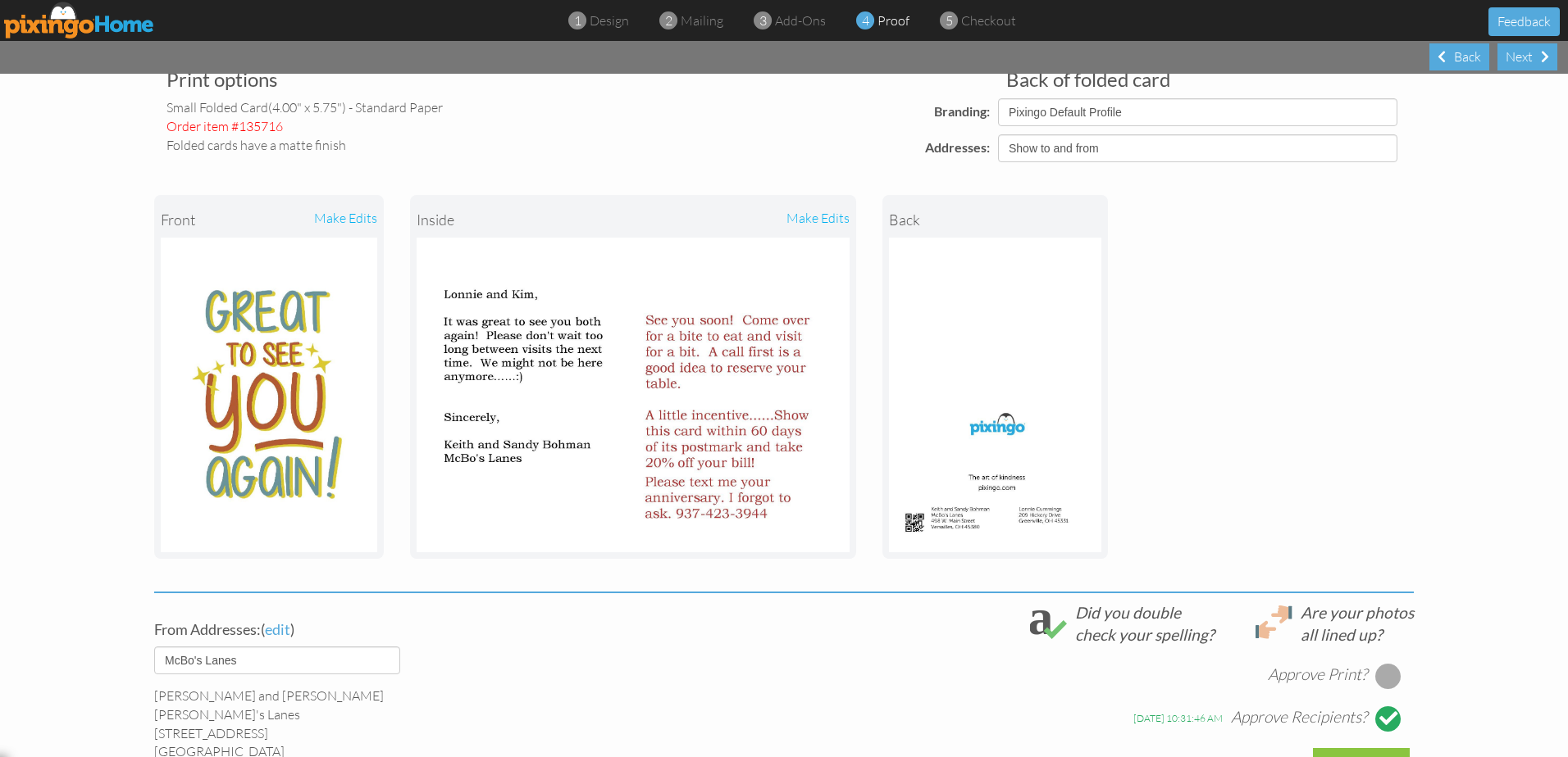
click at [827, 216] on div "make edits" at bounding box center [741, 219] width 217 height 36
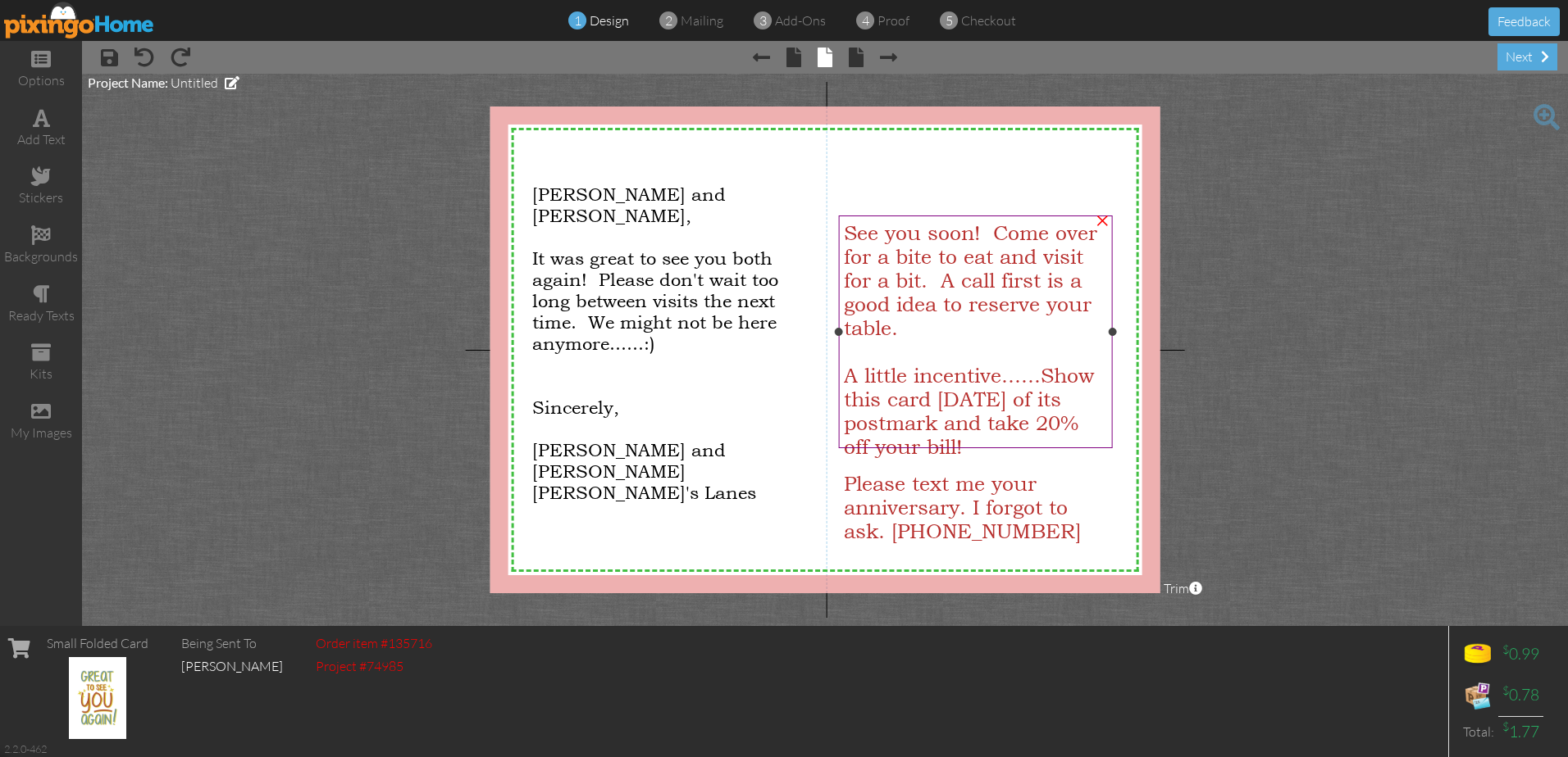
click at [1015, 325] on div "See you soon! Come over for a bite to eat and visit for a bit. A call first is …" at bounding box center [974, 281] width 263 height 119
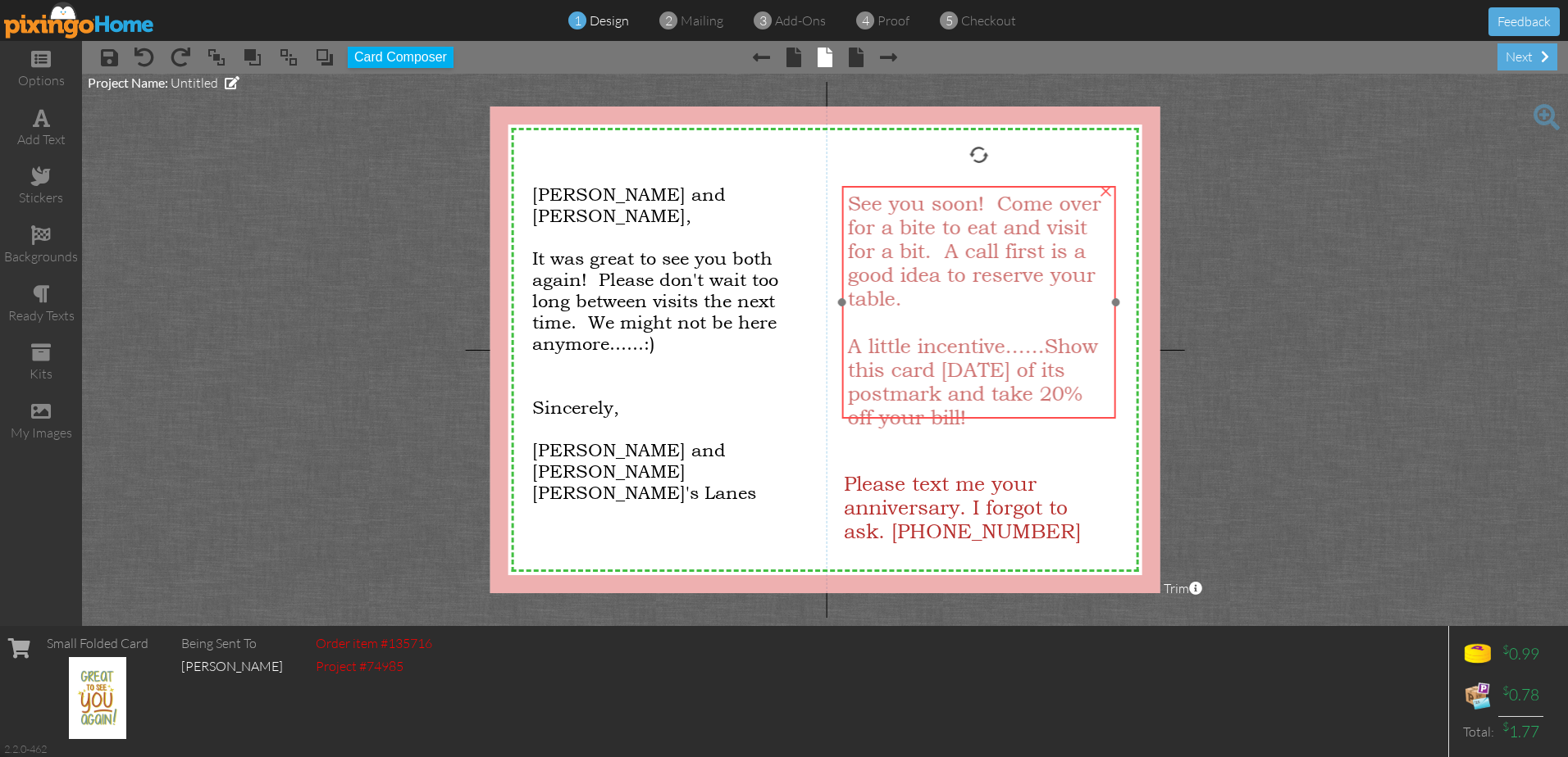
drag, startPoint x: 1046, startPoint y: 448, endPoint x: 1048, endPoint y: 419, distance: 29.1
click at [1048, 419] on div "A little incentive......Show this card [DATE] of its postmark and take 20% off …" at bounding box center [978, 382] width 263 height 95
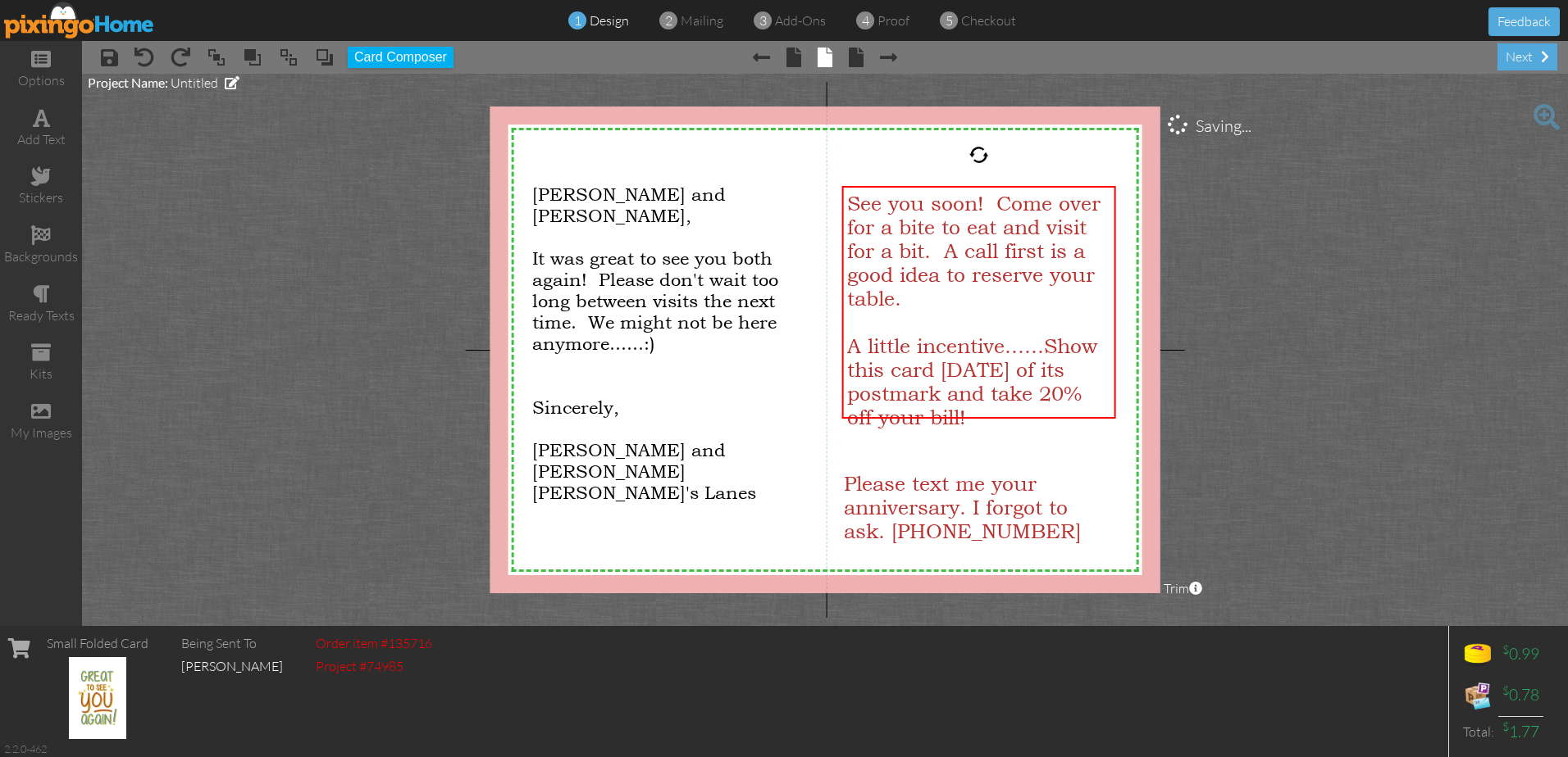
click at [1286, 325] on project-studio-wrapper "X X X X X X X X X X X X X X X X X X X X X X X X X X X X X X X X X X X X X X X X…" at bounding box center [825, 350] width 1486 height 552
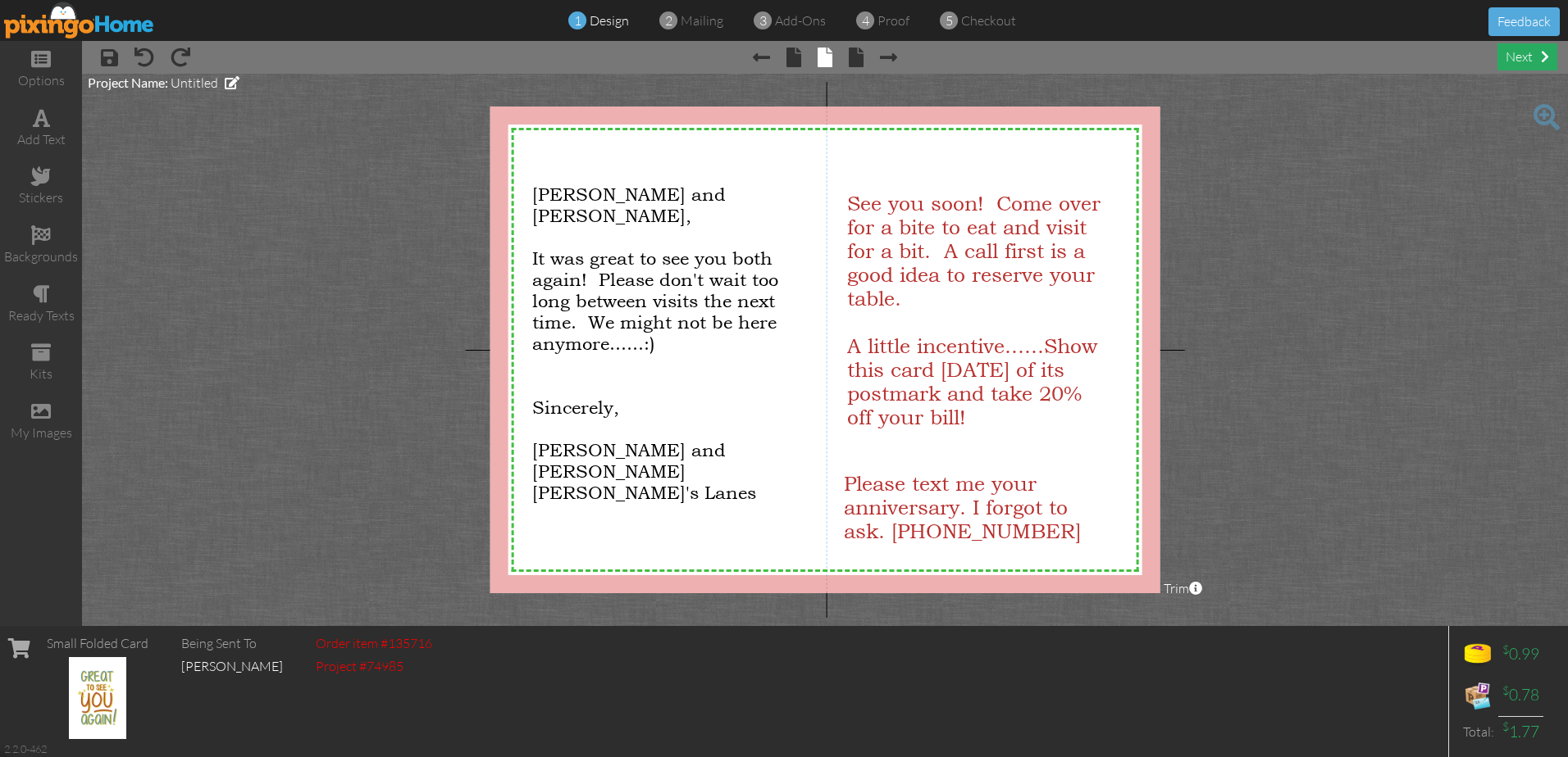
click at [1516, 55] on div "next" at bounding box center [1527, 58] width 59 height 27
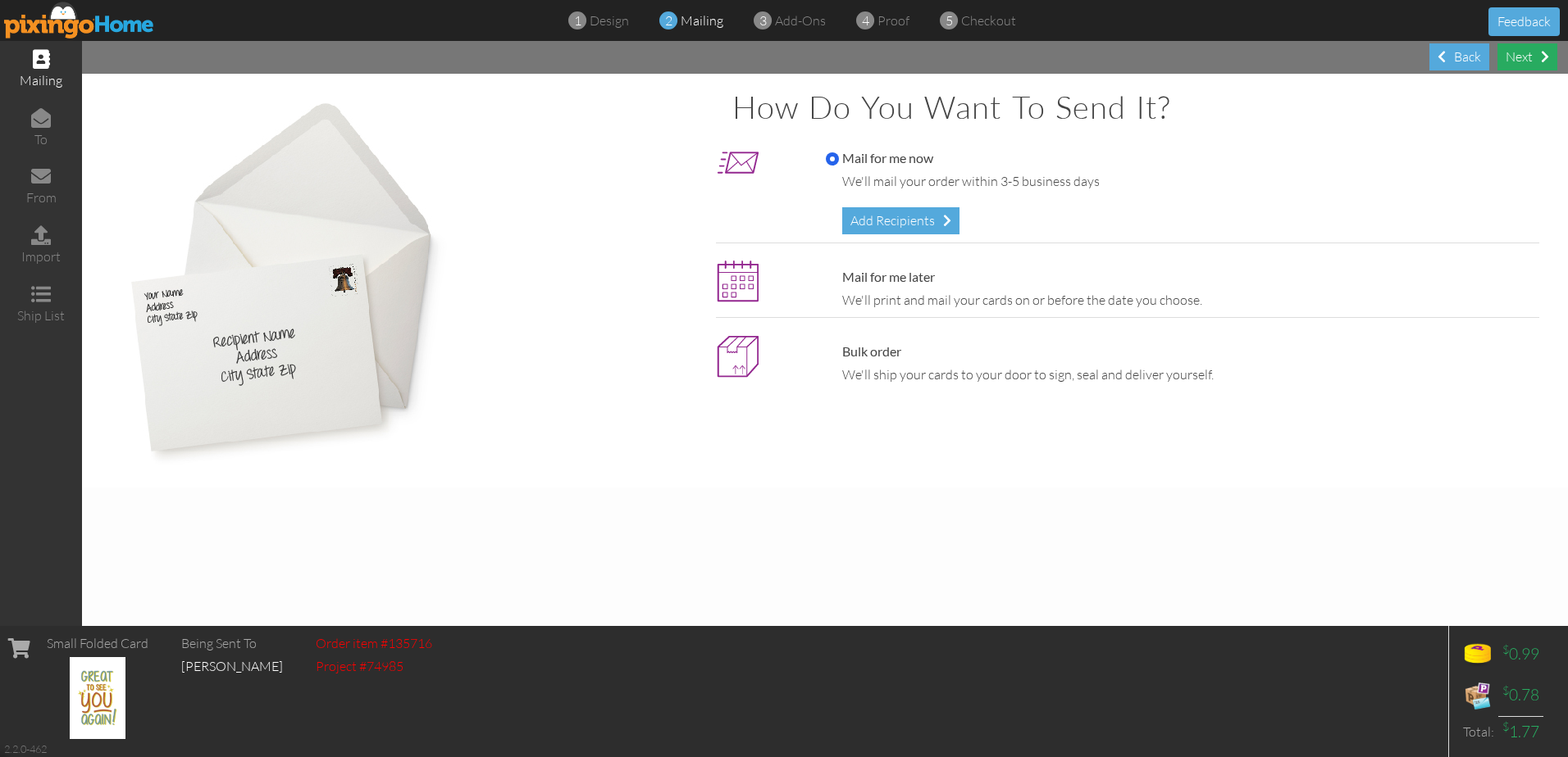
click at [1520, 55] on div "Next" at bounding box center [1527, 58] width 59 height 27
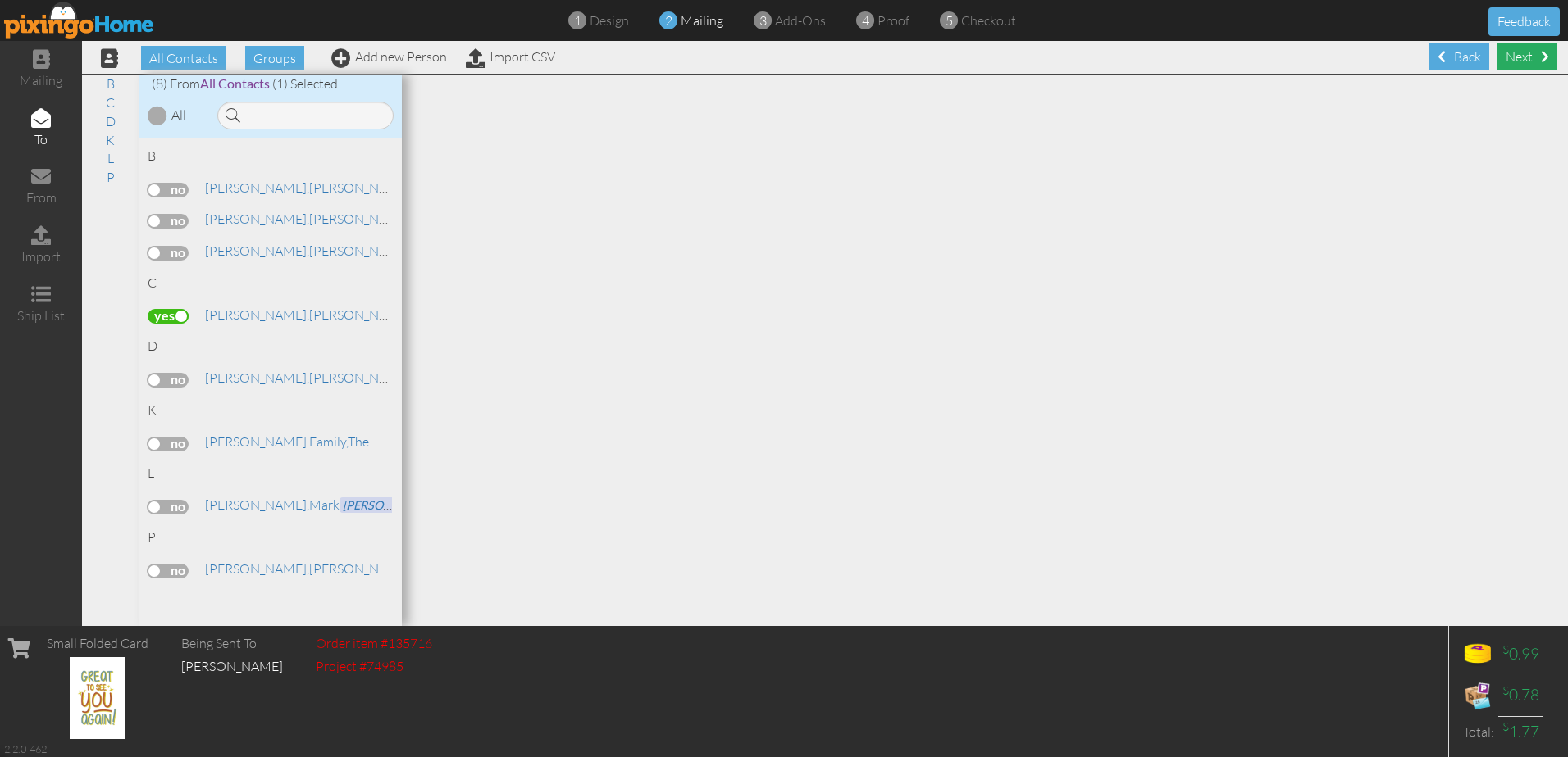
click at [1509, 58] on div "Next" at bounding box center [1527, 58] width 59 height 27
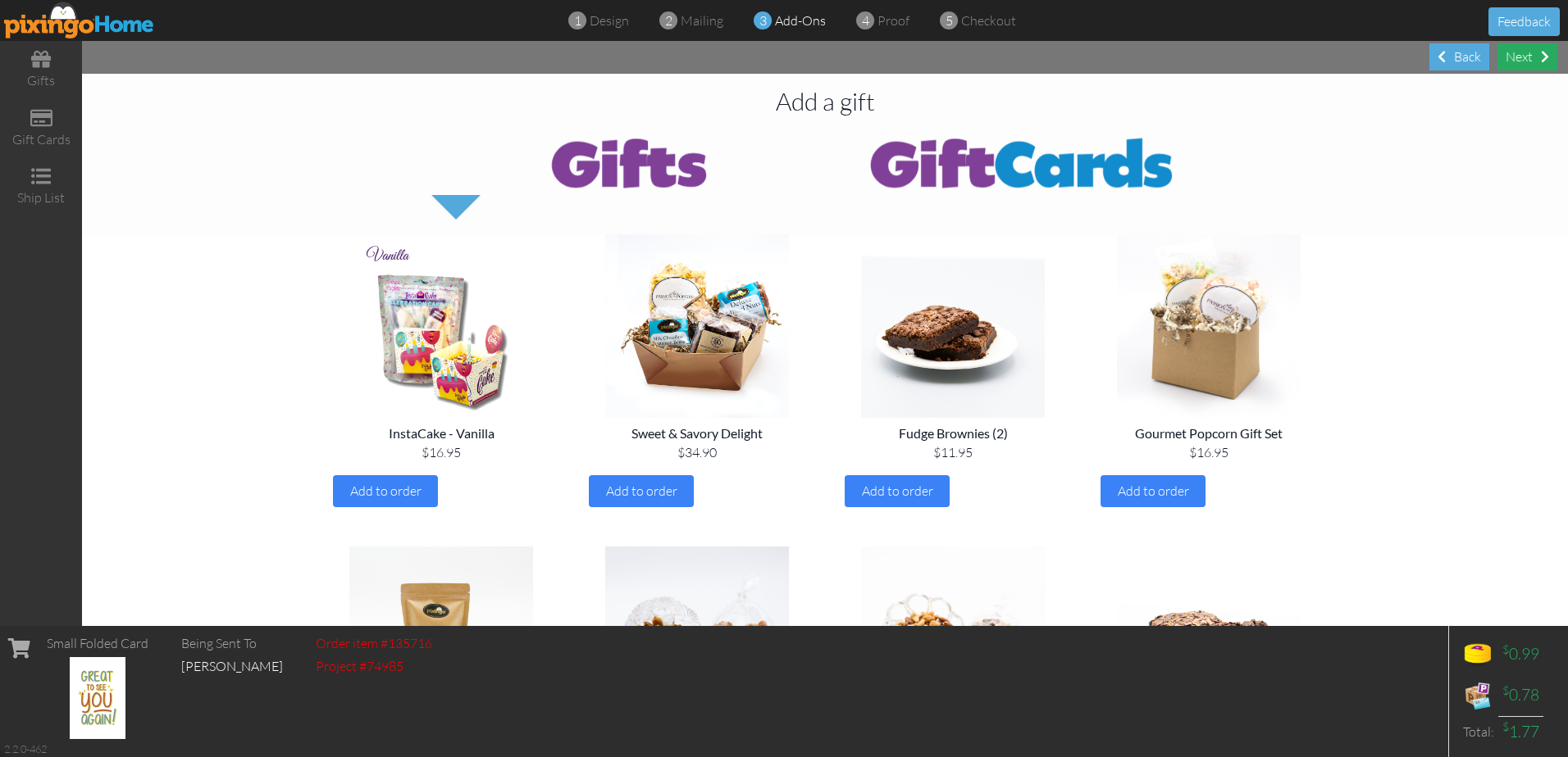
click at [1516, 57] on div "Next" at bounding box center [1527, 58] width 59 height 27
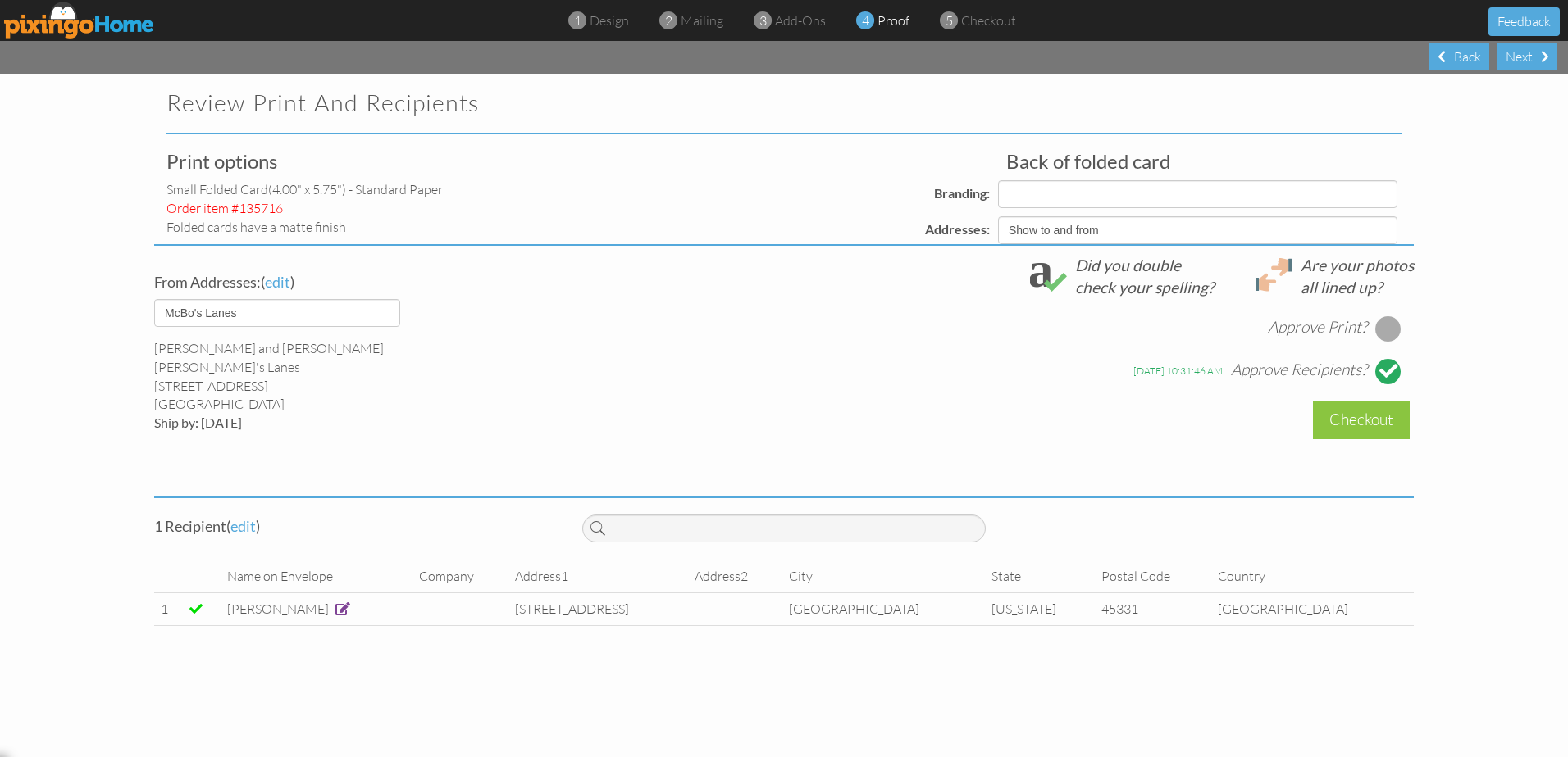
select select "object:2545"
select select "object:2549"
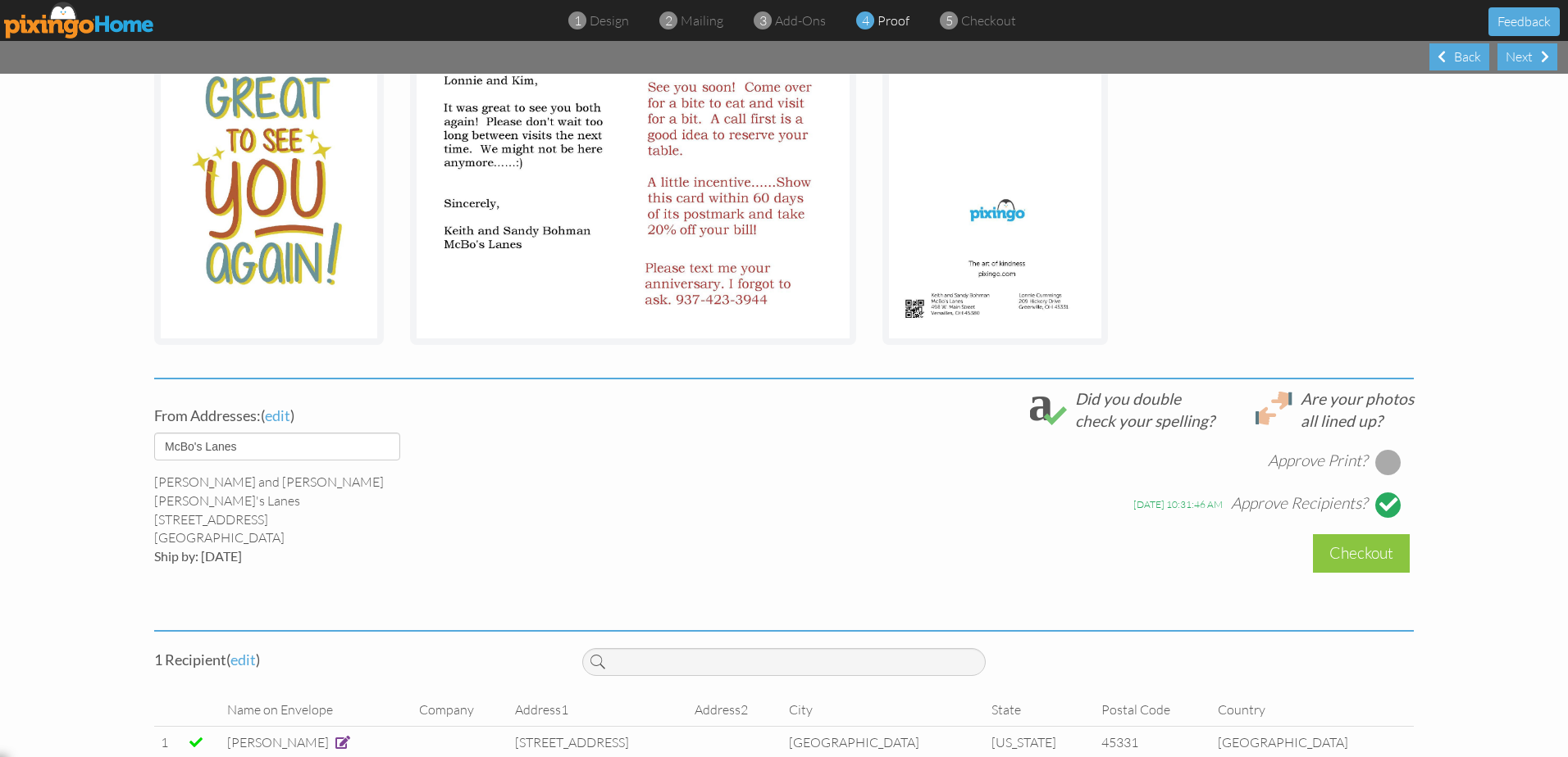
scroll to position [328, 0]
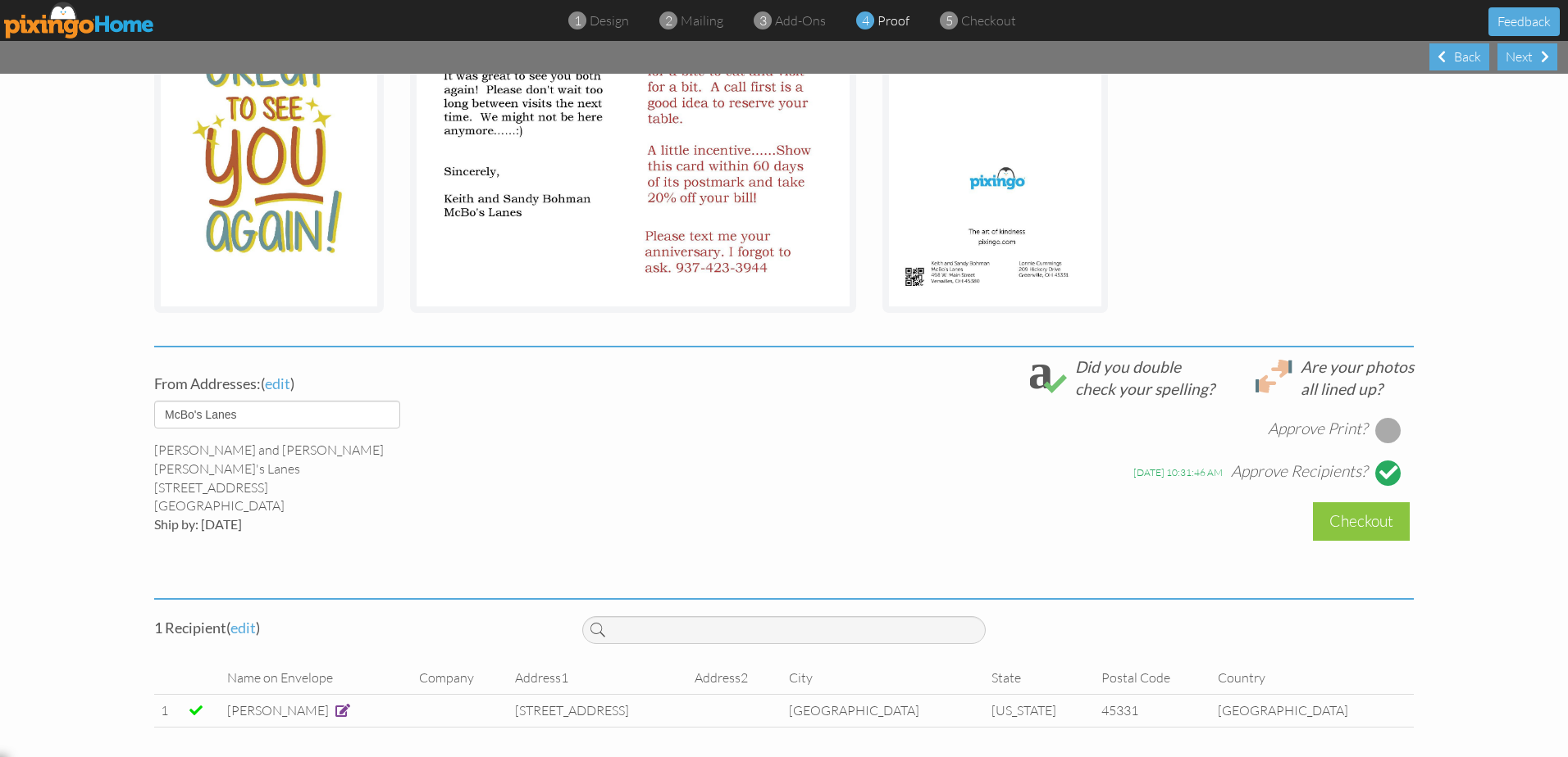
click at [1381, 429] on div at bounding box center [1388, 430] width 27 height 27
click at [1351, 523] on div "Checkout" at bounding box center [1361, 521] width 97 height 38
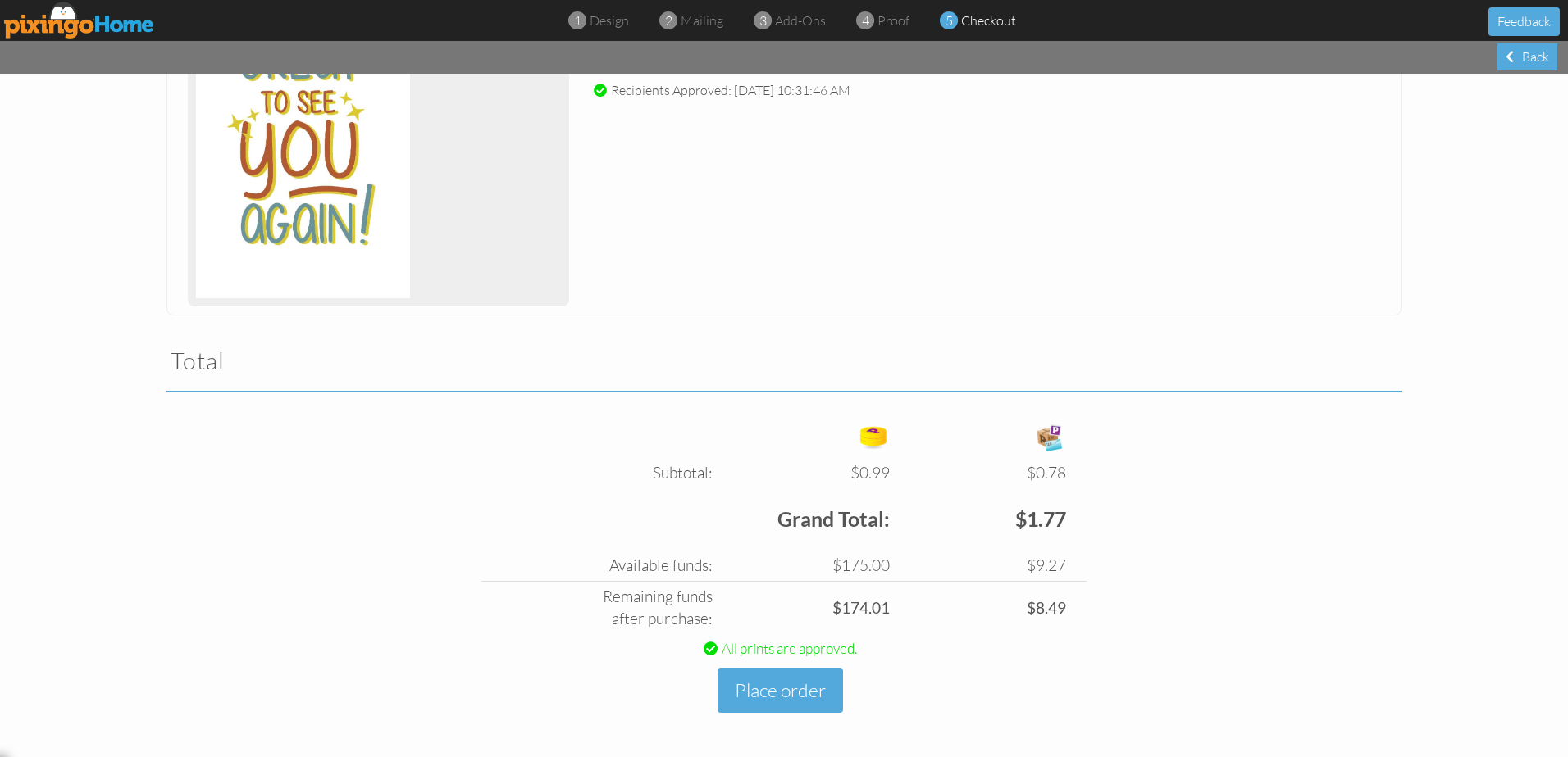
scroll to position [300, 0]
click at [790, 692] on button "Place order" at bounding box center [779, 689] width 125 height 45
